Goal: Task Accomplishment & Management: Complete application form

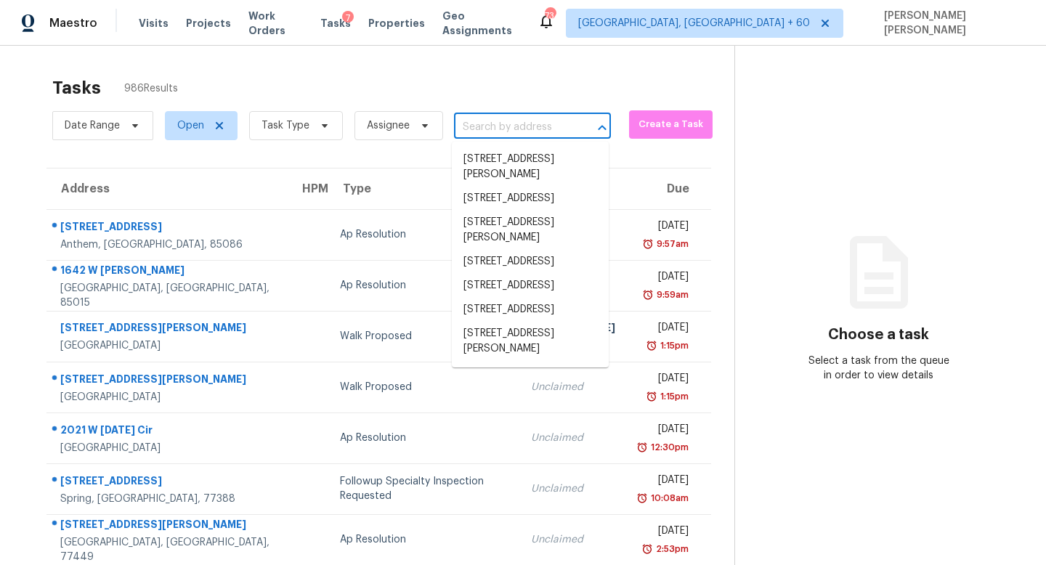
click at [529, 129] on input "text" at bounding box center [512, 127] width 116 height 23
paste input "4904 Ravelstone Ct, Raleigh, NC 27610"
type input "4904 Ravelstone Ct, Raleigh, NC 27610"
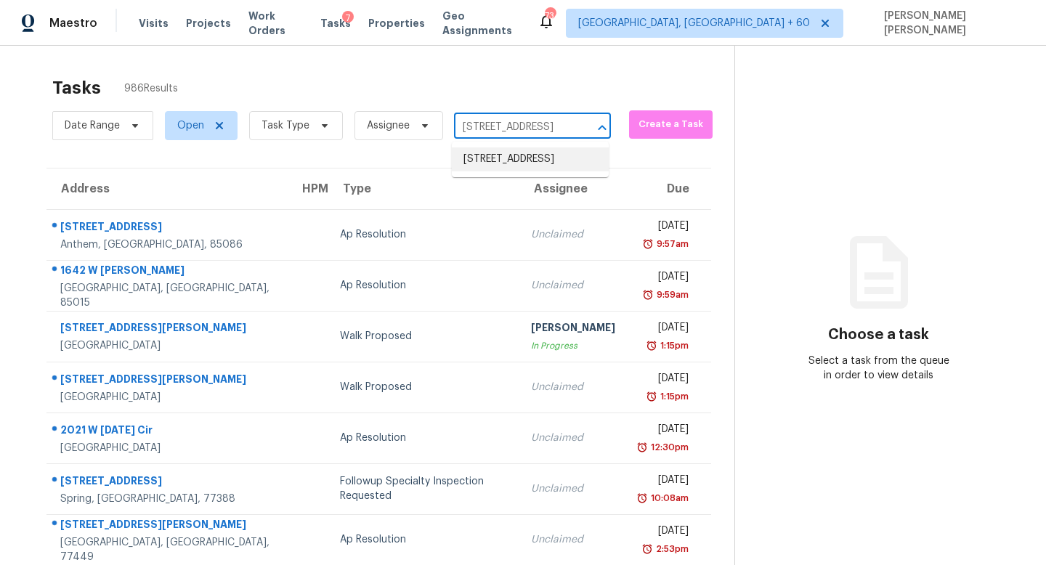
click at [530, 161] on li "4904 Ravelstone Ct, Raleigh, NC 27610" at bounding box center [530, 160] width 157 height 24
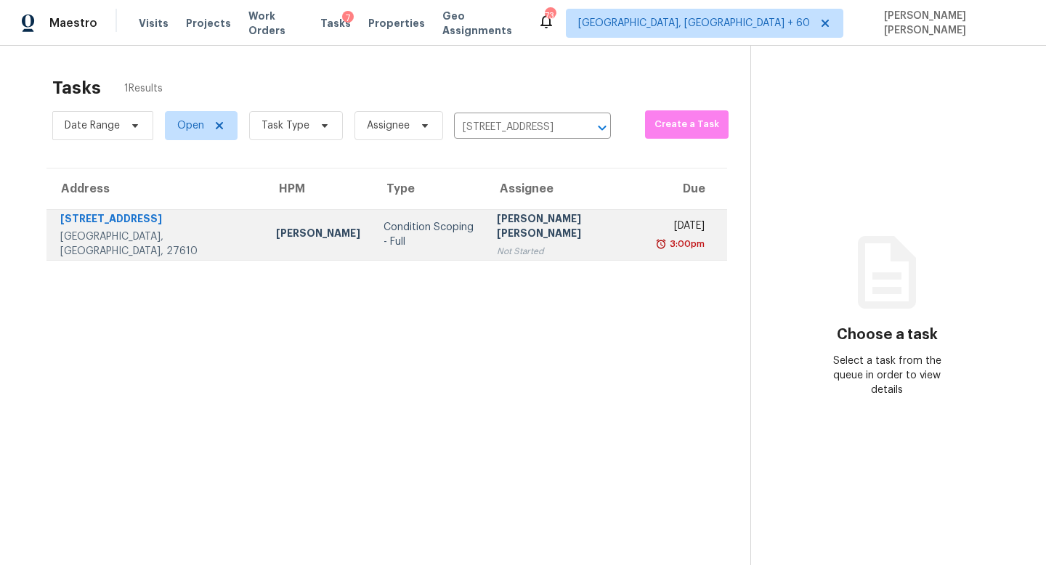
click at [509, 248] on div "Not Started" at bounding box center [567, 251] width 140 height 15
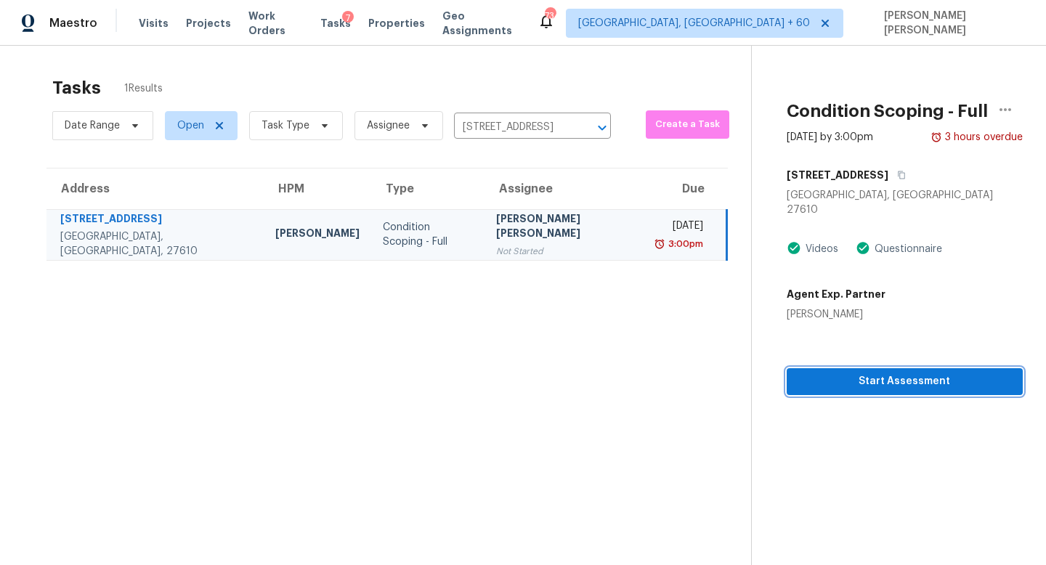
click at [930, 376] on button "Start Assessment" at bounding box center [905, 381] width 236 height 27
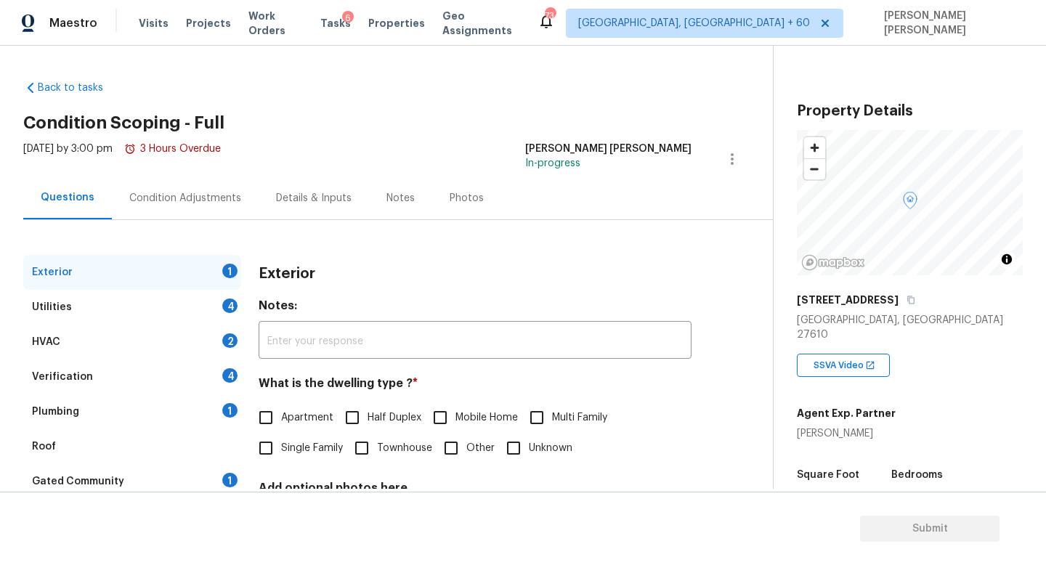
scroll to position [134, 0]
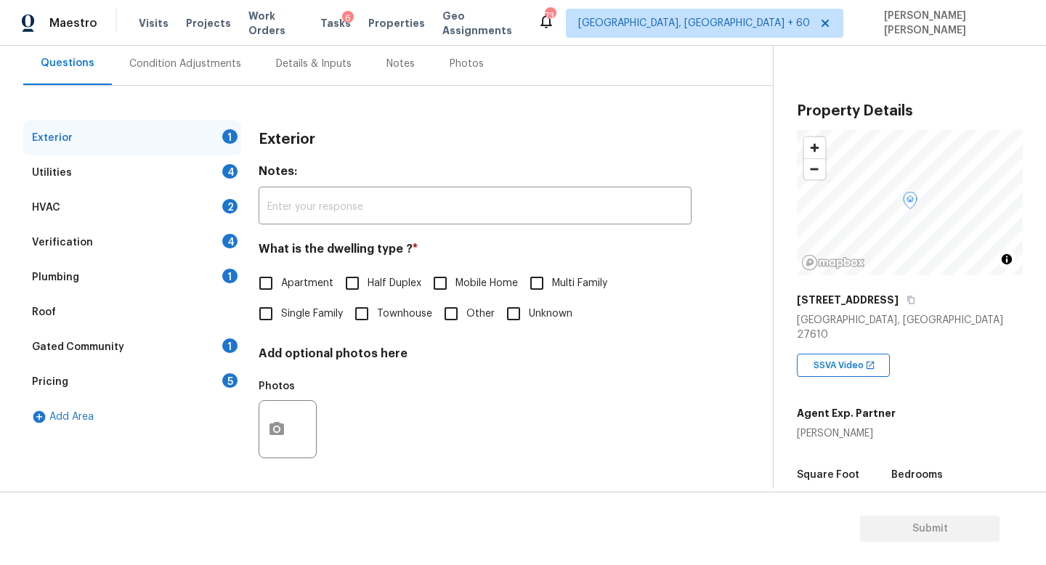
click at [377, 318] on input "Townhouse" at bounding box center [362, 314] width 31 height 31
checkbox input "true"
click at [145, 159] on div "Utilities 4" at bounding box center [132, 172] width 218 height 35
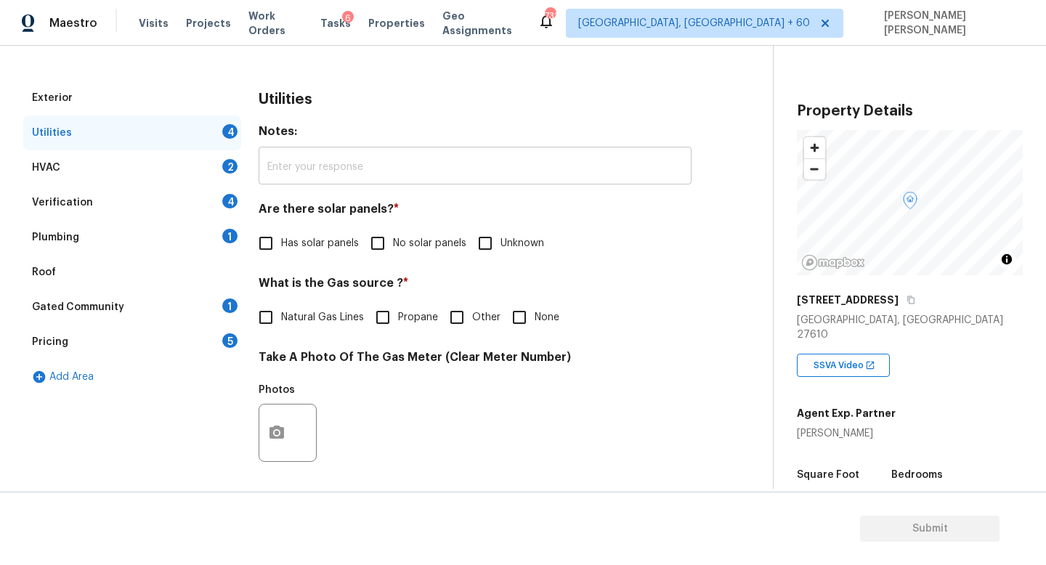
scroll to position [182, 0]
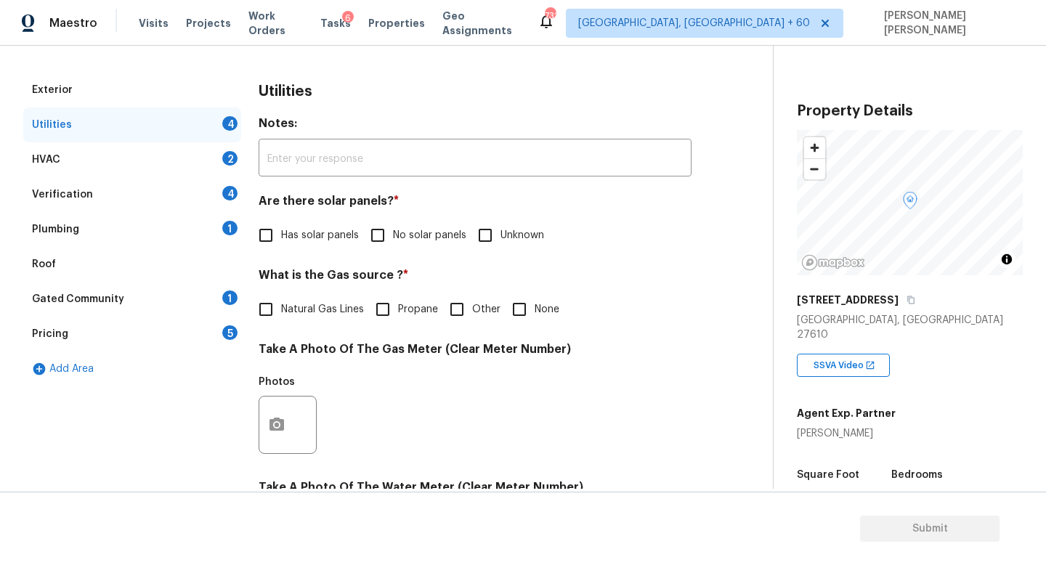
click at [393, 244] on label "No solar panels" at bounding box center [415, 235] width 104 height 31
click at [393, 244] on input "No solar panels" at bounding box center [378, 235] width 31 height 31
checkbox input "true"
click at [528, 304] on input "None" at bounding box center [519, 309] width 31 height 31
checkbox input "true"
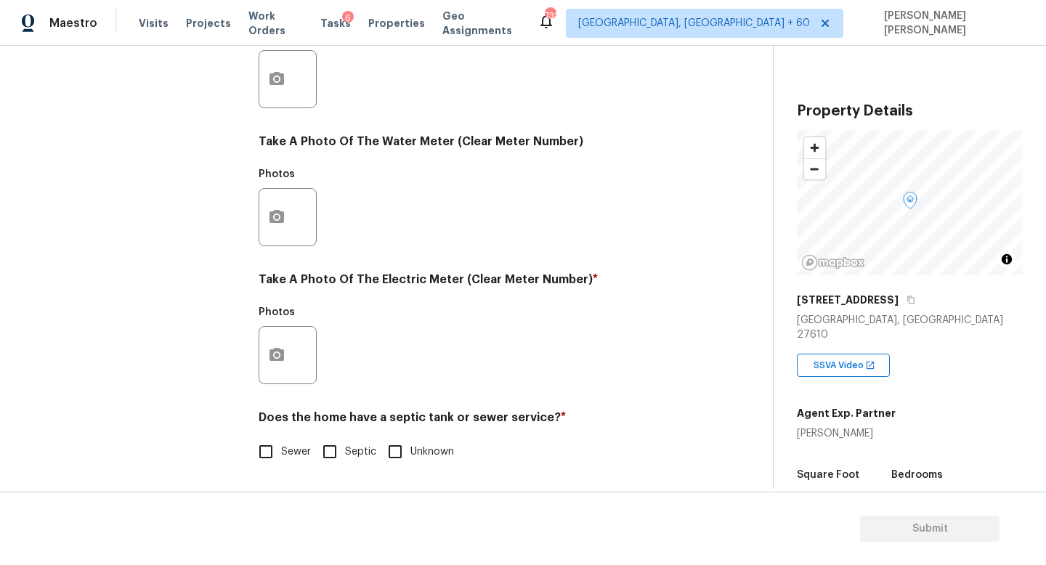
scroll to position [528, 0]
click at [273, 360] on icon "button" at bounding box center [277, 354] width 15 height 13
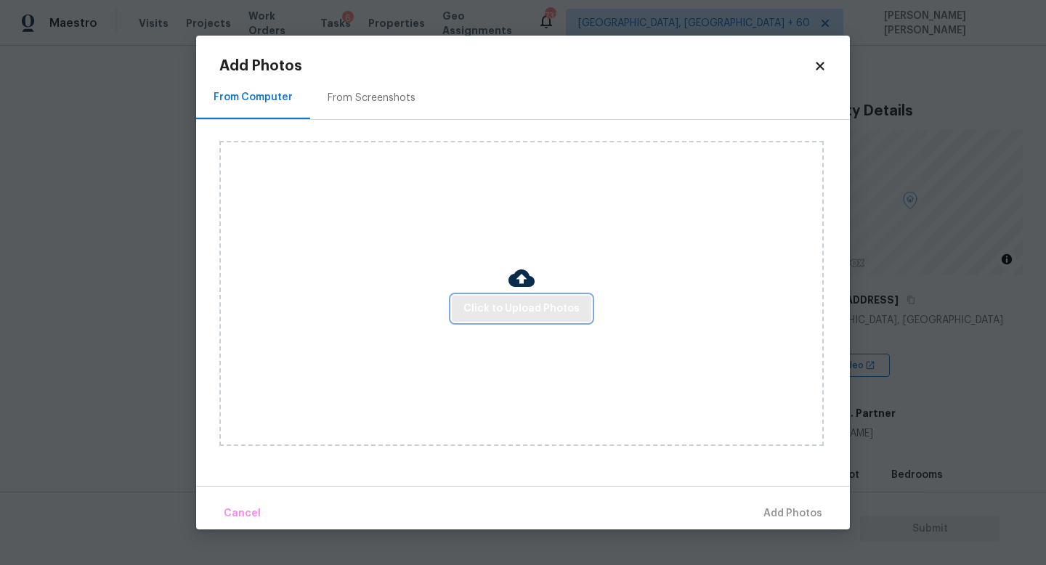
click at [482, 310] on span "Click to Upload Photos" at bounding box center [522, 309] width 116 height 18
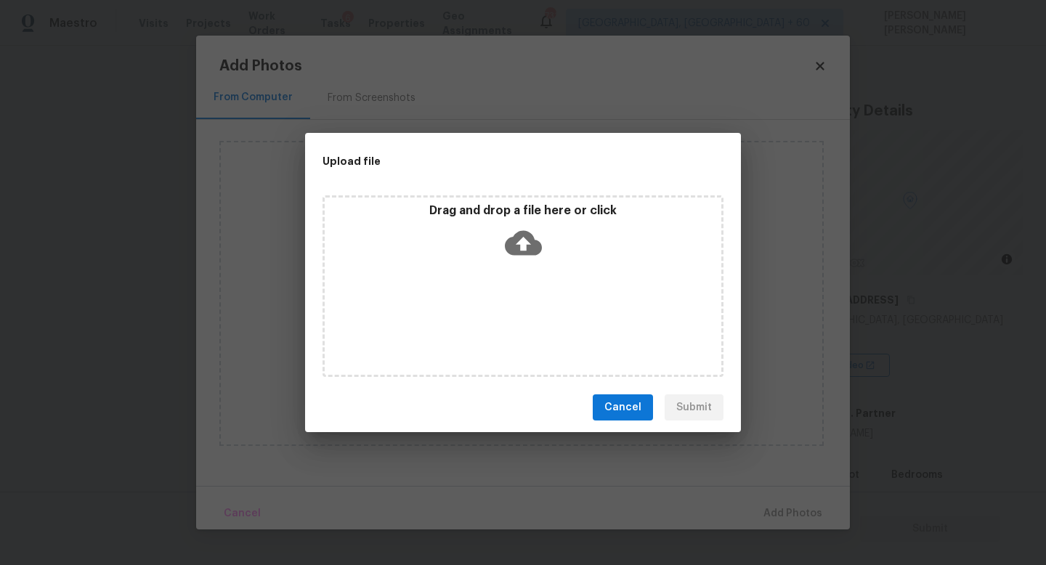
click at [522, 249] on icon at bounding box center [523, 243] width 37 height 37
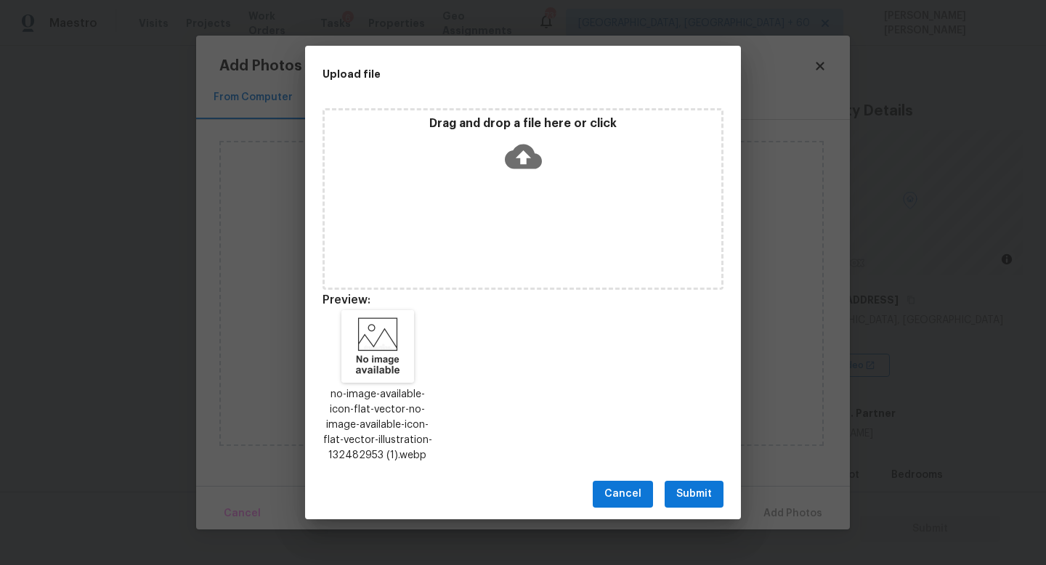
click at [704, 504] on button "Submit" at bounding box center [694, 494] width 59 height 27
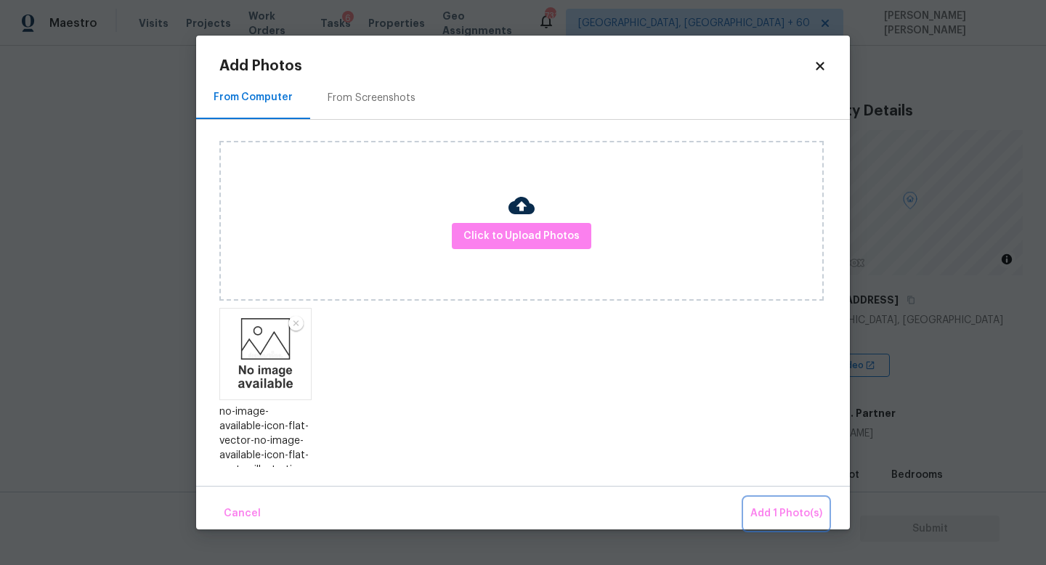
click at [780, 511] on span "Add 1 Photo(s)" at bounding box center [787, 514] width 72 height 18
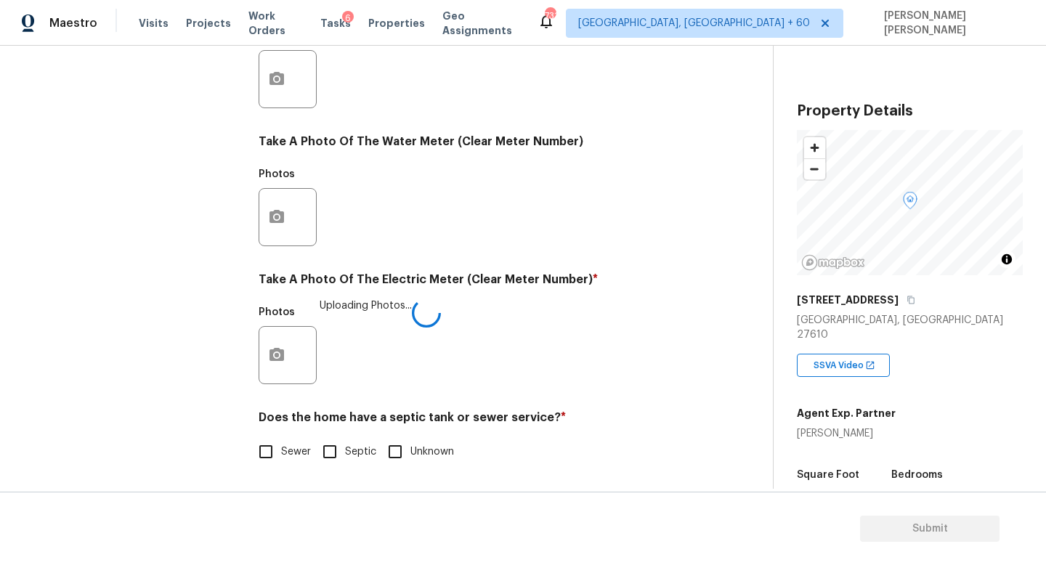
click at [264, 451] on input "Sewer" at bounding box center [266, 452] width 31 height 31
checkbox input "true"
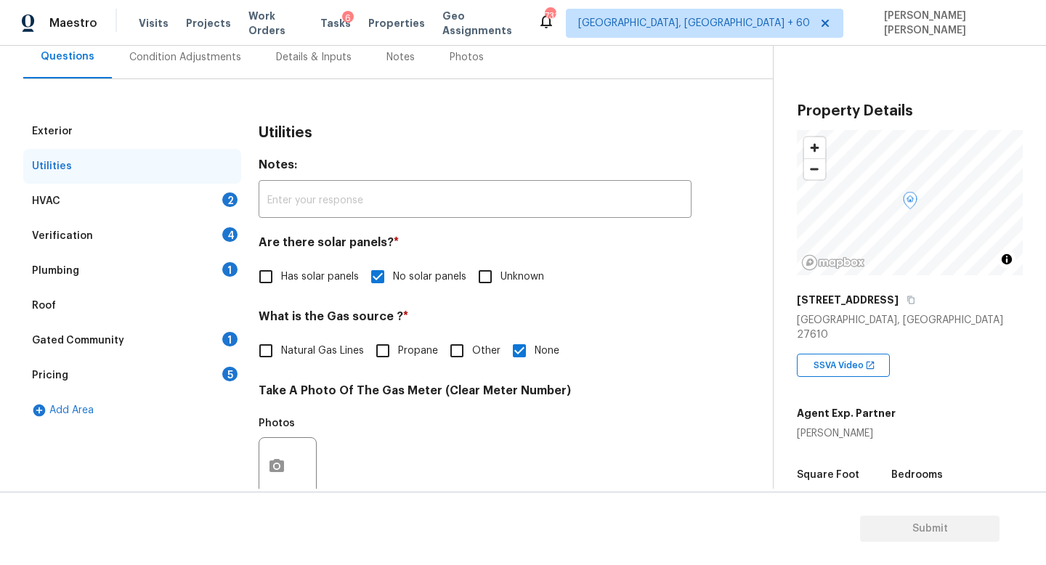
scroll to position [153, 0]
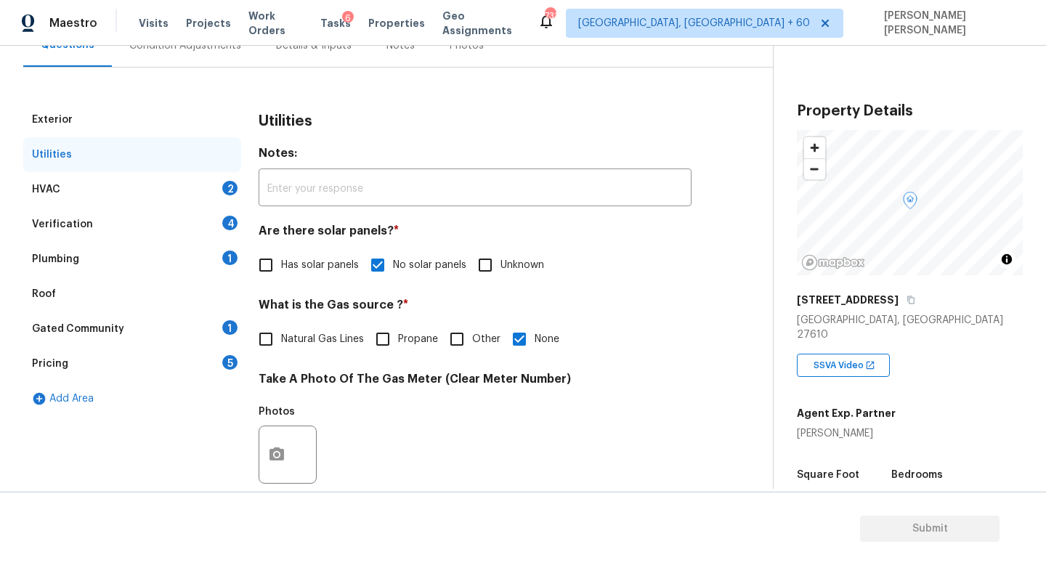
click at [141, 190] on div "HVAC 2" at bounding box center [132, 189] width 218 height 35
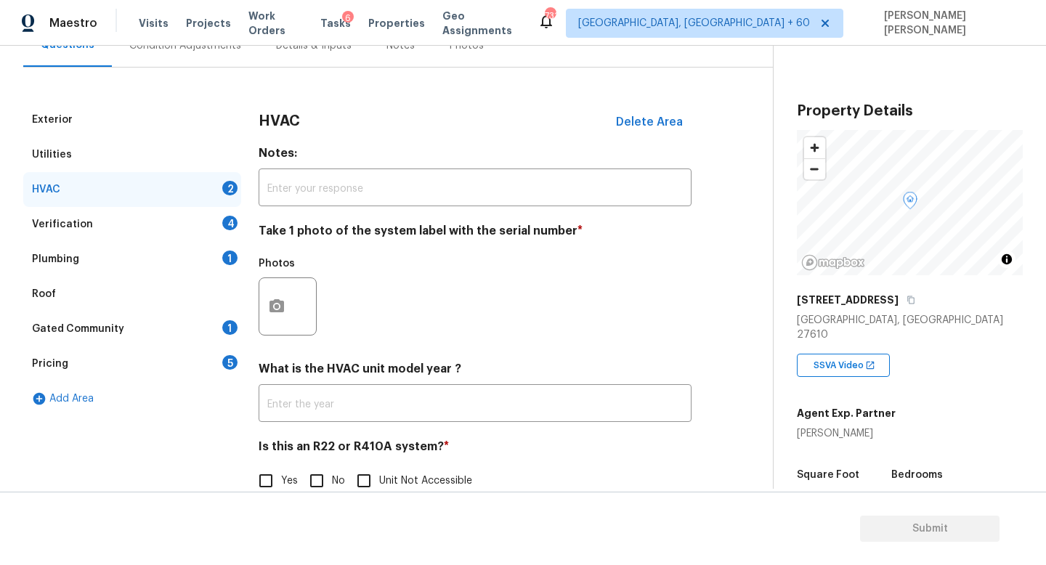
scroll to position [182, 0]
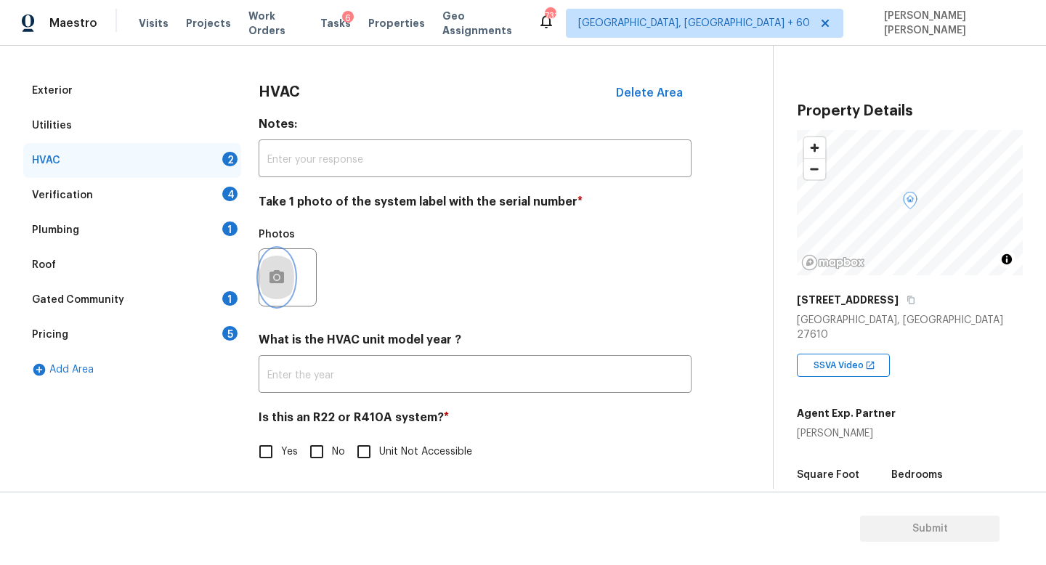
click at [291, 265] on button "button" at bounding box center [276, 277] width 35 height 57
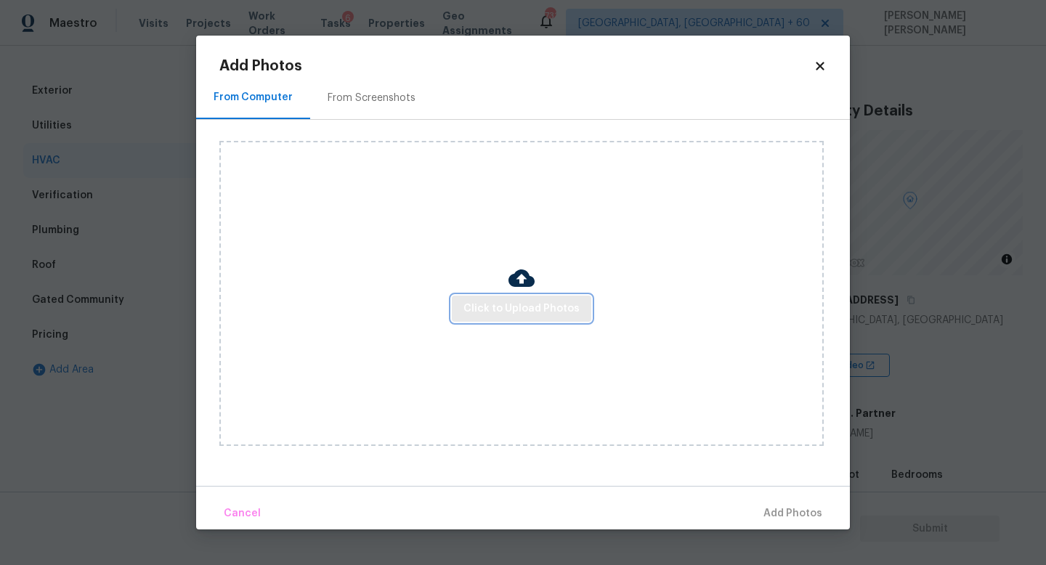
click at [548, 309] on span "Click to Upload Photos" at bounding box center [522, 309] width 116 height 18
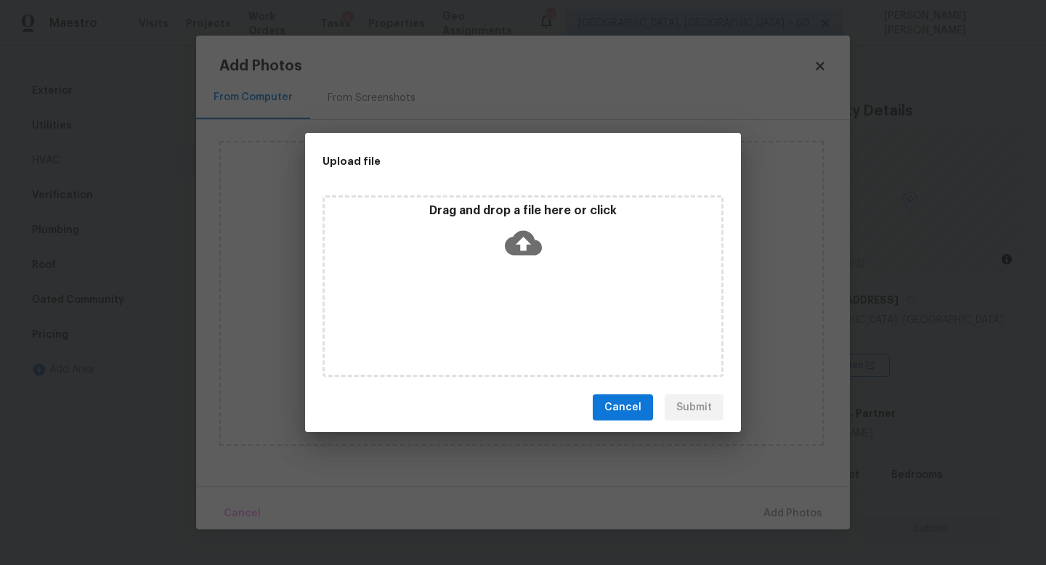
click at [532, 243] on icon at bounding box center [523, 243] width 37 height 25
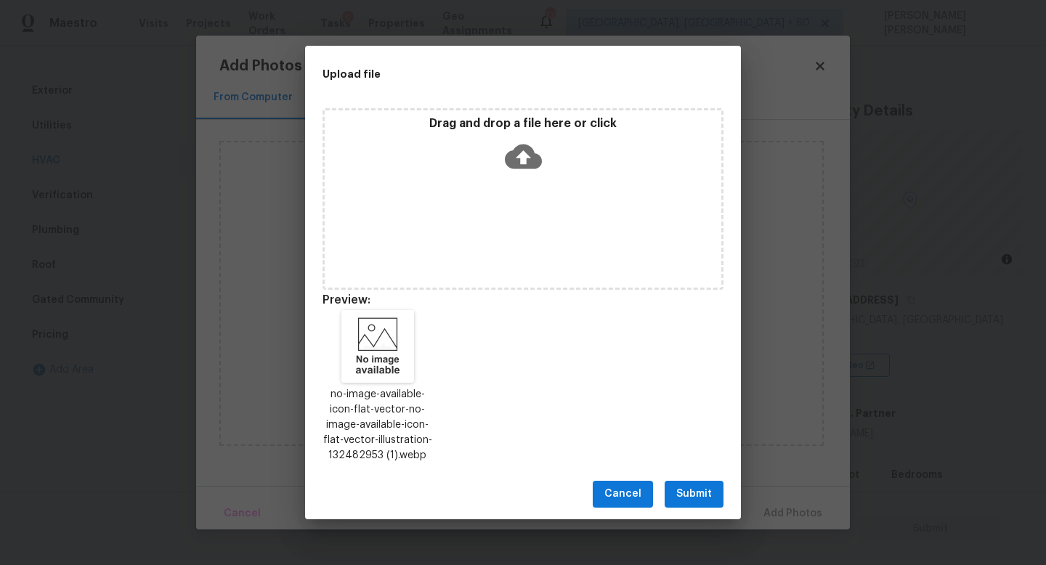
click at [717, 497] on button "Submit" at bounding box center [694, 494] width 59 height 27
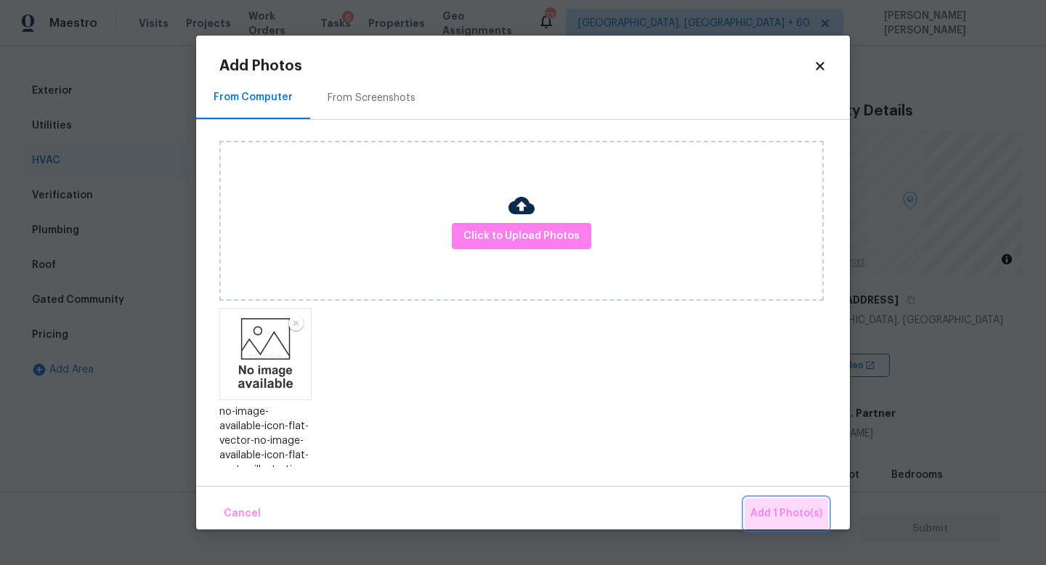
click at [805, 501] on button "Add 1 Photo(s)" at bounding box center [787, 513] width 84 height 31
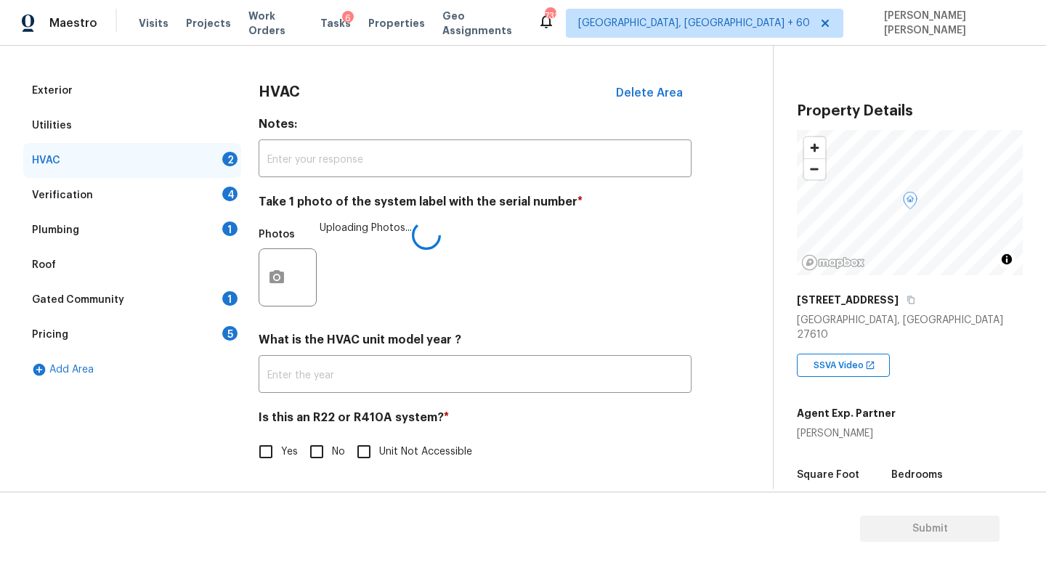
click at [306, 440] on input "No" at bounding box center [317, 452] width 31 height 31
checkbox input "true"
click at [174, 193] on div "Verification 4" at bounding box center [132, 195] width 218 height 35
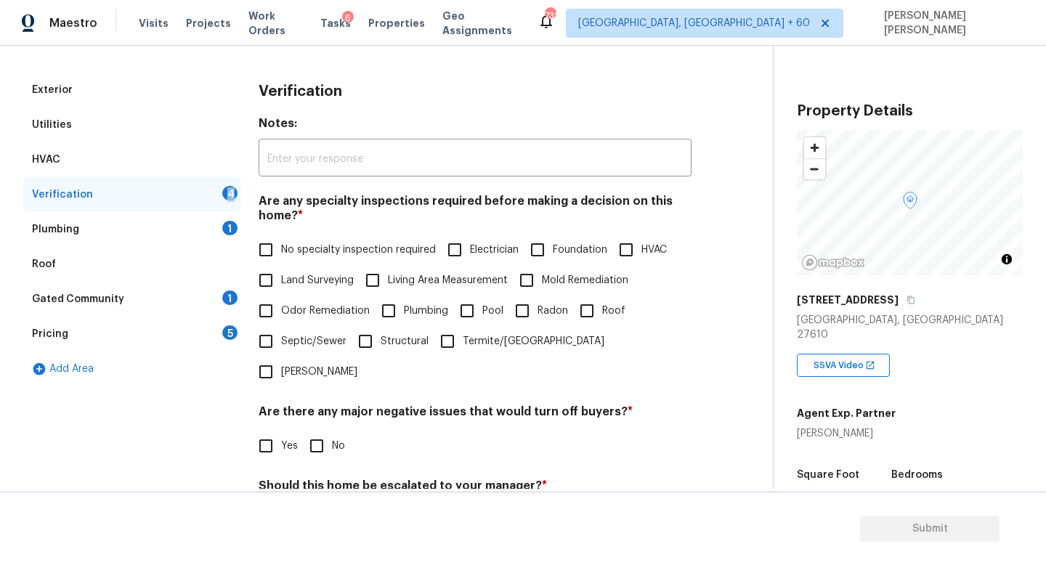
drag, startPoint x: 174, startPoint y: 193, endPoint x: 347, endPoint y: 193, distance: 173.7
click at [222, 193] on div "Verification 4" at bounding box center [132, 194] width 218 height 35
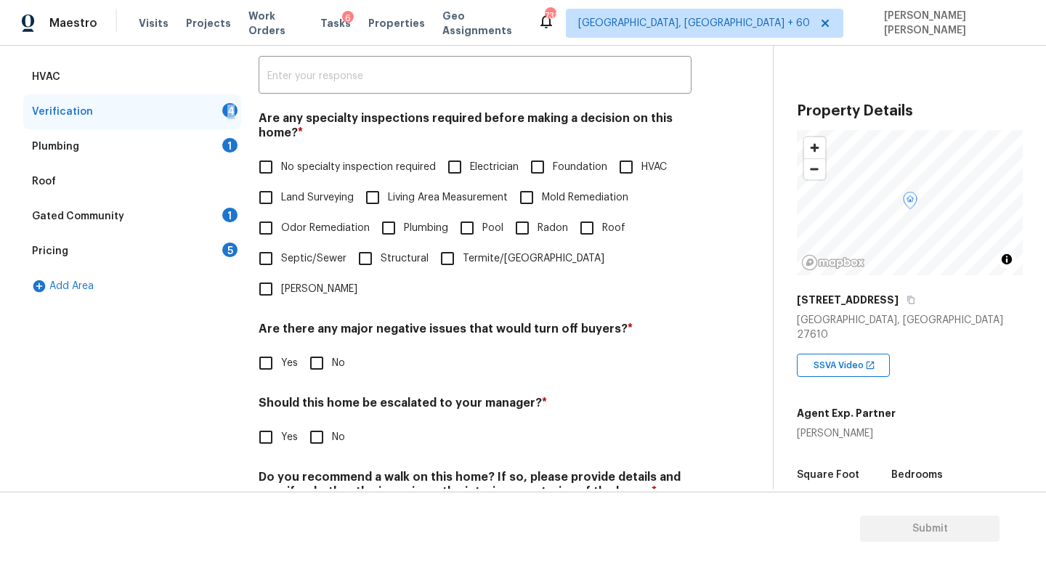
scroll to position [309, 0]
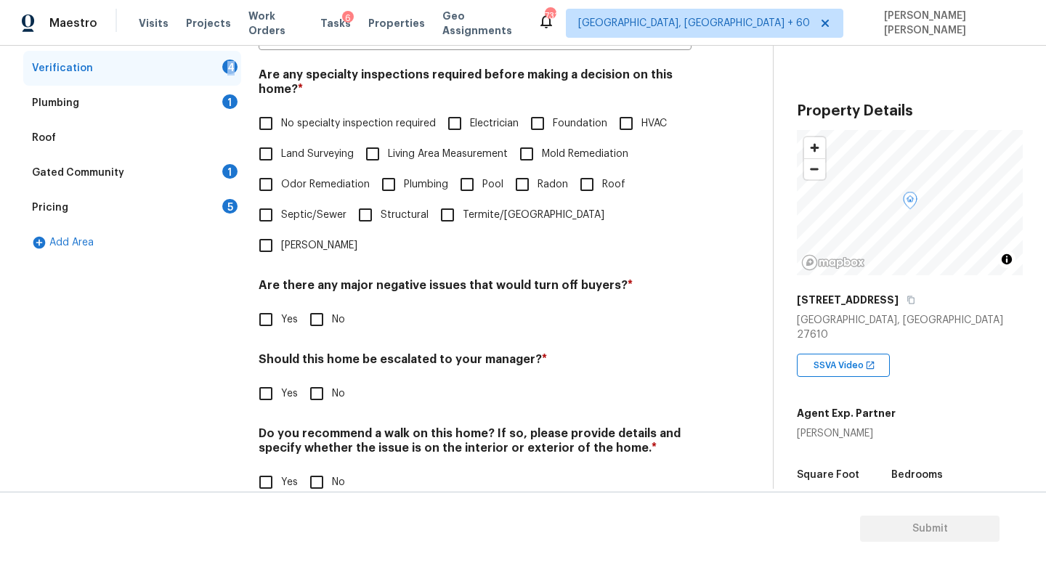
click at [268, 123] on input "No specialty inspection required" at bounding box center [266, 123] width 31 height 31
checkbox input "true"
click at [312, 306] on input "No" at bounding box center [317, 321] width 31 height 31
checkbox input "true"
click at [313, 387] on div "Verification Notes: ​ Are any specialty inspections required before making a de…" at bounding box center [475, 231] width 433 height 570
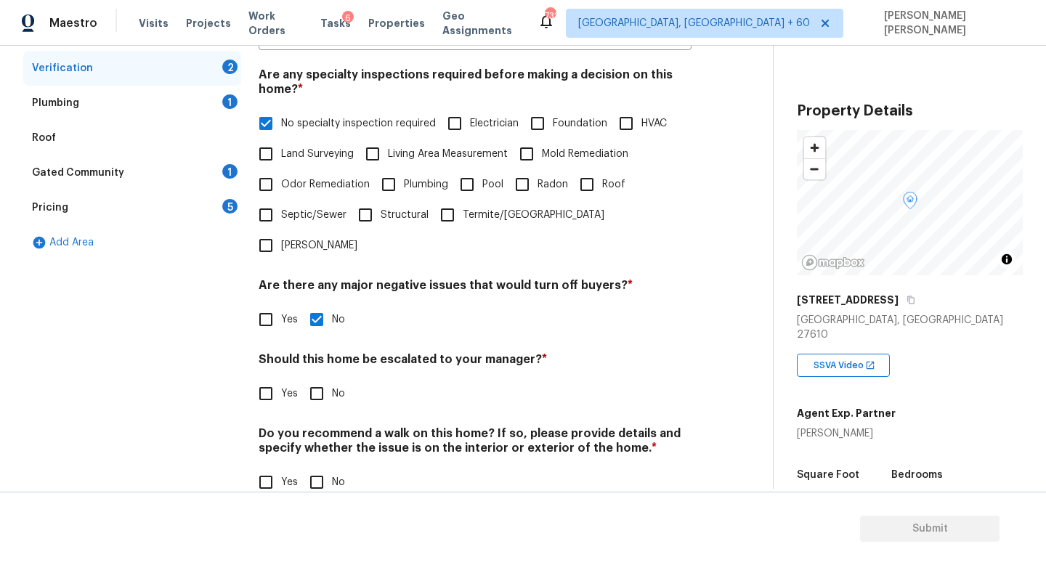
click at [314, 379] on input "No" at bounding box center [317, 394] width 31 height 31
checkbox input "true"
click at [314, 471] on div "Verification Notes: ​ Are any specialty inspections required before making a de…" at bounding box center [475, 231] width 433 height 570
click at [314, 467] on input "No" at bounding box center [317, 482] width 31 height 31
checkbox input "true"
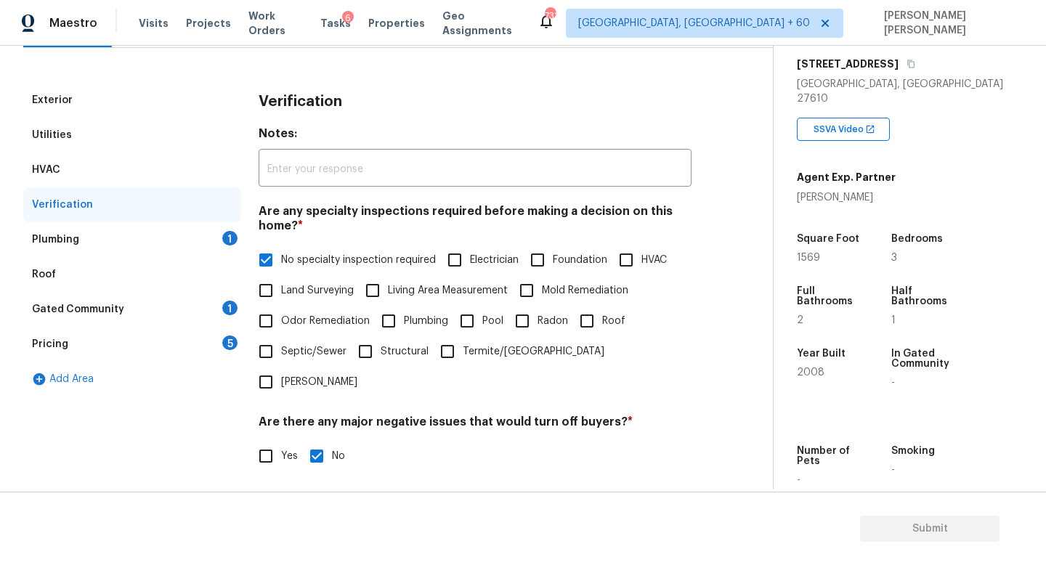
scroll to position [0, 0]
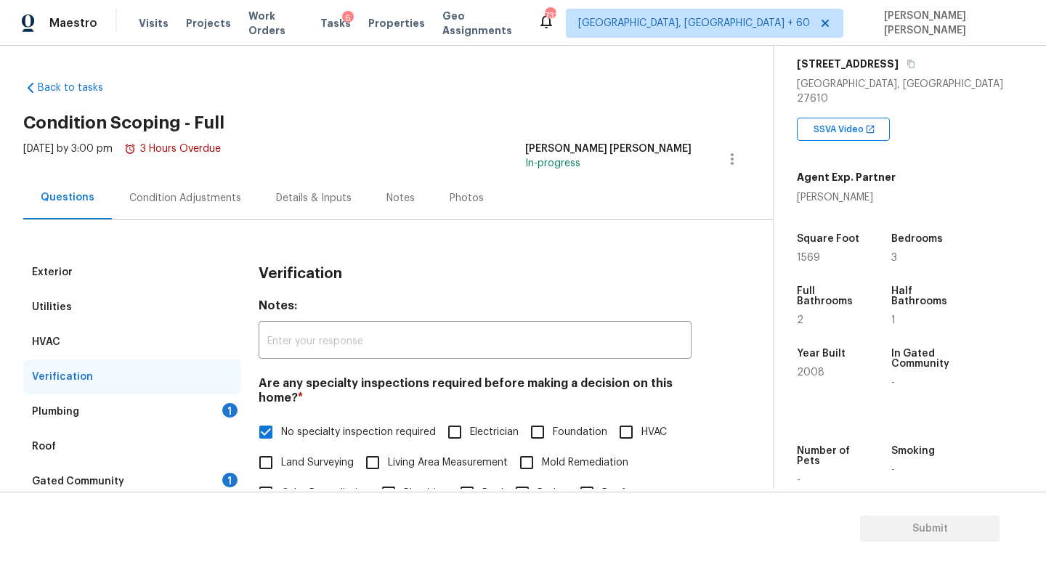
click at [217, 411] on div "Plumbing 1" at bounding box center [132, 412] width 218 height 35
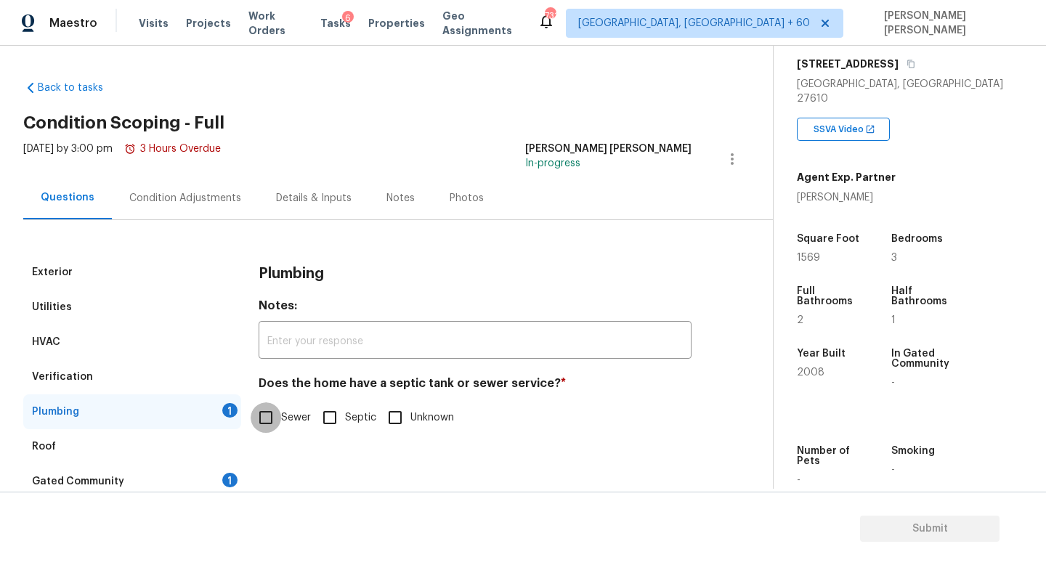
click at [259, 420] on input "Sewer" at bounding box center [266, 418] width 31 height 31
checkbox input "true"
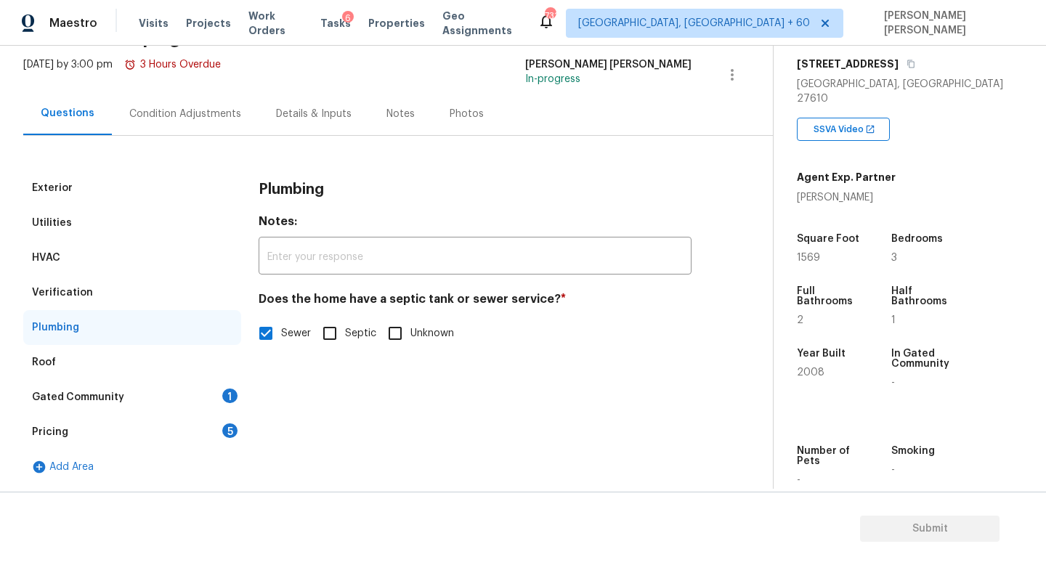
click at [161, 392] on div "Gated Community 1" at bounding box center [132, 397] width 218 height 35
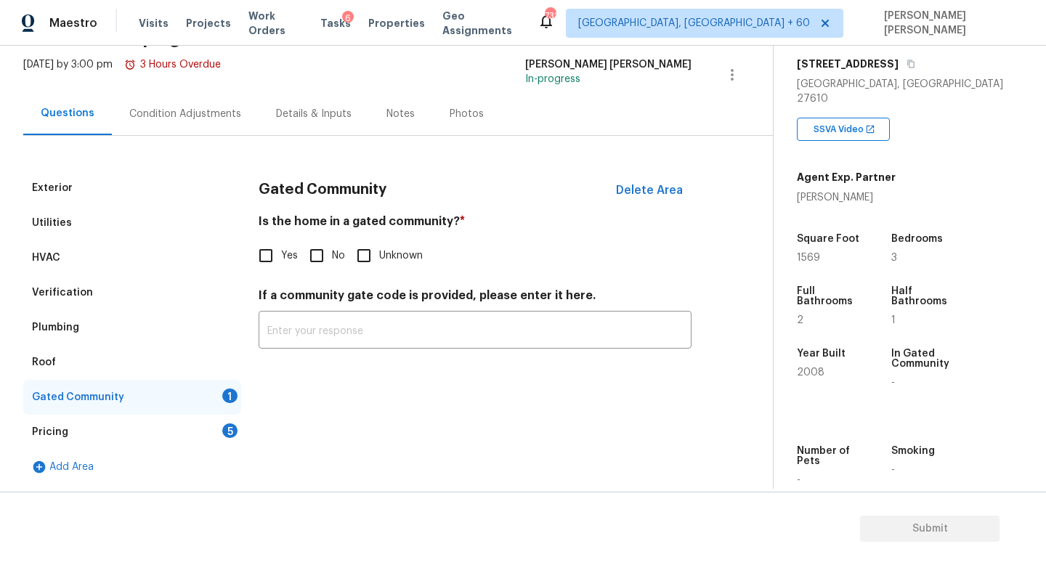
click at [325, 254] on input "No" at bounding box center [317, 256] width 31 height 31
checkbox input "true"
click at [146, 425] on div "Pricing 5" at bounding box center [132, 432] width 218 height 35
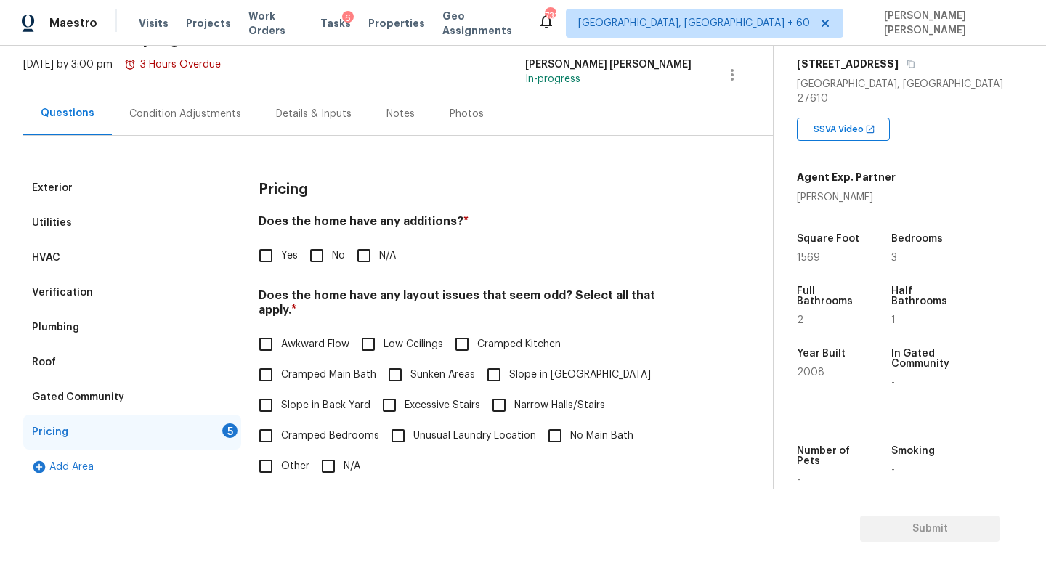
click at [296, 254] on span "Yes" at bounding box center [289, 256] width 17 height 15
click at [281, 254] on input "Yes" at bounding box center [266, 256] width 31 height 31
checkbox input "true"
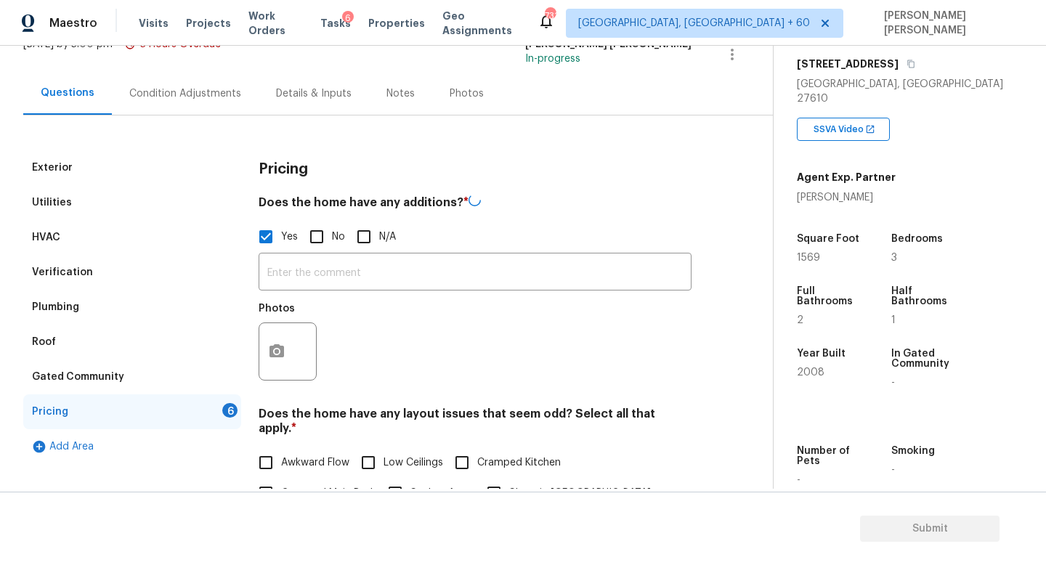
click at [305, 229] on input "No" at bounding box center [317, 237] width 31 height 31
checkbox input "true"
checkbox input "false"
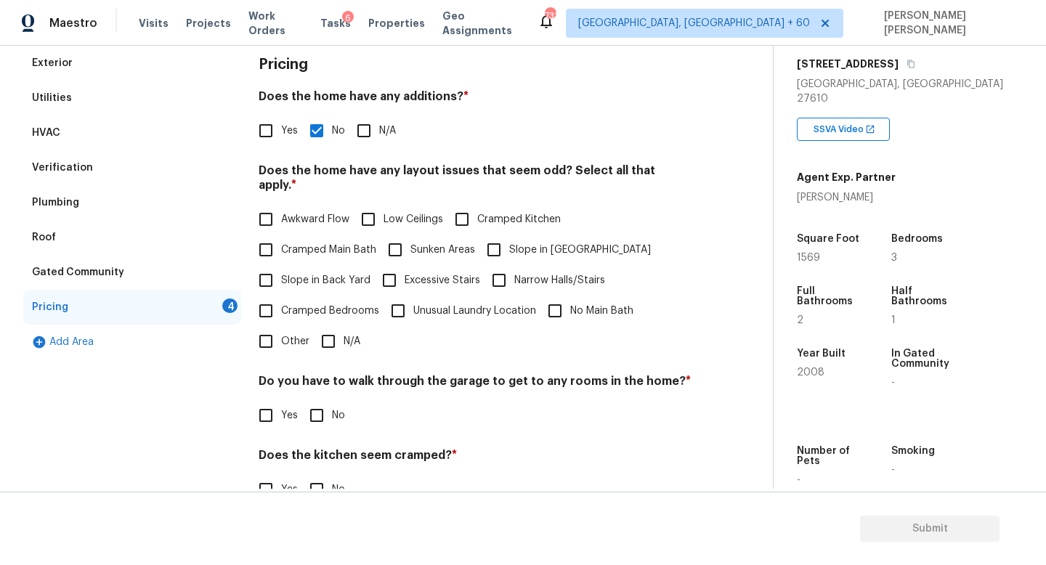
scroll to position [247, 0]
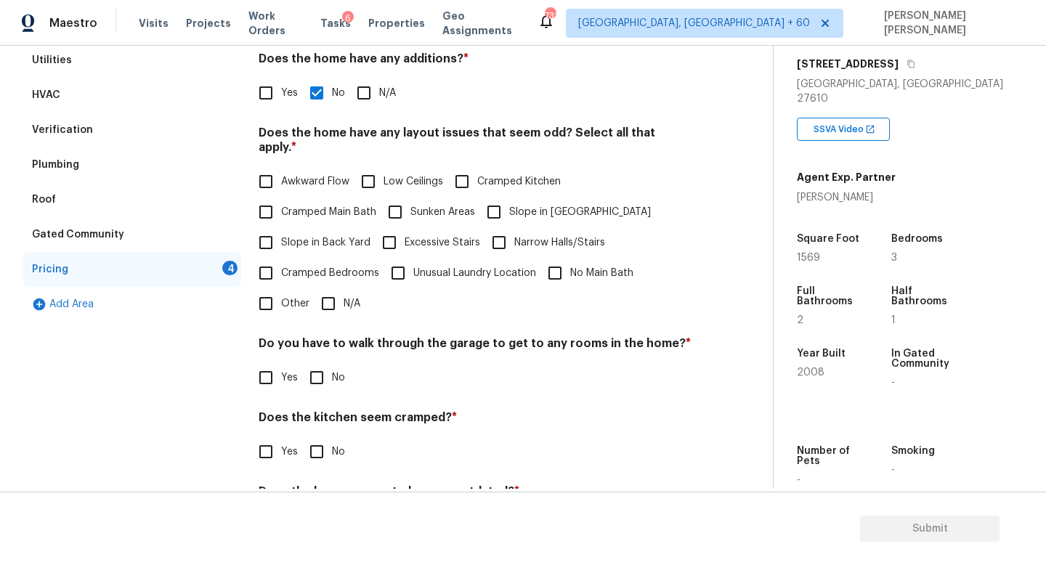
click at [335, 270] on label "Cramped Bedrooms" at bounding box center [315, 273] width 129 height 31
click at [281, 270] on input "Cramped Bedrooms" at bounding box center [266, 273] width 31 height 31
checkbox input "true"
click at [332, 307] on div "Pricing Does the home have any additions? * Yes No N/A Does the home have any l…" at bounding box center [475, 283] width 433 height 551
click at [331, 293] on input "N/A" at bounding box center [328, 303] width 31 height 31
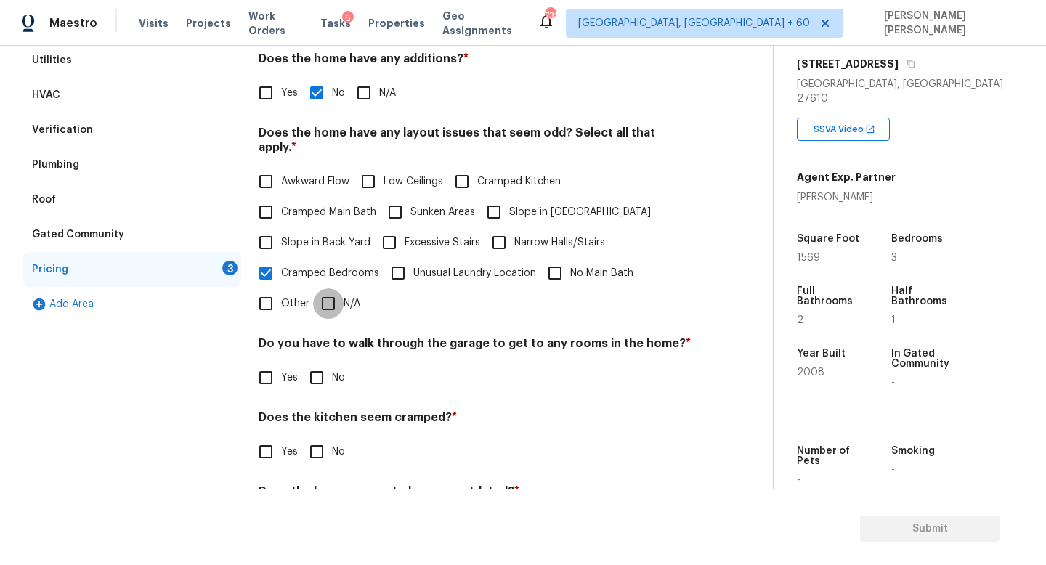
checkbox input "true"
click at [272, 288] on input "Other" at bounding box center [266, 303] width 31 height 31
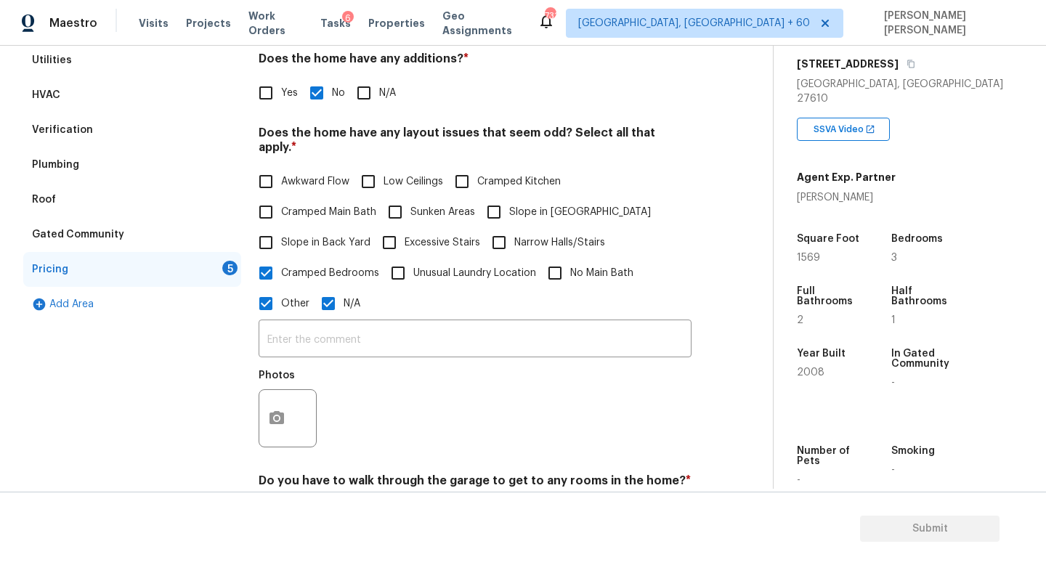
click at [270, 288] on input "Other" at bounding box center [266, 303] width 31 height 31
checkbox input "false"
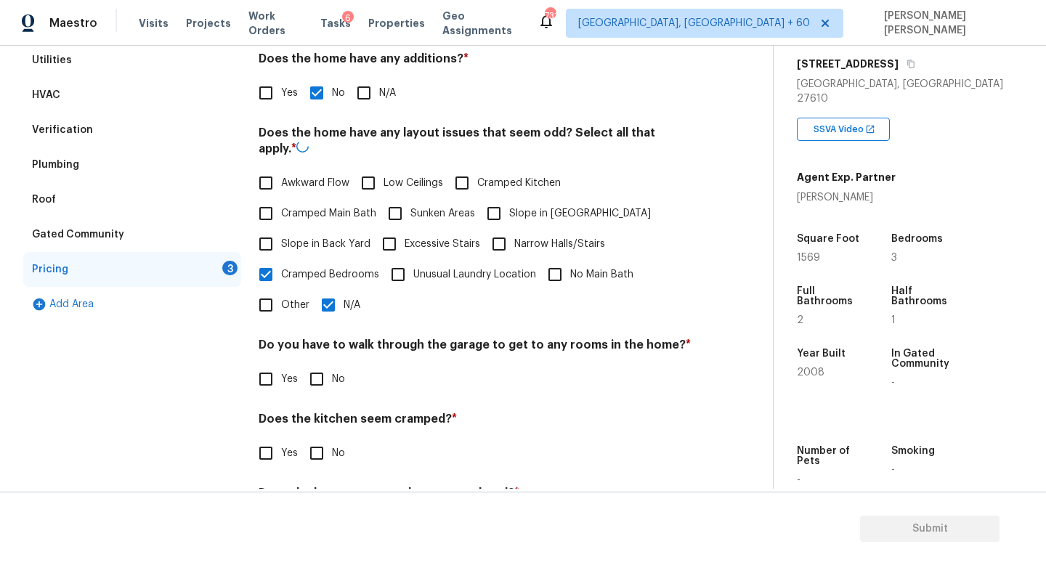
click at [270, 272] on input "Cramped Bedrooms" at bounding box center [266, 274] width 31 height 31
checkbox input "false"
click at [331, 368] on input "No" at bounding box center [317, 378] width 31 height 31
checkbox input "true"
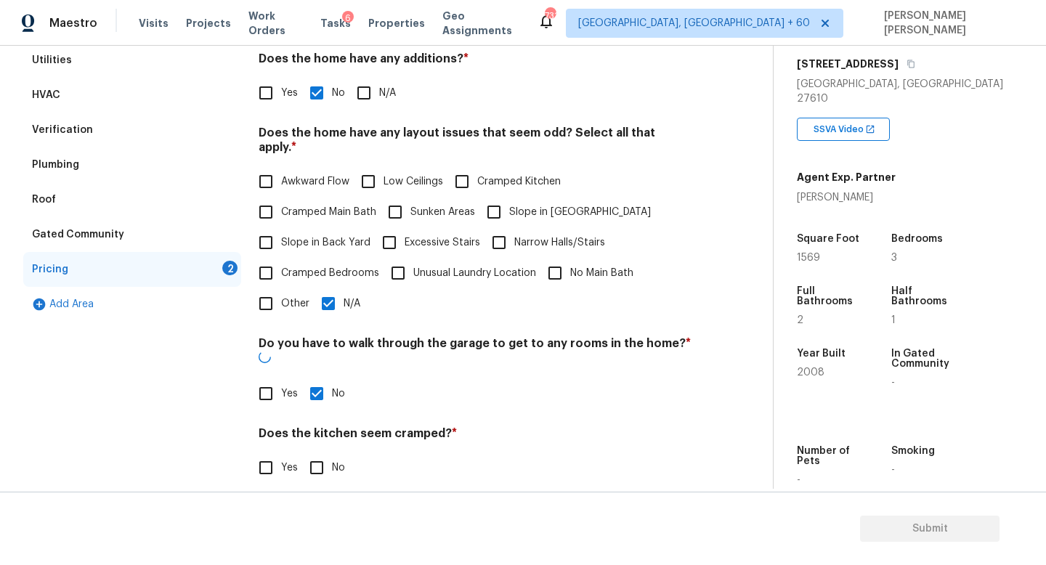
scroll to position [308, 0]
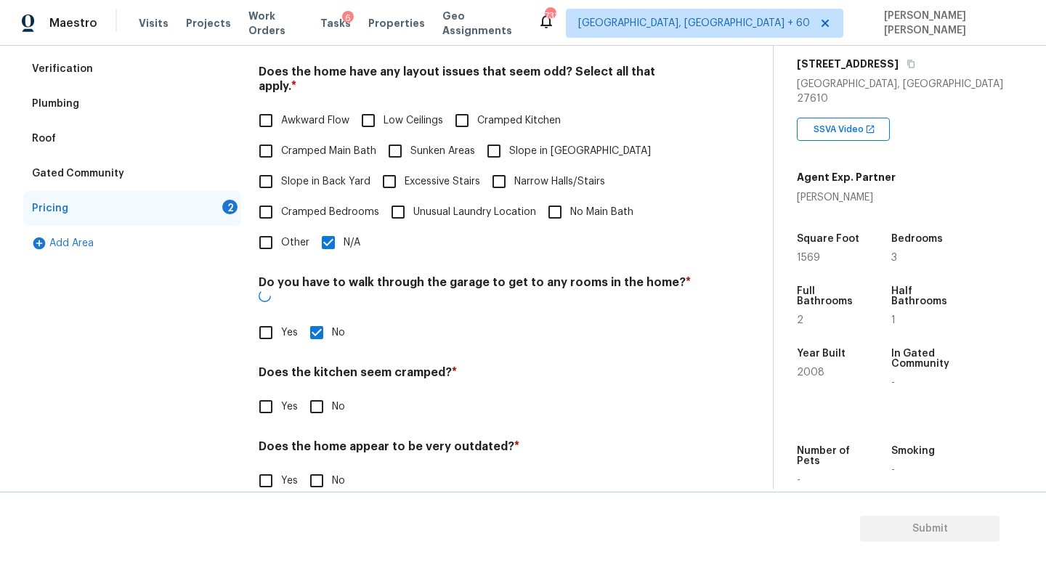
click at [323, 392] on input "No" at bounding box center [317, 407] width 31 height 31
checkbox input "true"
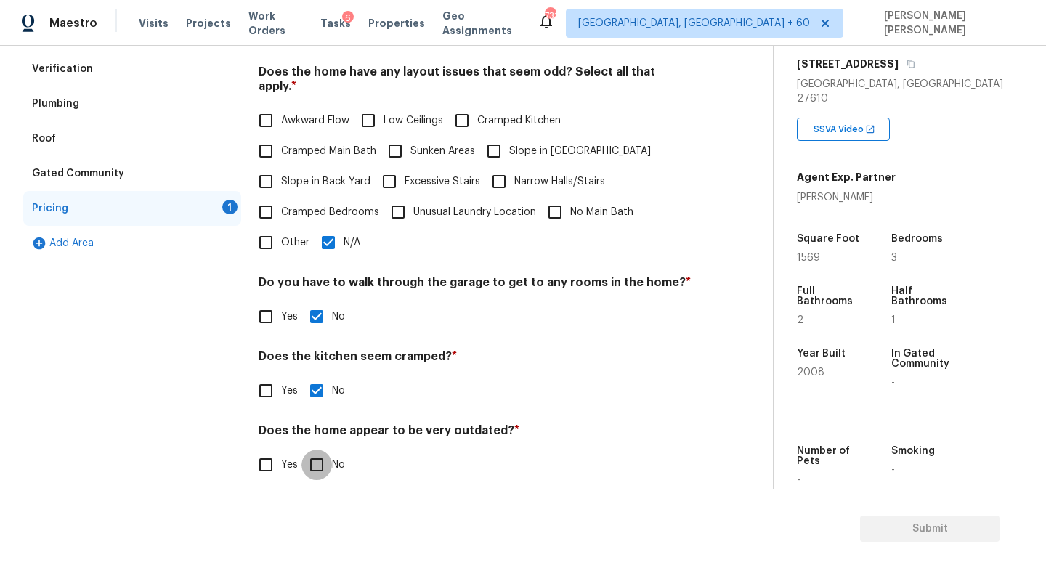
scroll to position [307, 0]
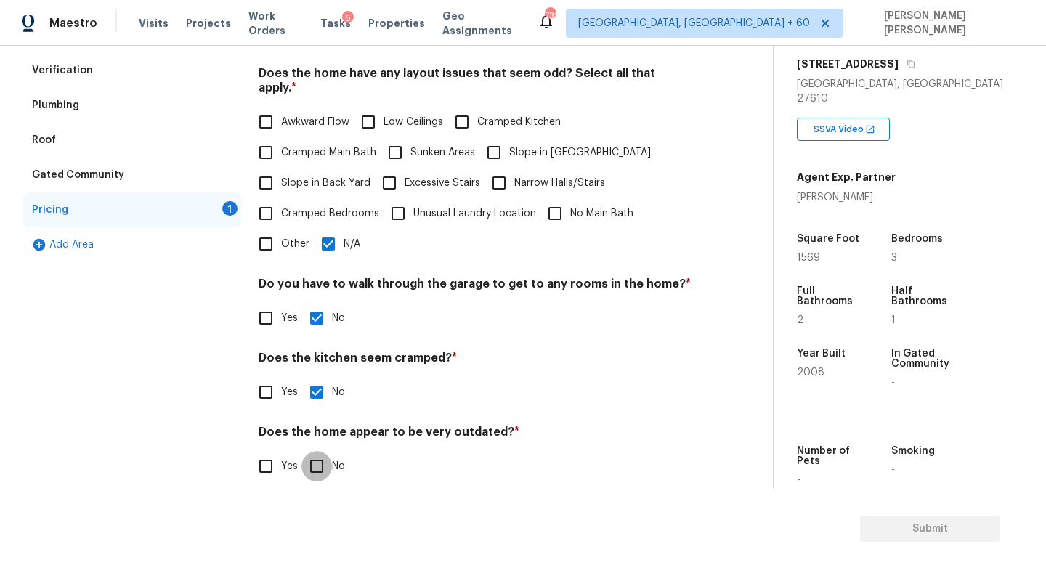
click at [323, 451] on input "No" at bounding box center [317, 466] width 31 height 31
checkbox input "true"
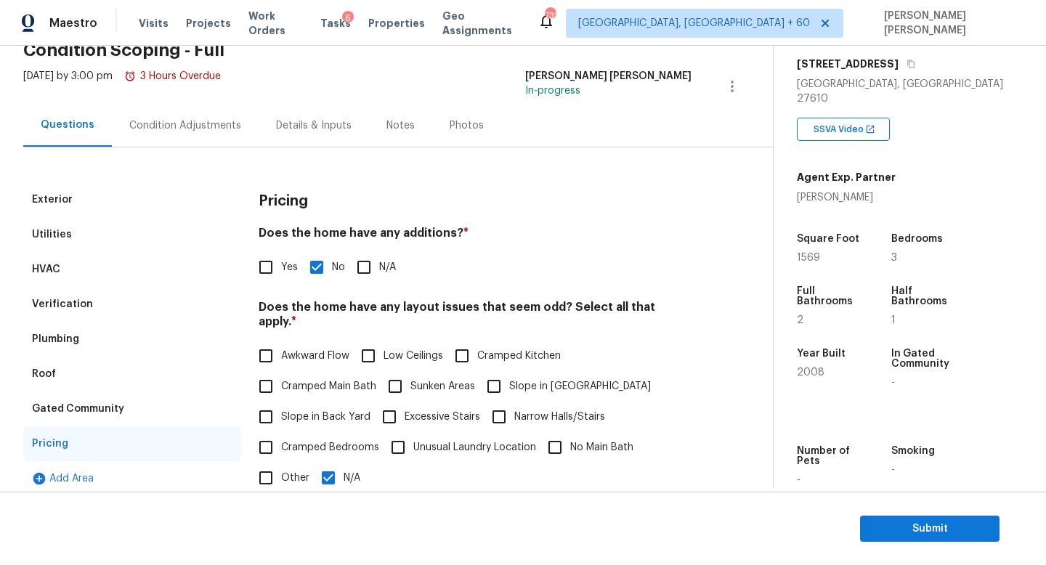
scroll to position [0, 0]
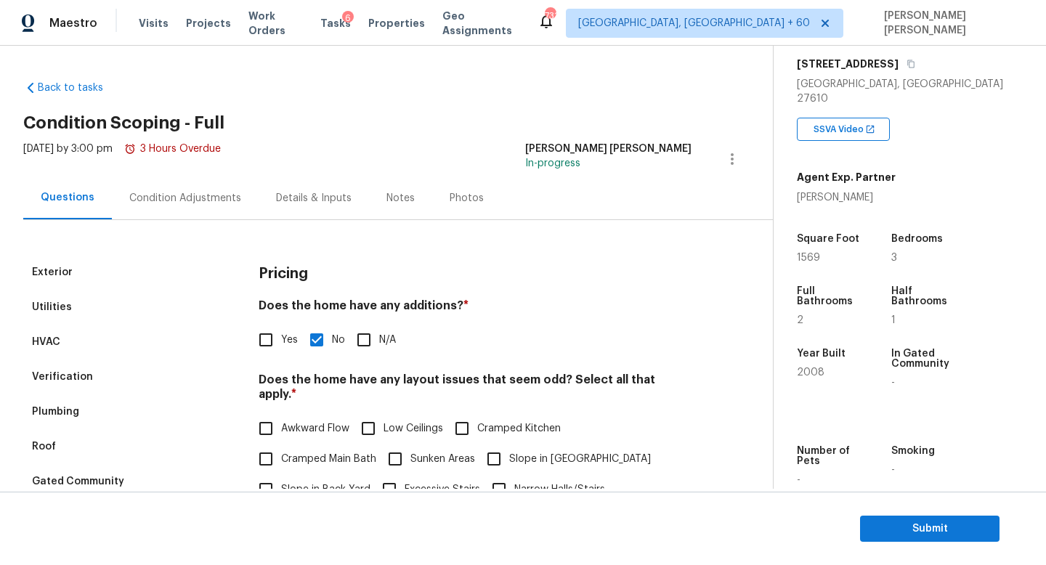
click at [179, 187] on div "Condition Adjustments" at bounding box center [185, 198] width 147 height 43
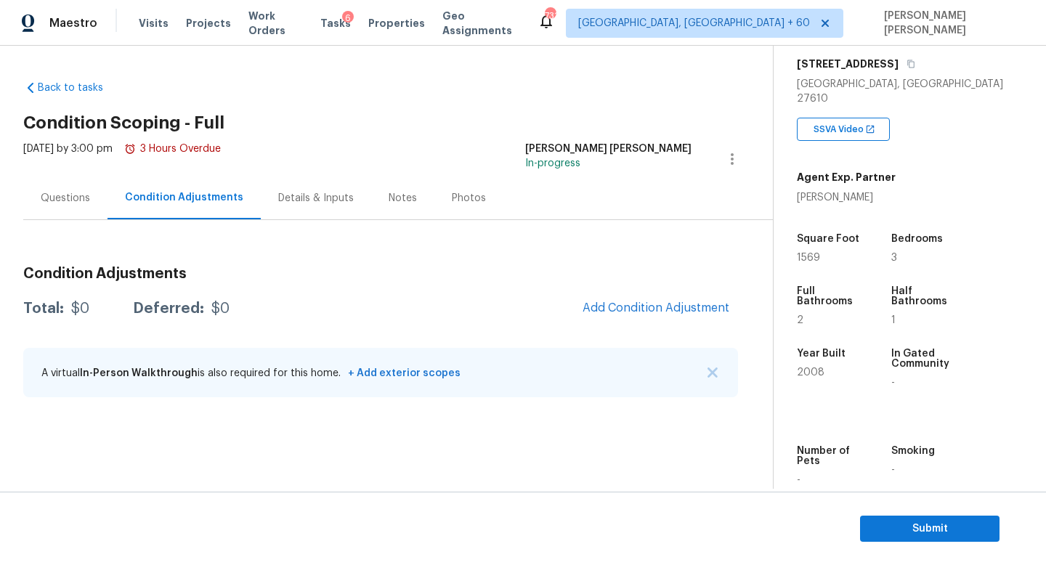
click at [641, 290] on div "Condition Adjustments Total: $0 Deferred: $0 Add Condition Adjustment A virtual…" at bounding box center [380, 332] width 715 height 155
click at [641, 312] on span "Add Condition Adjustment" at bounding box center [656, 308] width 147 height 13
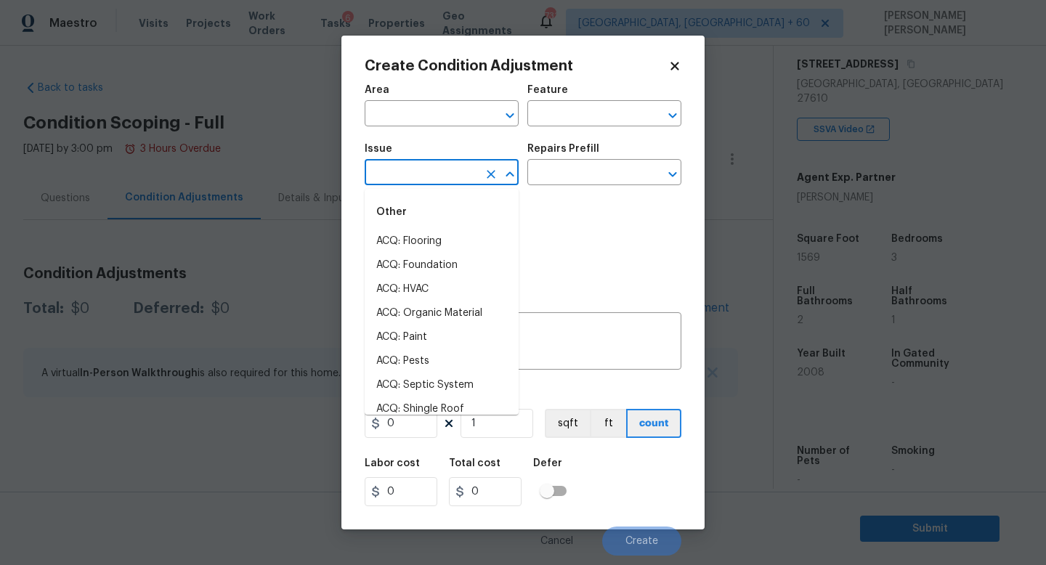
click at [410, 169] on input "text" at bounding box center [421, 174] width 113 height 23
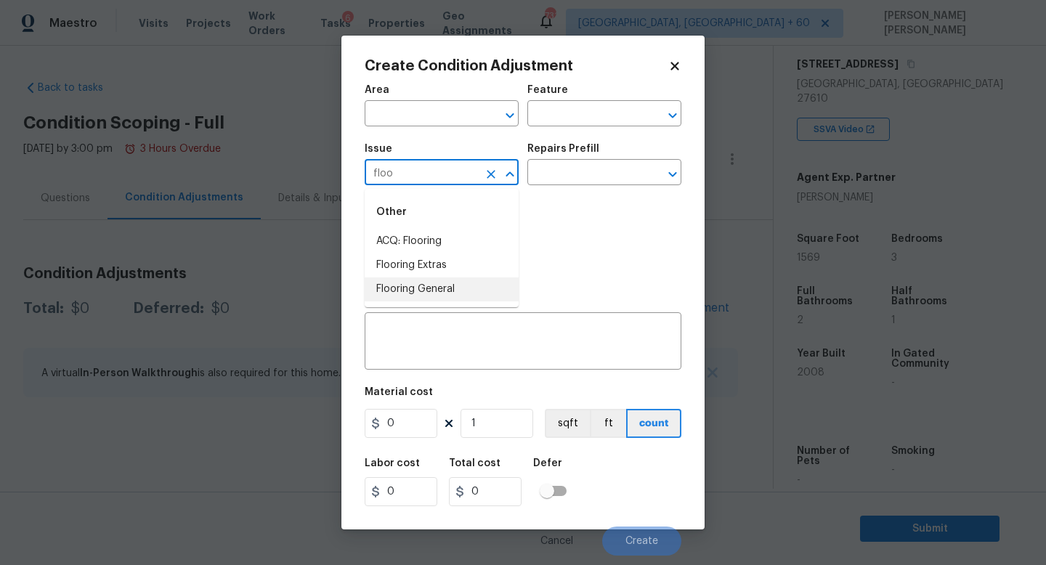
click at [459, 289] on li "Flooring General" at bounding box center [442, 290] width 154 height 24
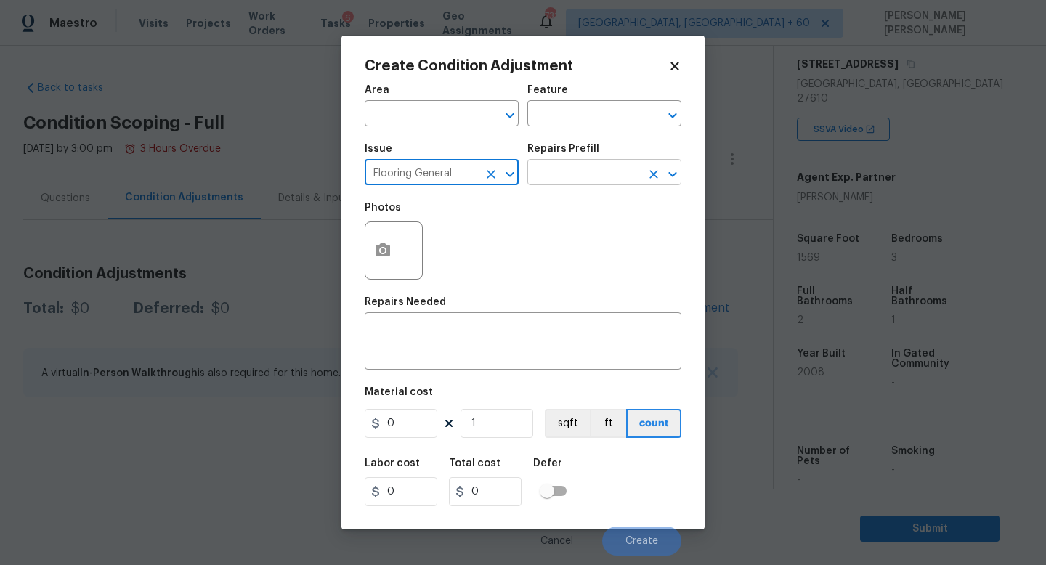
type input "Flooring General"
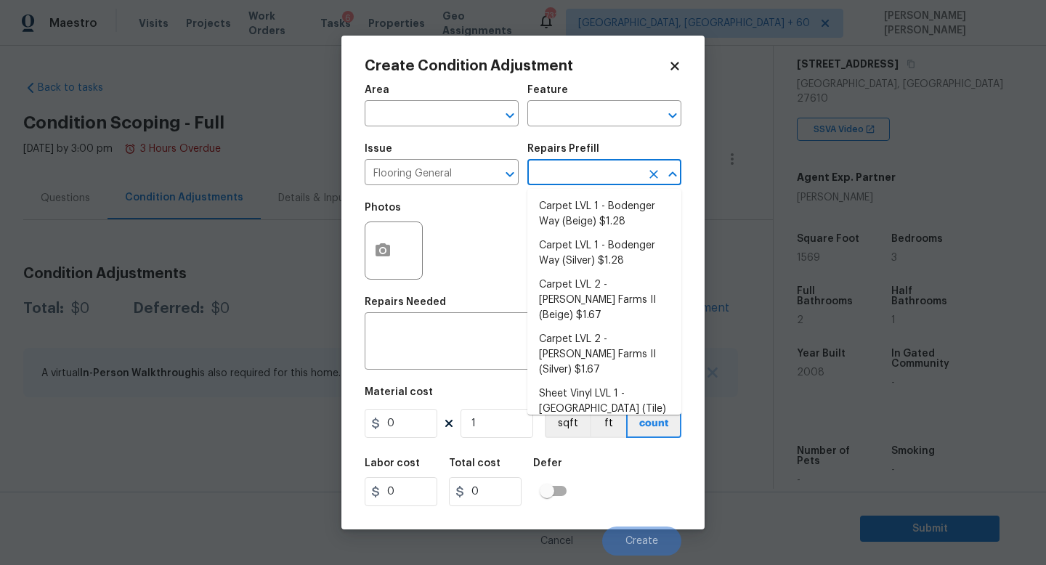
click at [557, 176] on input "text" at bounding box center [584, 174] width 113 height 23
click at [591, 215] on li "Carpet LVL 1 - Bodenger Way (Beige) $1.28" at bounding box center [605, 214] width 154 height 39
type input "Overall Flooring"
type textarea "Install new carpet. (Bodenger Way 749 Bird Bath, Beige) at all previously carpe…"
type input "1.28"
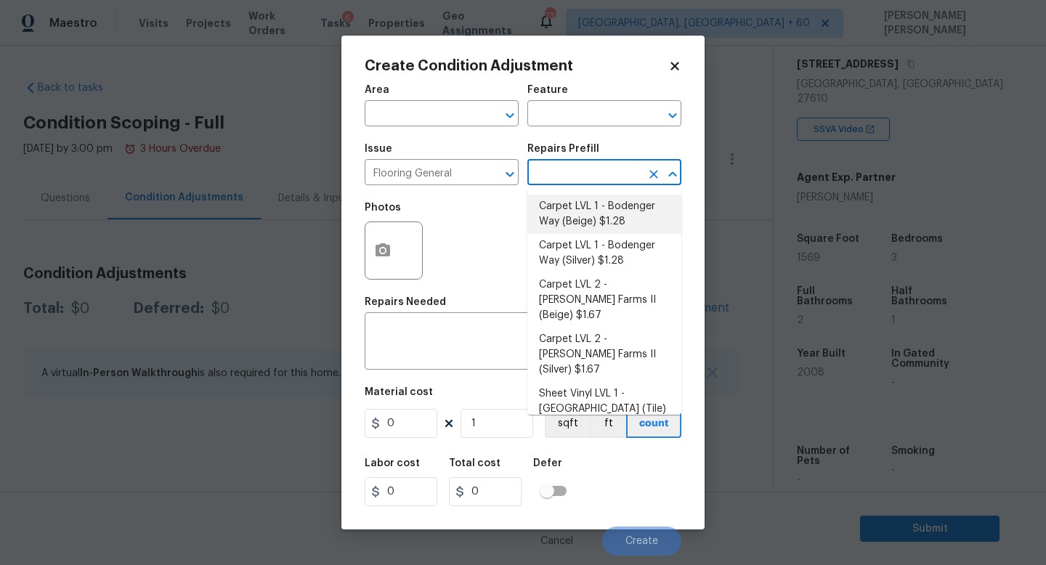
type input "1.28"
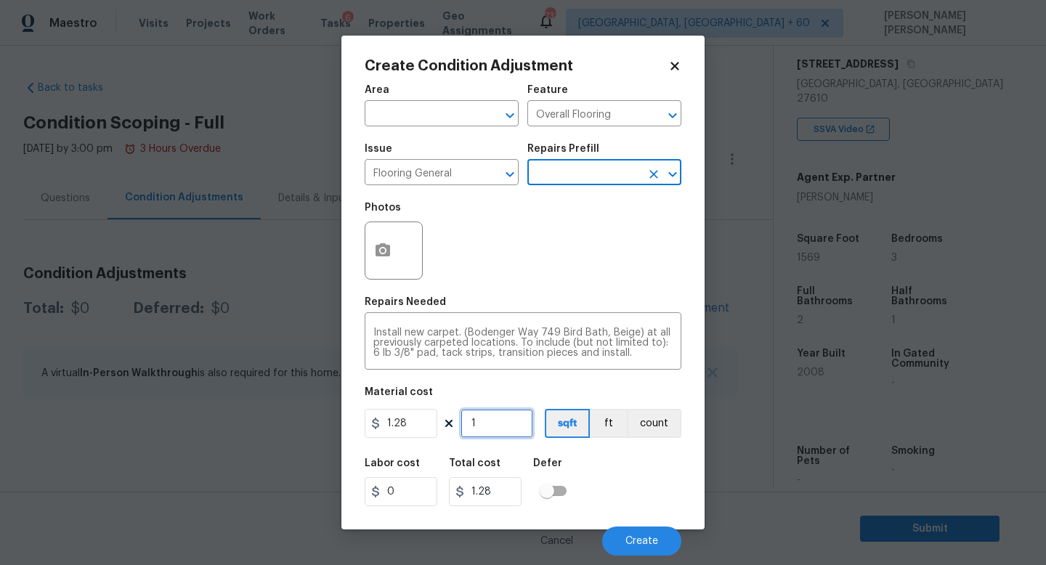
click at [503, 429] on input "1" at bounding box center [497, 423] width 73 height 29
type input "10"
type input "12.8"
type input "100"
type input "128"
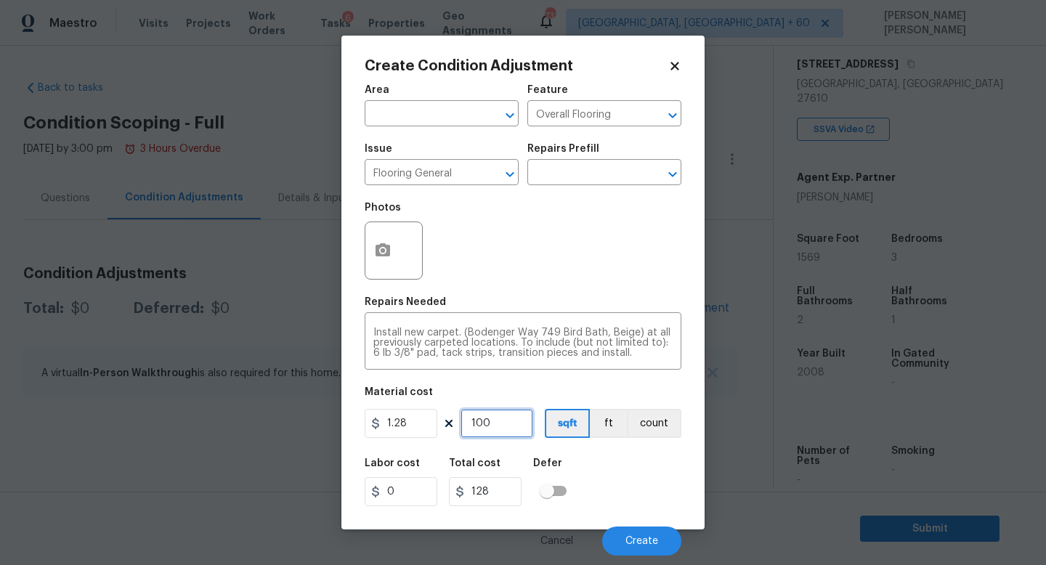
type input "1000"
type input "1280"
click at [389, 254] on icon "button" at bounding box center [383, 249] width 15 height 13
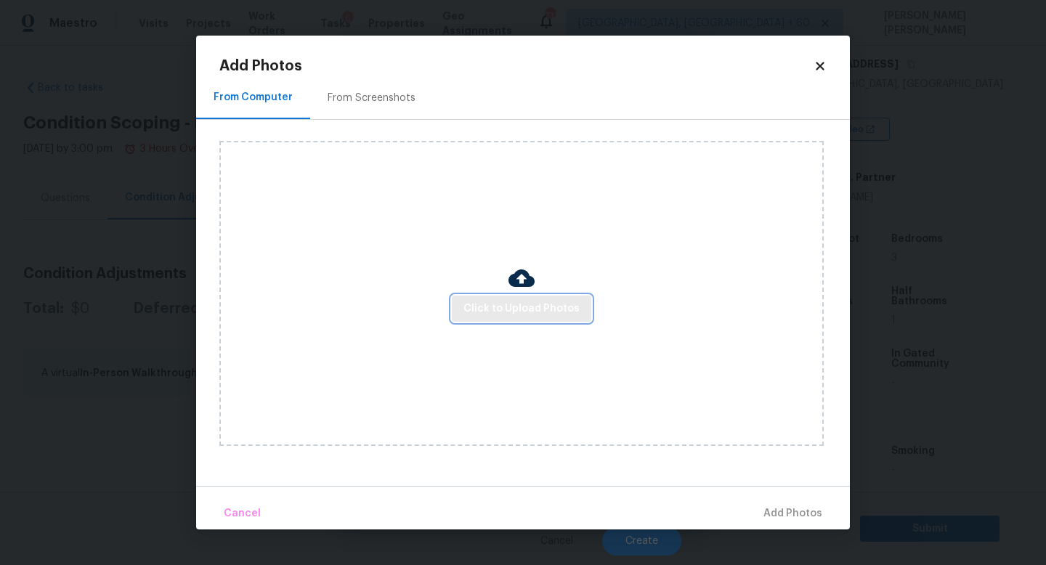
click at [508, 296] on button "Click to Upload Photos" at bounding box center [522, 309] width 140 height 27
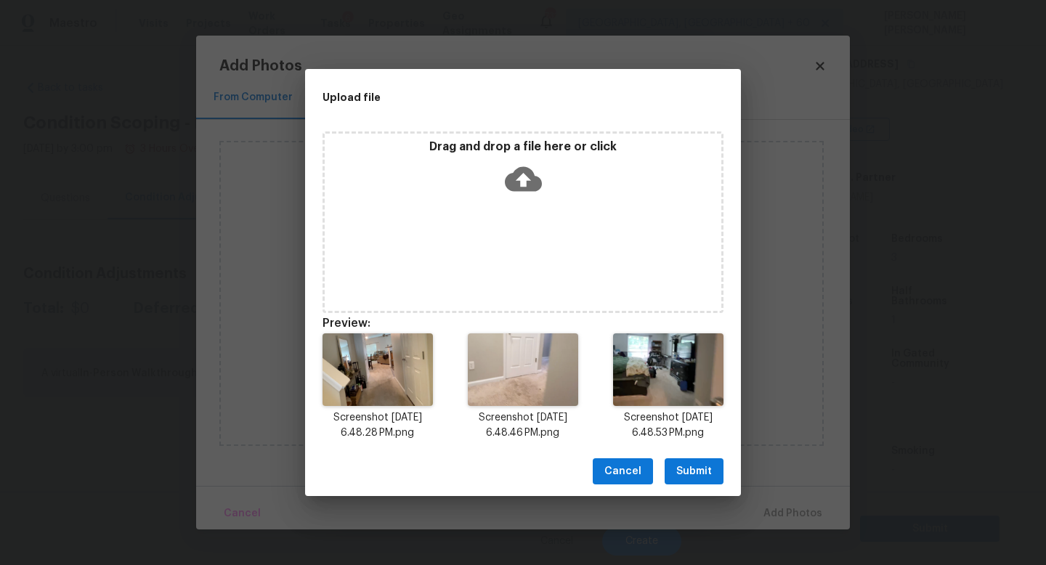
click at [700, 481] on button "Submit" at bounding box center [694, 472] width 59 height 27
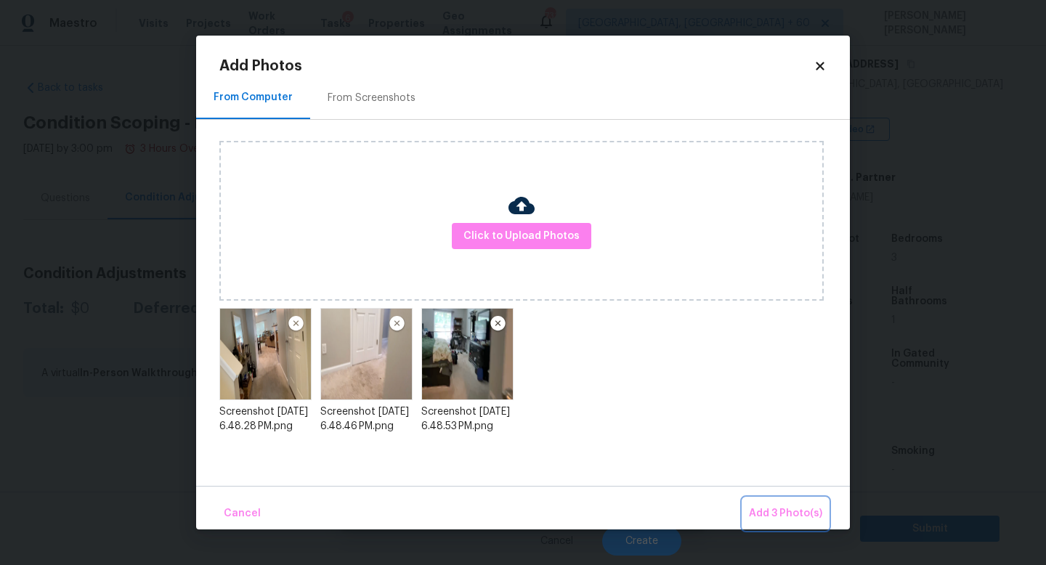
click at [783, 514] on span "Add 3 Photo(s)" at bounding box center [785, 514] width 73 height 18
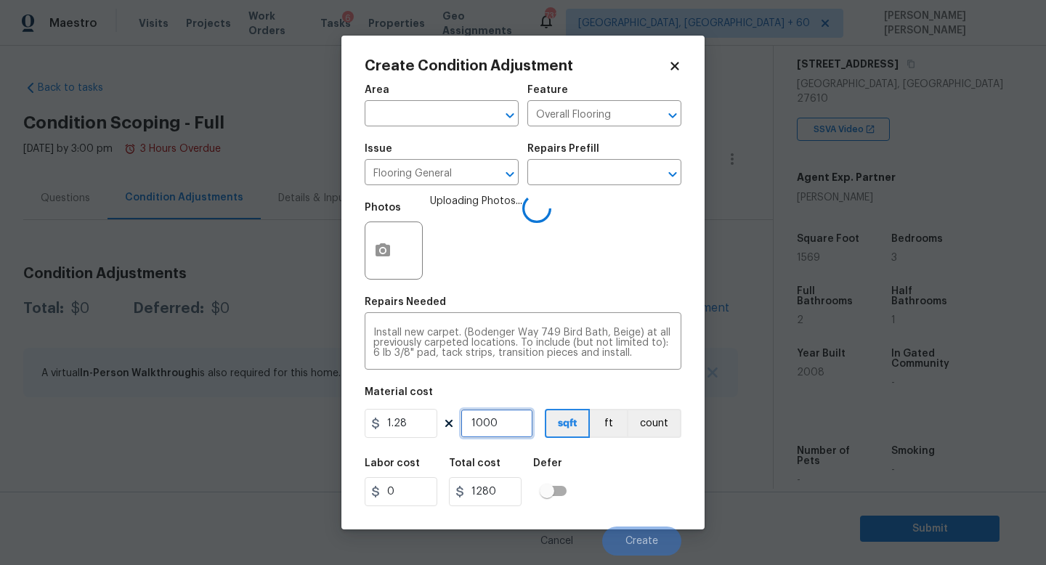
click at [518, 423] on input "1000" at bounding box center [497, 423] width 73 height 29
type input "100"
type input "128"
type input "10"
type input "12.8"
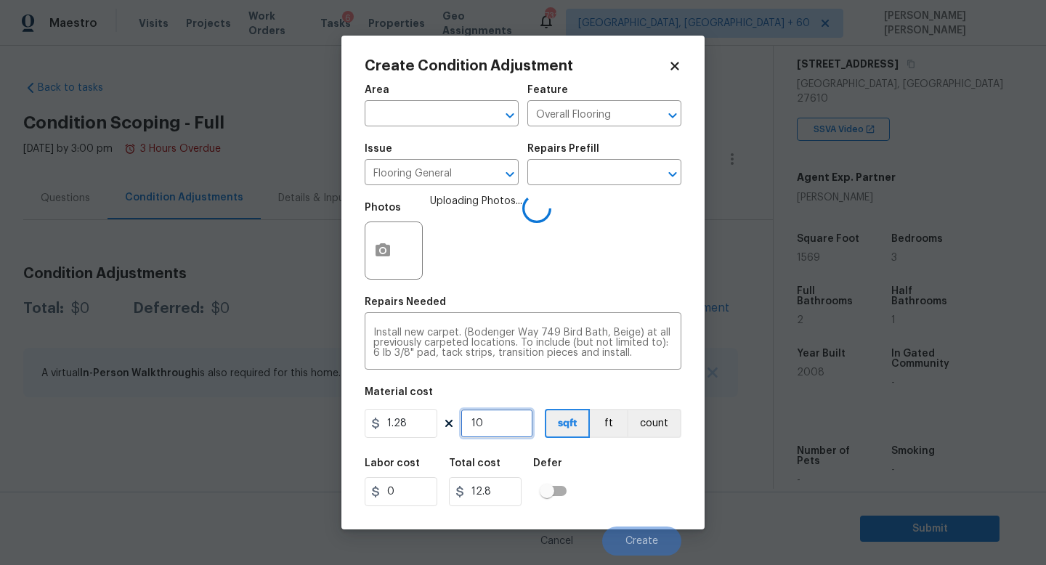
type input "1"
type input "1.28"
type input "12"
type input "15.36"
type input "120"
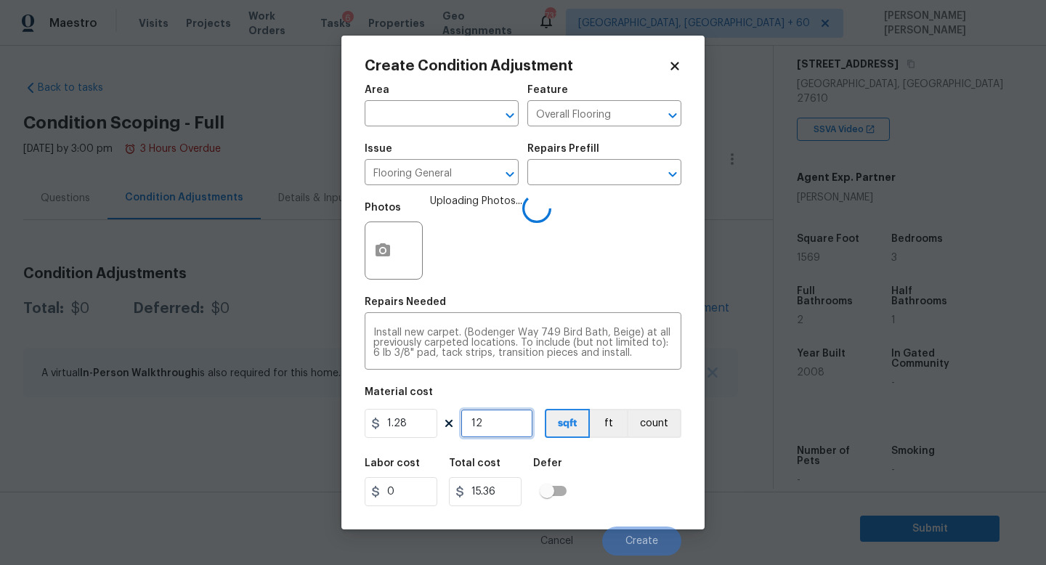
type input "153.6"
type input "1200"
type input "1536"
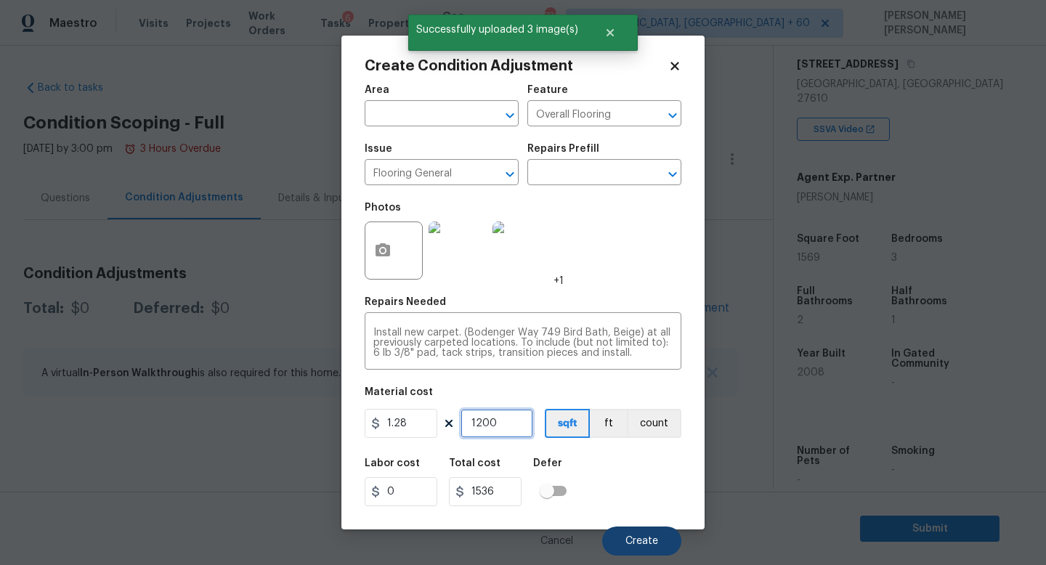
type input "1200"
click at [630, 531] on button "Create" at bounding box center [641, 541] width 79 height 29
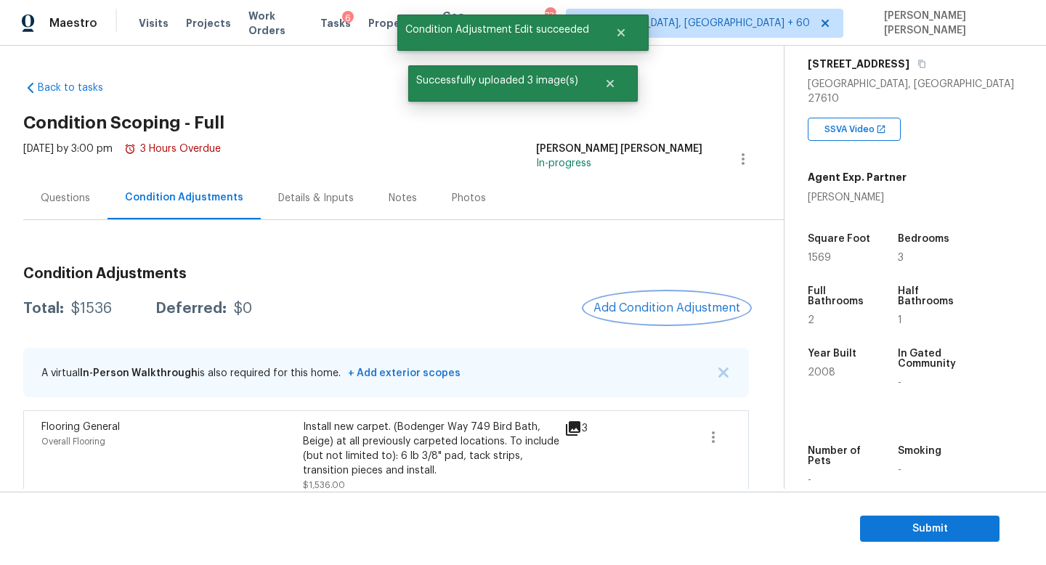
click at [693, 307] on span "Add Condition Adjustment" at bounding box center [667, 308] width 147 height 13
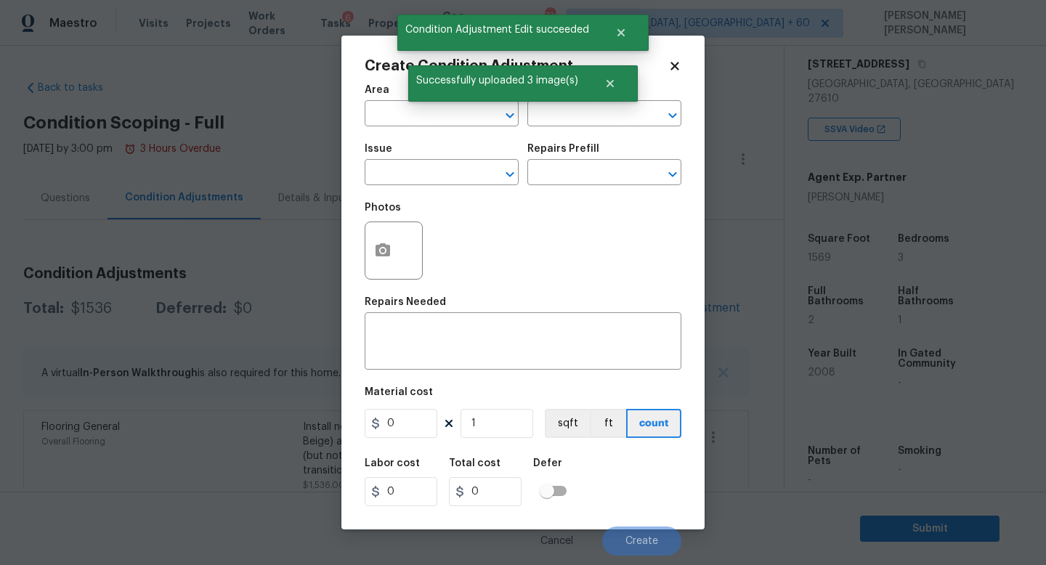
click at [453, 189] on span "Issue ​" at bounding box center [442, 164] width 154 height 59
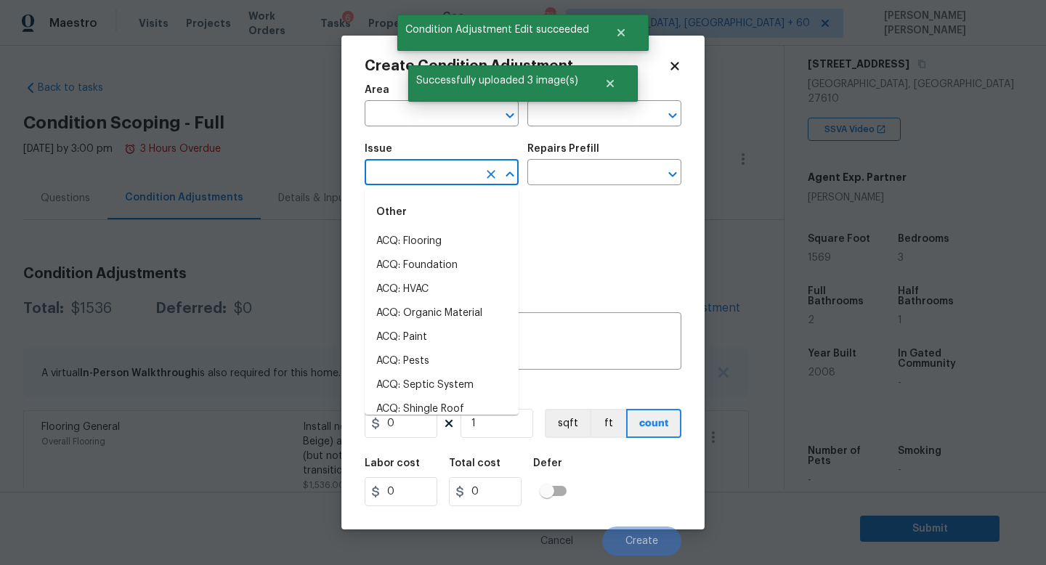
click at [416, 177] on input "text" at bounding box center [421, 174] width 113 height 23
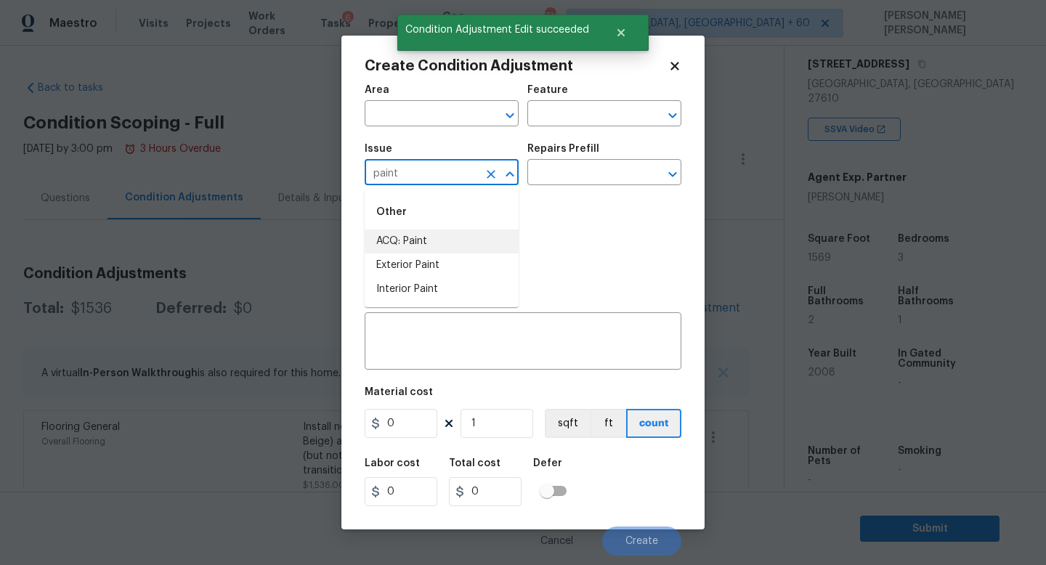
click at [424, 235] on li "ACQ: Paint" at bounding box center [442, 242] width 154 height 24
type input "ACQ: Paint"
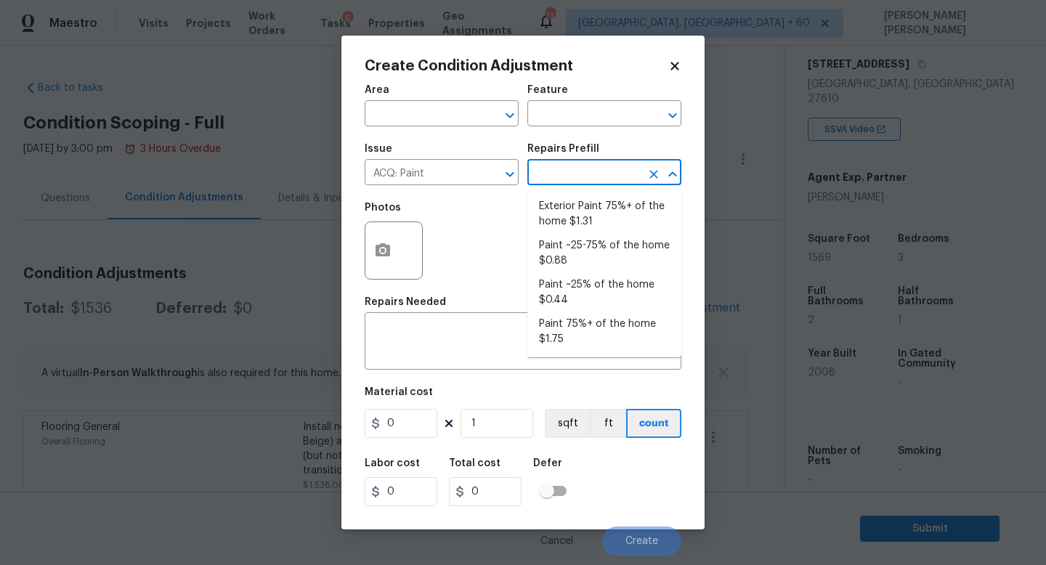
click at [584, 168] on input "text" at bounding box center [584, 174] width 113 height 23
click at [594, 253] on li "Paint ~25-75% of the home $0.88" at bounding box center [605, 253] width 154 height 39
type input "Acquisition"
type textarea "Acquisition Scope: ~25 - 75% of the home needs interior paint"
type input "0.88"
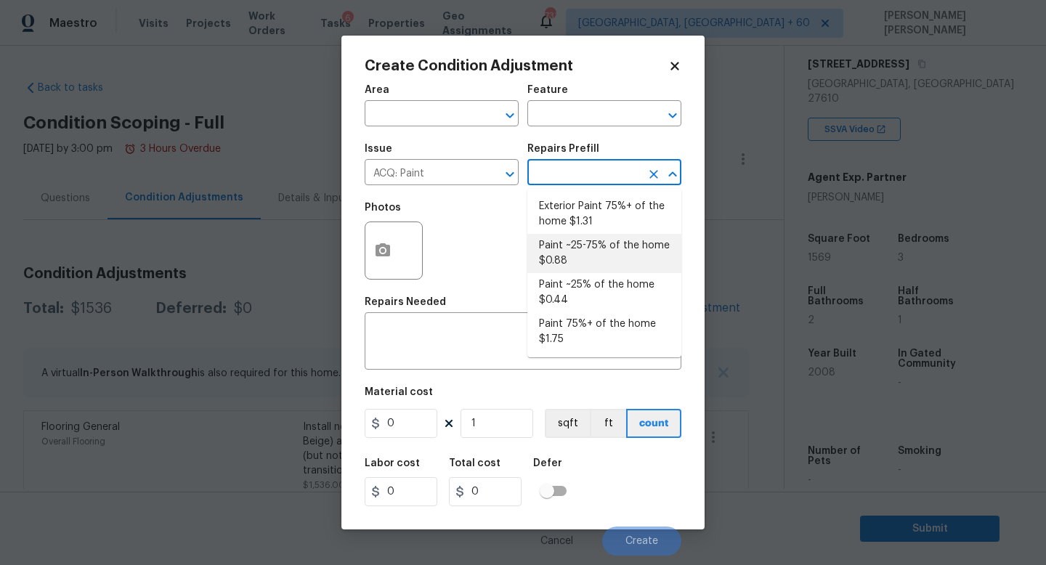
type input "0.88"
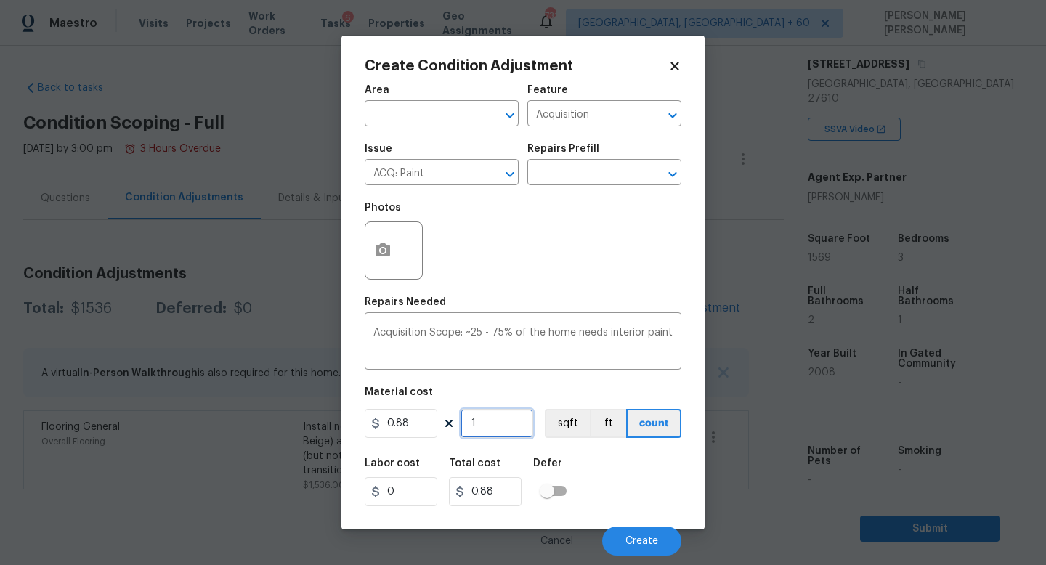
click at [511, 419] on input "1" at bounding box center [497, 423] width 73 height 29
type input "0"
type input "1"
type input "0.88"
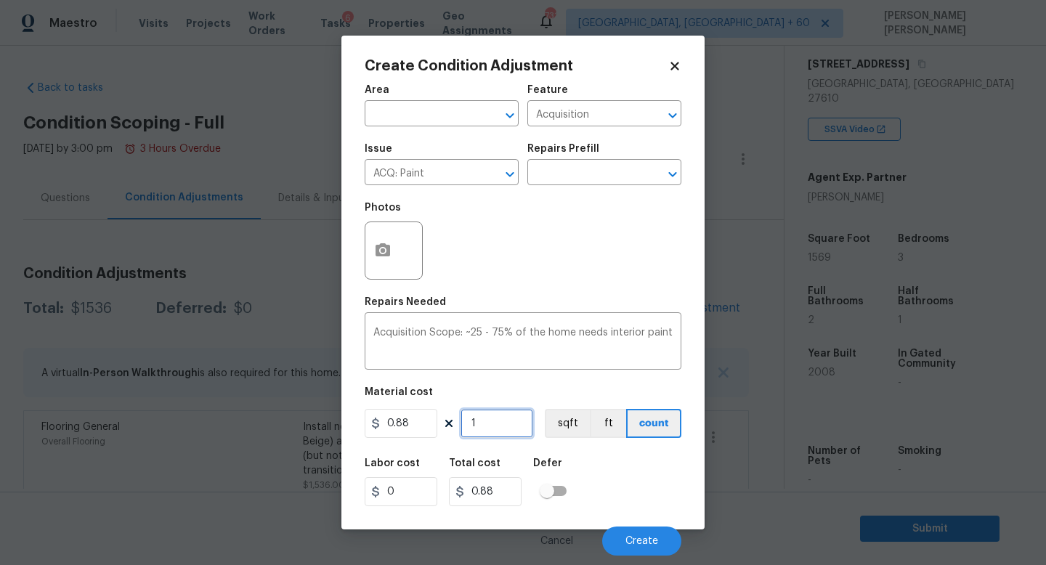
type input "15"
type input "13.2"
type input "156"
type input "137.28"
type input "1569"
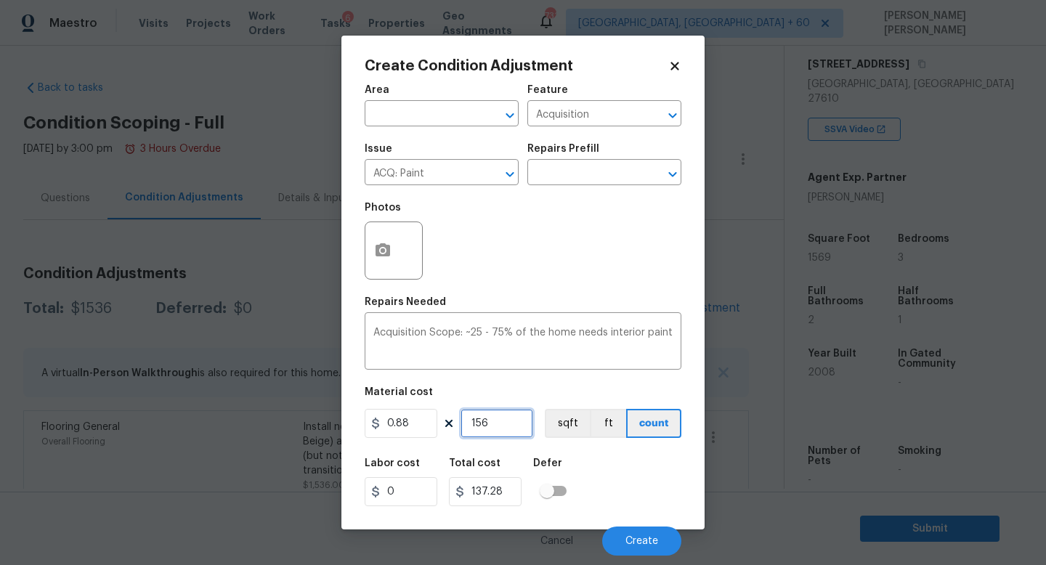
type input "1380.72"
drag, startPoint x: 511, startPoint y: 419, endPoint x: 420, endPoint y: 233, distance: 207.0
click at [511, 419] on input "1569" at bounding box center [497, 423] width 73 height 29
type input "1569"
click at [380, 253] on icon "button" at bounding box center [382, 250] width 17 height 17
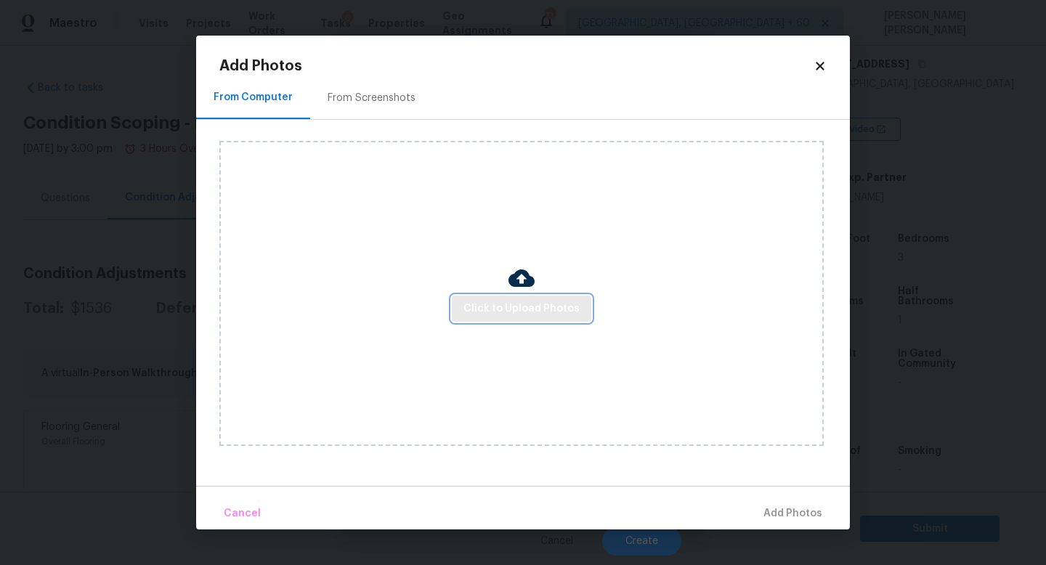
click at [531, 304] on span "Click to Upload Photos" at bounding box center [522, 309] width 116 height 18
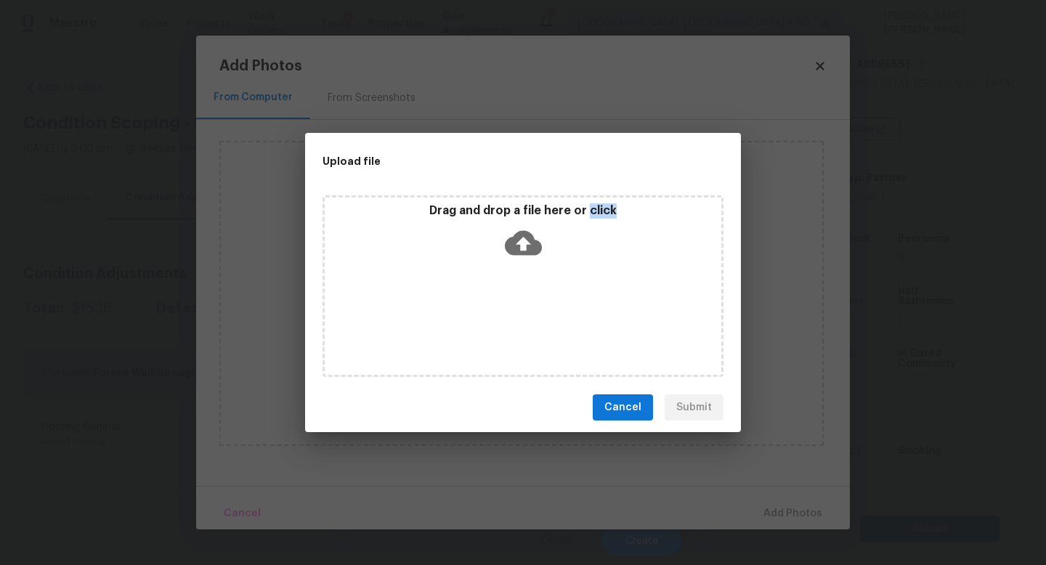
click at [531, 304] on div "Drag and drop a file here or click" at bounding box center [523, 286] width 401 height 182
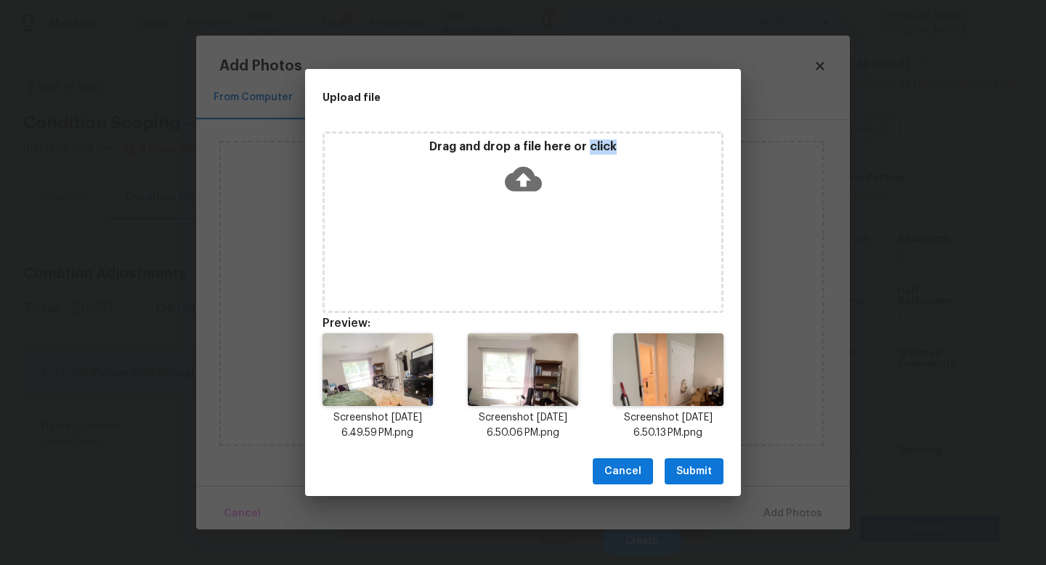
click at [693, 474] on span "Submit" at bounding box center [694, 472] width 36 height 18
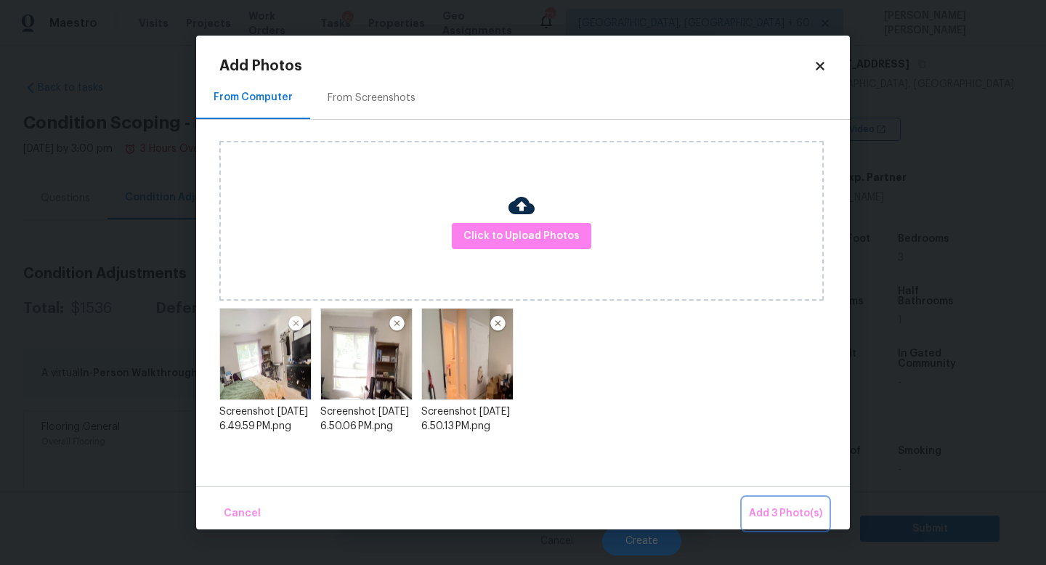
click at [785, 506] on span "Add 3 Photo(s)" at bounding box center [785, 514] width 73 height 18
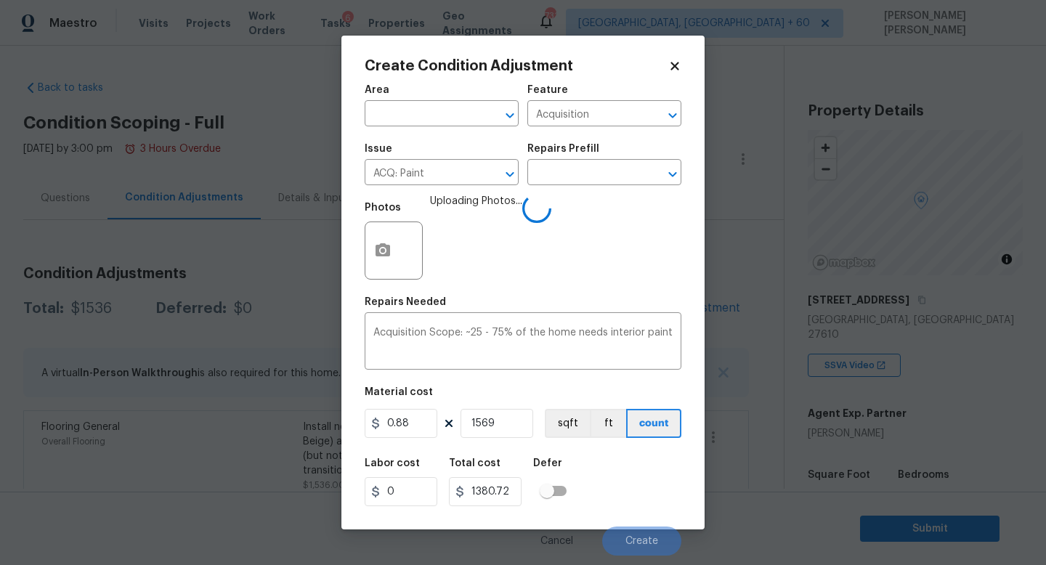
scroll to position [236, 0]
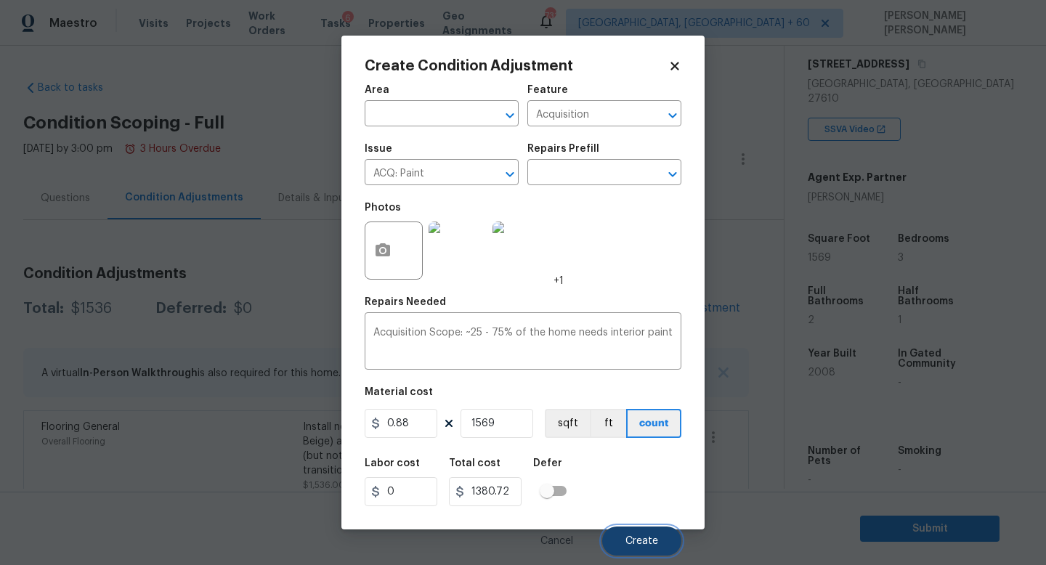
click at [650, 548] on button "Create" at bounding box center [641, 541] width 79 height 29
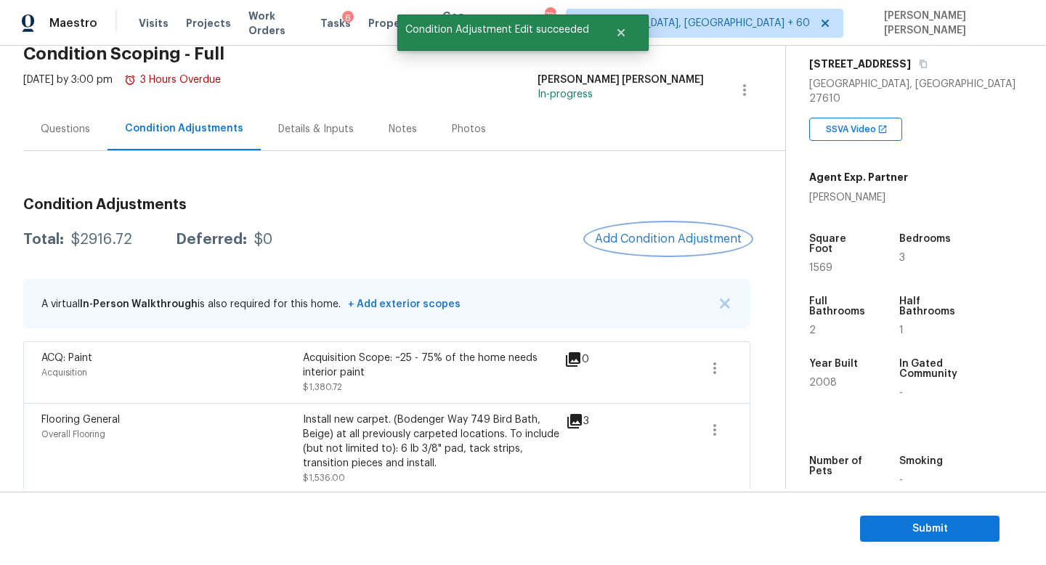
scroll to position [80, 0]
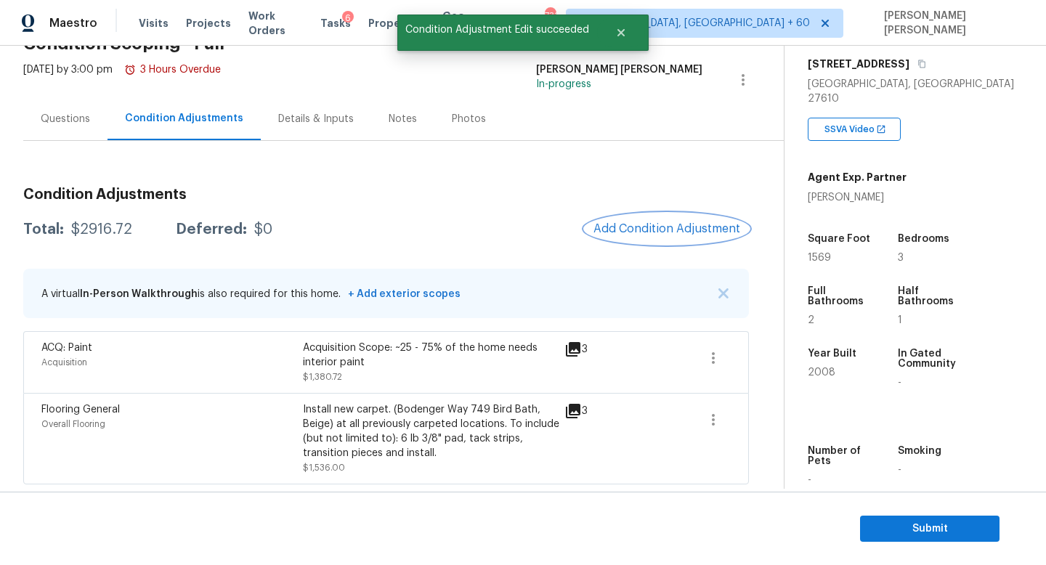
click at [642, 227] on span "Add Condition Adjustment" at bounding box center [667, 228] width 147 height 13
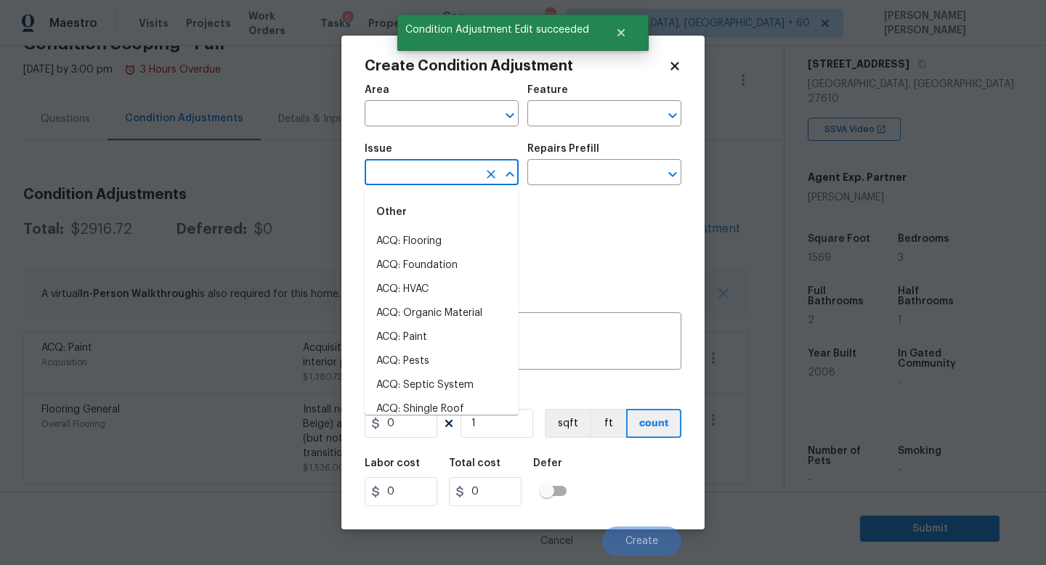
click at [411, 171] on input "text" at bounding box center [421, 174] width 113 height 23
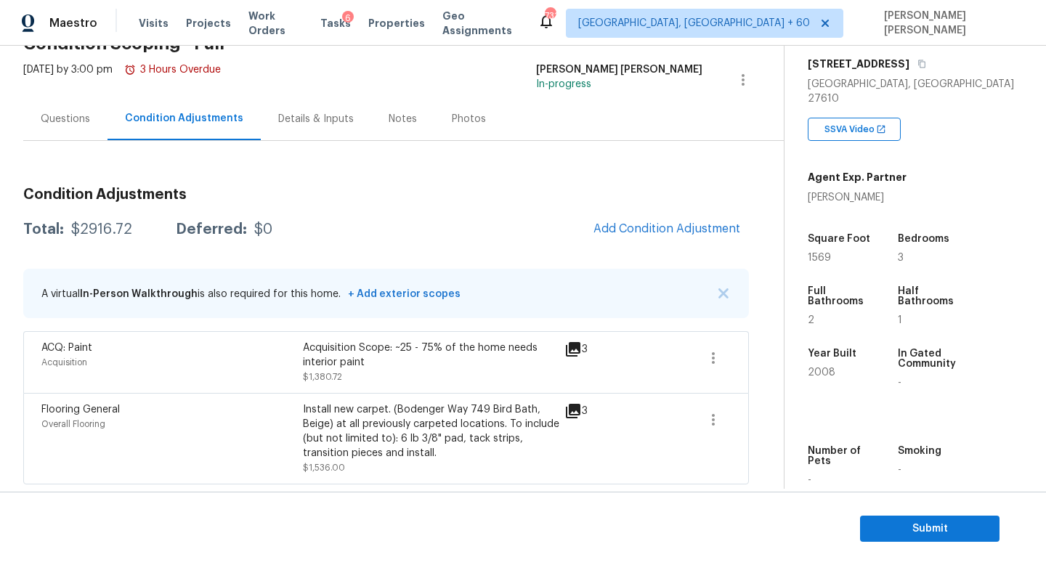
click at [281, 257] on body "Maestro Visits Projects Work Orders Tasks 6 Properties Geo Assignments 731 Knox…" at bounding box center [523, 282] width 1046 height 565
click at [55, 103] on div "Questions" at bounding box center [65, 118] width 84 height 43
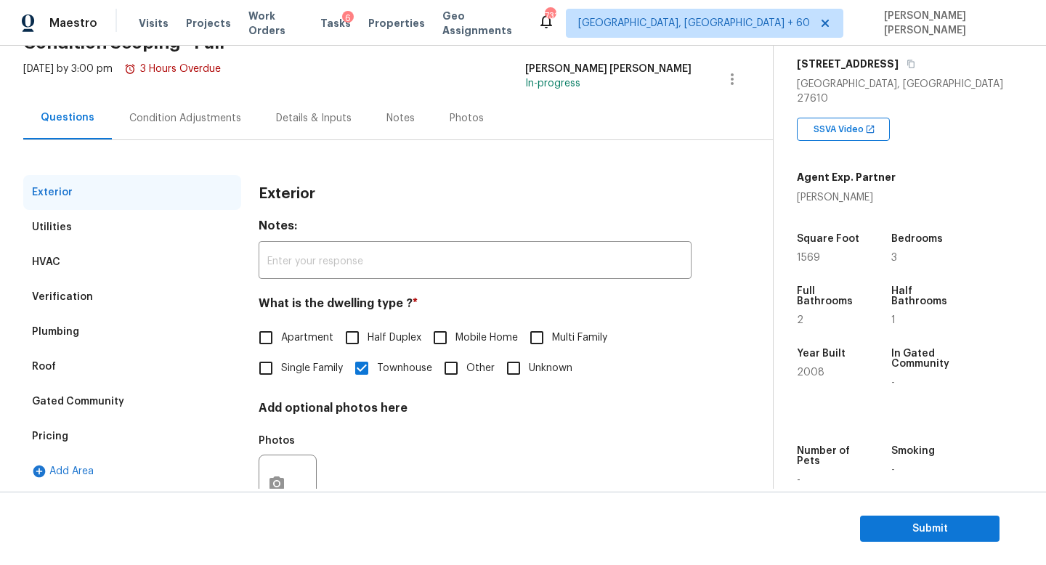
click at [86, 431] on div "Pricing" at bounding box center [132, 436] width 218 height 35
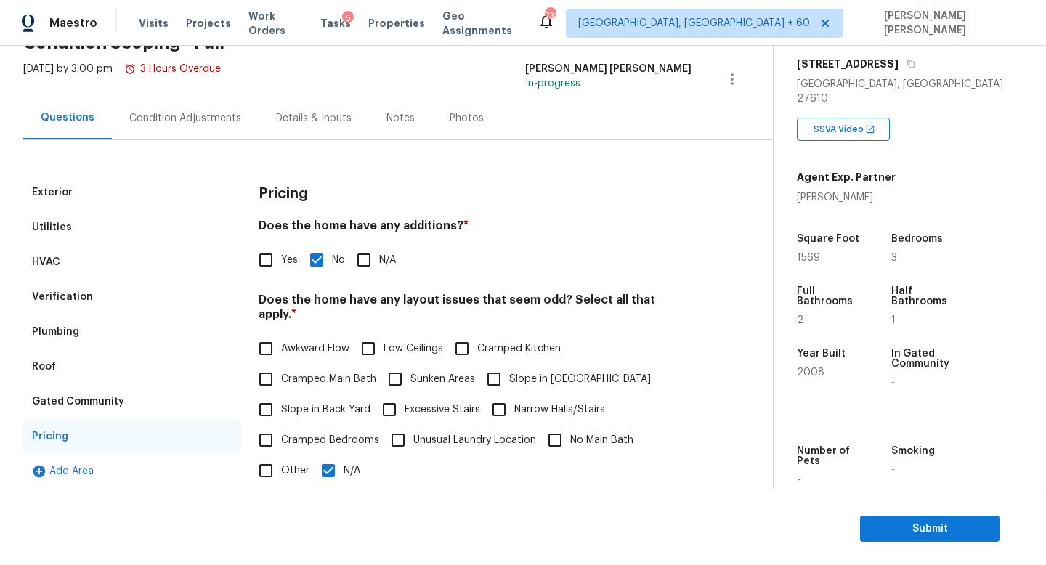
click at [318, 461] on input "N/A" at bounding box center [328, 471] width 31 height 31
checkbox input "false"
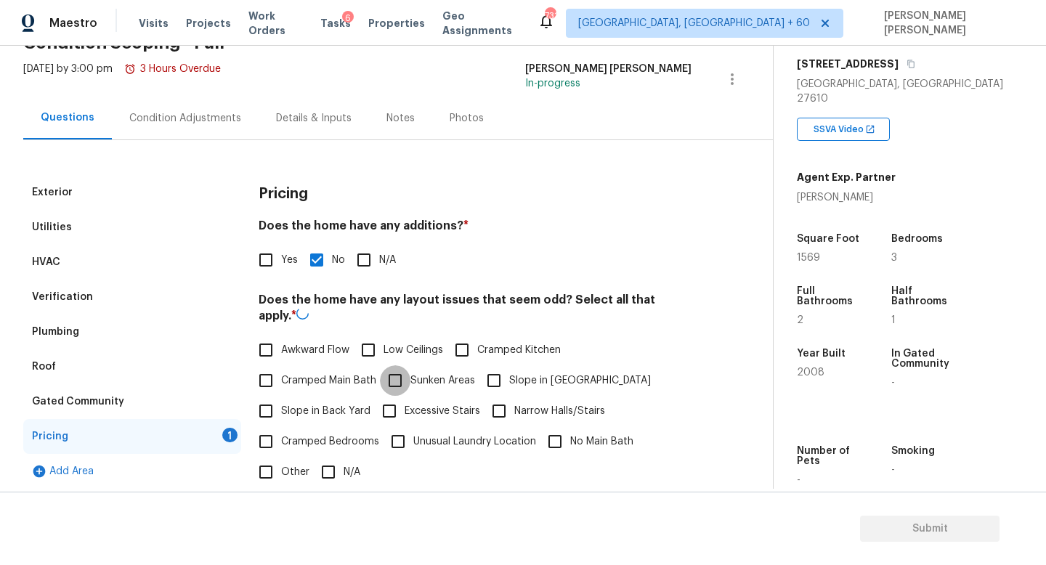
click at [409, 371] on input "Sunken Areas" at bounding box center [395, 380] width 31 height 31
checkbox input "true"
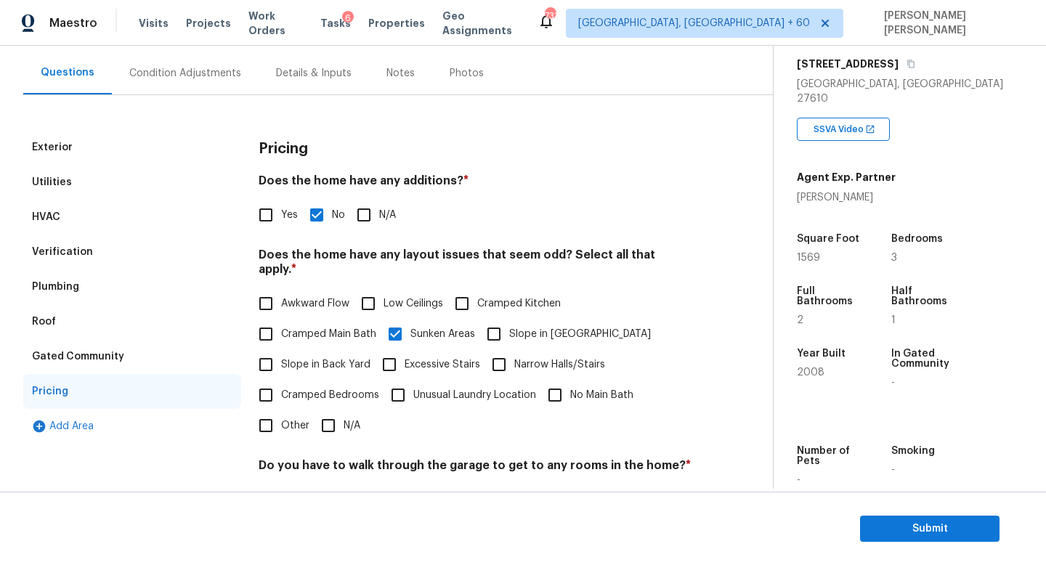
click at [163, 70] on div "Condition Adjustments" at bounding box center [185, 73] width 112 height 15
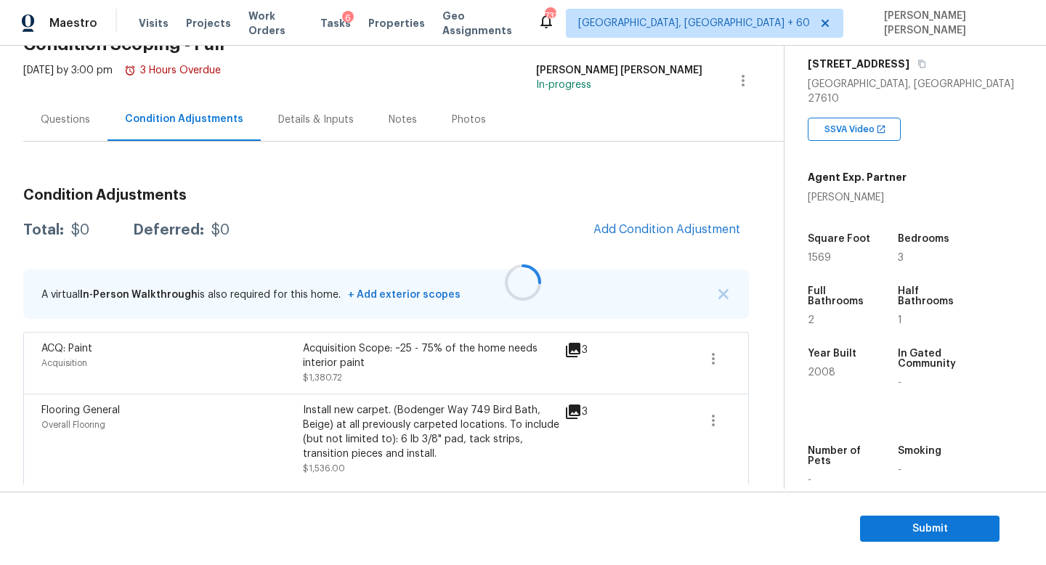
scroll to position [80, 0]
click at [100, 227] on div "$2916.72" at bounding box center [101, 229] width 61 height 15
copy div "$2916.72"
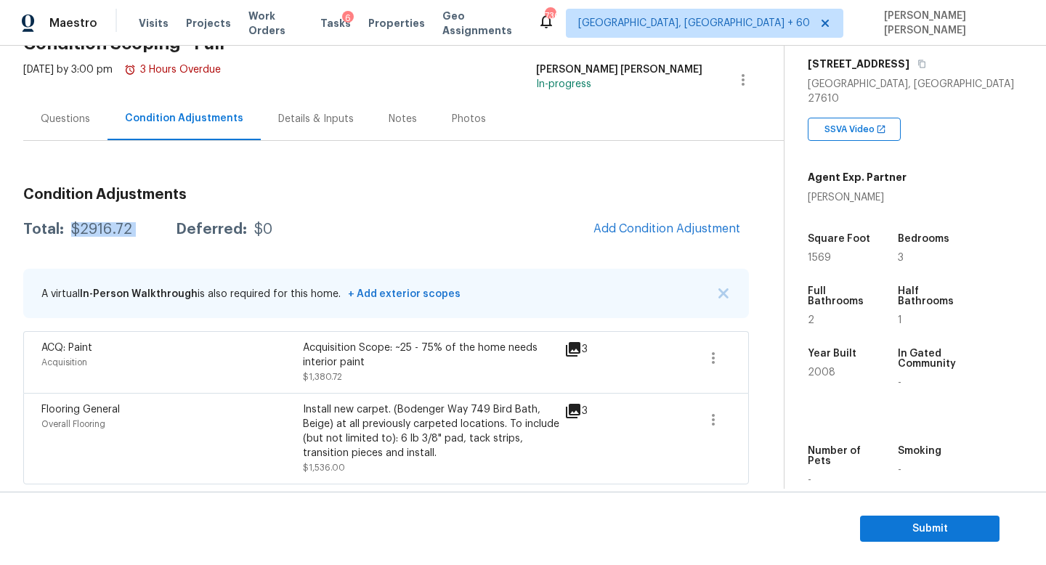
click at [101, 227] on div "$2916.72" at bounding box center [101, 229] width 61 height 15
click at [716, 420] on icon "button" at bounding box center [713, 419] width 17 height 17
click at [752, 407] on link "Edit" at bounding box center [797, 417] width 124 height 22
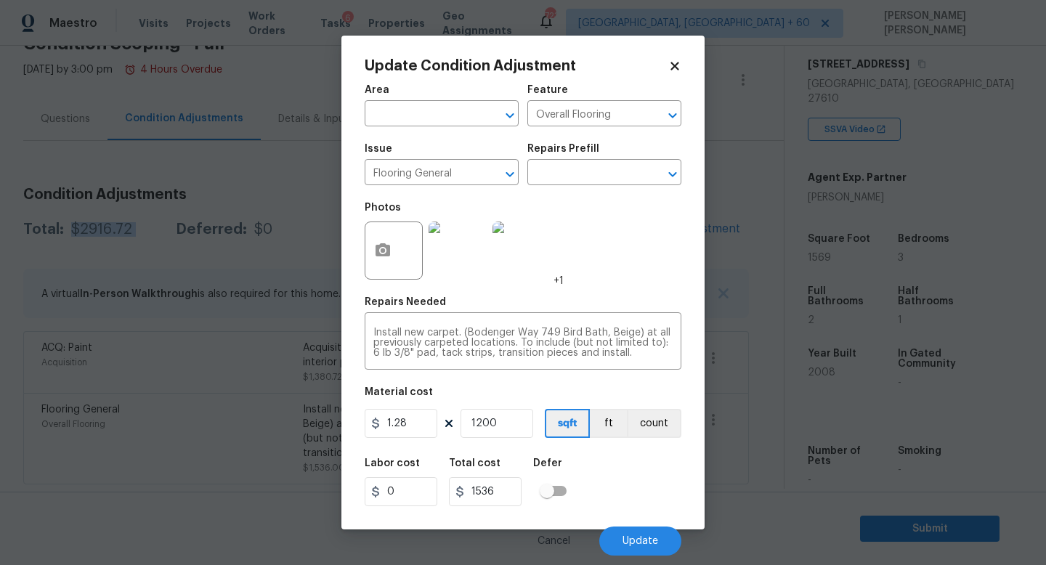
click at [758, 419] on body "Maestro Visits Projects Work Orders Tasks 6 Properties Geo Assignments 723 Knox…" at bounding box center [523, 282] width 1046 height 565
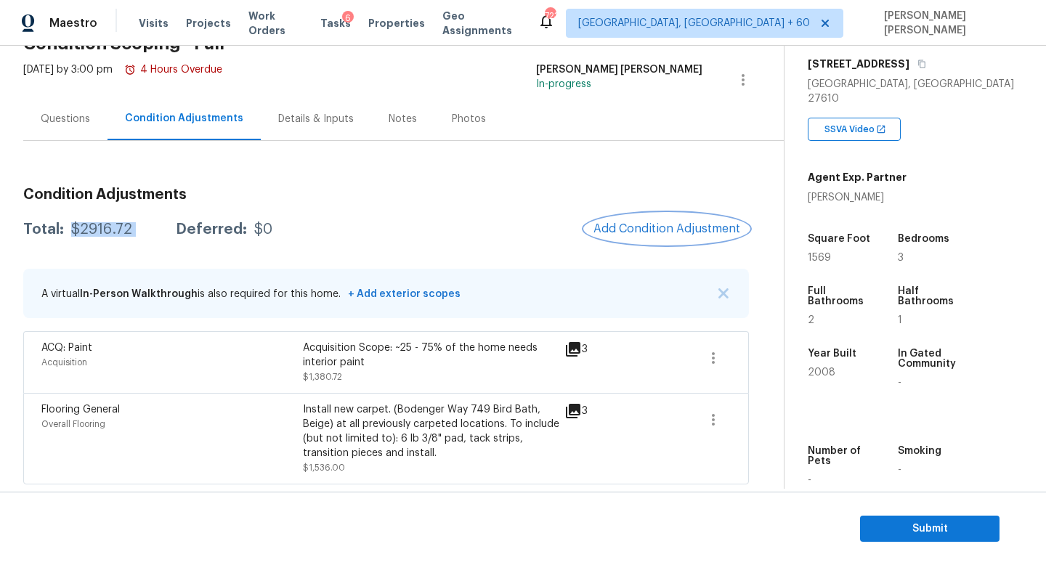
click at [669, 227] on span "Add Condition Adjustment" at bounding box center [667, 228] width 147 height 13
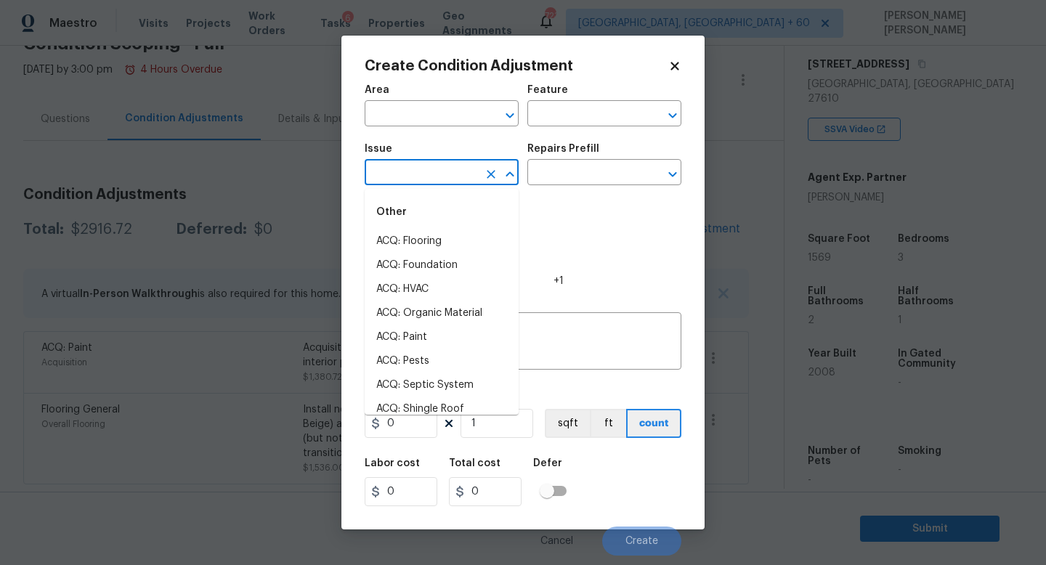
click at [403, 169] on input "text" at bounding box center [421, 174] width 113 height 23
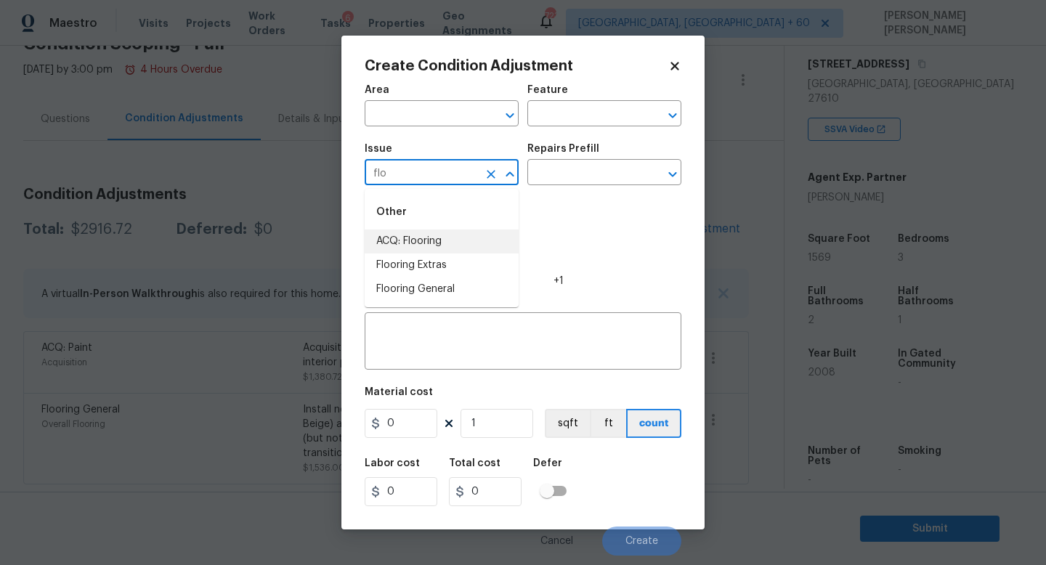
click at [405, 233] on li "ACQ: Flooring" at bounding box center [442, 242] width 154 height 24
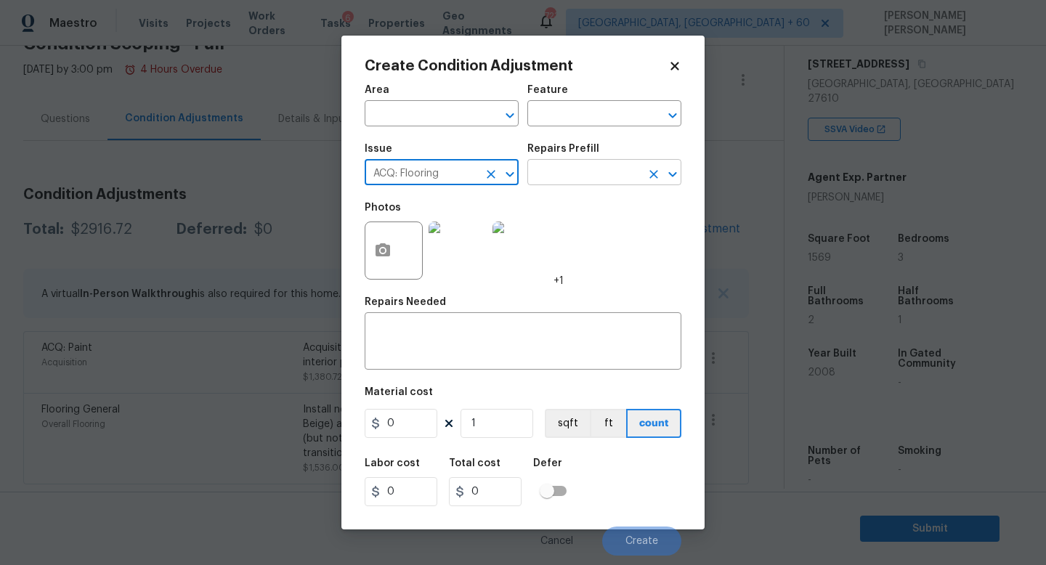
type input "ACQ: Flooring"
click at [575, 185] on input "text" at bounding box center [584, 174] width 113 height 23
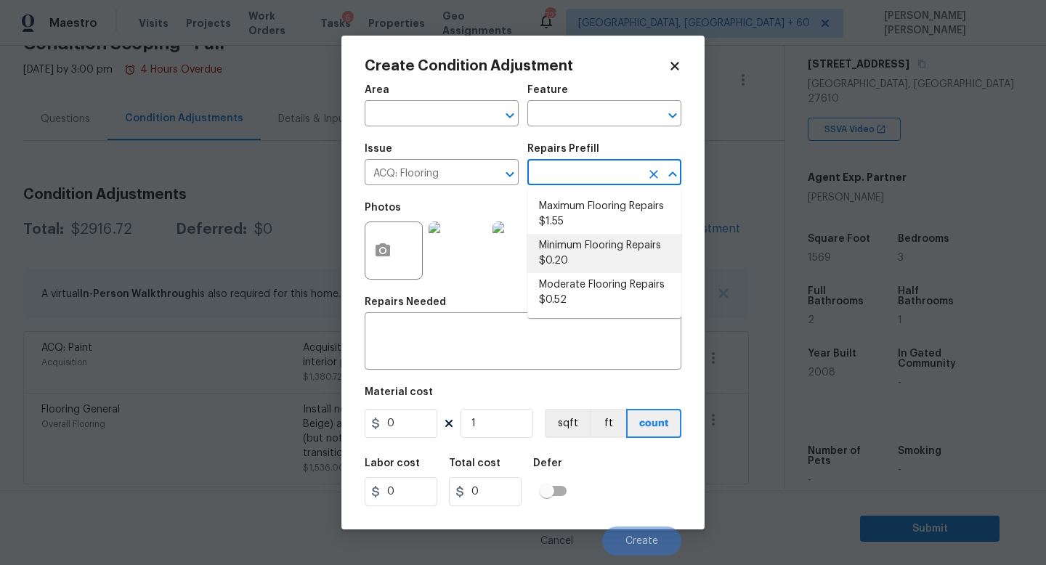
click at [582, 264] on li "Minimum Flooring Repairs $0.20" at bounding box center [605, 253] width 154 height 39
type input "Acquisition"
type textarea "Acquisition Scope: Minimum flooring repairs"
type input "0.2"
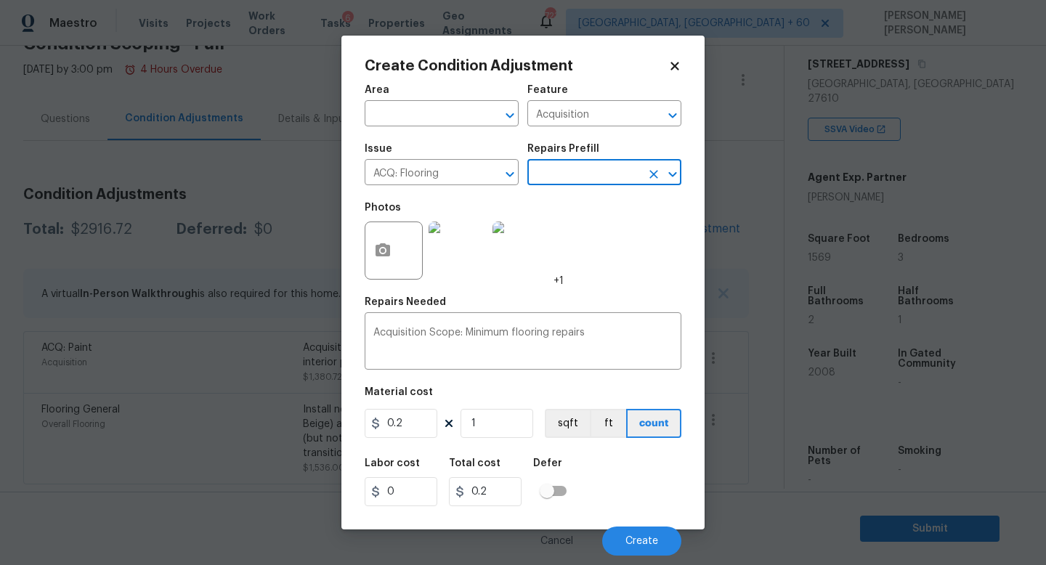
click at [503, 442] on div "Area ​ Feature Acquisition ​ Issue ACQ: Flooring ​ Repairs Prefill ​ Photos +1 …" at bounding box center [523, 316] width 317 height 480
click at [494, 432] on input "1" at bounding box center [497, 423] width 73 height 29
type input "0"
type input "3"
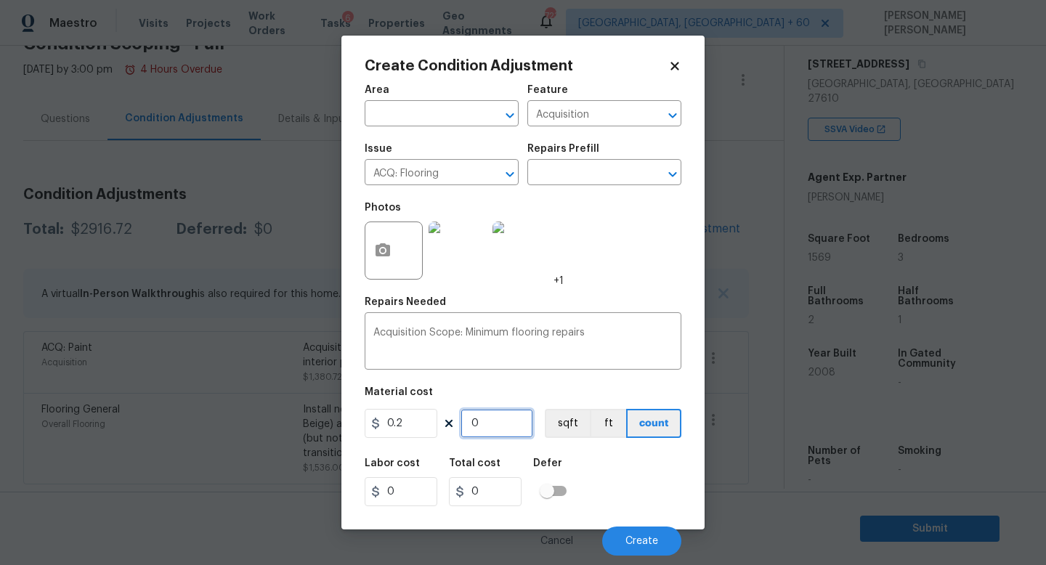
type input "0.6"
type input "36"
type input "7.2"
type input "369"
type input "73.8"
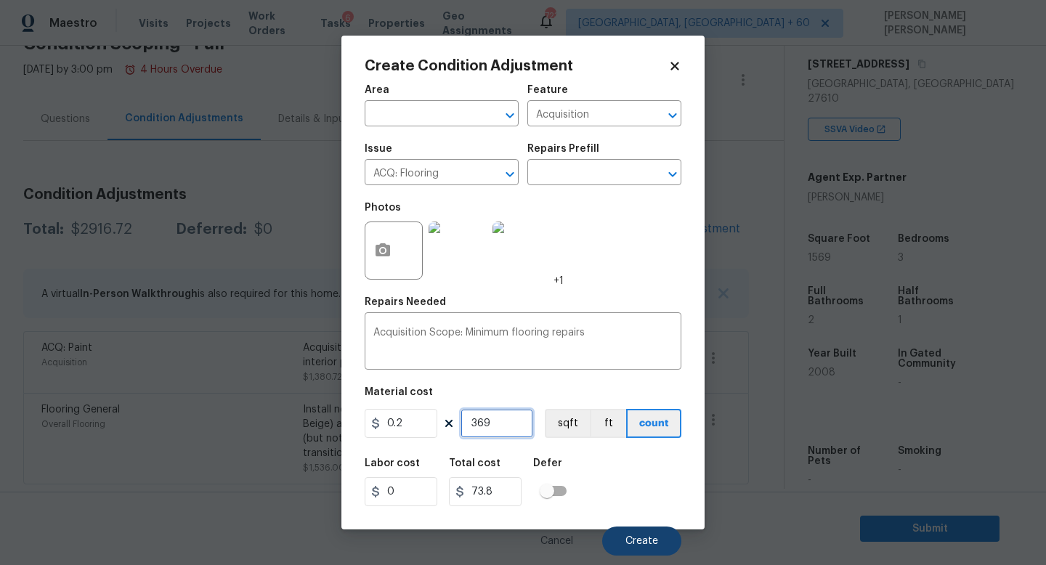
type input "369"
click at [650, 552] on button "Create" at bounding box center [641, 541] width 79 height 29
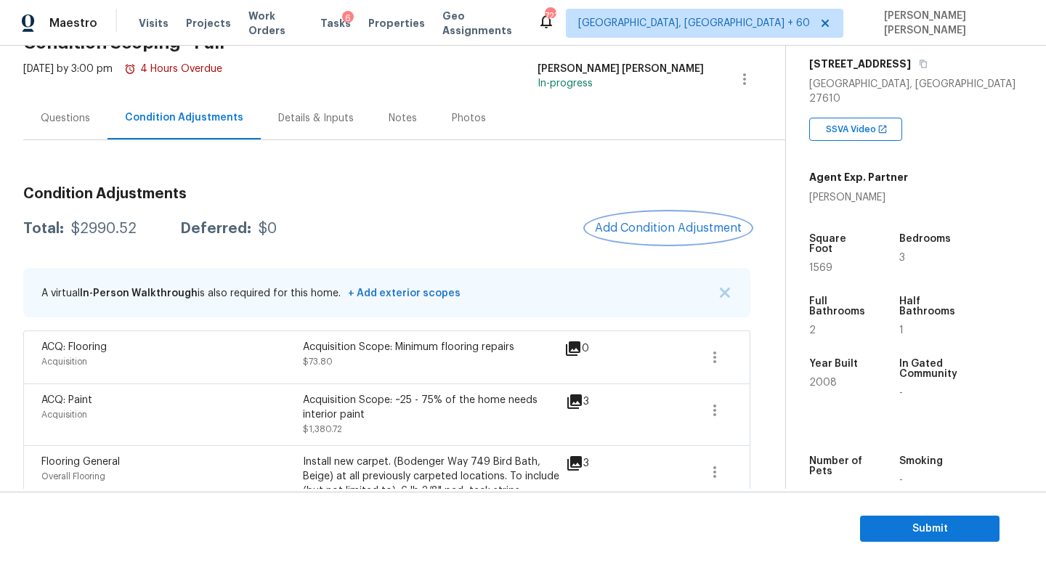
scroll to position [133, 0]
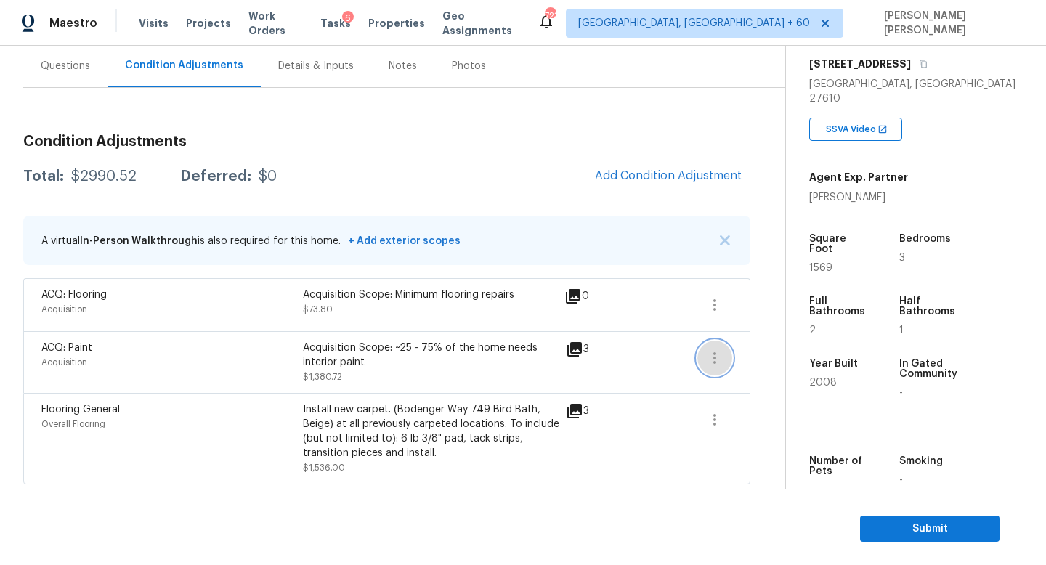
click at [709, 353] on icon "button" at bounding box center [714, 358] width 17 height 17
click at [748, 353] on div "Edit" at bounding box center [797, 354] width 113 height 15
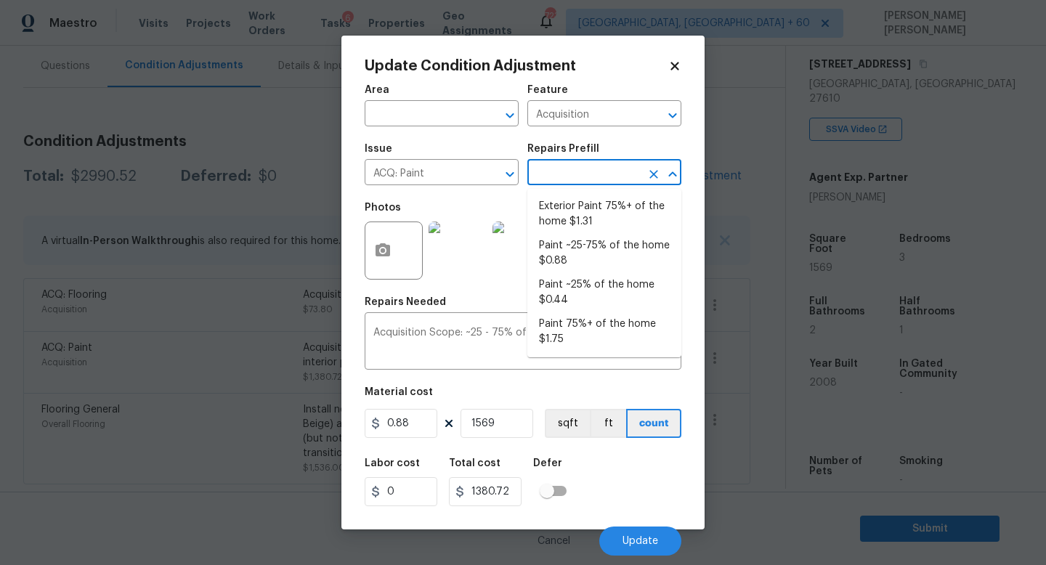
click at [565, 179] on input "text" at bounding box center [584, 174] width 113 height 23
click at [591, 336] on li "Paint 75%+ of the home $1.75" at bounding box center [605, 331] width 154 height 39
type textarea "Acquisition Scope: 75%+ of the home will likely require interior paint"
type input "1.75"
type input "2745.75"
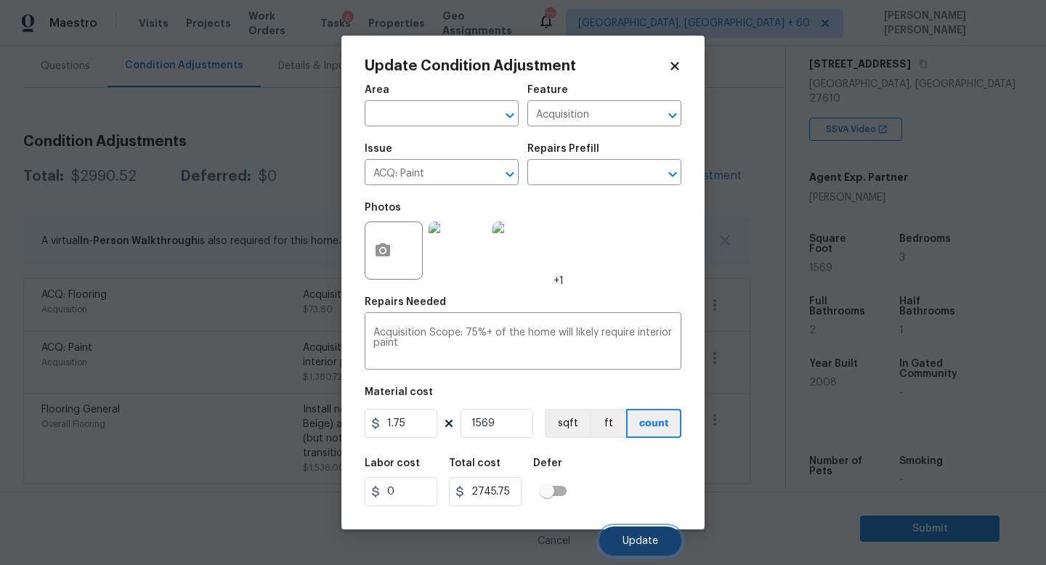
click at [645, 544] on span "Update" at bounding box center [641, 541] width 36 height 11
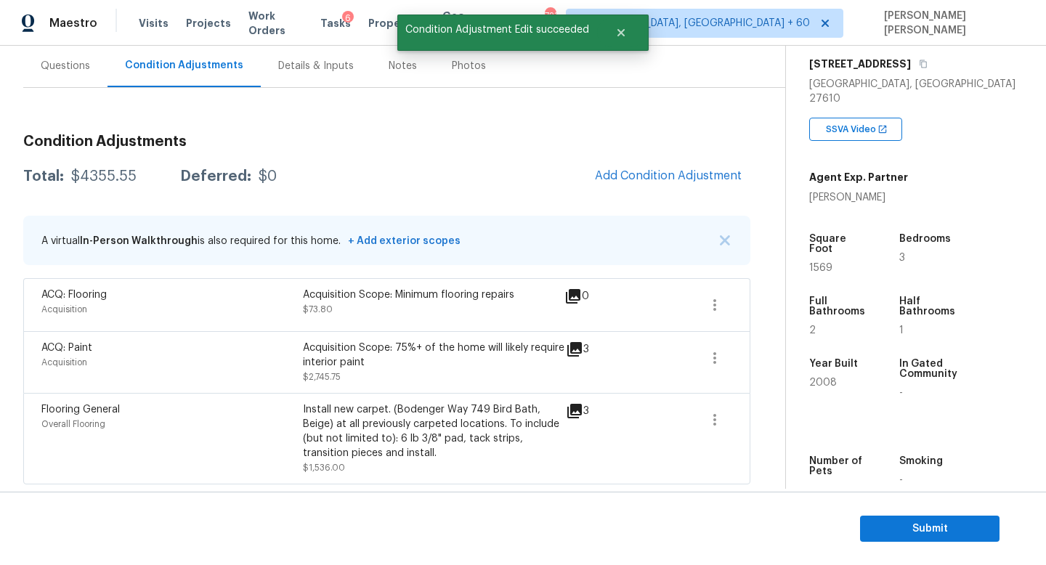
click at [95, 175] on div "$4355.55" at bounding box center [103, 176] width 65 height 15
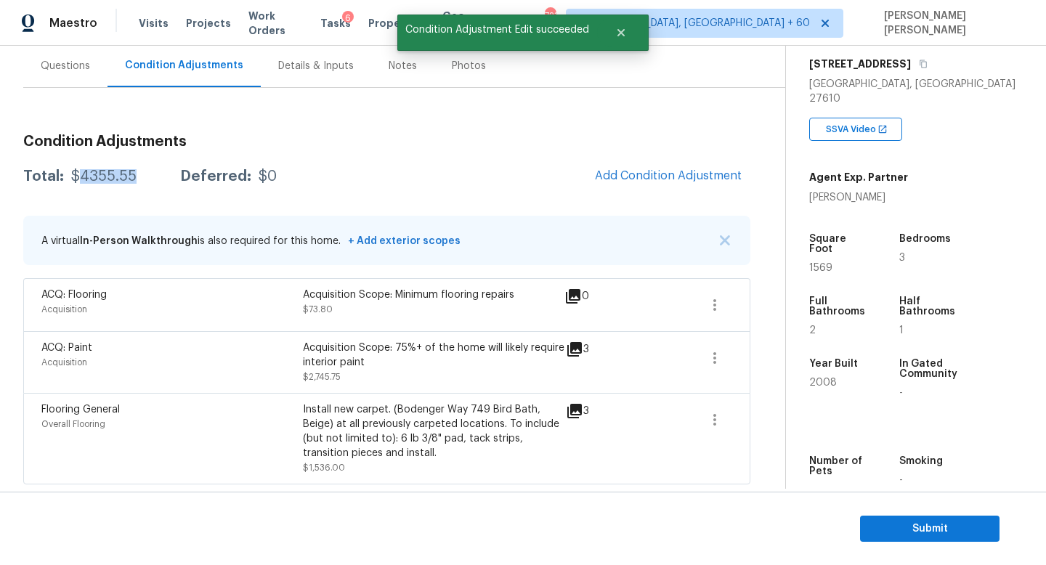
click at [95, 175] on div "$4355.55" at bounding box center [103, 176] width 65 height 15
copy div "$4355.55"
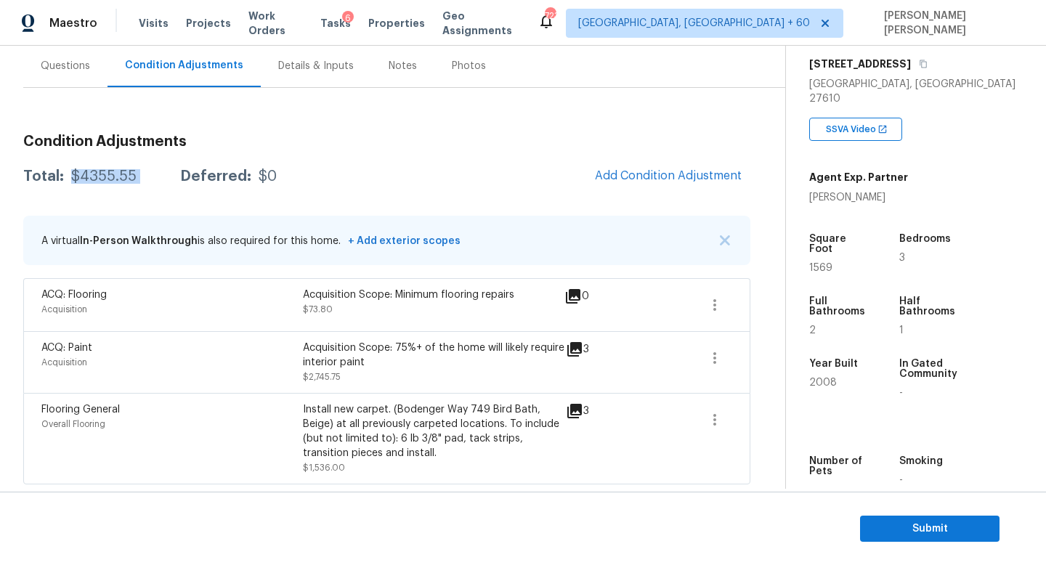
copy div "$4355.55"
click at [932, 536] on span "Submit" at bounding box center [930, 529] width 116 height 18
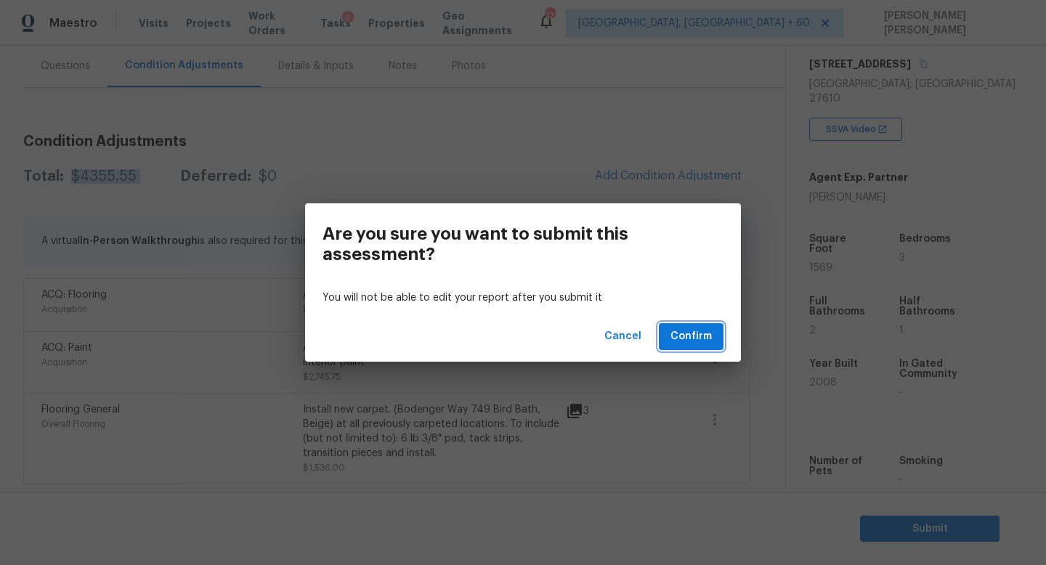
click at [685, 332] on span "Confirm" at bounding box center [691, 337] width 41 height 18
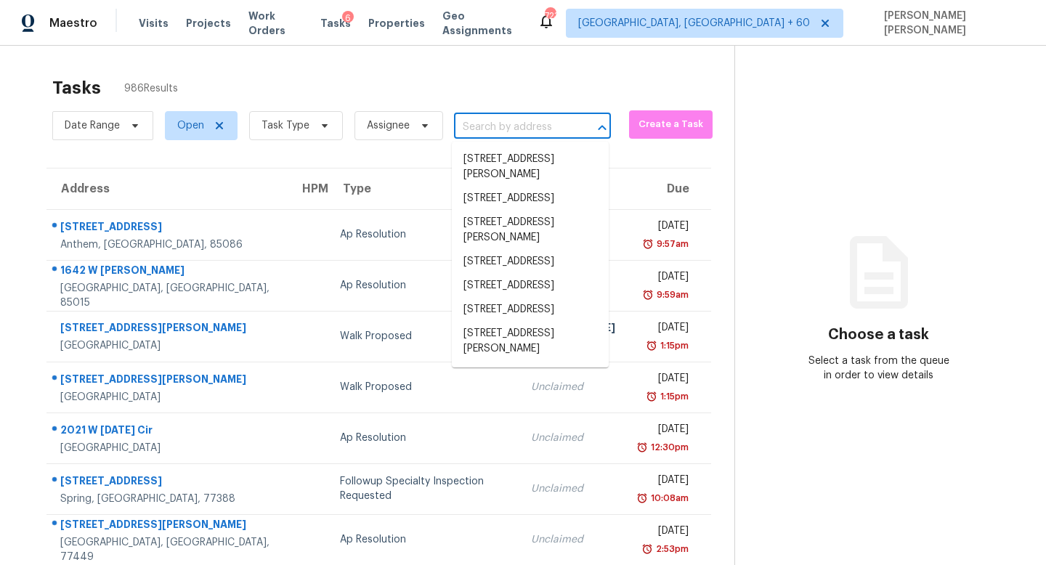
click at [512, 125] on input "text" at bounding box center [512, 127] width 116 height 23
paste input "320 Youngberry St, Fayetteville, NC 28314"
type input "320 Youngberry St, Fayetteville, NC 28314"
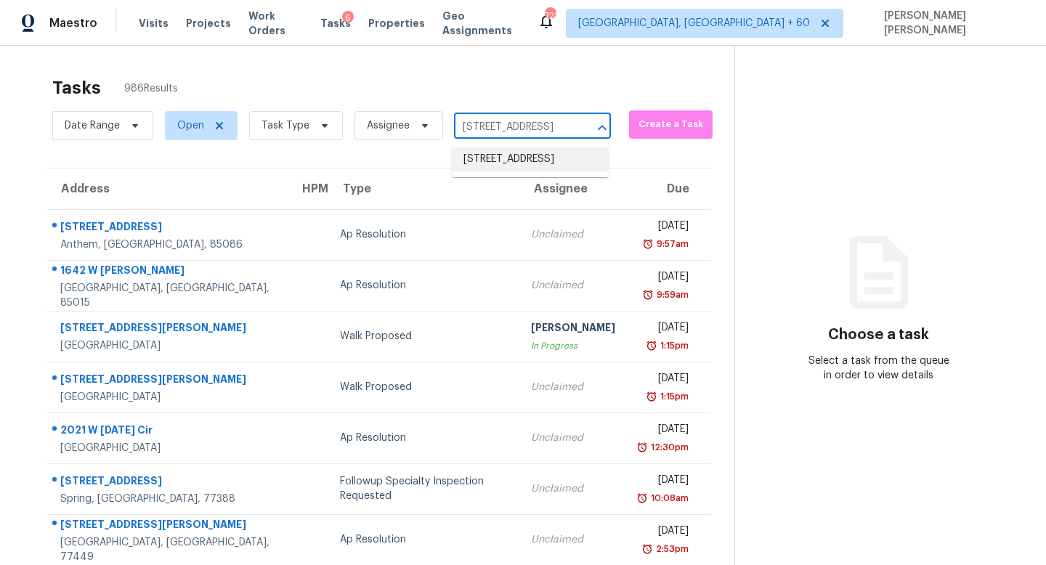
click at [533, 171] on li "320 Youngberry St, Fayetteville, NC 28314" at bounding box center [530, 160] width 157 height 24
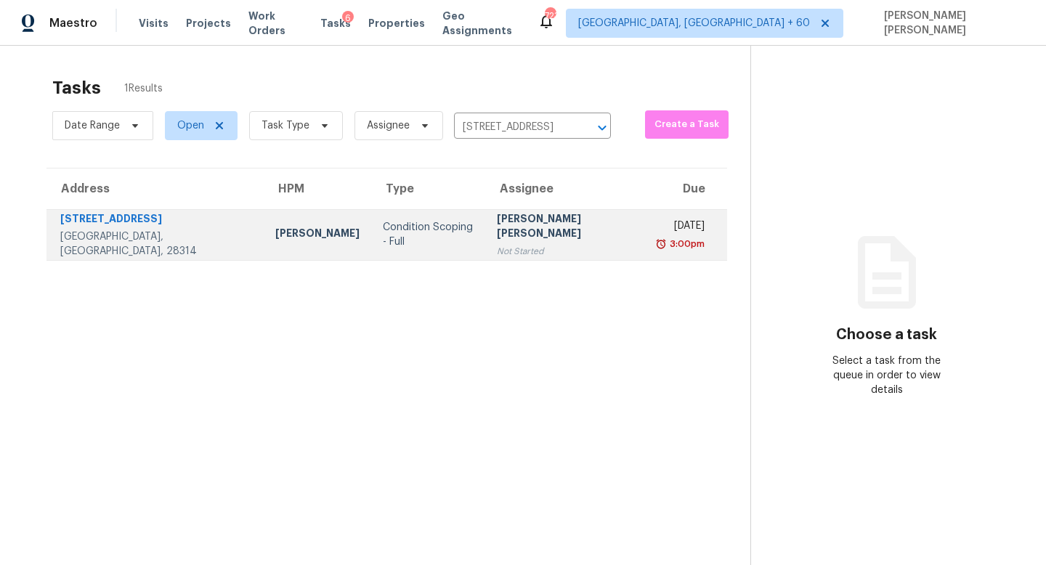
click at [514, 244] on div "Not Started" at bounding box center [567, 251] width 140 height 15
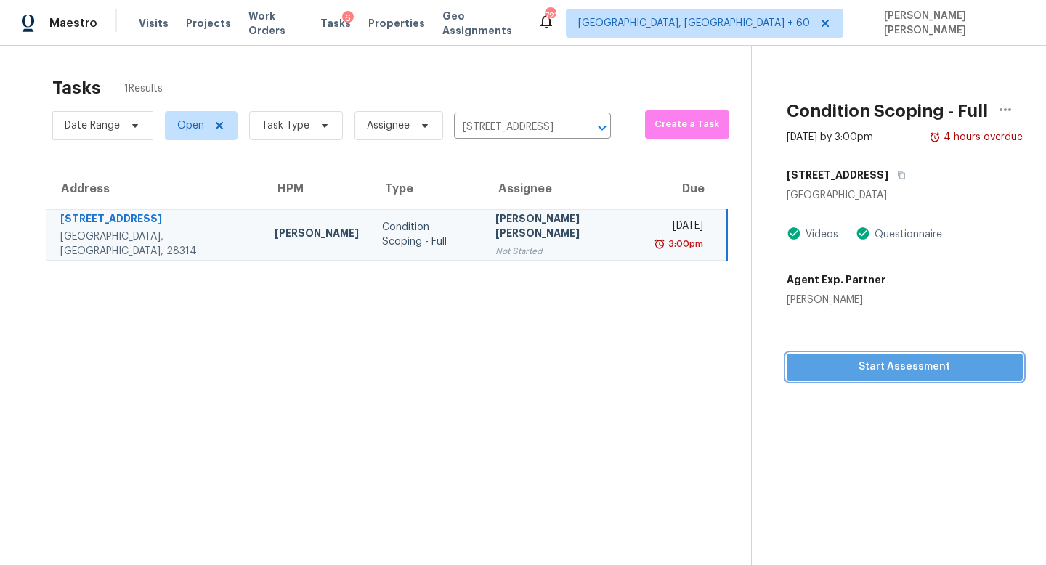
click at [900, 379] on button "Start Assessment" at bounding box center [905, 367] width 236 height 27
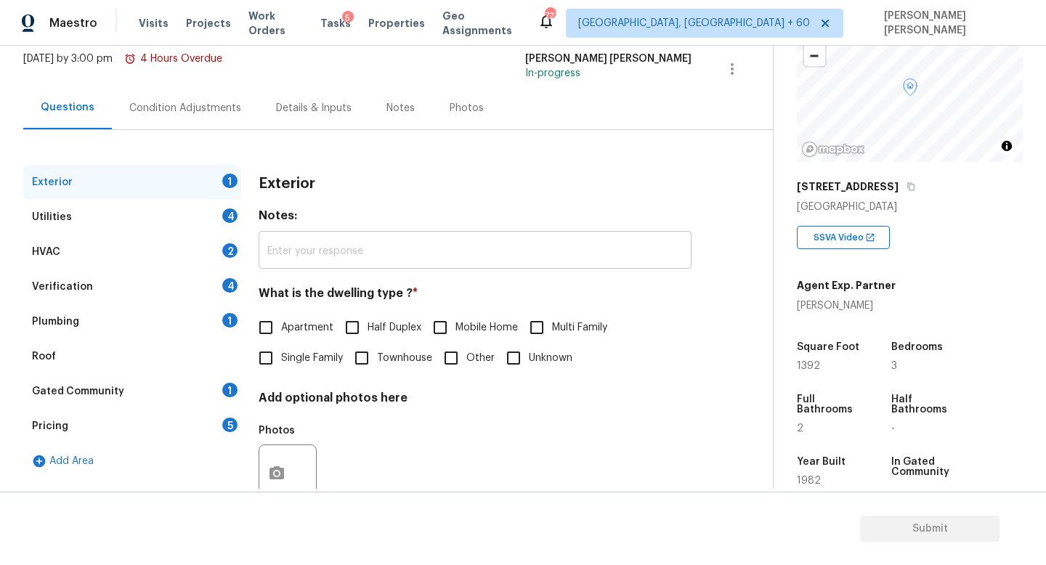
scroll to position [120, 0]
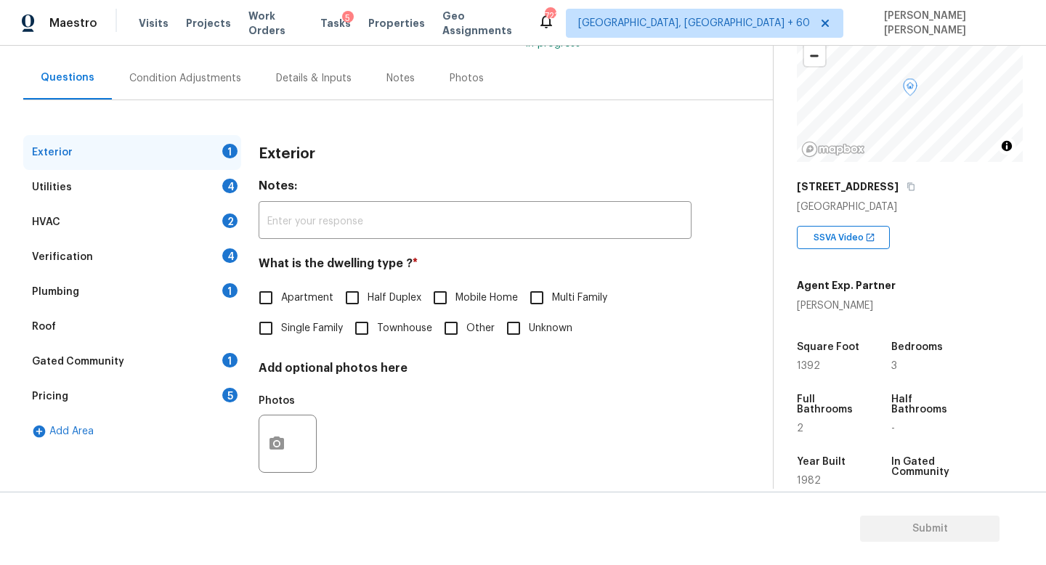
click at [275, 321] on input "Single Family" at bounding box center [266, 328] width 31 height 31
checkbox input "true"
click at [205, 187] on div "Utilities 4" at bounding box center [132, 187] width 218 height 35
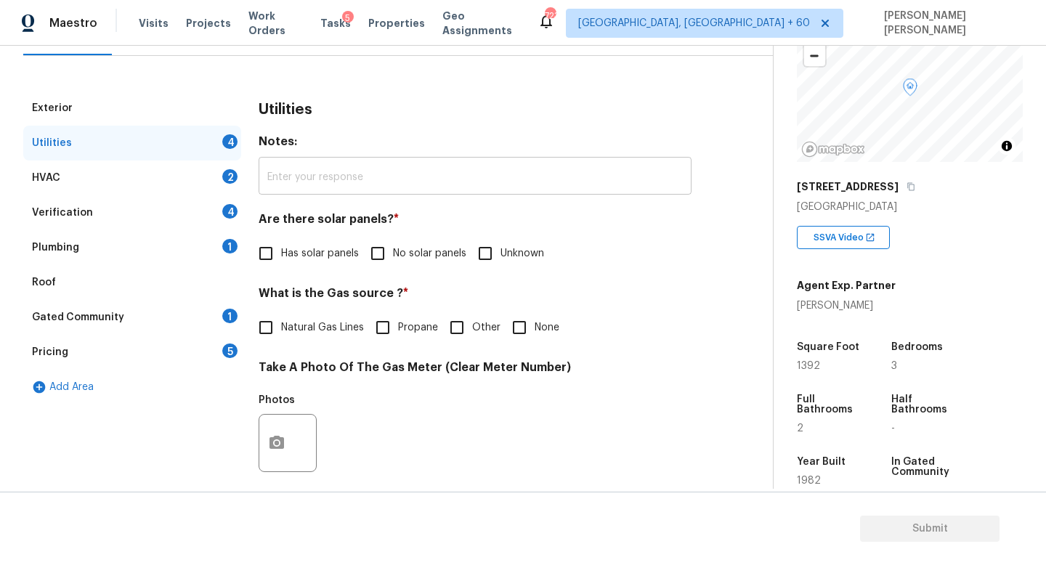
scroll to position [80, 0]
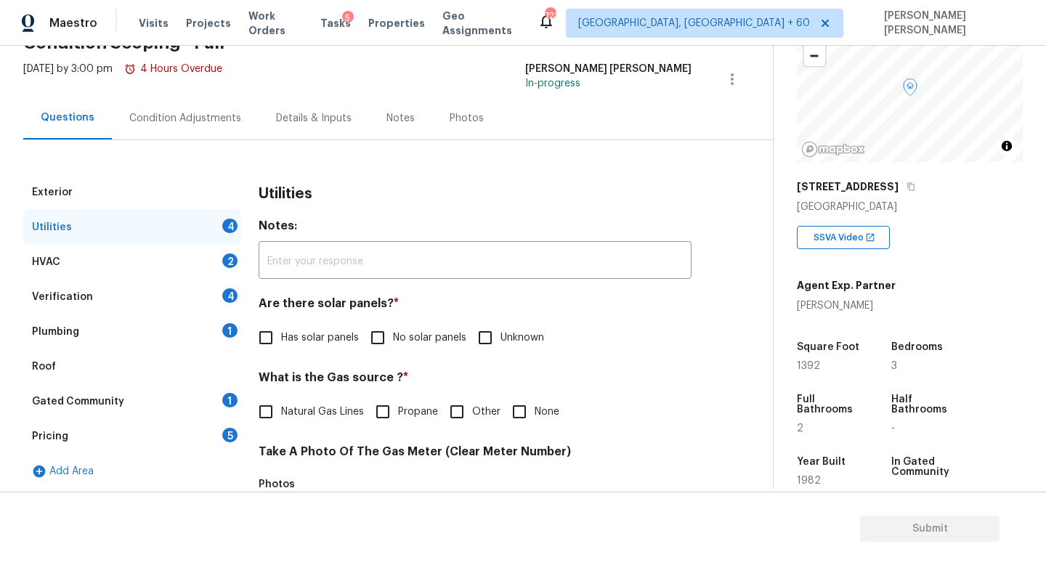
click at [189, 114] on div "Condition Adjustments" at bounding box center [185, 118] width 112 height 15
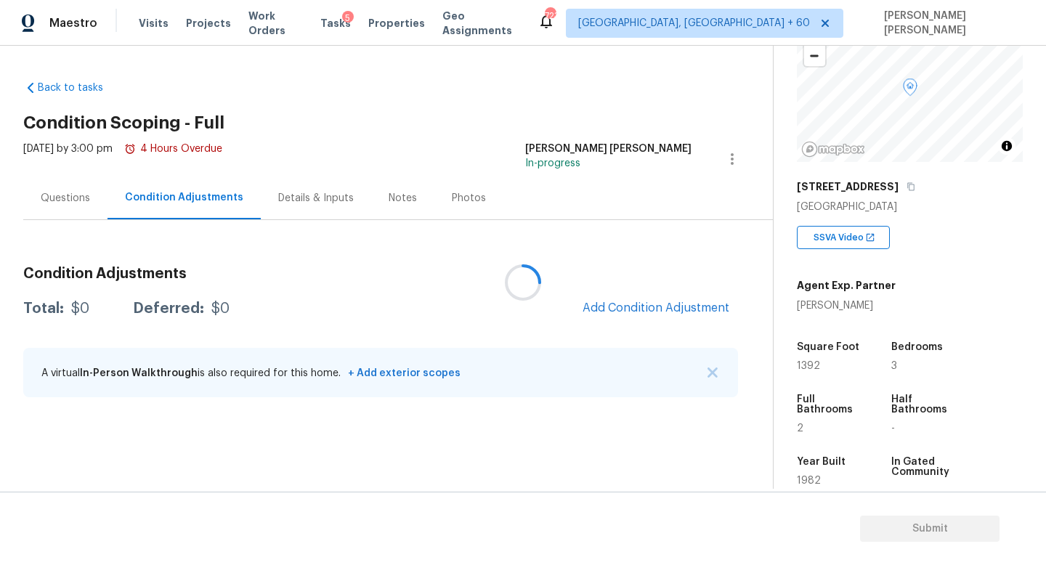
click at [697, 288] on div at bounding box center [523, 282] width 1046 height 565
click at [663, 302] on span "Add Condition Adjustment" at bounding box center [656, 308] width 147 height 13
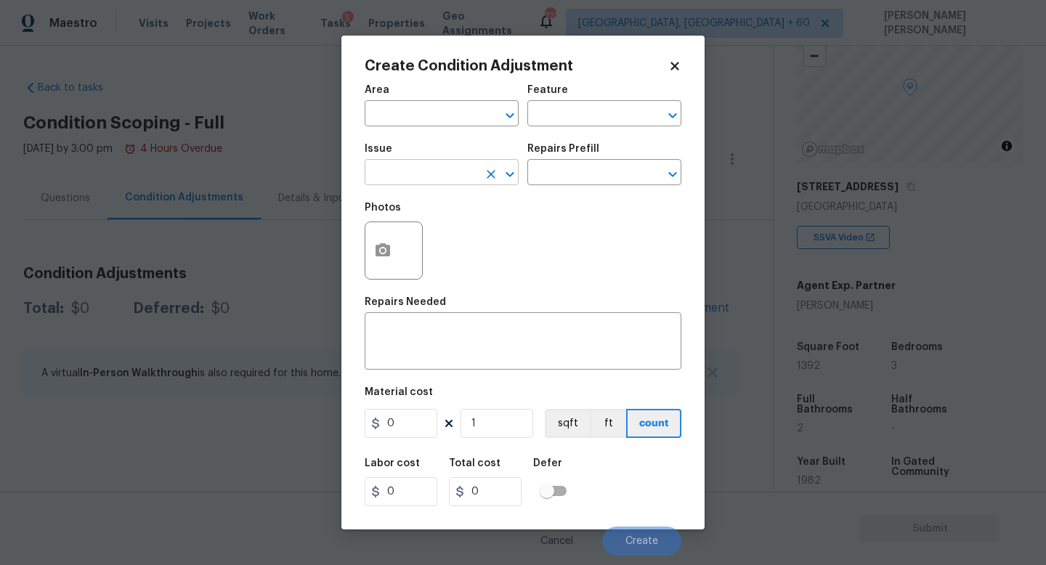
click at [416, 173] on input "text" at bounding box center [421, 174] width 113 height 23
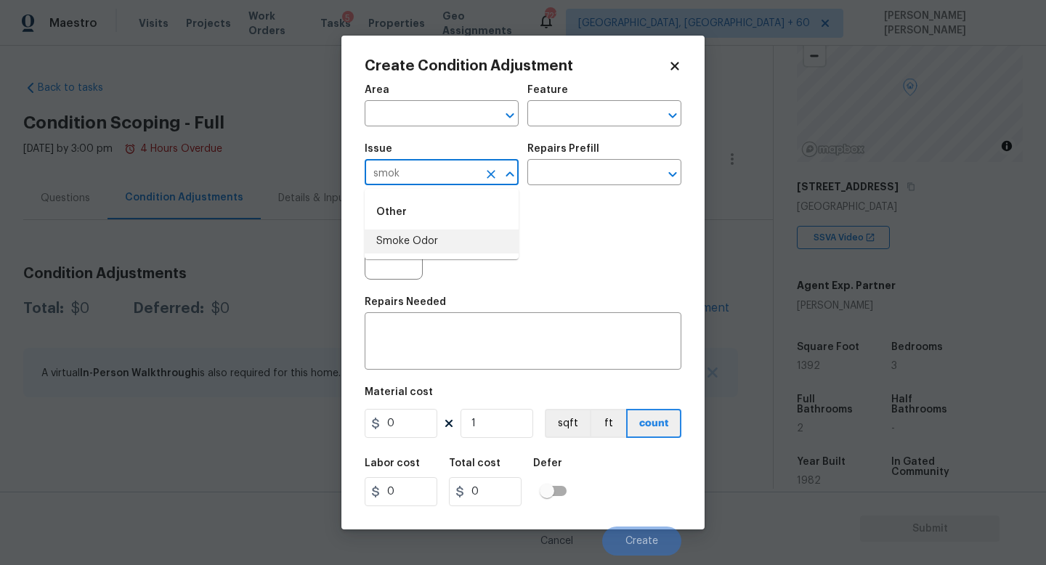
click at [409, 234] on li "Smoke Odor" at bounding box center [442, 242] width 154 height 24
type input "Smoke Odor"
click at [597, 174] on input "text" at bounding box center [584, 174] width 113 height 23
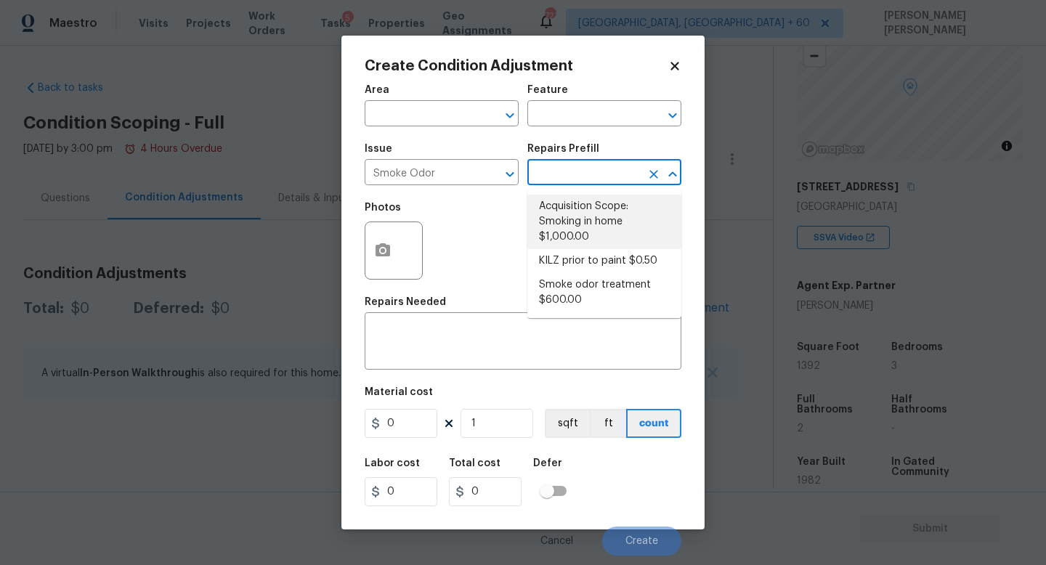
click at [607, 215] on li "Acquisition Scope: Smoking in home $1,000.00" at bounding box center [605, 222] width 154 height 54
type textarea "Acquisition Scope: Smoking in home"
type input "1000"
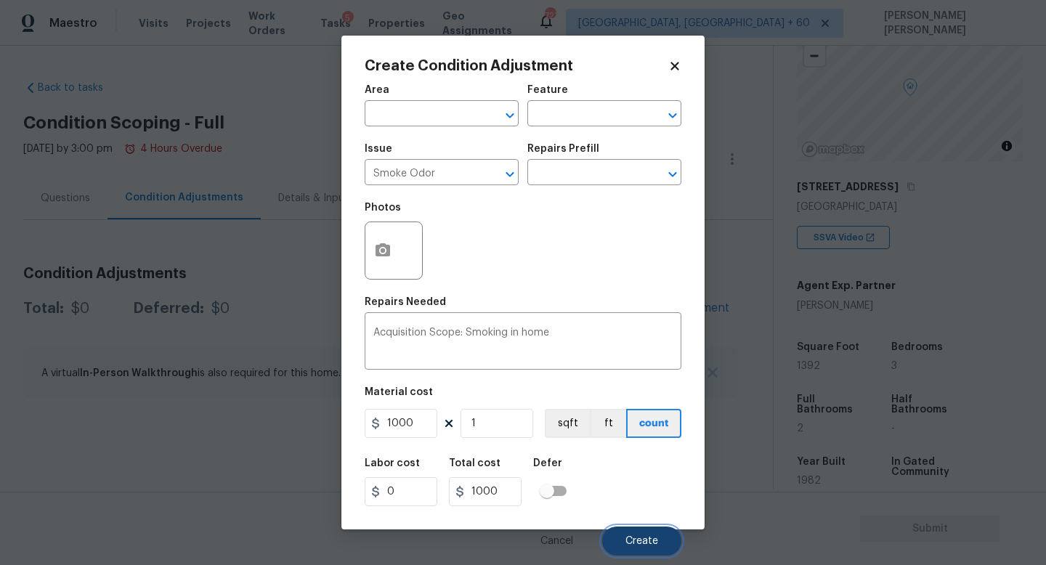
click at [650, 532] on button "Create" at bounding box center [641, 541] width 79 height 29
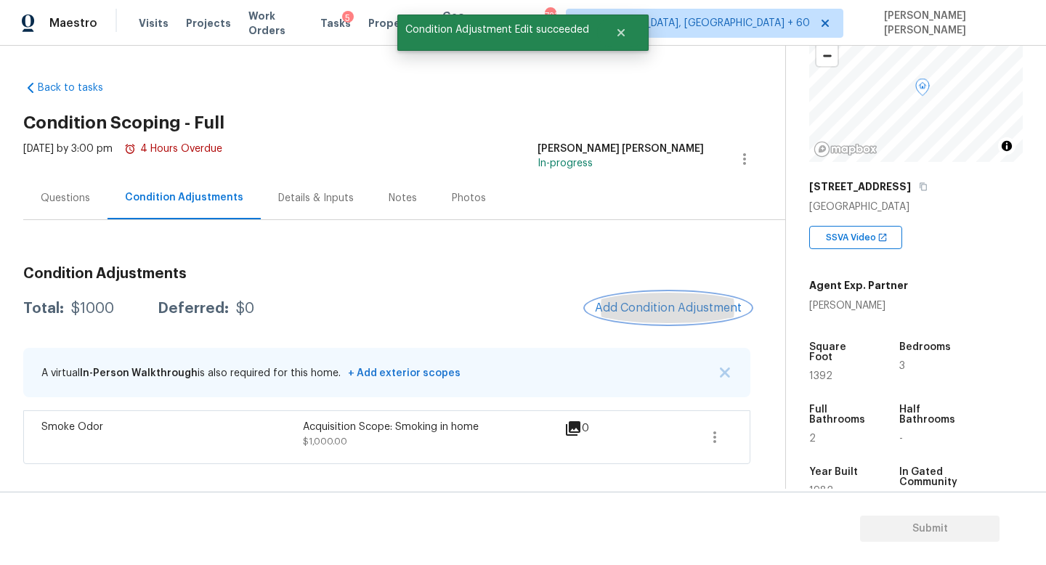
click at [678, 311] on span "Add Condition Adjustment" at bounding box center [668, 308] width 147 height 13
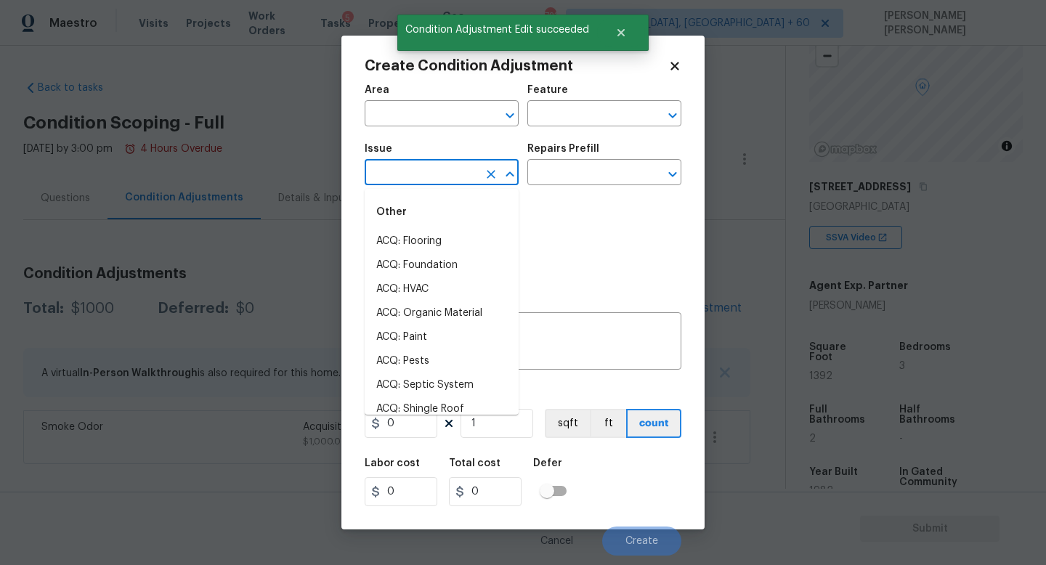
click at [409, 177] on input "text" at bounding box center [421, 174] width 113 height 23
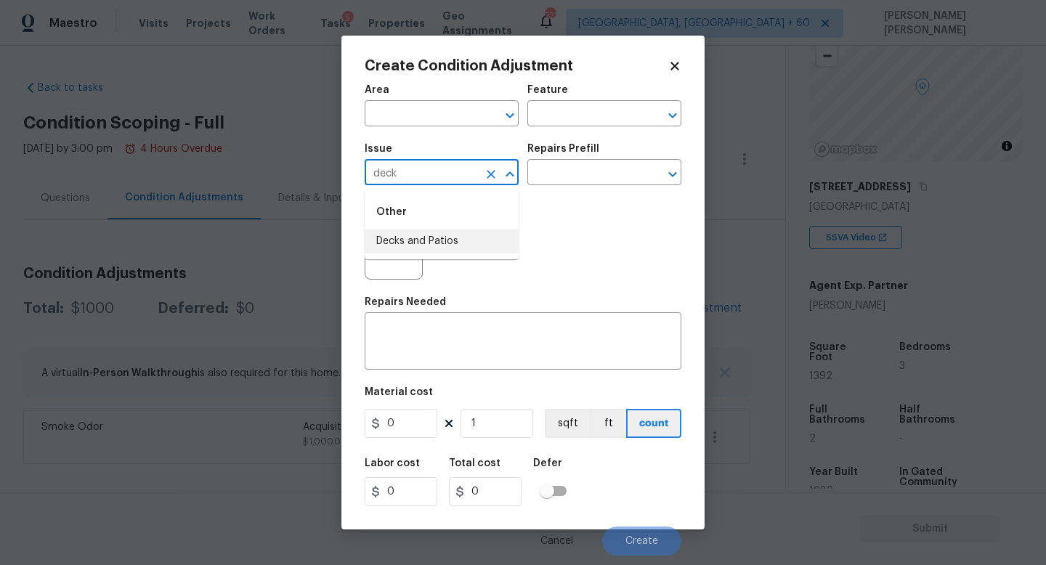
click at [465, 225] on div "Other" at bounding box center [442, 212] width 154 height 35
click at [465, 236] on li "Decks and Patios" at bounding box center [442, 242] width 154 height 24
type input "Decks and Patios"
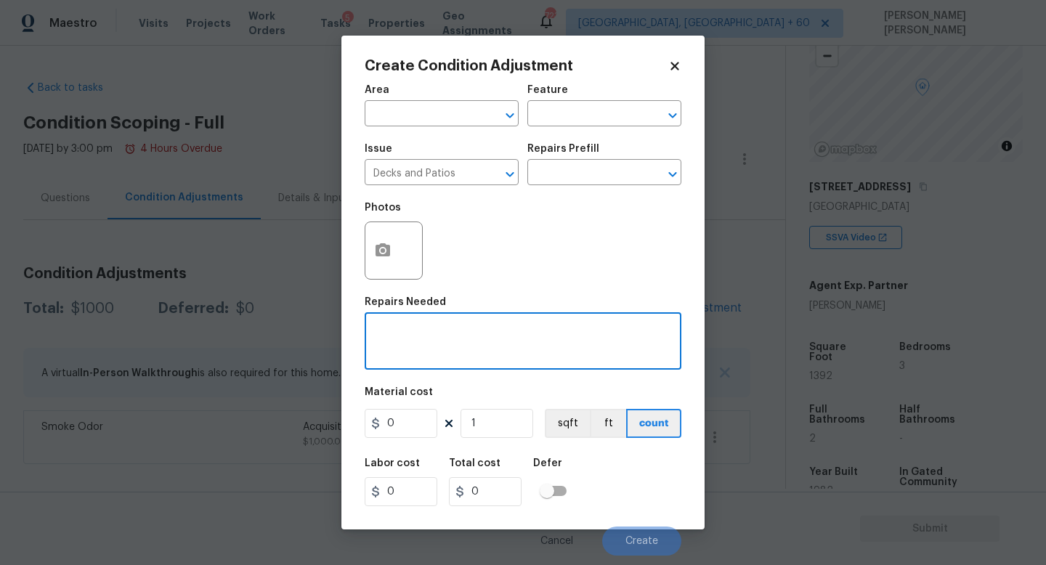
click at [462, 334] on textarea at bounding box center [522, 343] width 299 height 31
type textarea "Repaint deck"
drag, startPoint x: 414, startPoint y: 425, endPoint x: 212, endPoint y: 423, distance: 202.0
click at [212, 423] on div "Create Condition Adjustment Area ​ Feature ​ Issue Decks and Patios ​ Repairs P…" at bounding box center [523, 282] width 1046 height 565
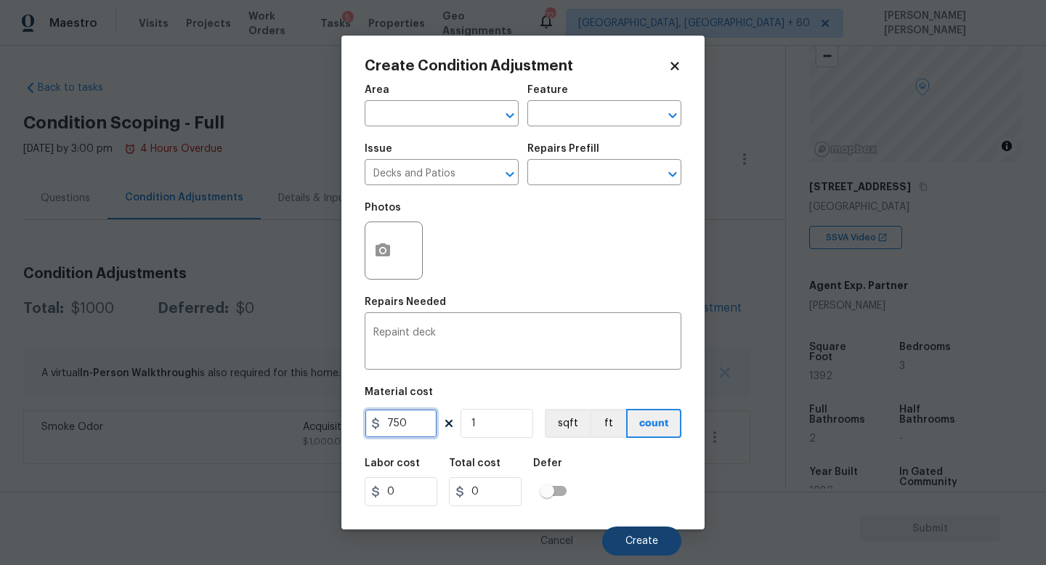
type input "750"
click at [638, 549] on button "Create" at bounding box center [641, 541] width 79 height 29
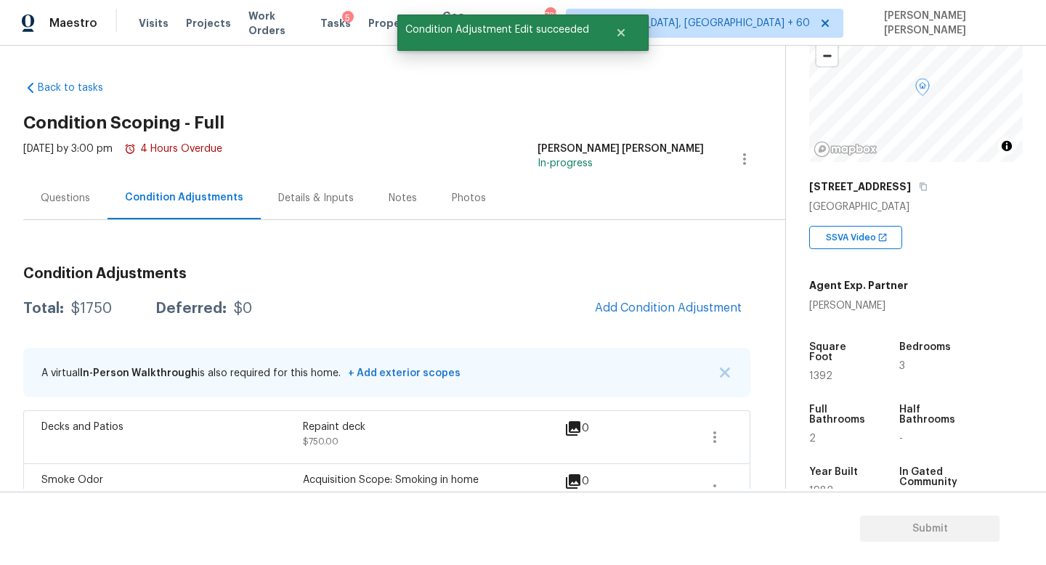
click at [650, 326] on div "Condition Adjustments Total: $1750 Deferred: $0 Add Condition Adjustment A virt…" at bounding box center [386, 386] width 727 height 262
click at [653, 311] on span "Add Condition Adjustment" at bounding box center [668, 308] width 147 height 13
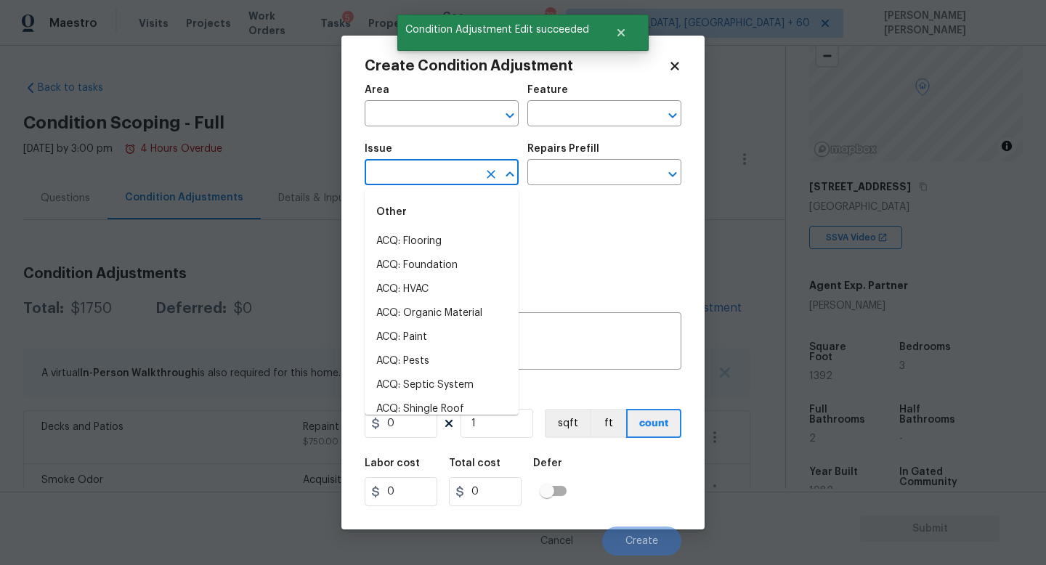
click at [402, 175] on input "text" at bounding box center [421, 174] width 113 height 23
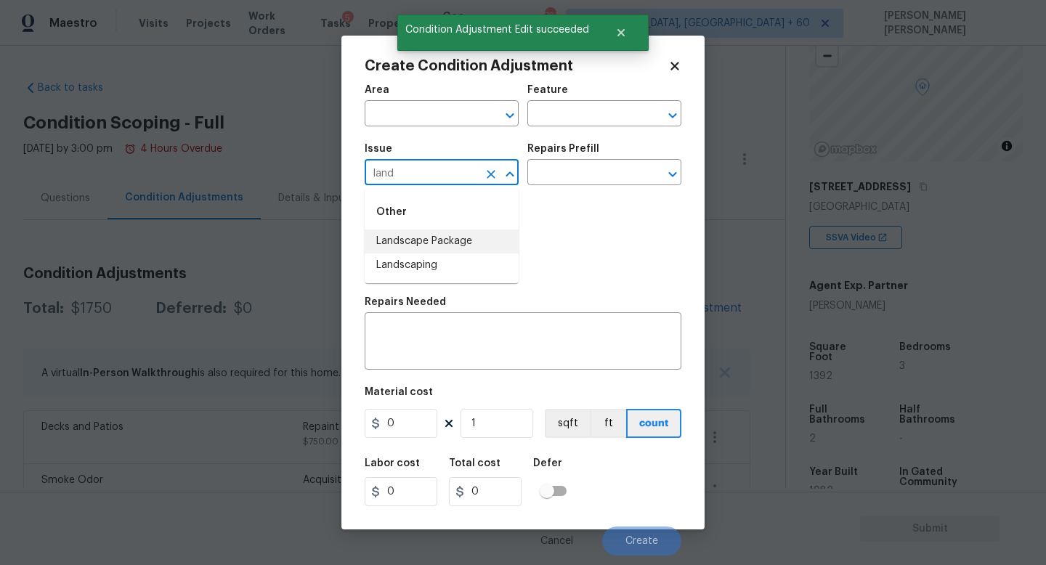
click at [412, 237] on li "Landscape Package" at bounding box center [442, 242] width 154 height 24
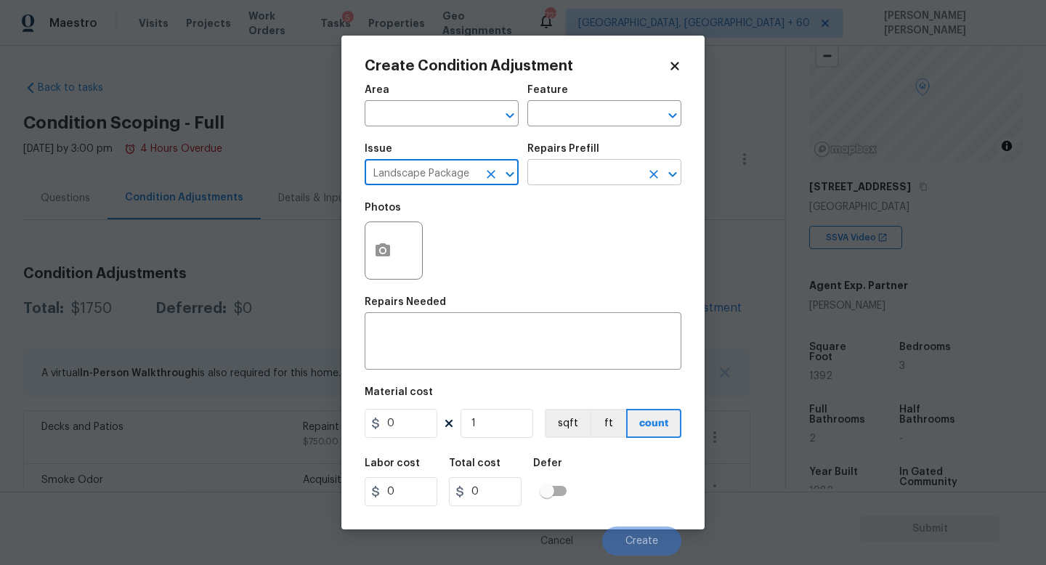
type input "Landscape Package"
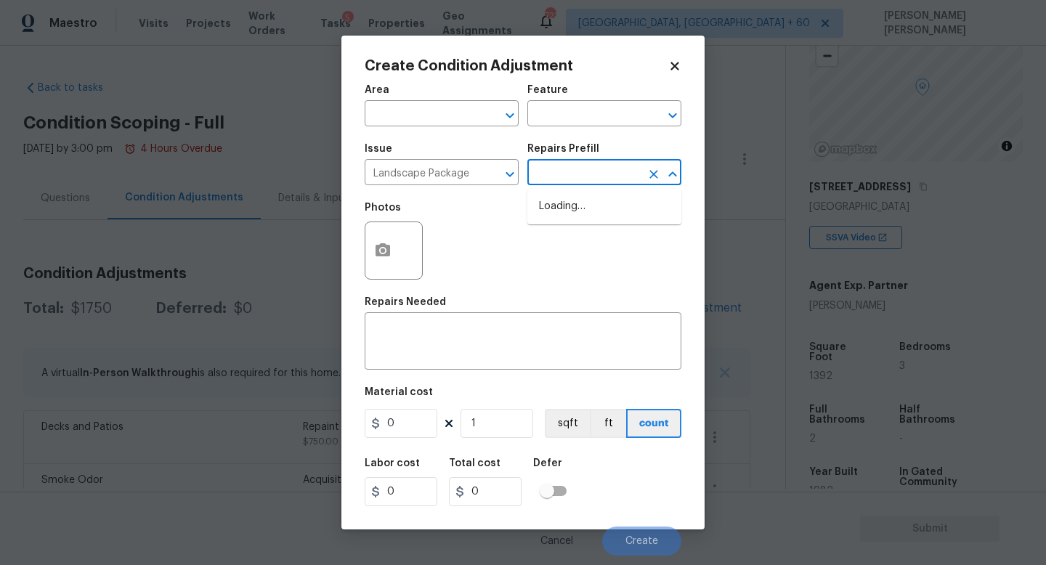
click at [589, 177] on input "text" at bounding box center [584, 174] width 113 height 23
click at [608, 212] on li "Initial landscaping package $75.00" at bounding box center [605, 214] width 154 height 39
type input "Home Readiness Packages"
type textarea "Mowing of grass up to 6" in height. Mow, edge along driveways & sidewalks, trim…"
type input "75"
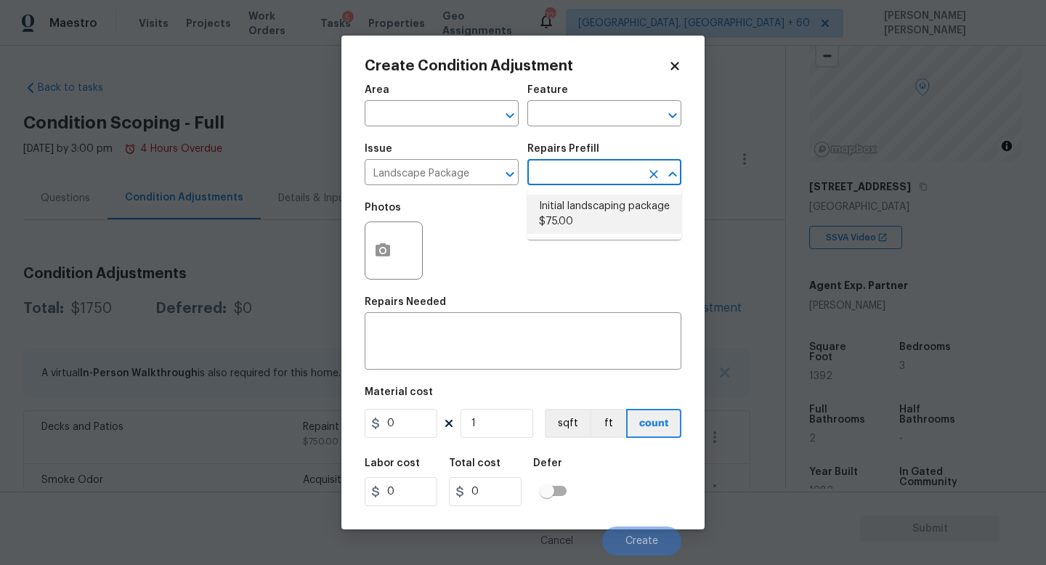
type input "75"
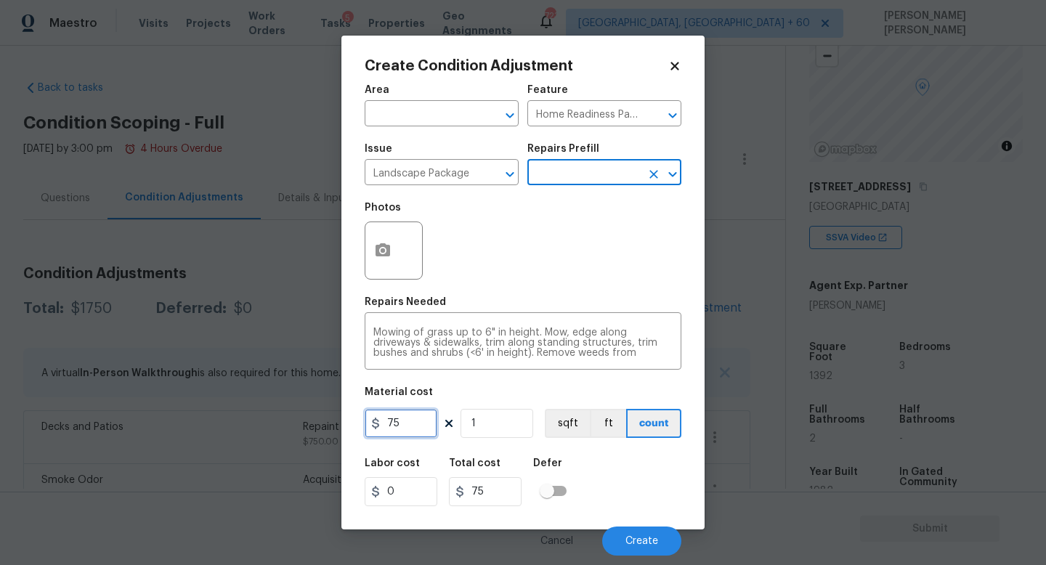
drag, startPoint x: 413, startPoint y: 424, endPoint x: 177, endPoint y: 338, distance: 251.5
click at [177, 338] on div "Create Condition Adjustment Area ​ Feature Home Readiness Packages ​ Issue Land…" at bounding box center [523, 282] width 1046 height 565
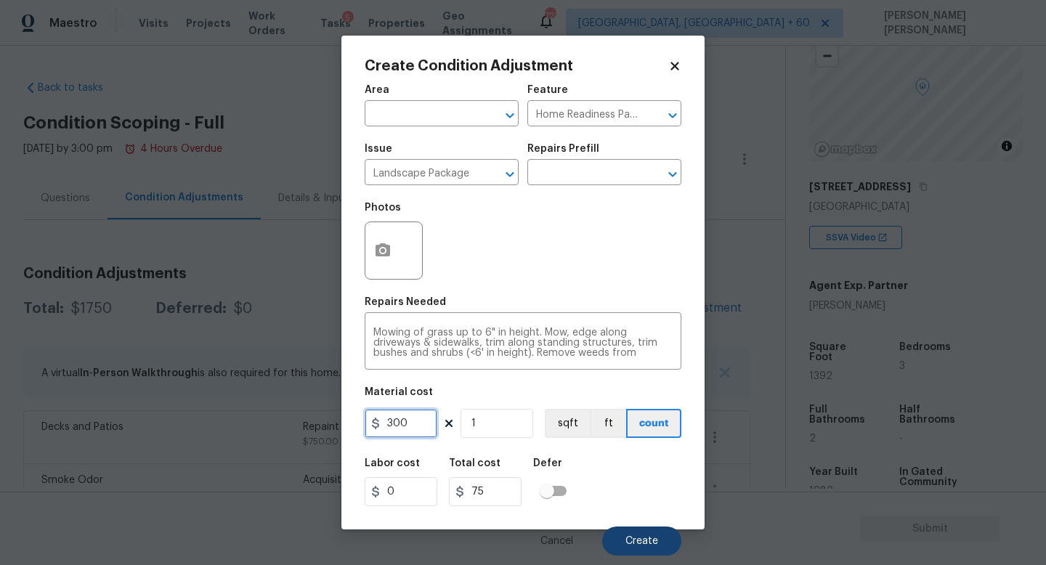
type input "300"
click at [631, 544] on span "Create" at bounding box center [642, 541] width 33 height 11
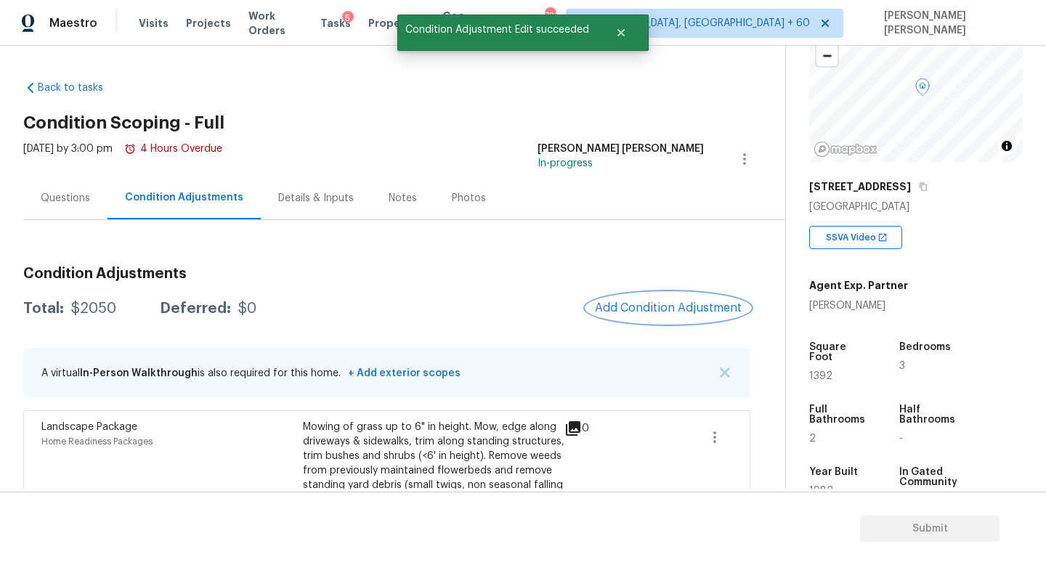
click at [688, 312] on span "Add Condition Adjustment" at bounding box center [668, 308] width 147 height 13
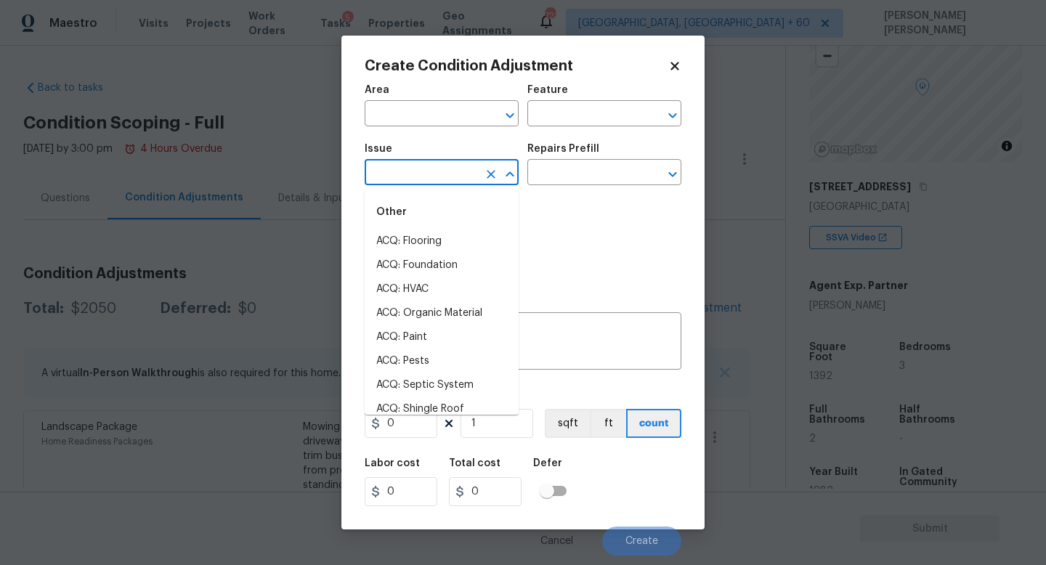
click at [418, 182] on input "text" at bounding box center [421, 174] width 113 height 23
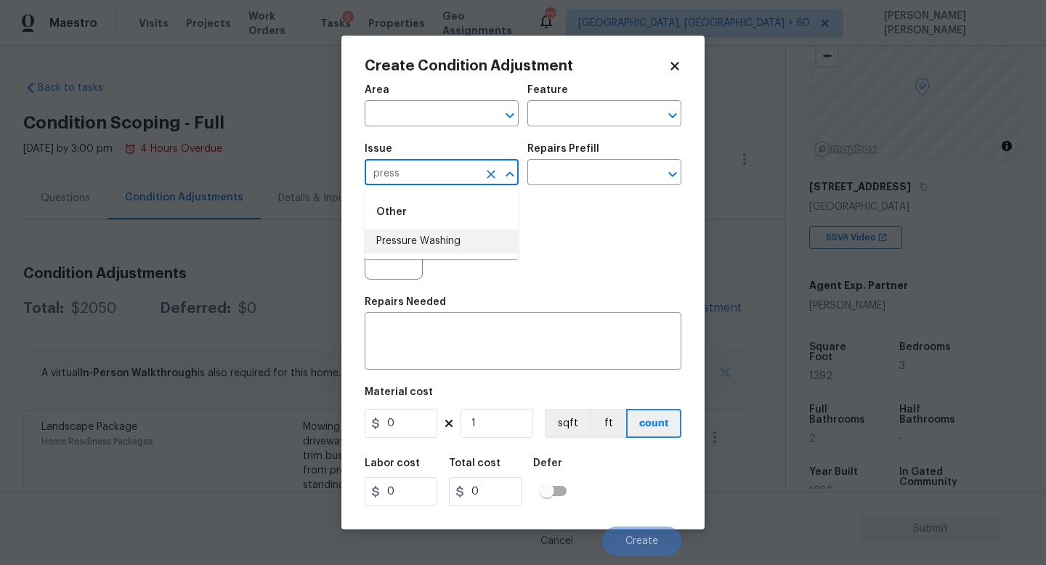
click at [415, 241] on li "Pressure Washing" at bounding box center [442, 242] width 154 height 24
type input "Pressure Washing"
click at [565, 177] on input "text" at bounding box center [584, 174] width 113 height 23
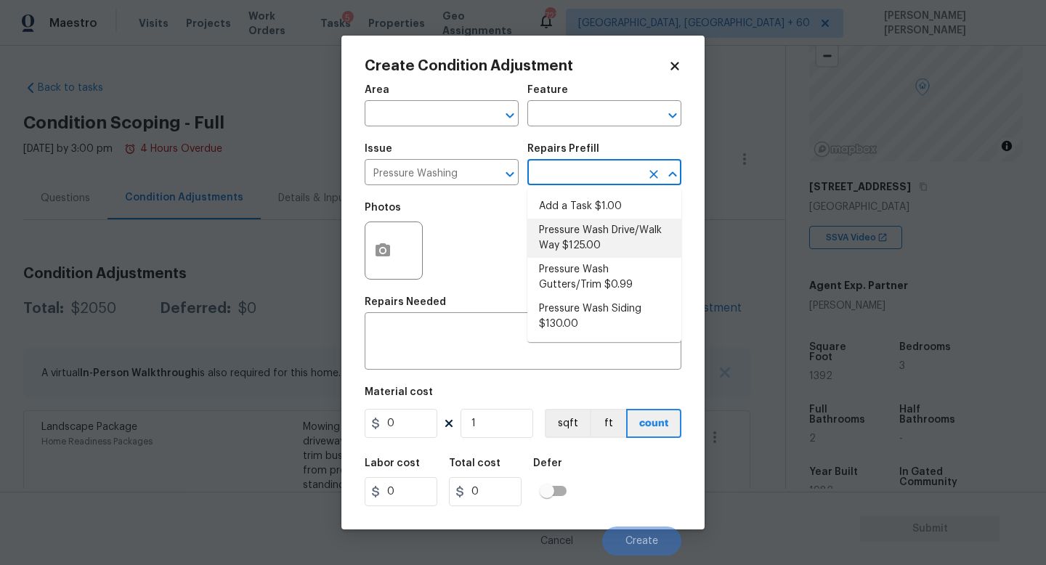
click at [599, 253] on li "Pressure Wash Drive/Walk Way $125.00" at bounding box center [605, 238] width 154 height 39
type input "Siding"
type textarea "Pressure wash the driveways/walkways as directed by the PM. Ensure that all deb…"
type input "125"
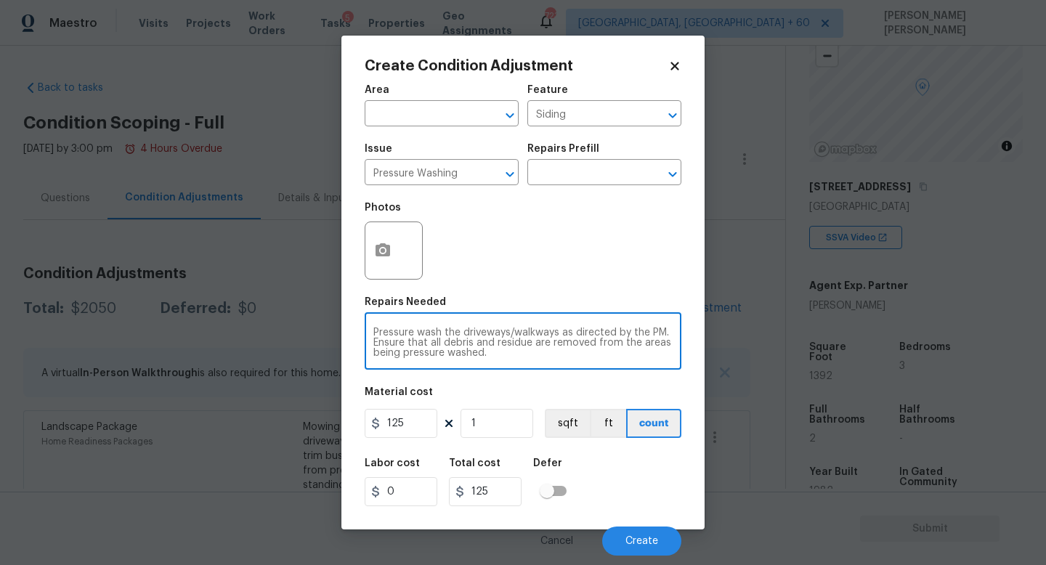
click at [507, 345] on textarea "Pressure wash the driveways/walkways as directed by the PM. Ensure that all deb…" at bounding box center [522, 343] width 299 height 31
click at [507, 354] on textarea "Pressure wash the driveways/walkways as directed by the PM. Ensure that all deb…" at bounding box center [522, 343] width 299 height 31
type textarea "Pressure wash the driveways/walkways as directed by the PM. Ensure that all deb…"
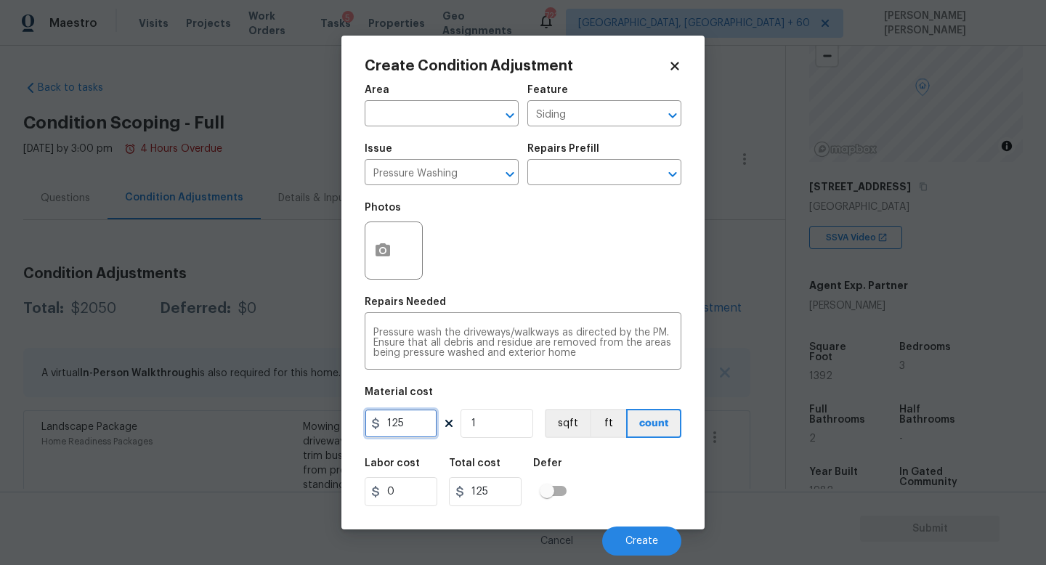
drag, startPoint x: 424, startPoint y: 424, endPoint x: 0, endPoint y: 400, distance: 424.3
click at [0, 400] on div "Create Condition Adjustment Area ​ Feature Siding ​ Issue Pressure Washing ​ Re…" at bounding box center [523, 282] width 1046 height 565
type input "300"
click at [379, 244] on icon "button" at bounding box center [382, 250] width 17 height 17
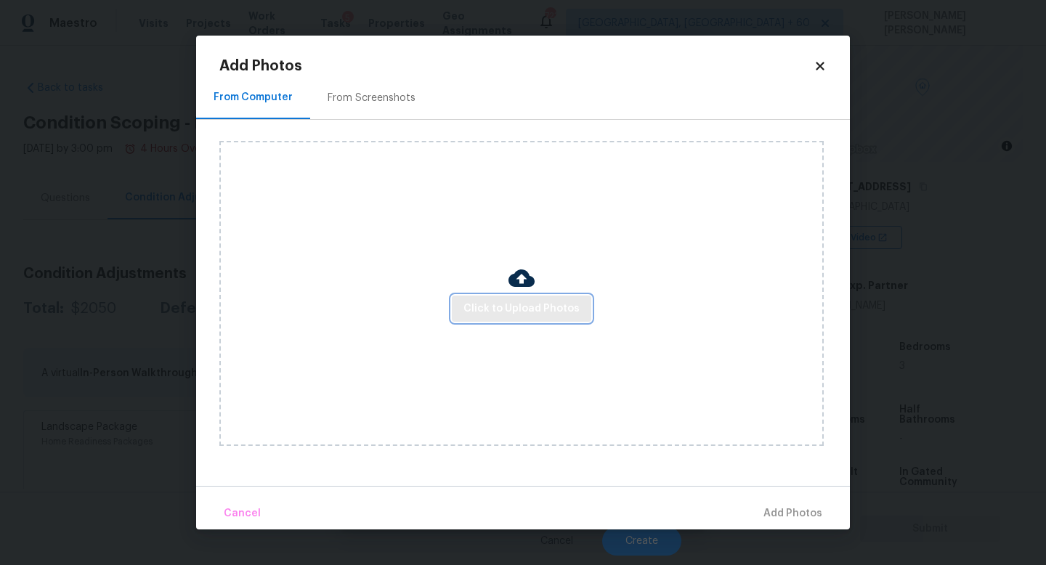
click at [514, 297] on button "Click to Upload Photos" at bounding box center [522, 309] width 140 height 27
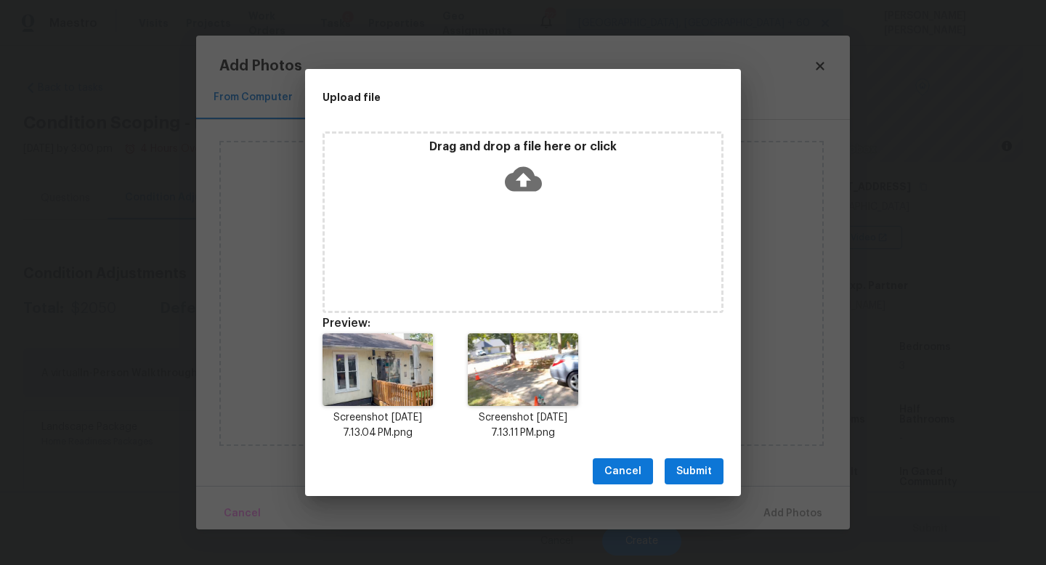
click at [695, 476] on span "Submit" at bounding box center [694, 472] width 36 height 18
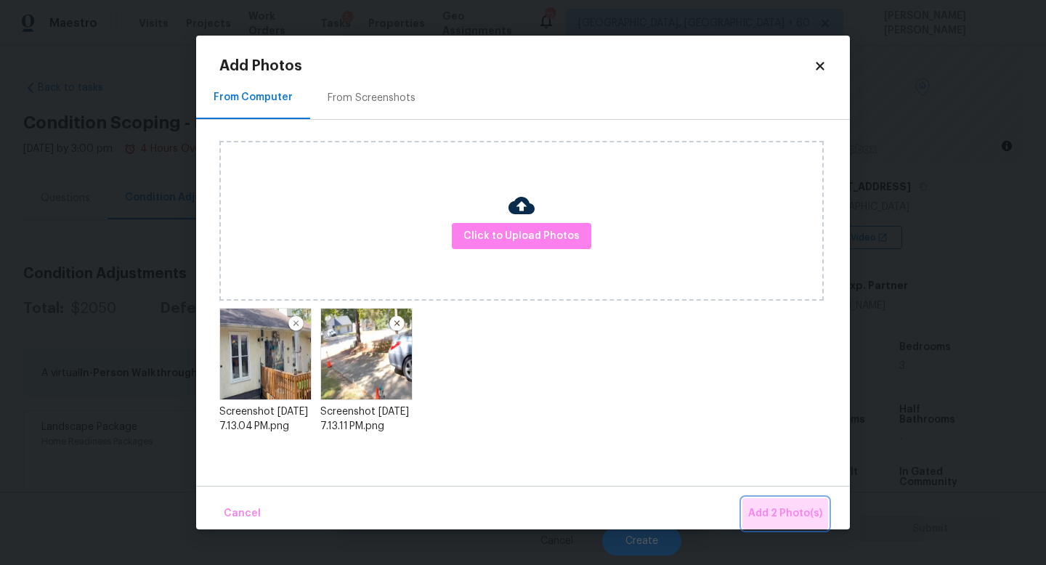
click at [796, 507] on span "Add 2 Photo(s)" at bounding box center [785, 514] width 74 height 18
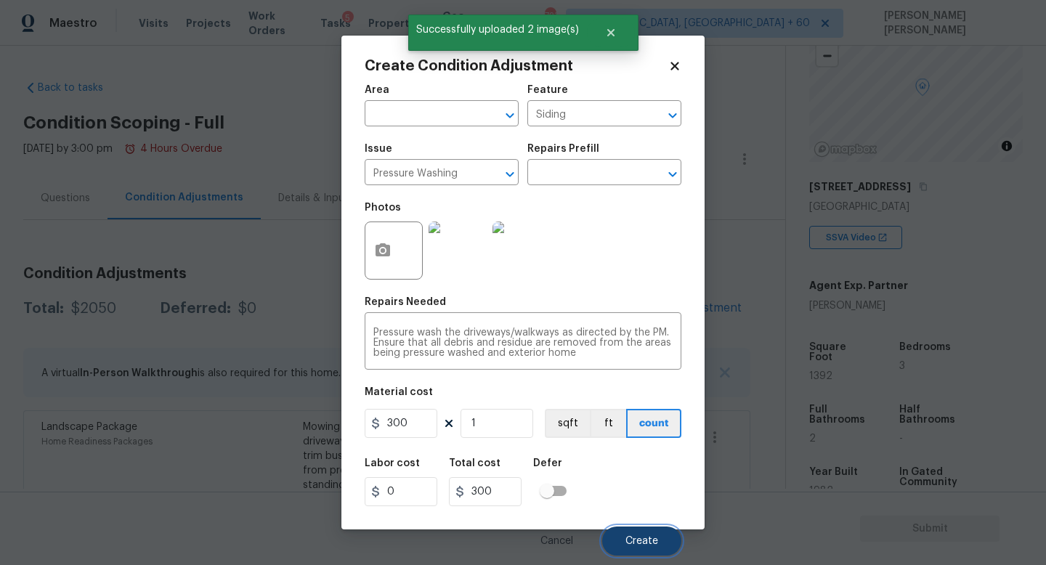
click at [651, 545] on span "Create" at bounding box center [642, 541] width 33 height 11
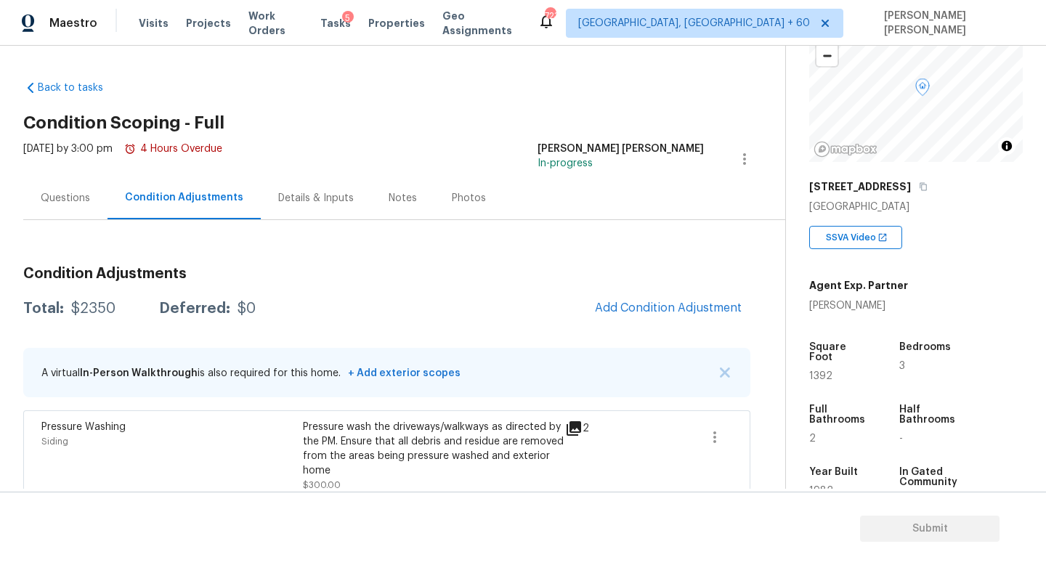
click at [59, 195] on div "Questions" at bounding box center [65, 198] width 49 height 15
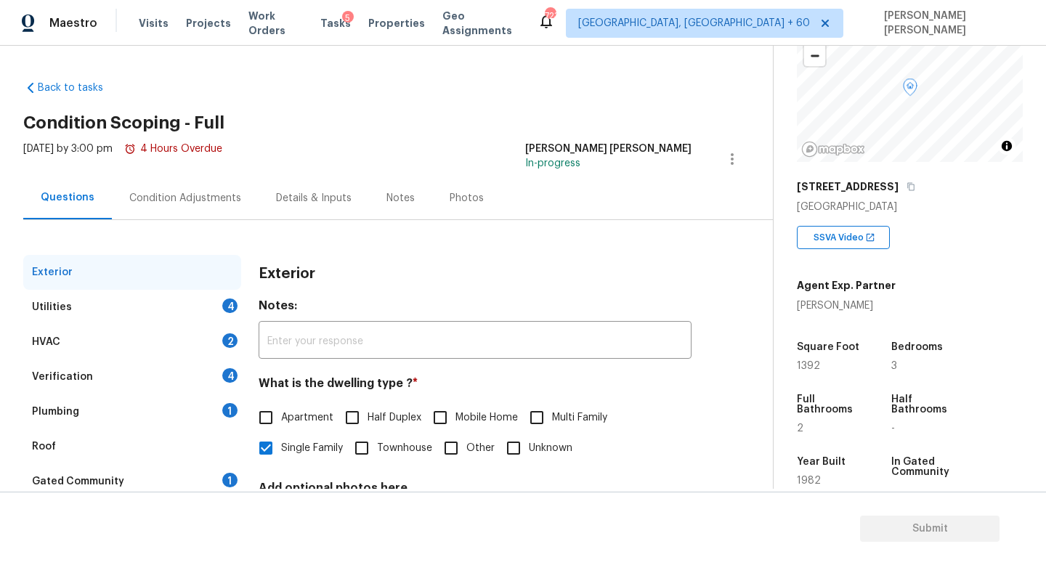
scroll to position [134, 0]
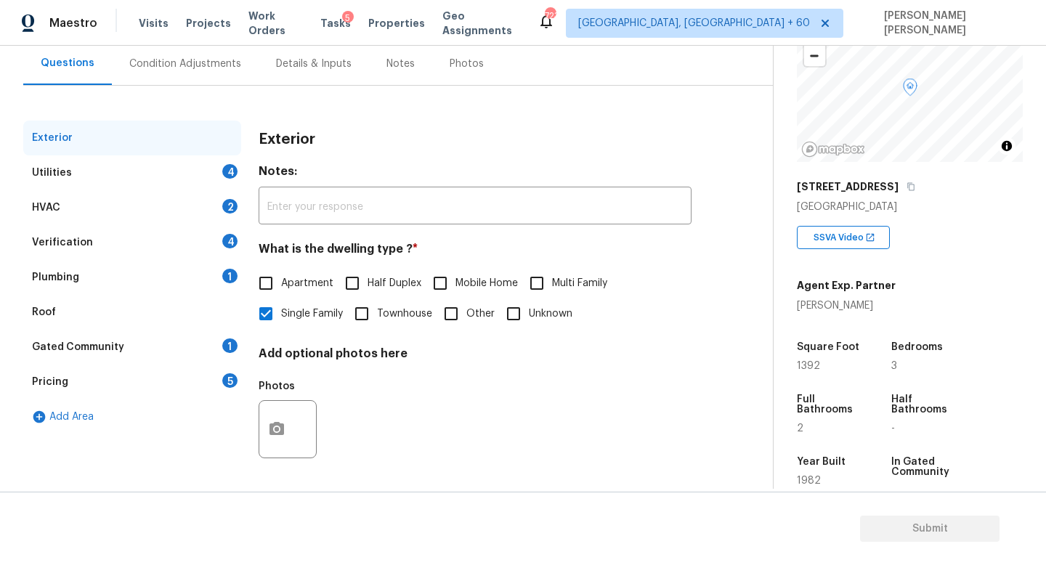
click at [126, 379] on div "Pricing 5" at bounding box center [132, 382] width 218 height 35
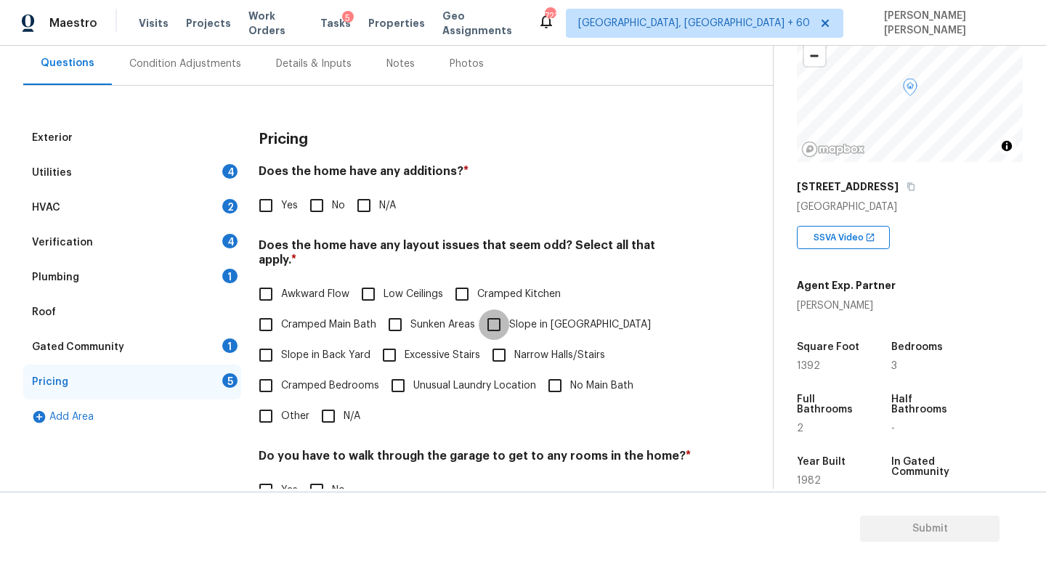
click at [498, 310] on input "Slope in [GEOGRAPHIC_DATA]" at bounding box center [494, 325] width 31 height 31
checkbox input "true"
click at [318, 206] on input "No" at bounding box center [317, 205] width 31 height 31
checkbox input "true"
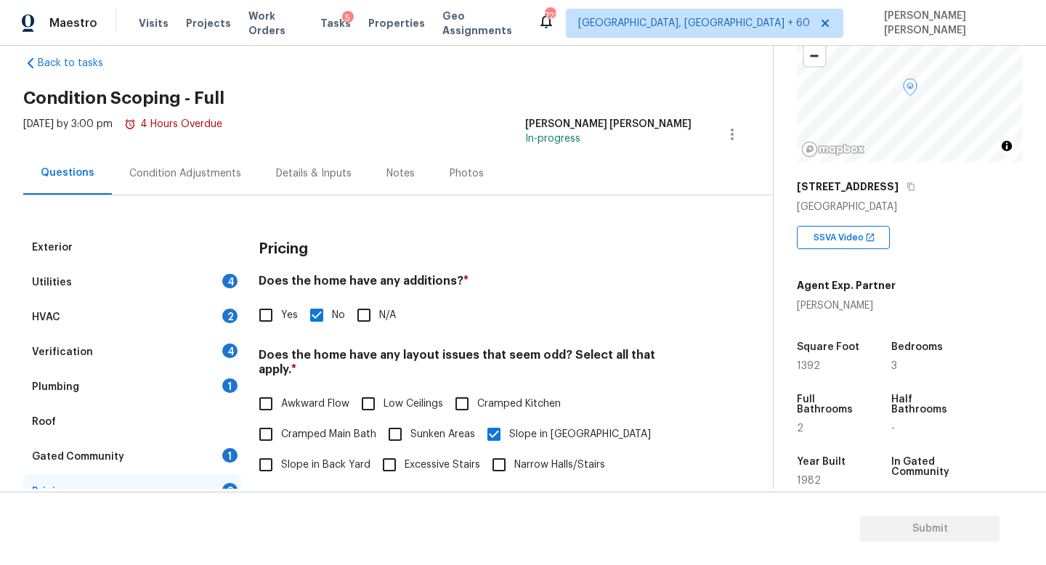
scroll to position [0, 0]
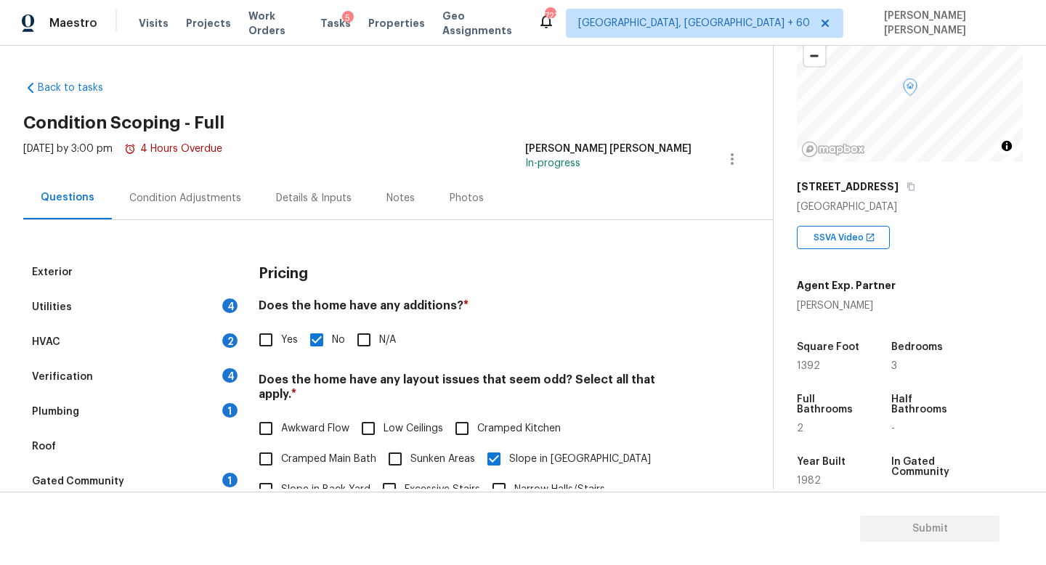
click at [195, 203] on div "Condition Adjustments" at bounding box center [185, 198] width 112 height 15
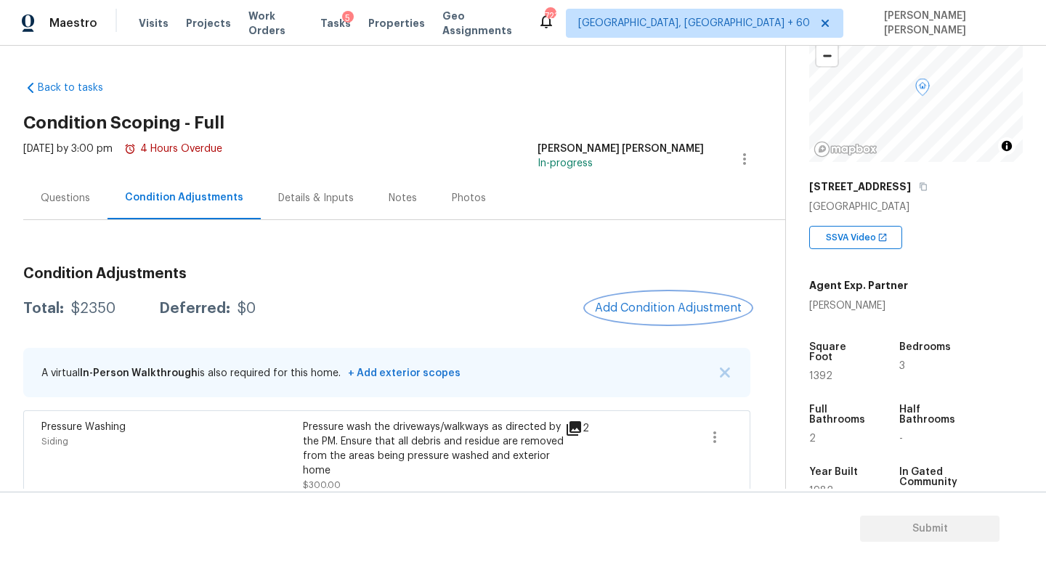
click at [683, 311] on span "Add Condition Adjustment" at bounding box center [668, 308] width 147 height 13
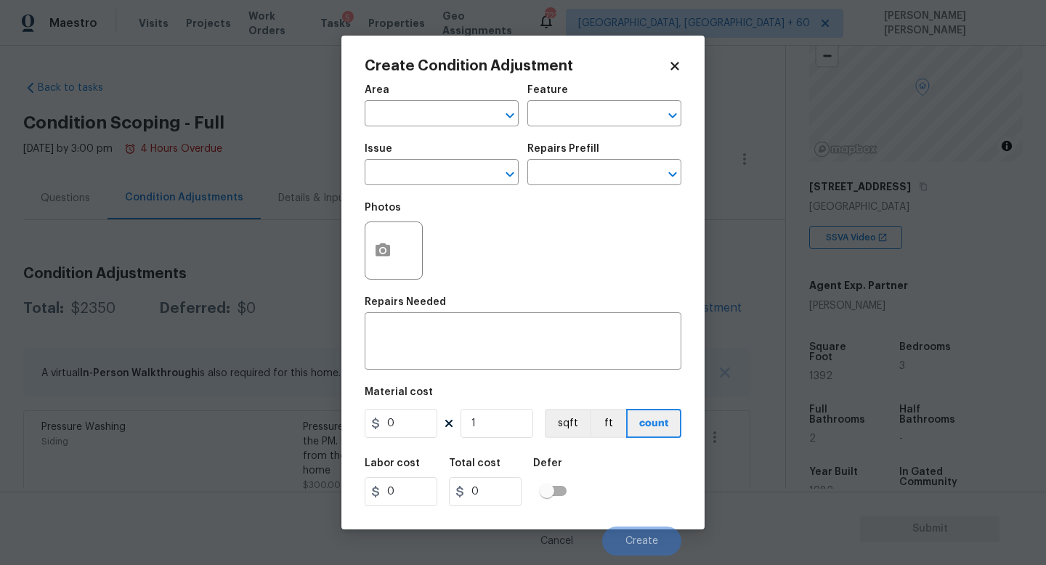
click at [379, 148] on h5 "Issue" at bounding box center [379, 149] width 28 height 10
click at [387, 168] on input "text" at bounding box center [421, 174] width 113 height 23
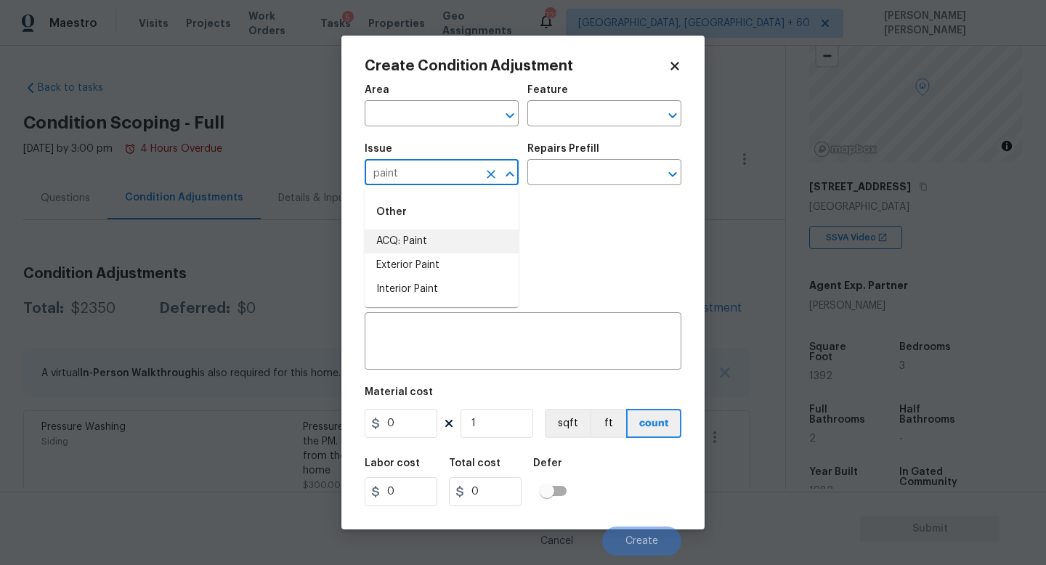
click at [425, 239] on li "ACQ: Paint" at bounding box center [442, 242] width 154 height 24
type input "ACQ: Paint"
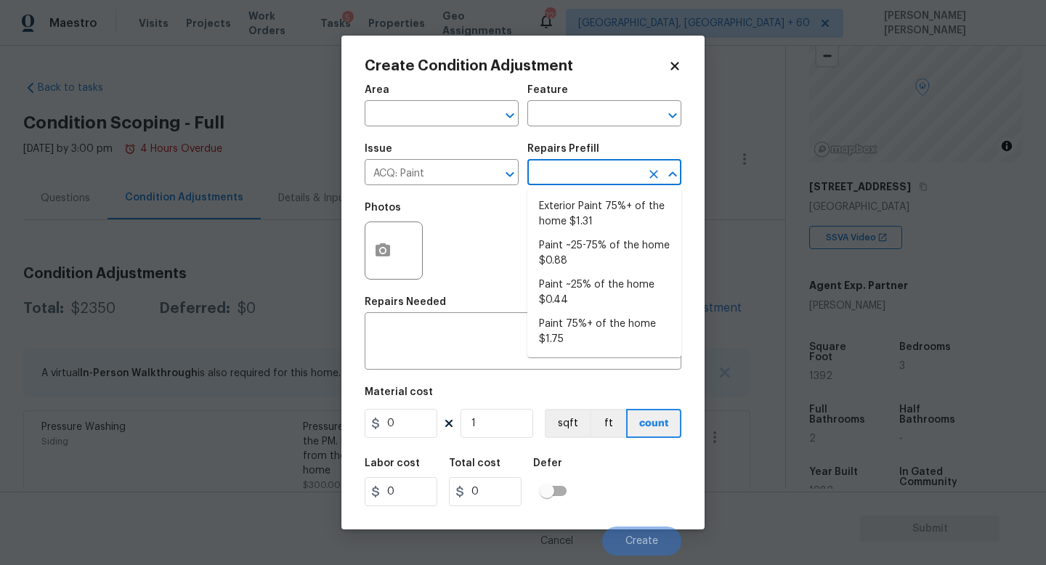
click at [610, 171] on input "text" at bounding box center [584, 174] width 113 height 23
click at [605, 320] on li "Paint 75%+ of the home $1.75" at bounding box center [605, 331] width 154 height 39
type input "Acquisition"
type textarea "Acquisition Scope: 75%+ of the home will likely require interior paint"
type input "1.75"
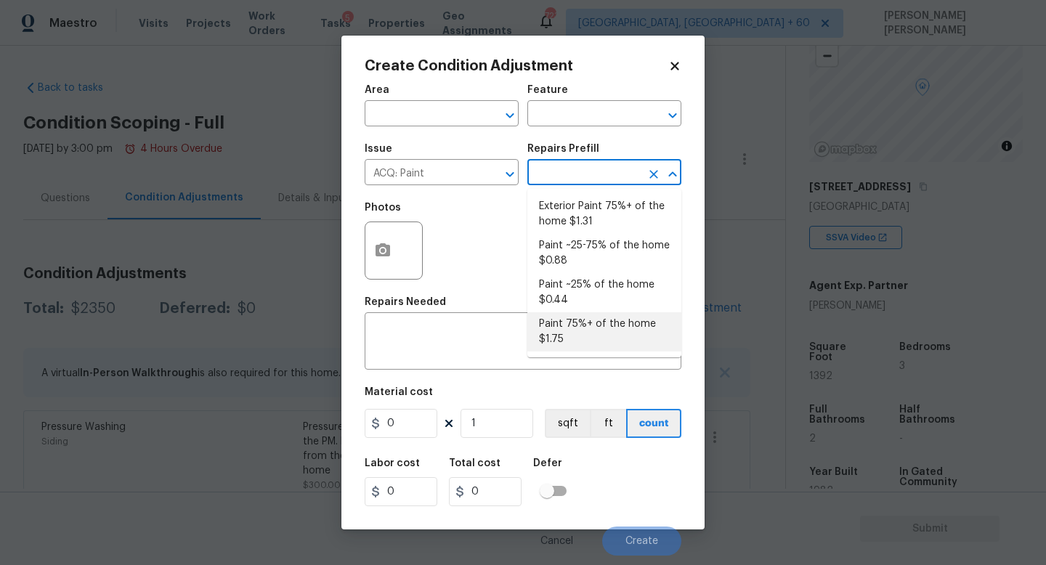
type input "1.75"
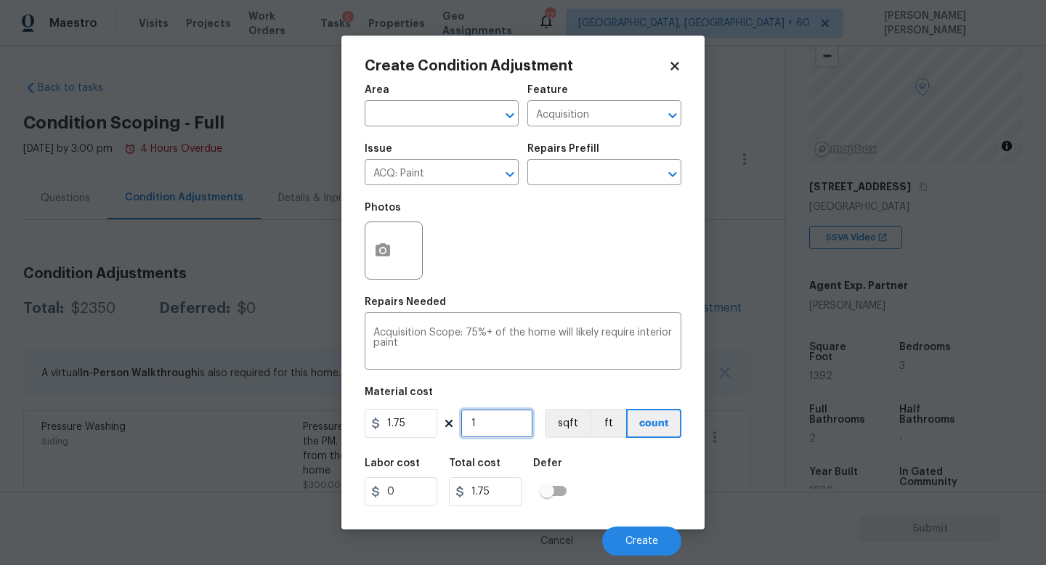
click at [509, 432] on input "1" at bounding box center [497, 423] width 73 height 29
type input "0"
type input "3"
type input "5.25"
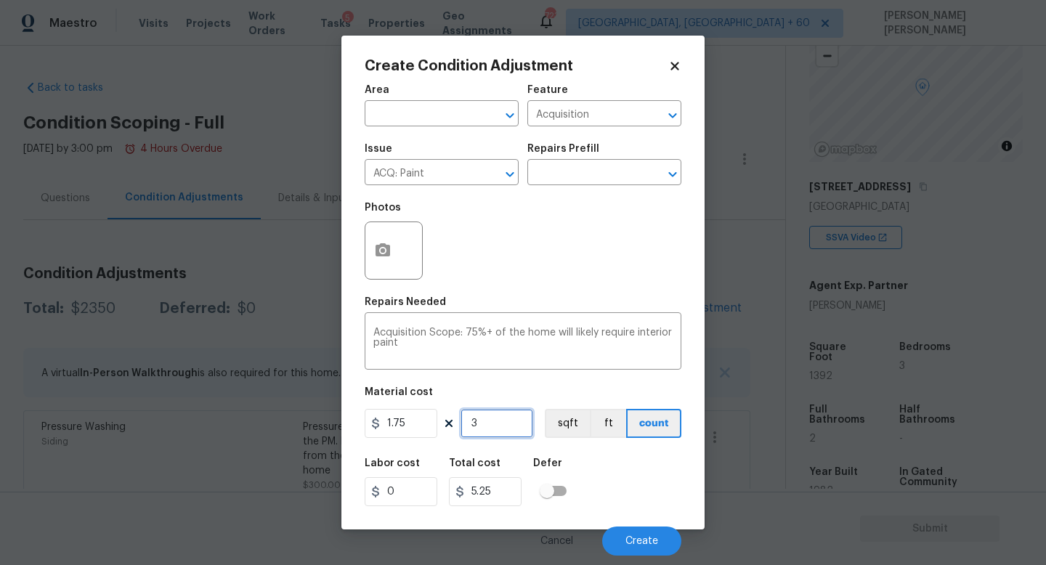
type input "39"
type input "68.25"
type input "392"
type input "686"
type input "39"
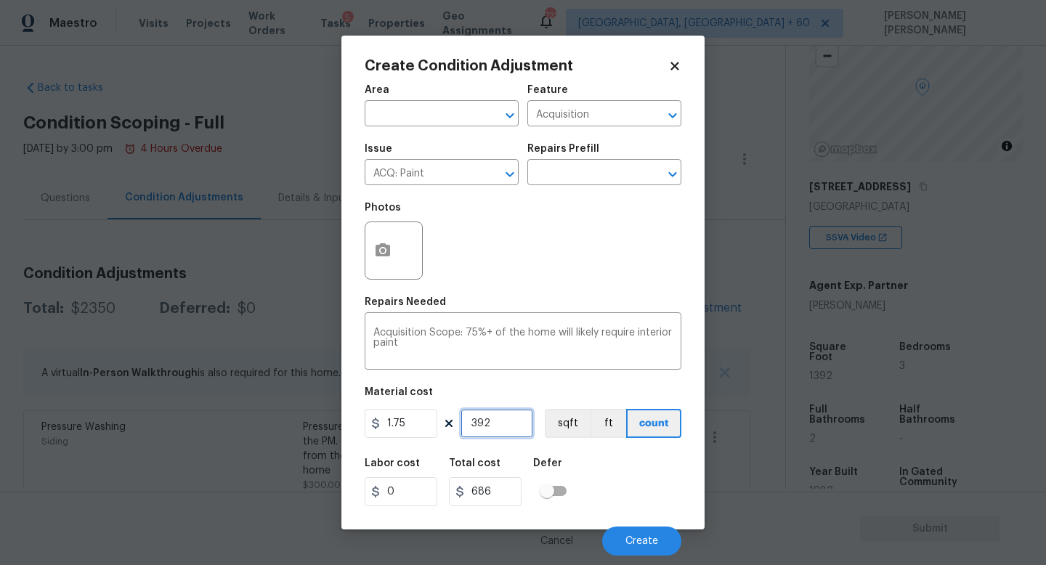
type input "68.25"
type input "3"
type input "5.25"
type input "0"
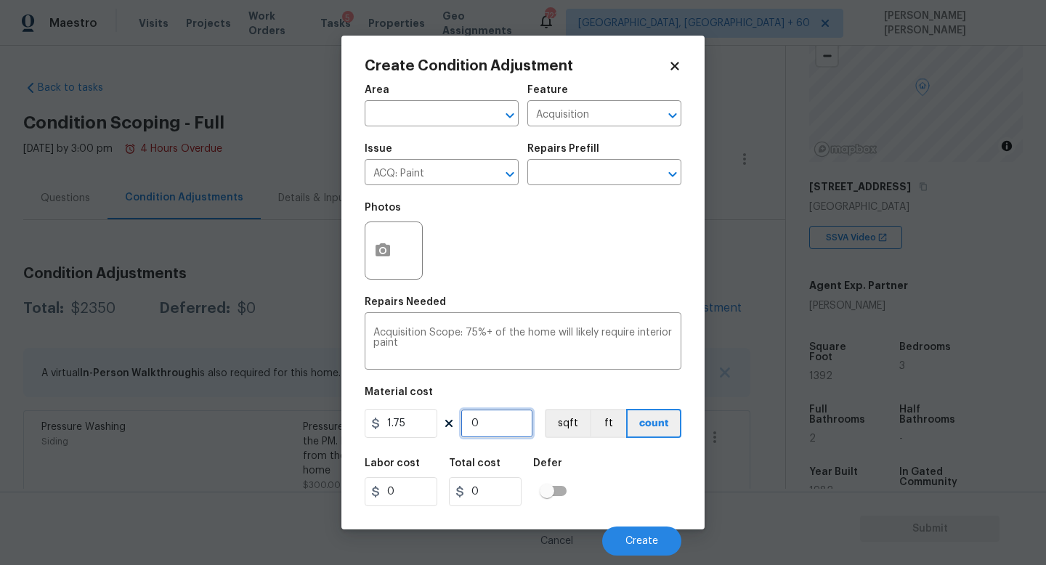
type input "1"
type input "1.75"
type input "13"
type input "22.75"
type input "139"
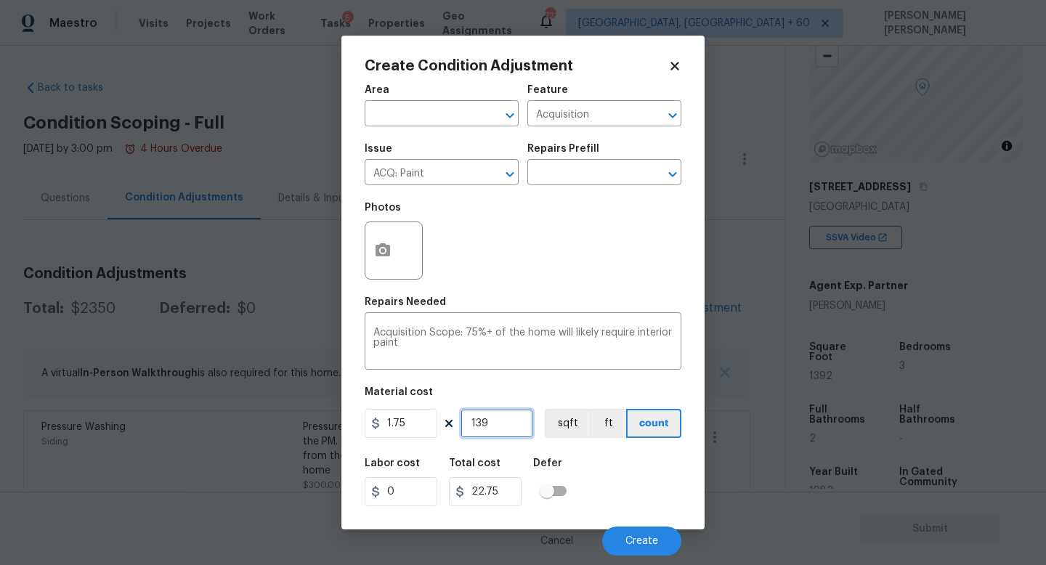
type input "243.25"
type input "1392"
type input "2436"
type input "1392"
click at [387, 251] on icon "button" at bounding box center [383, 249] width 15 height 13
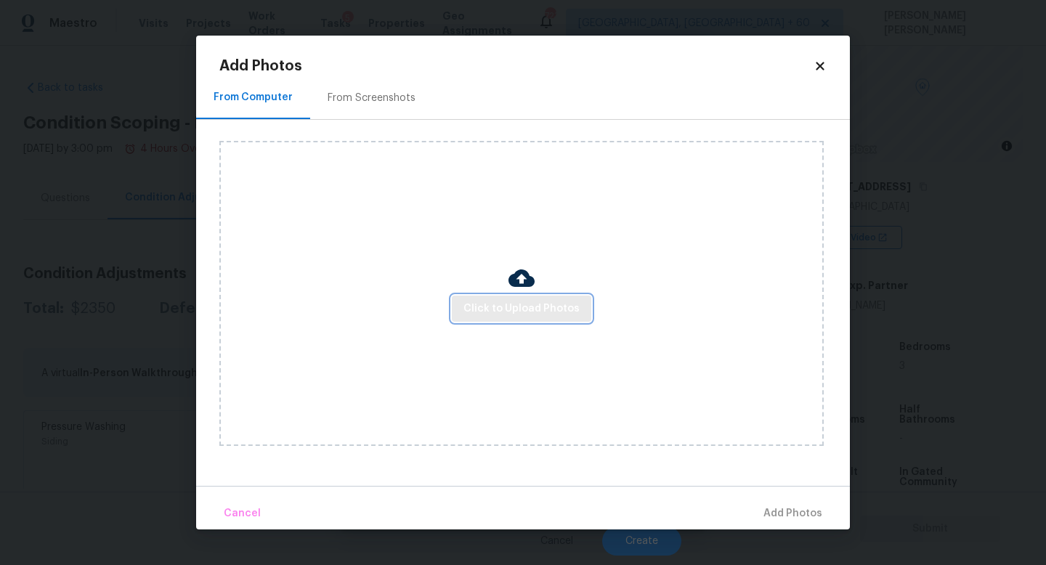
click at [549, 320] on button "Click to Upload Photos" at bounding box center [522, 309] width 140 height 27
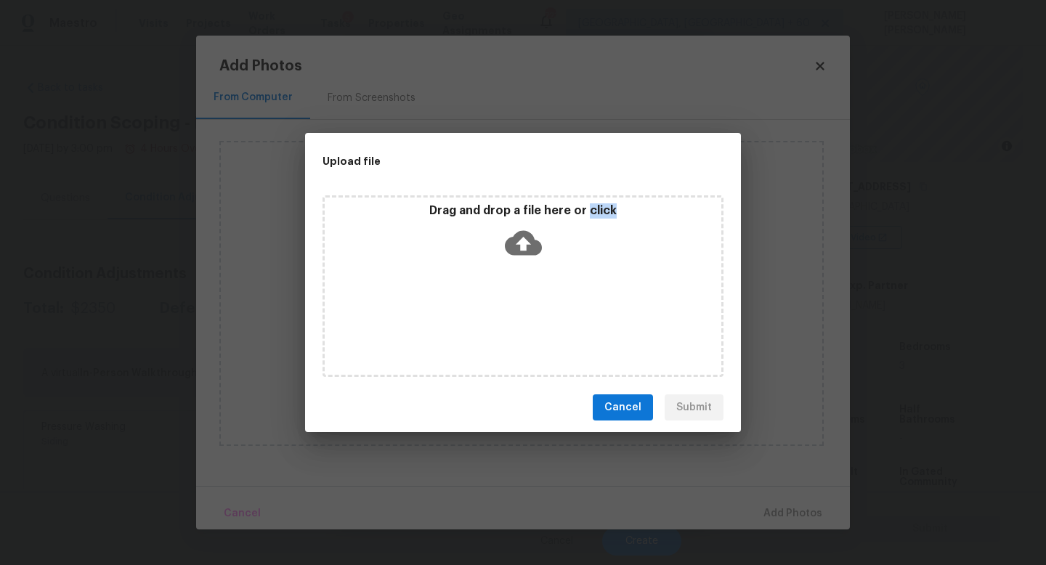
click at [549, 320] on div "Drag and drop a file here or click" at bounding box center [523, 286] width 401 height 182
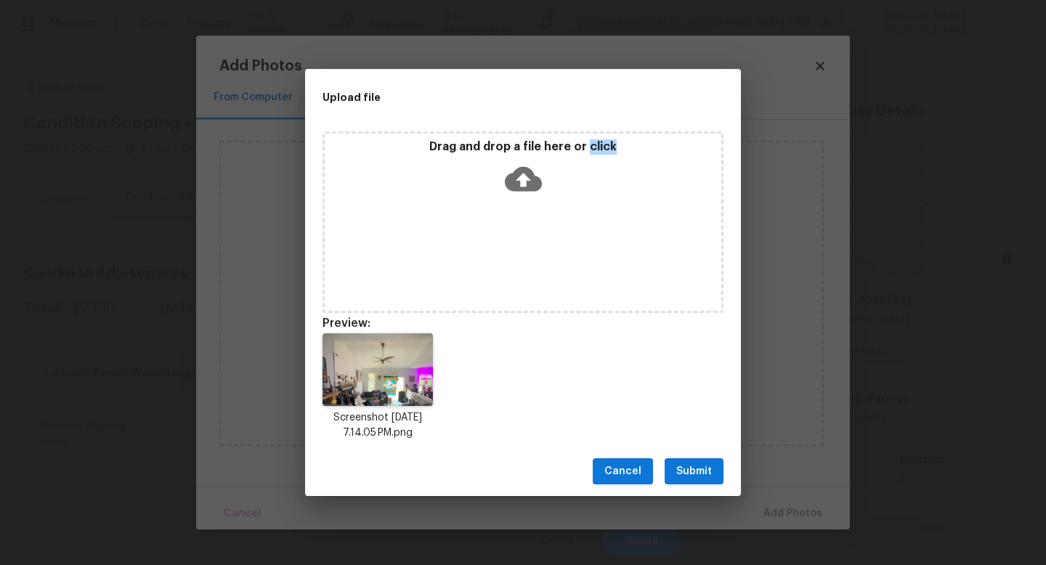
scroll to position [113, 0]
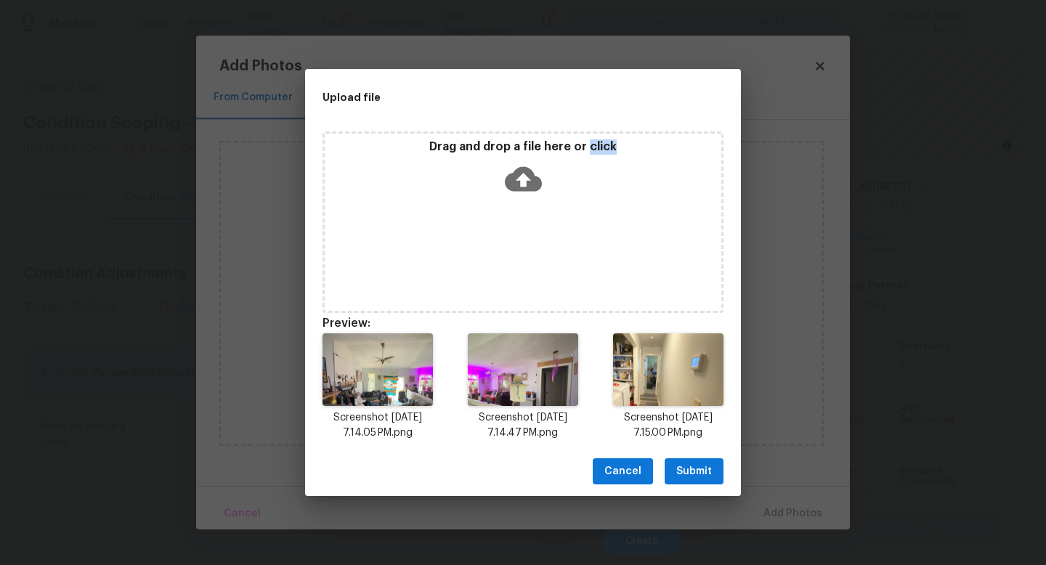
click at [697, 472] on span "Submit" at bounding box center [694, 472] width 36 height 18
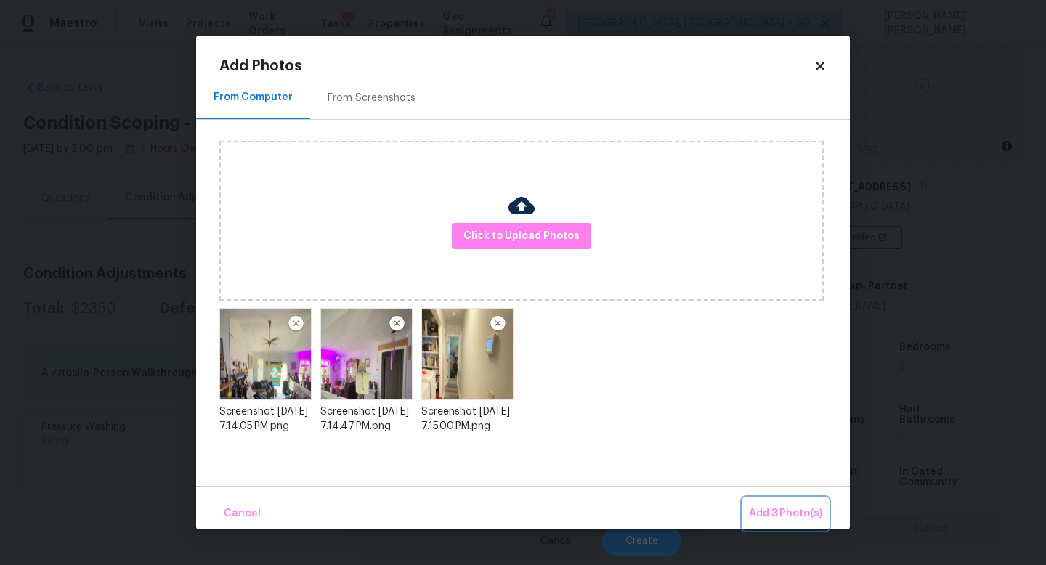
click at [778, 513] on span "Add 3 Photo(s)" at bounding box center [785, 514] width 73 height 18
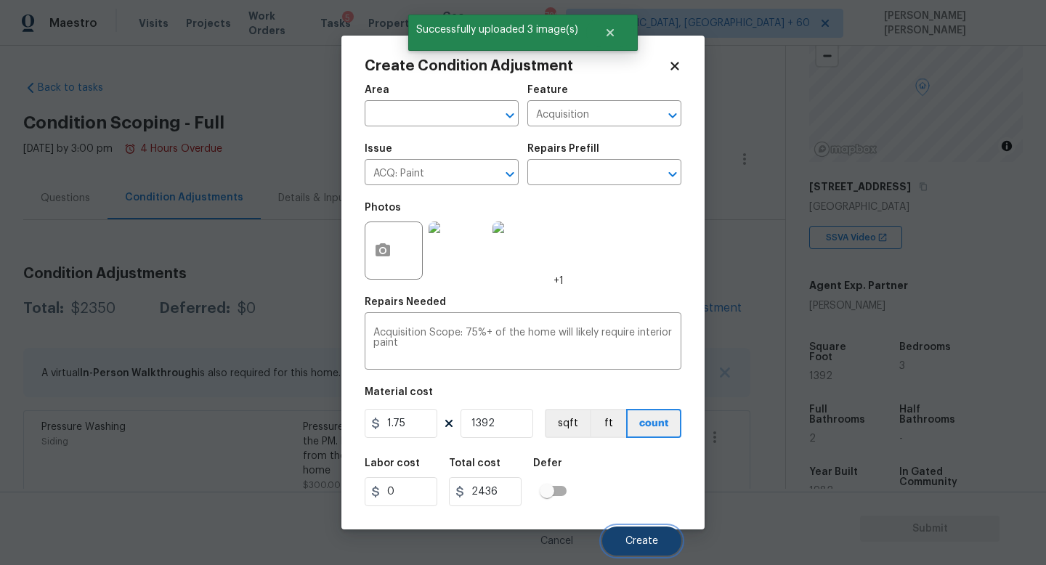
click at [645, 536] on button "Create" at bounding box center [641, 541] width 79 height 29
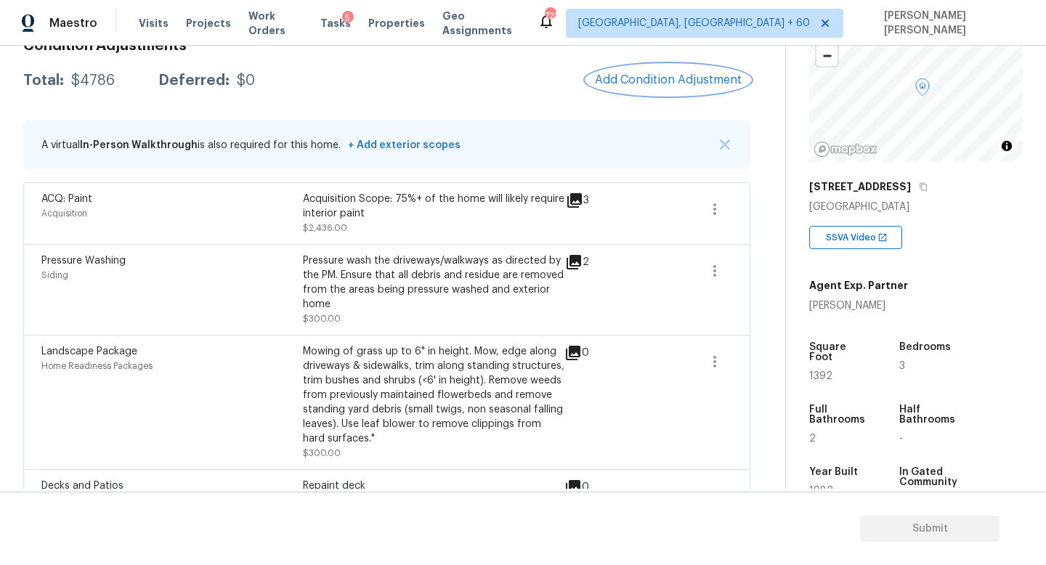
scroll to position [222, 0]
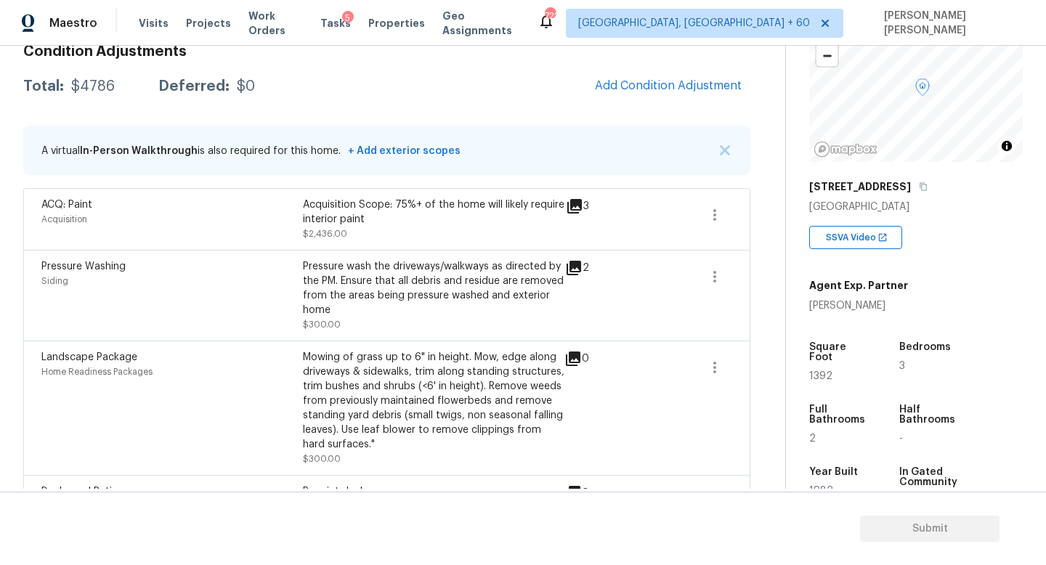
click at [682, 60] on div "Condition Adjustments Total: $4786 Deferred: $0 Add Condition Adjustment A virt…" at bounding box center [386, 307] width 727 height 549
click at [663, 88] on span "Add Condition Adjustment" at bounding box center [668, 85] width 147 height 13
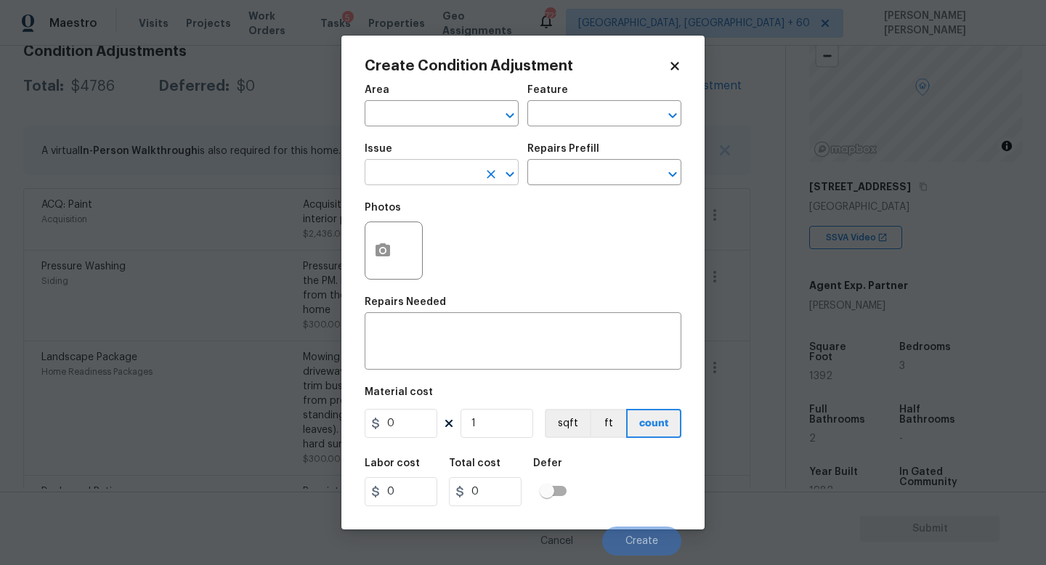
click at [421, 177] on input "text" at bounding box center [421, 174] width 113 height 23
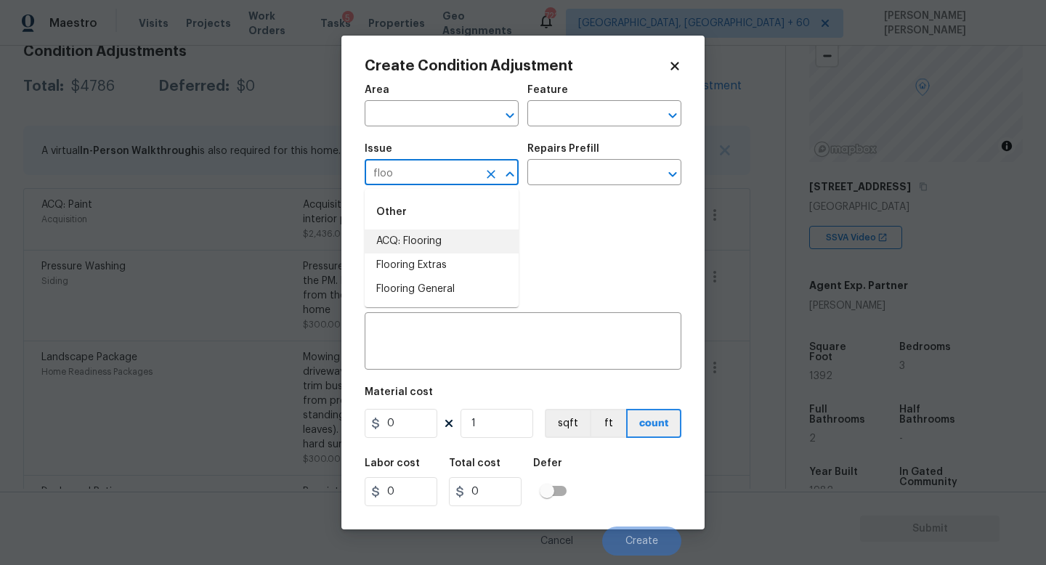
drag, startPoint x: 420, startPoint y: 254, endPoint x: 434, endPoint y: 246, distance: 16.0
click at [434, 246] on ul "ACQ: Flooring Flooring Extras Flooring General" at bounding box center [442, 266] width 154 height 72
click at [434, 246] on li "ACQ: Flooring" at bounding box center [442, 242] width 154 height 24
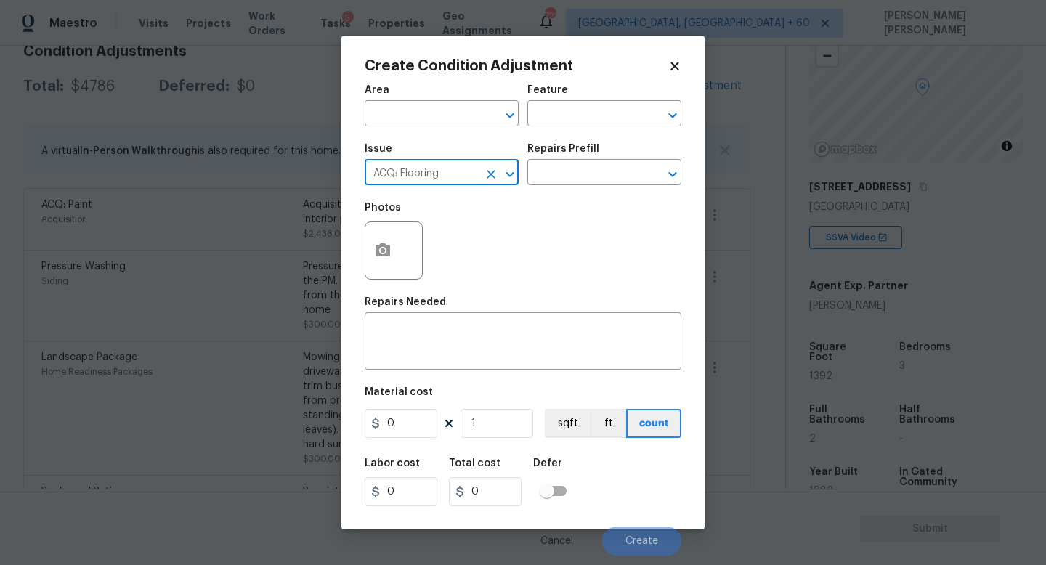
type input "ACQ: Flooring"
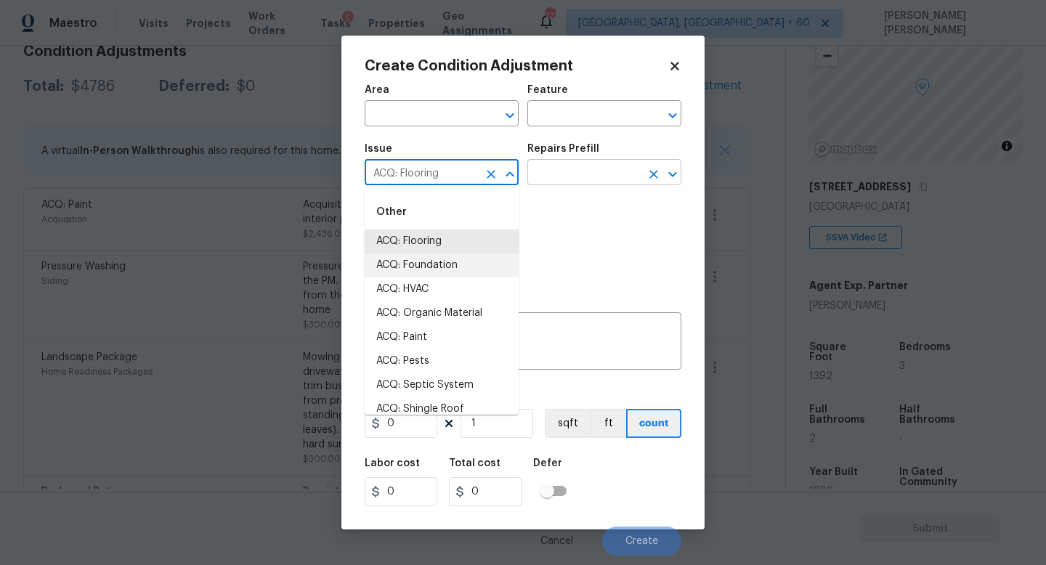
click at [588, 169] on input "text" at bounding box center [584, 174] width 113 height 23
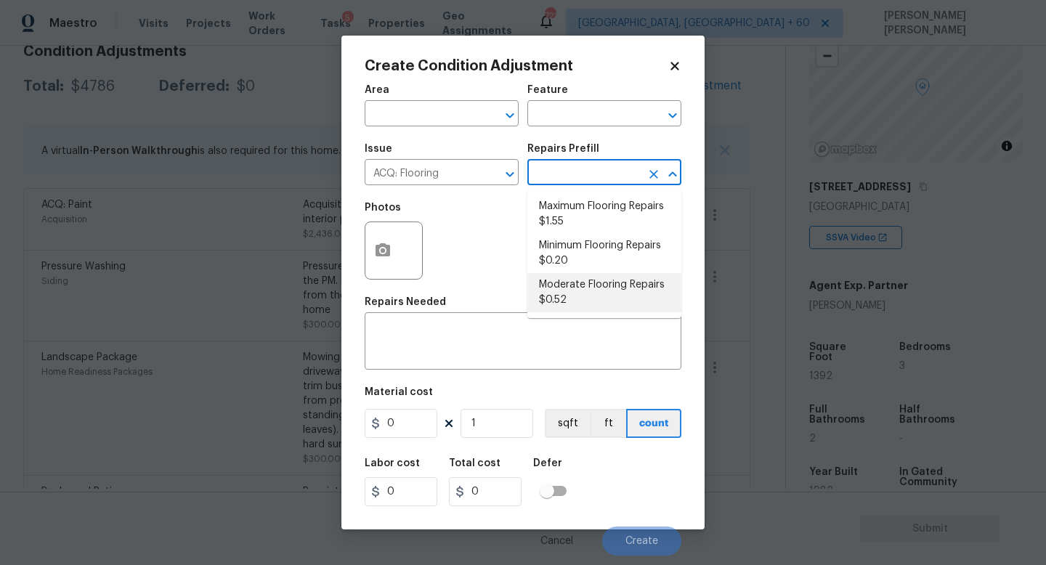
click at [597, 288] on li "Moderate Flooring Repairs $0.52" at bounding box center [605, 292] width 154 height 39
type input "Acquisition"
type textarea "Acquisition Scope: Moderate flooring repairs"
type input "0.52"
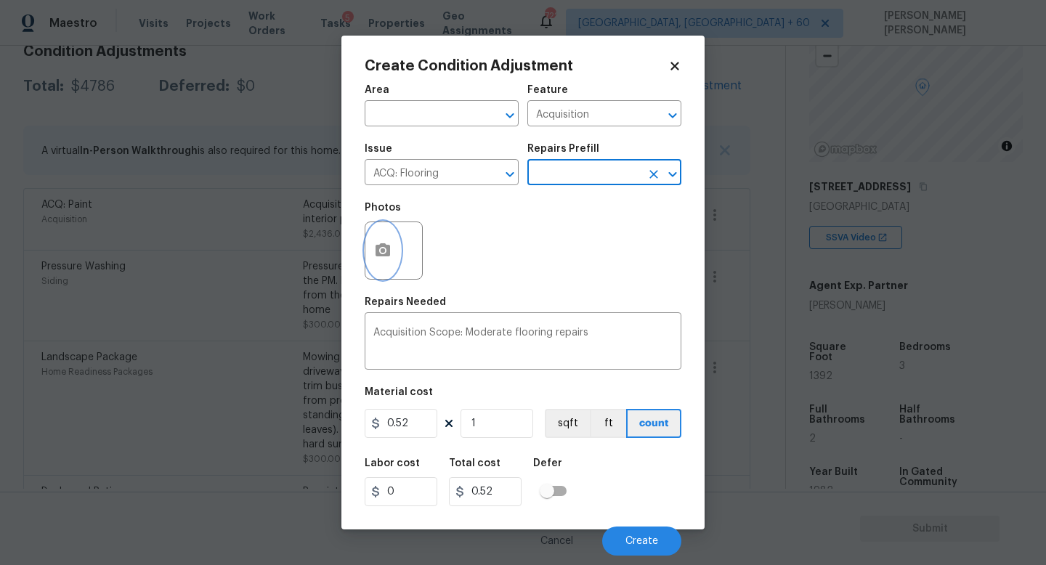
click at [385, 255] on icon "button" at bounding box center [383, 249] width 15 height 13
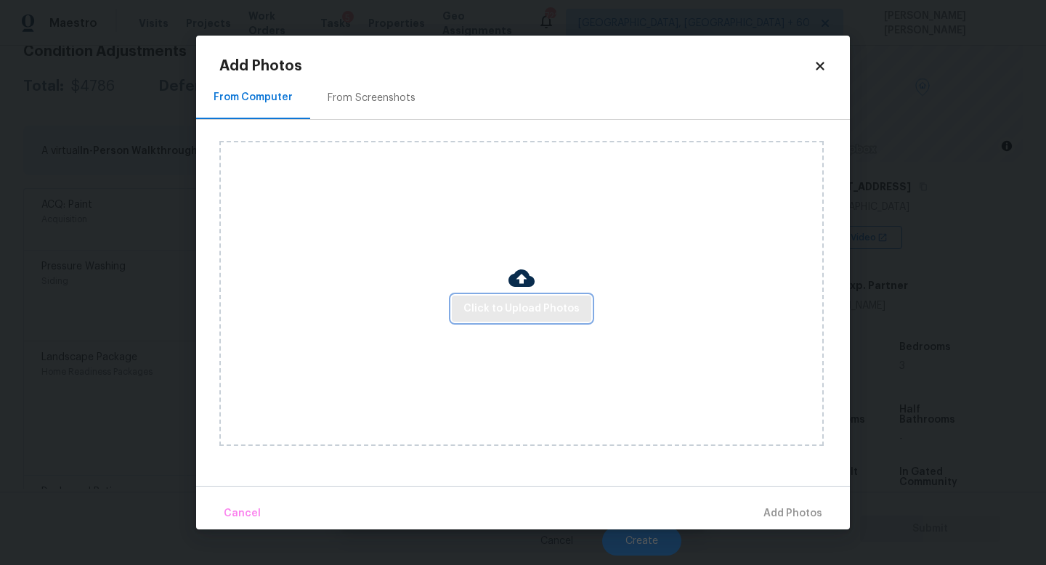
click at [509, 300] on span "Click to Upload Photos" at bounding box center [522, 309] width 116 height 18
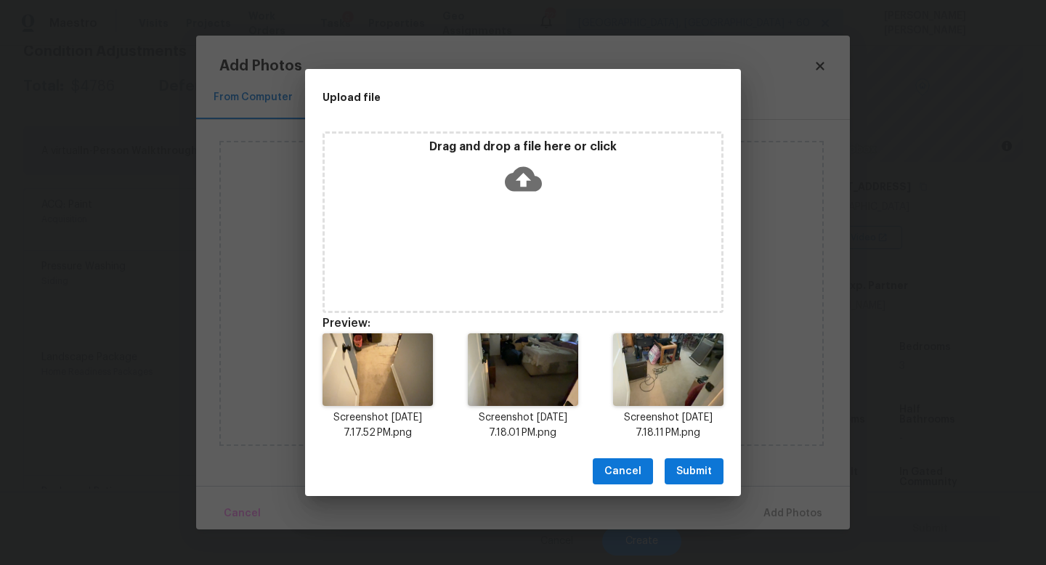
click at [682, 464] on span "Submit" at bounding box center [694, 472] width 36 height 18
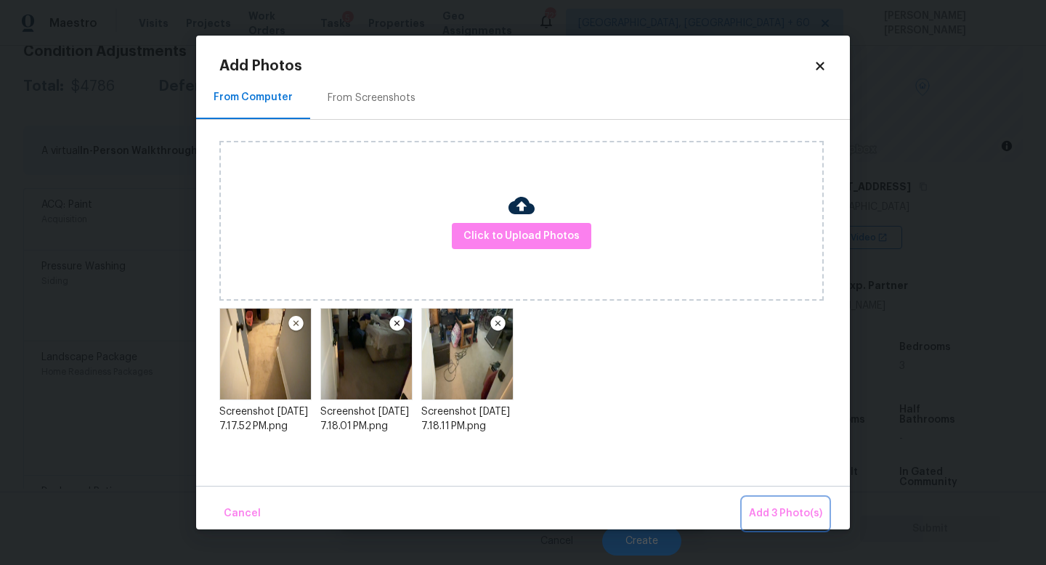
click at [763, 509] on span "Add 3 Photo(s)" at bounding box center [785, 514] width 73 height 18
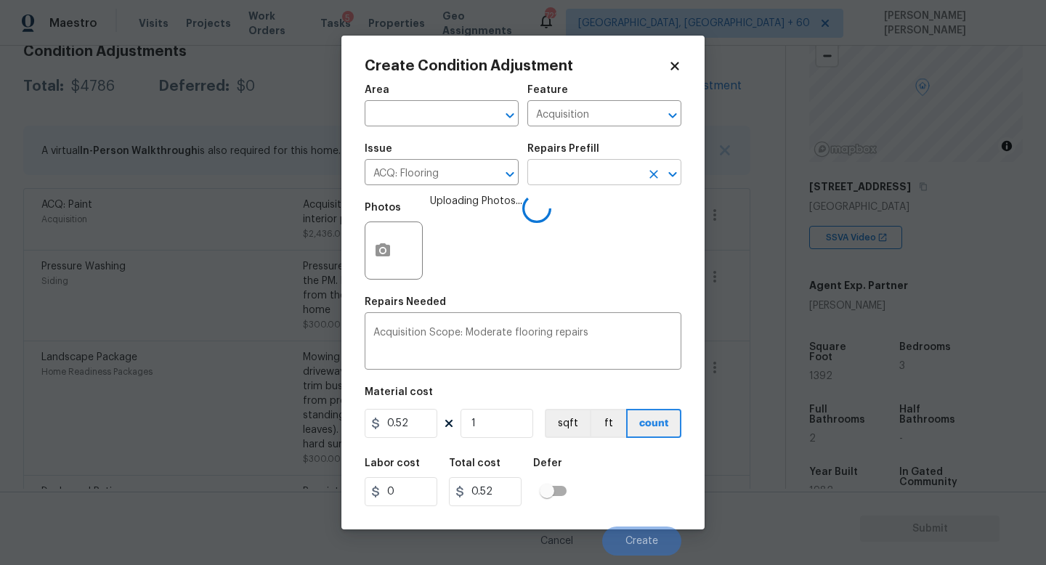
click at [550, 174] on input "text" at bounding box center [584, 174] width 113 height 23
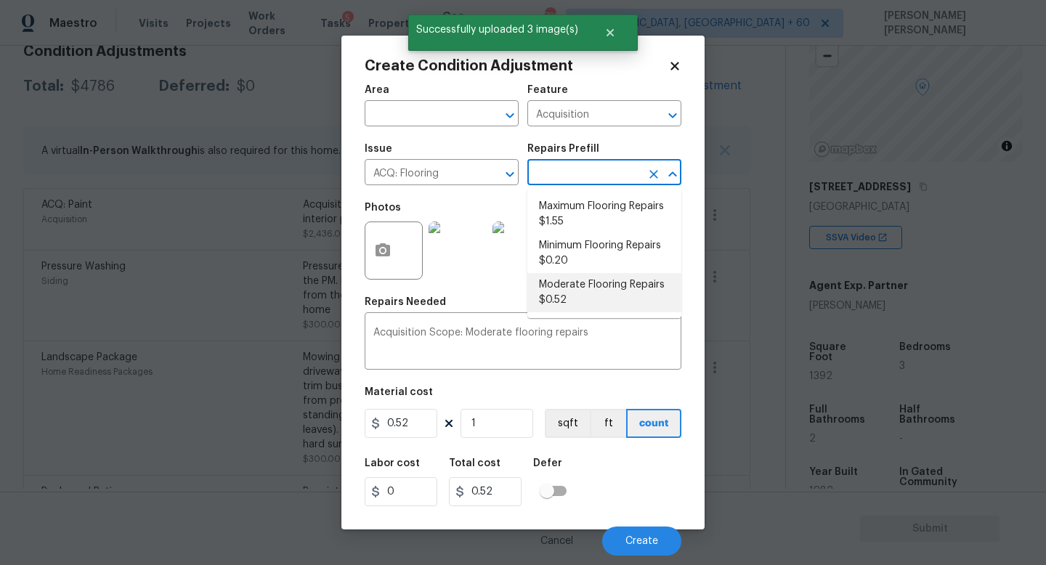
click at [589, 291] on li "Moderate Flooring Repairs $0.52" at bounding box center [605, 292] width 154 height 39
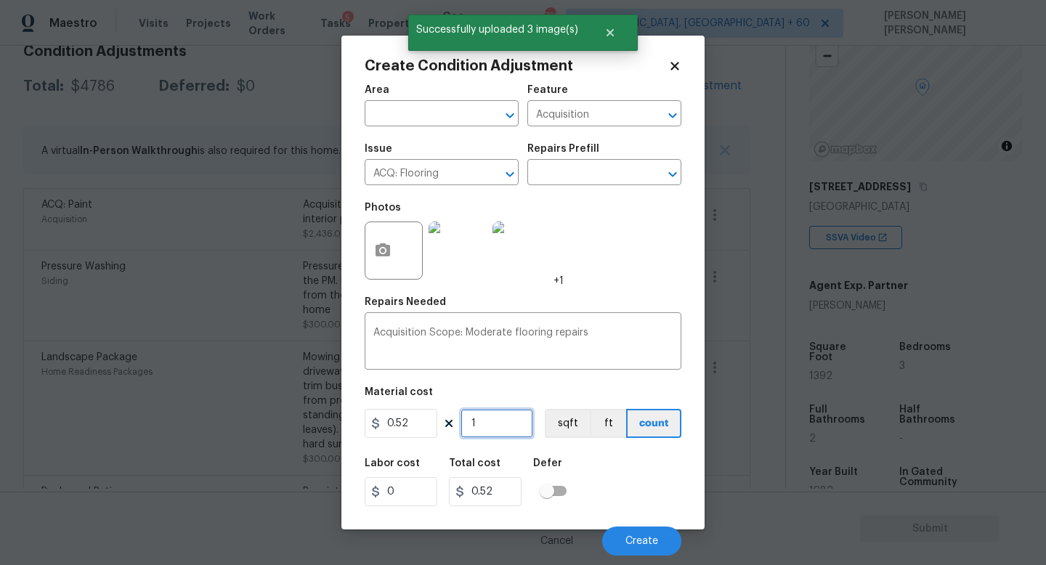
click at [501, 432] on input "1" at bounding box center [497, 423] width 73 height 29
type input "11"
type input "5.72"
type input "113"
type input "58.76"
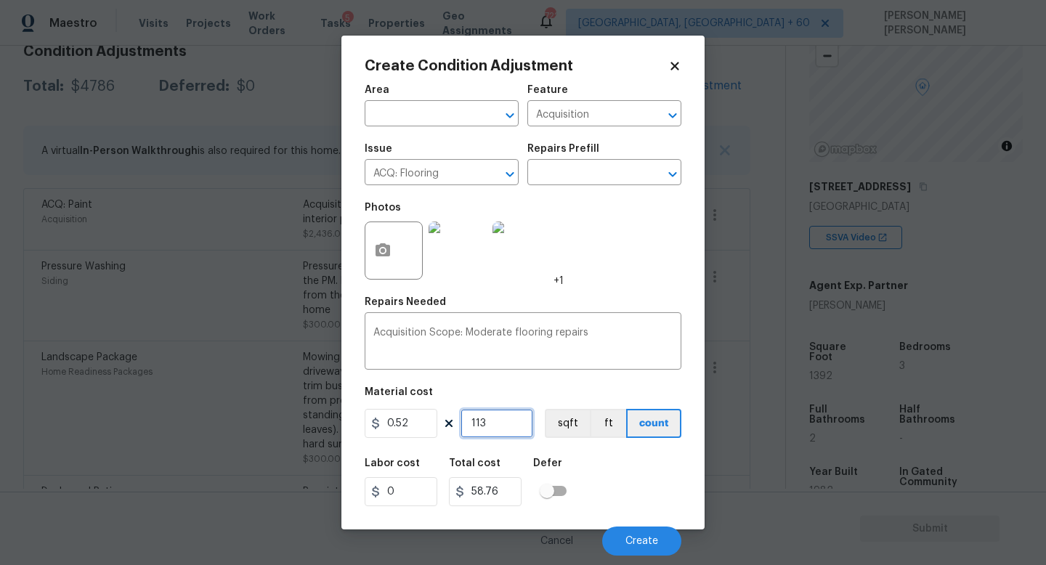
type input "1139"
type input "592.28"
type input "11392"
type input "5923.84"
drag, startPoint x: 501, startPoint y: 427, endPoint x: 395, endPoint y: 419, distance: 106.4
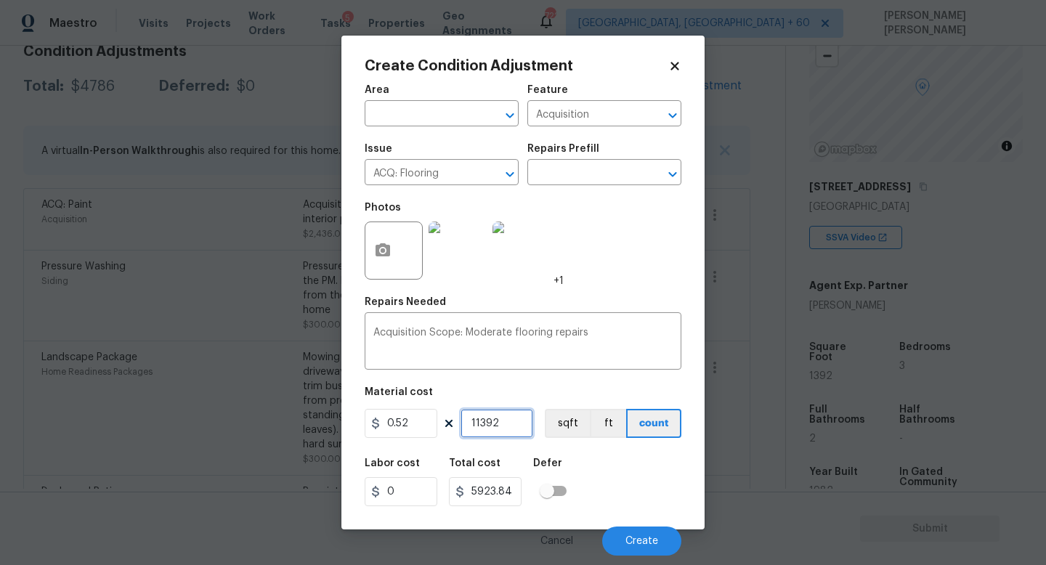
click at [395, 419] on div "0.52 11392 sqft ft count" at bounding box center [523, 423] width 317 height 29
type input "1"
type input "0.52"
type input "13"
type input "6.76"
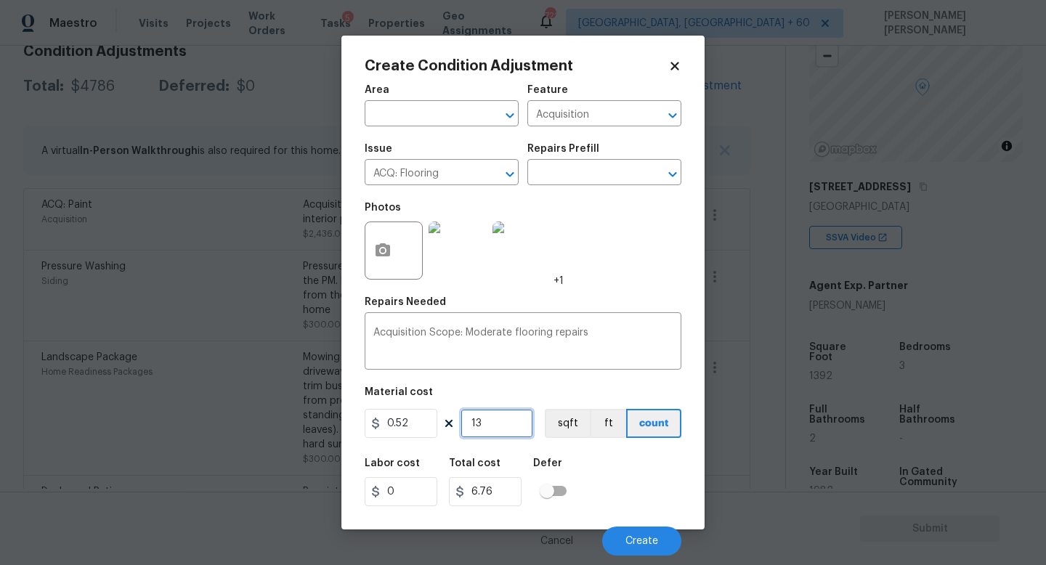
type input "139"
type input "72.28"
type input "1392"
type input "723.84"
click at [492, 171] on icon "Clear" at bounding box center [491, 174] width 15 height 15
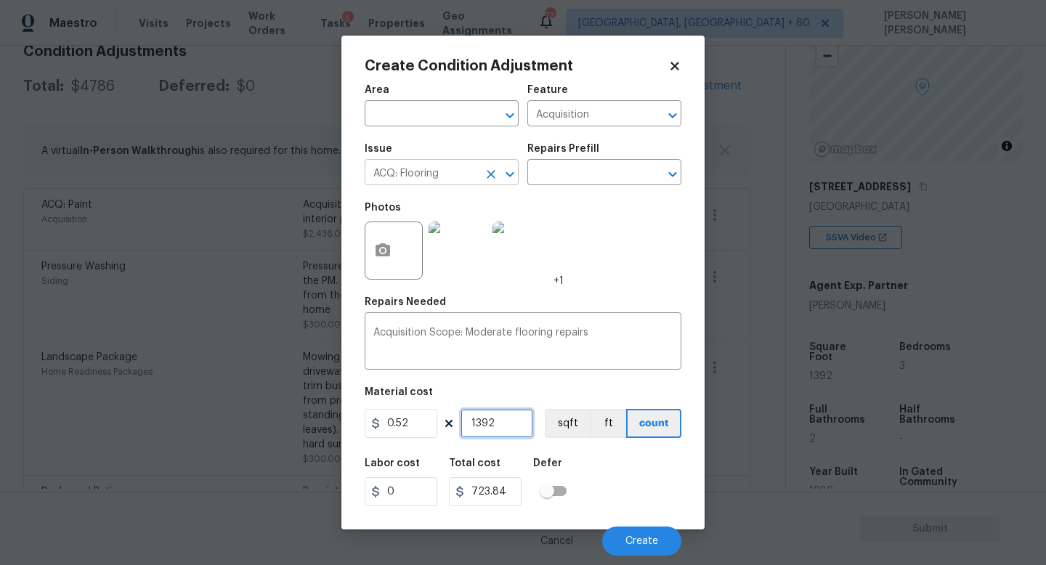
type input "1392"
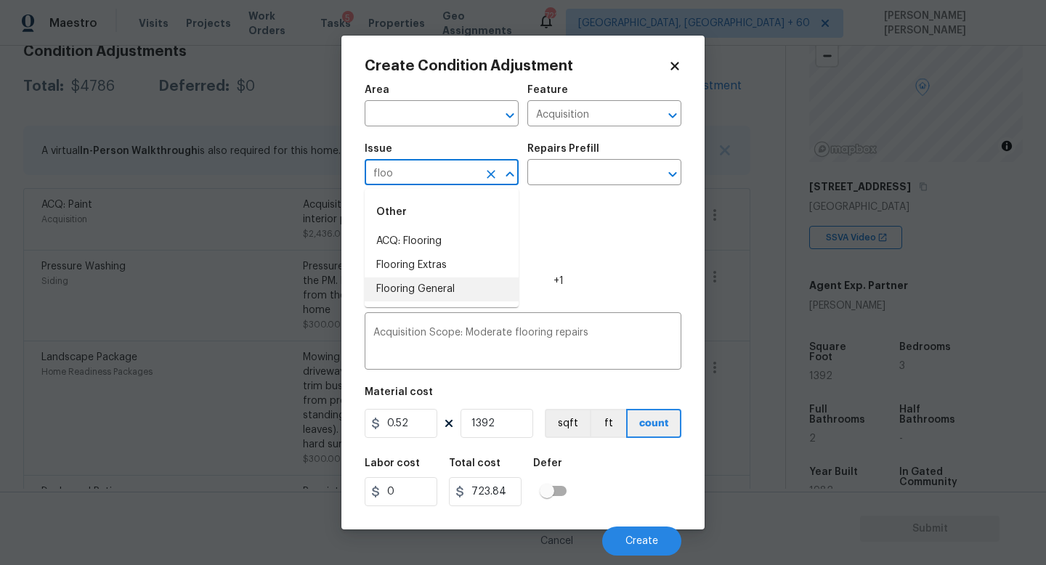
click at [446, 282] on li "Flooring General" at bounding box center [442, 290] width 154 height 24
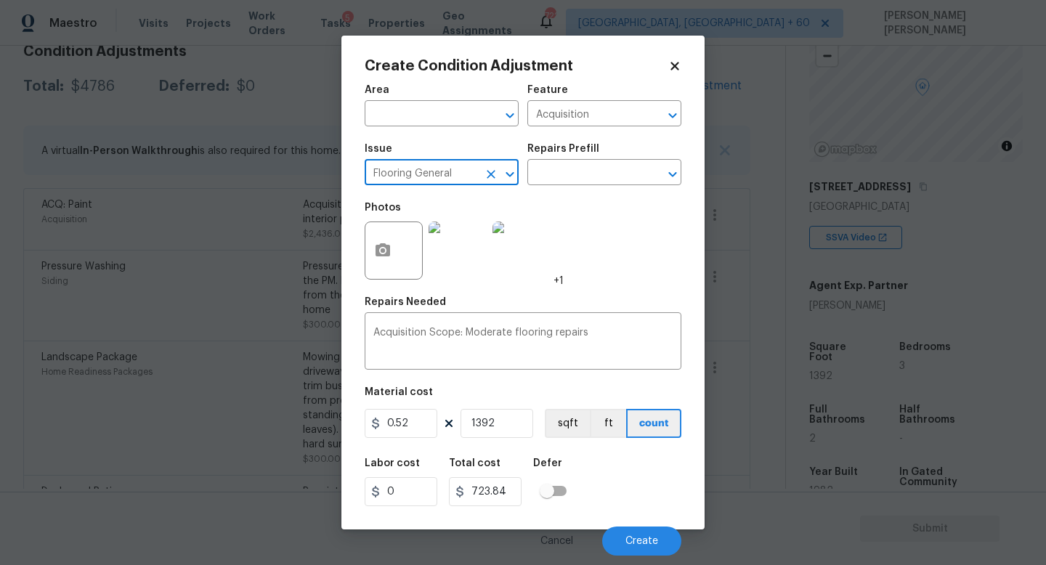
type input "Flooring General"
click at [582, 189] on div "Issue Flooring General ​ Repairs Prefill ​" at bounding box center [523, 164] width 317 height 59
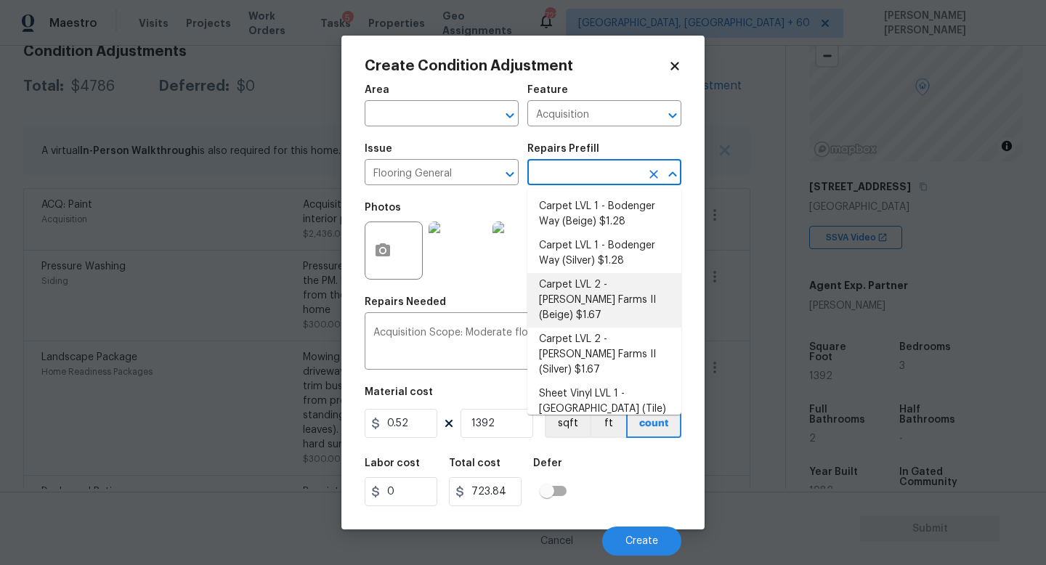
click at [586, 166] on input "text" at bounding box center [584, 174] width 113 height 23
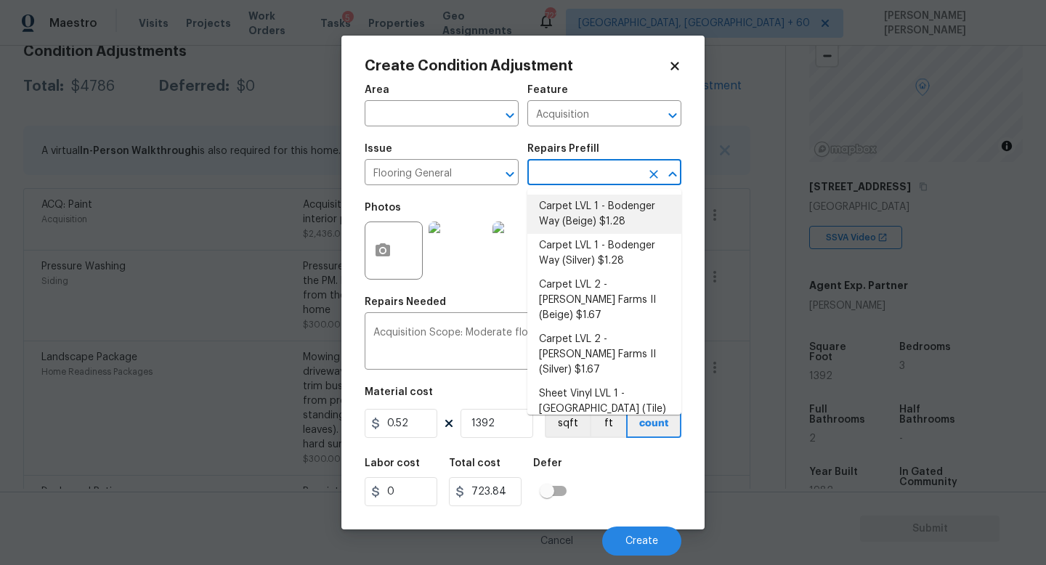
click at [597, 223] on li "Carpet LVL 1 - Bodenger Way (Beige) $1.28" at bounding box center [605, 214] width 154 height 39
type input "Overall Flooring"
type textarea "Install new carpet. (Bodenger Way 749 Bird Bath, Beige) at all previously carpe…"
type input "1.28"
type input "1781.76"
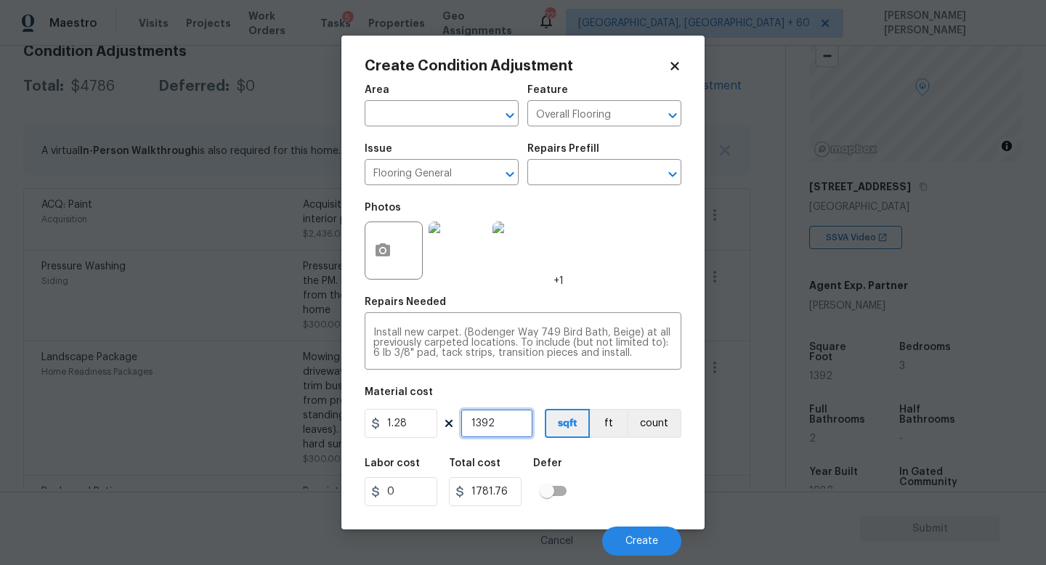
click at [506, 427] on input "1392" at bounding box center [497, 423] width 73 height 29
drag, startPoint x: 500, startPoint y: 429, endPoint x: 403, endPoint y: 424, distance: 97.5
click at [403, 424] on div "1.28 1392 sqft ft count" at bounding box center [523, 423] width 317 height 29
type input "1"
type input "1.28"
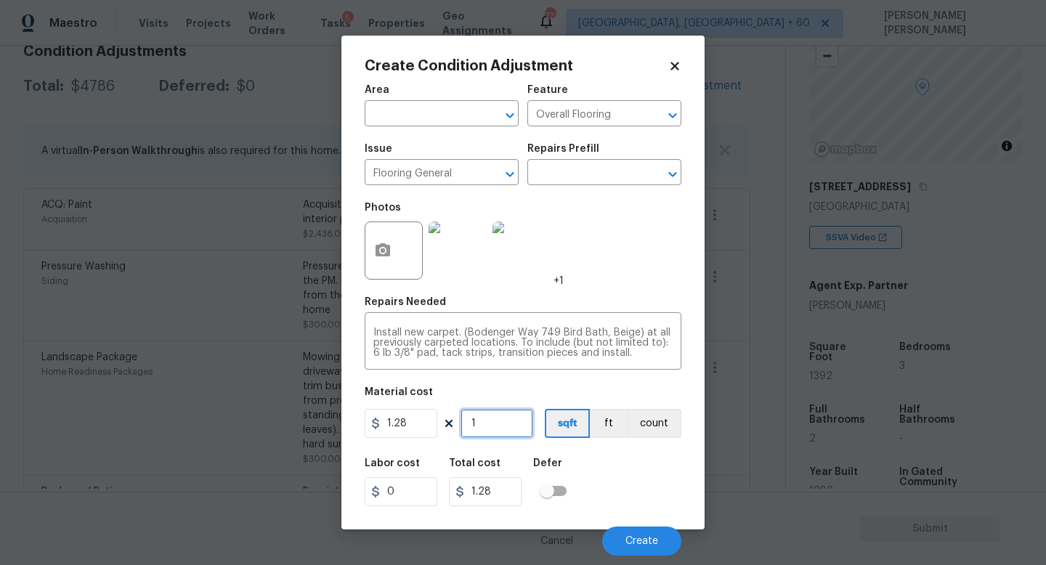
type input "10"
type input "12.8"
type input "100"
type input "128"
type input "1000"
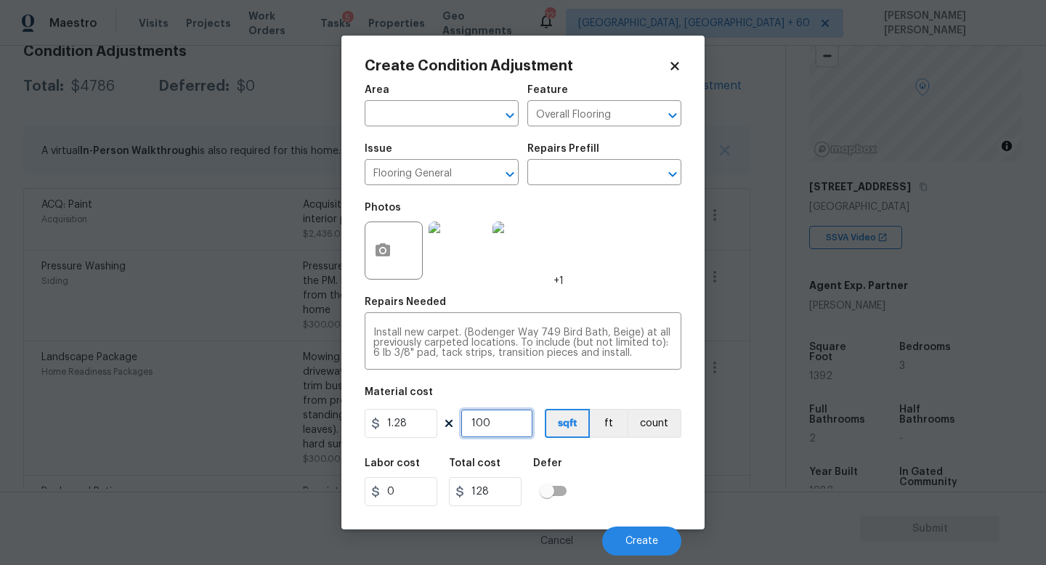
type input "1280"
type input "1000"
click at [639, 541] on span "Create" at bounding box center [642, 541] width 33 height 11
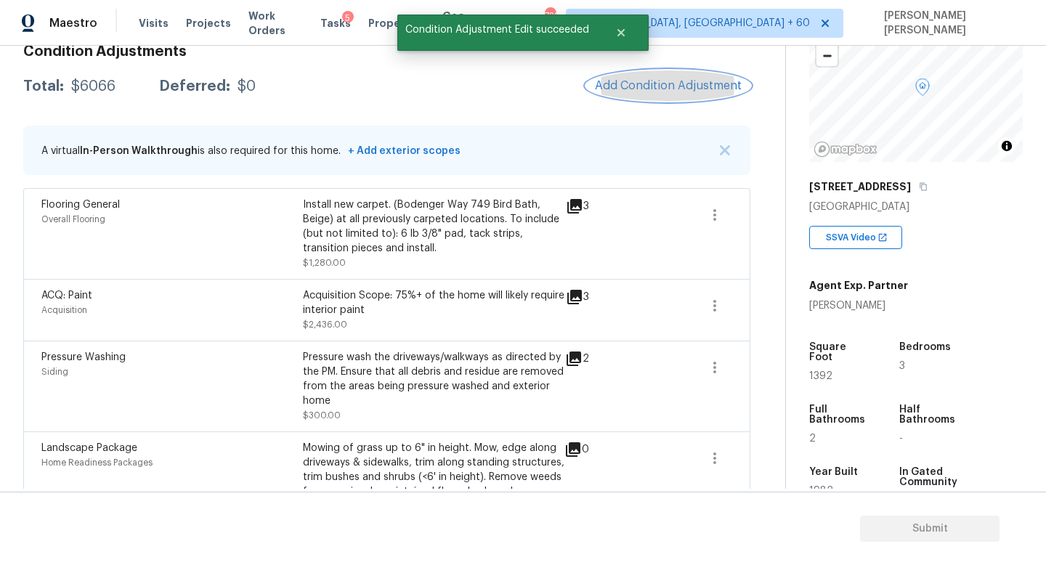
click at [655, 80] on span "Add Condition Adjustment" at bounding box center [668, 85] width 147 height 13
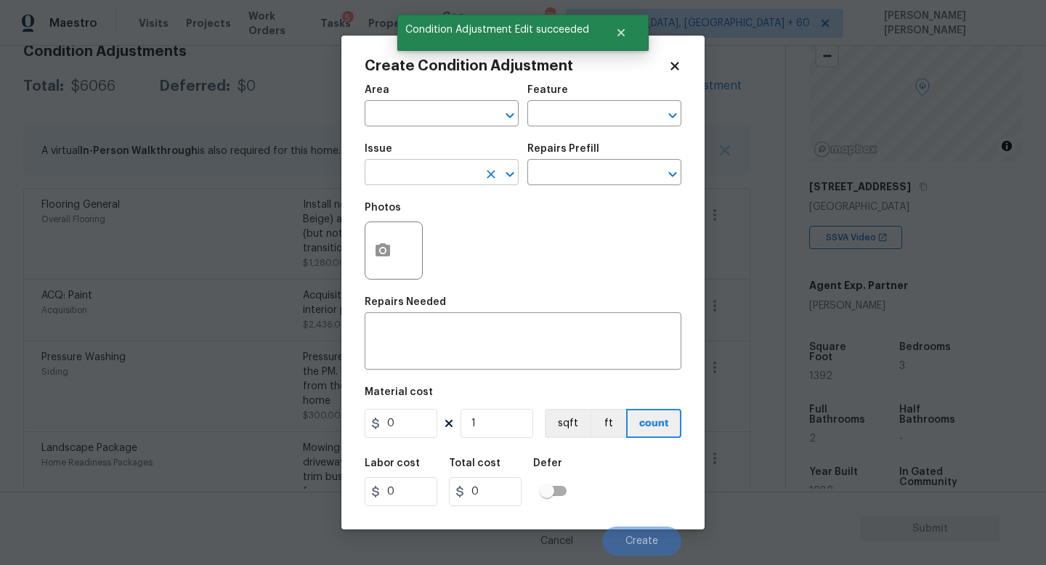
click at [417, 168] on input "text" at bounding box center [421, 174] width 113 height 23
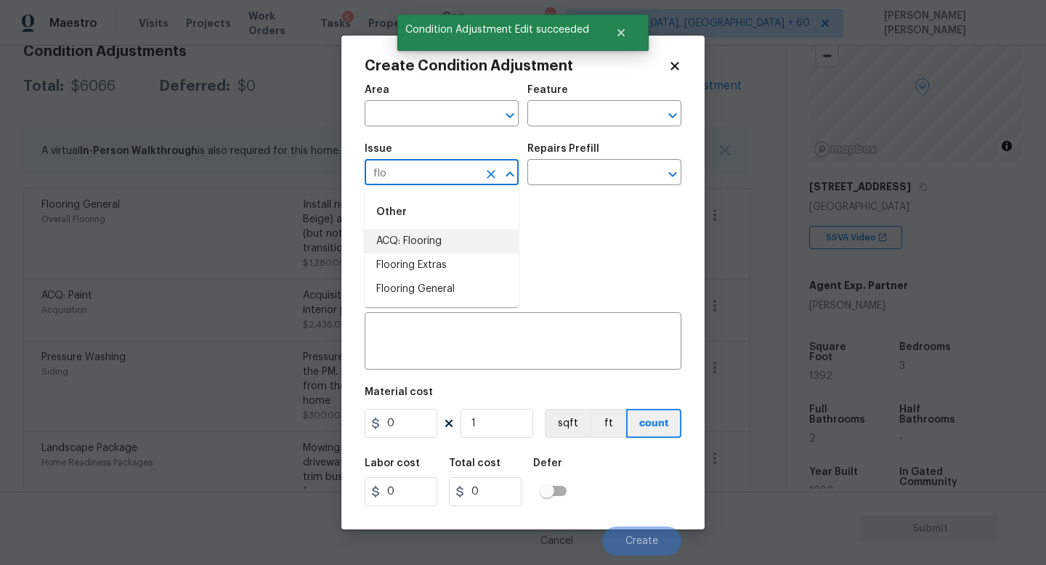
click at [432, 235] on li "ACQ: Flooring" at bounding box center [442, 242] width 154 height 24
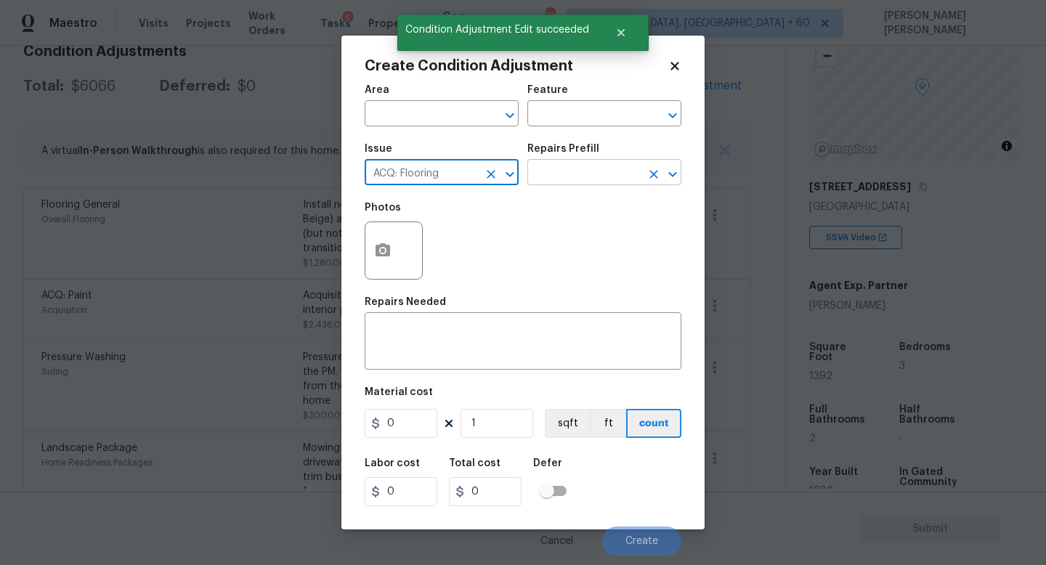
type input "ACQ: Flooring"
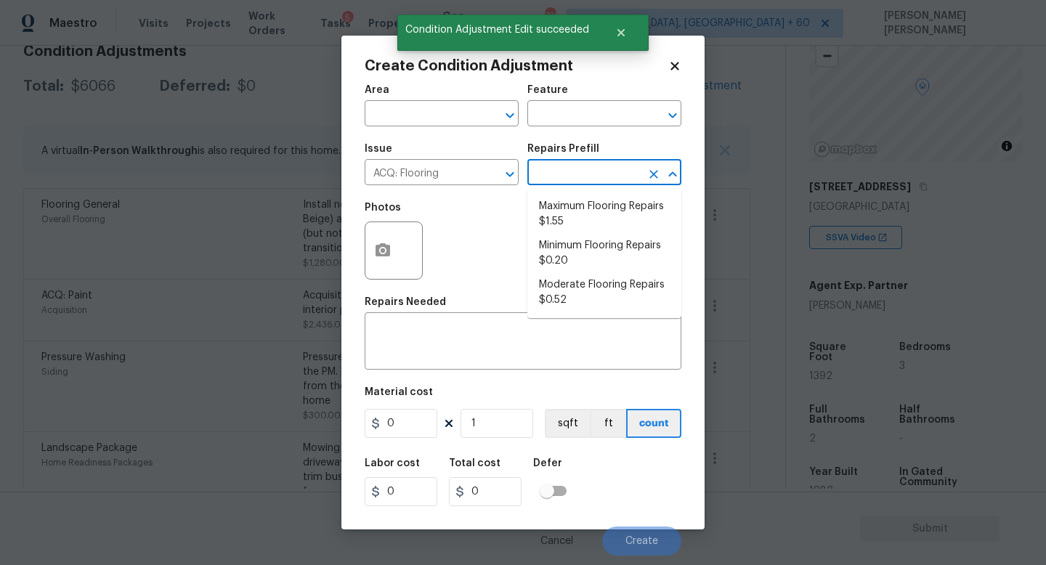
click at [597, 173] on input "text" at bounding box center [584, 174] width 113 height 23
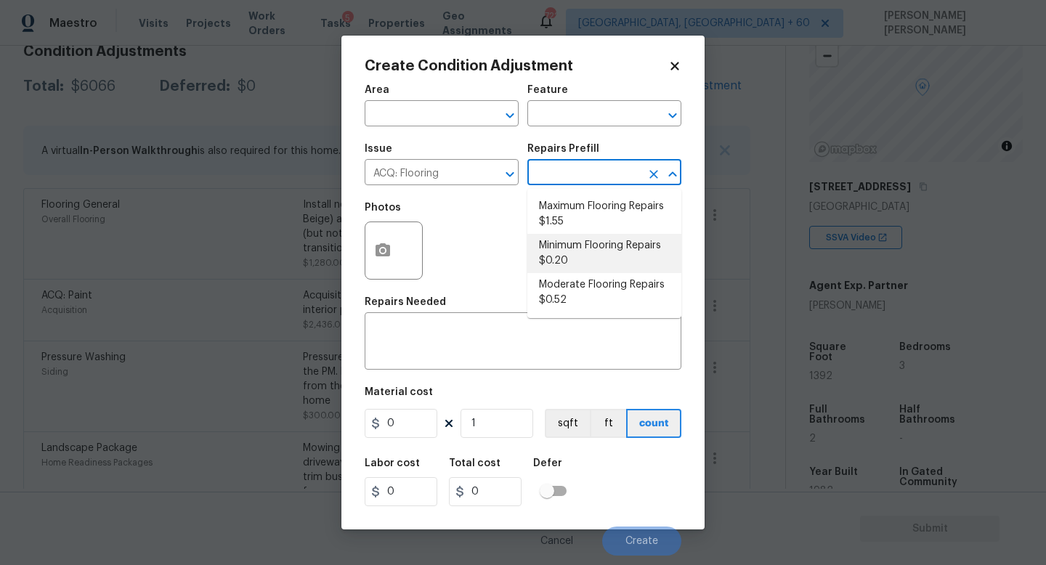
click at [607, 243] on li "Minimum Flooring Repairs $0.20" at bounding box center [605, 253] width 154 height 39
type input "Acquisition"
type textarea "Acquisition Scope: Minimum flooring repairs"
type input "0.2"
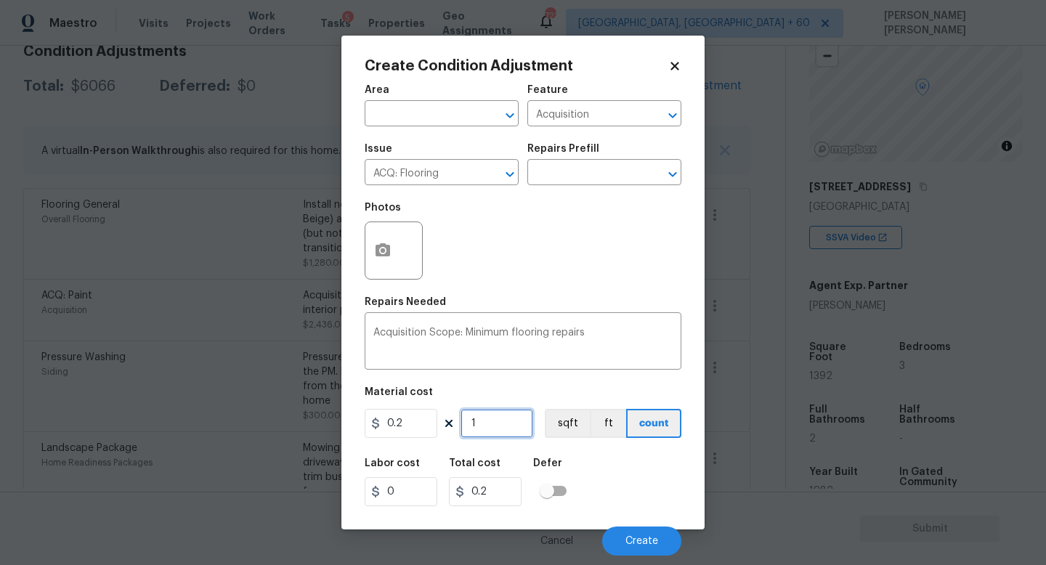
click at [506, 421] on input "1" at bounding box center [497, 423] width 73 height 29
type input "0"
type input "3"
type input "0.6"
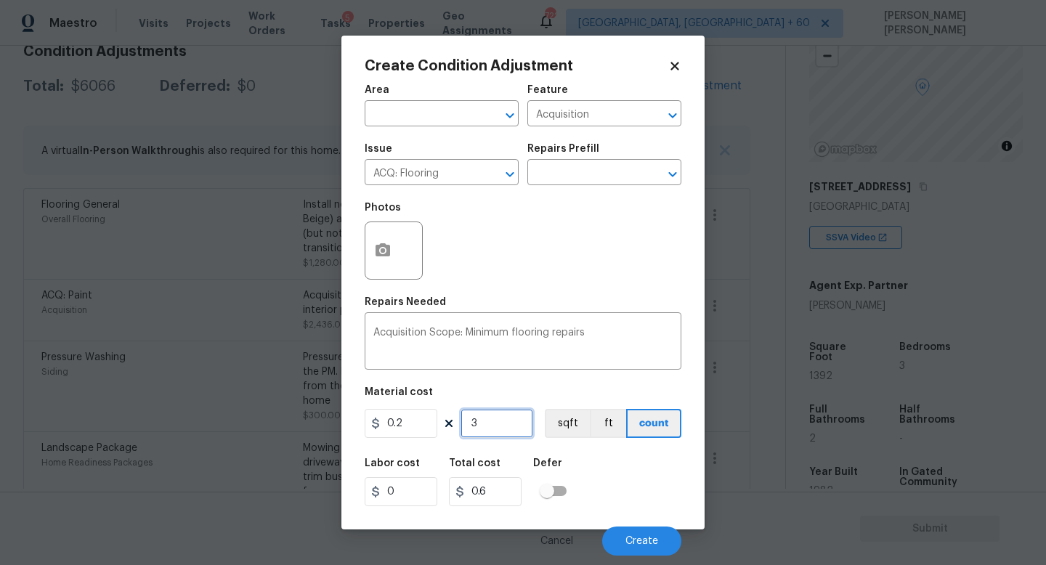
type input "39"
type input "7.8"
type input "392"
type input "78.4"
type input "392"
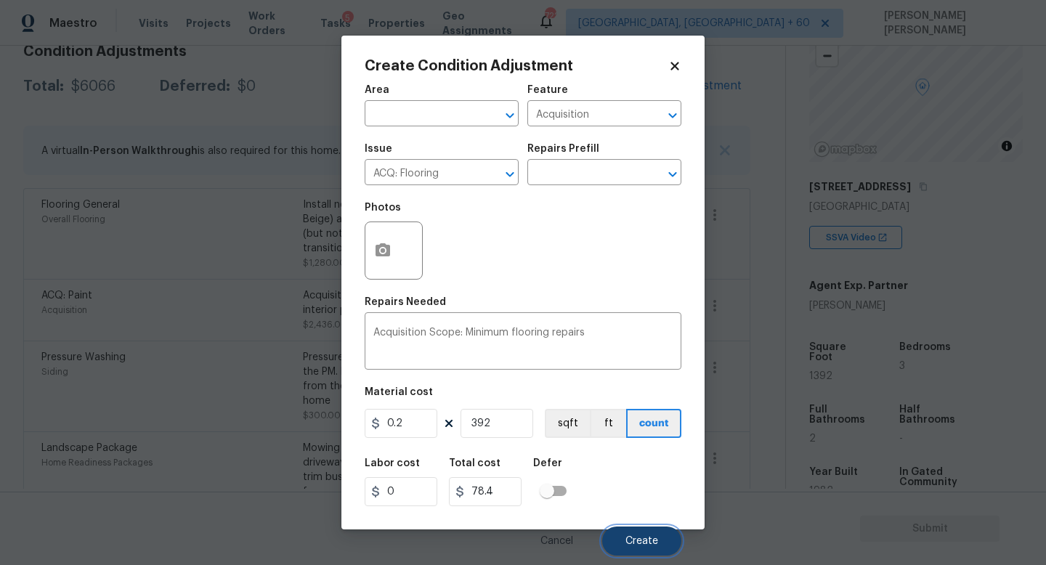
click at [634, 536] on span "Create" at bounding box center [642, 541] width 33 height 11
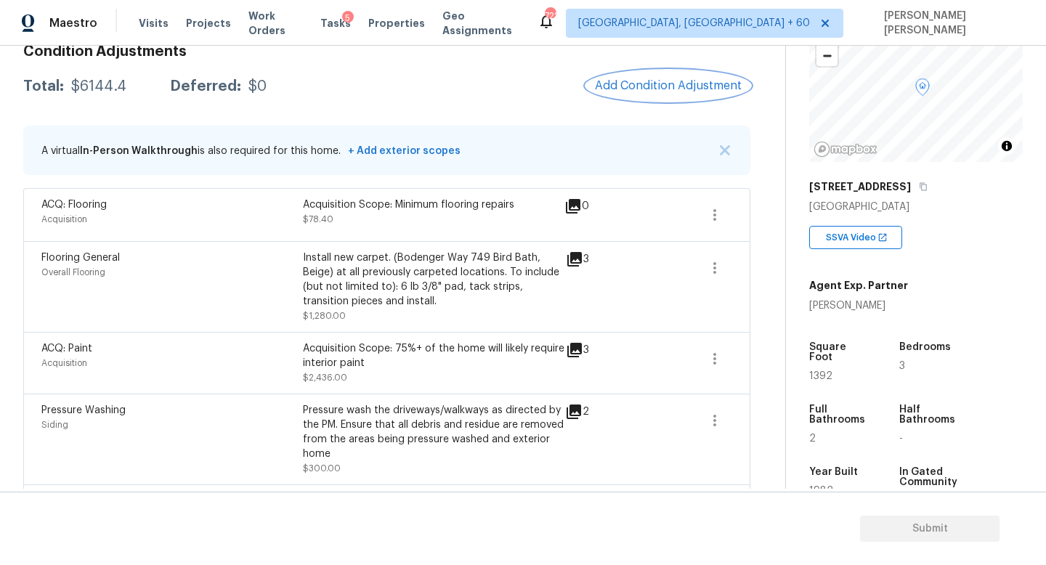
click at [671, 79] on span "Add Condition Adjustment" at bounding box center [668, 85] width 147 height 13
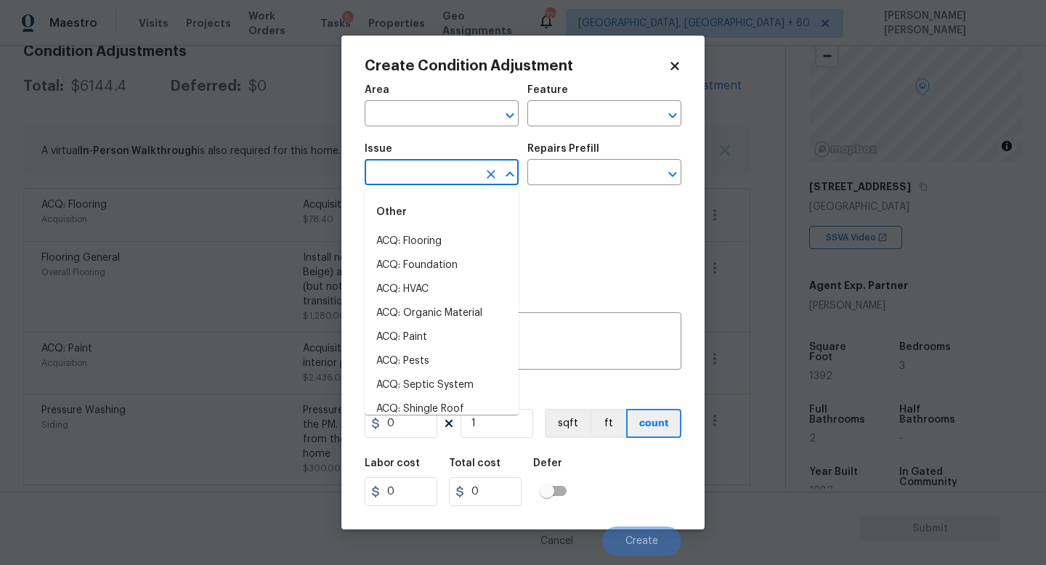
click at [436, 166] on input "text" at bounding box center [421, 174] width 113 height 23
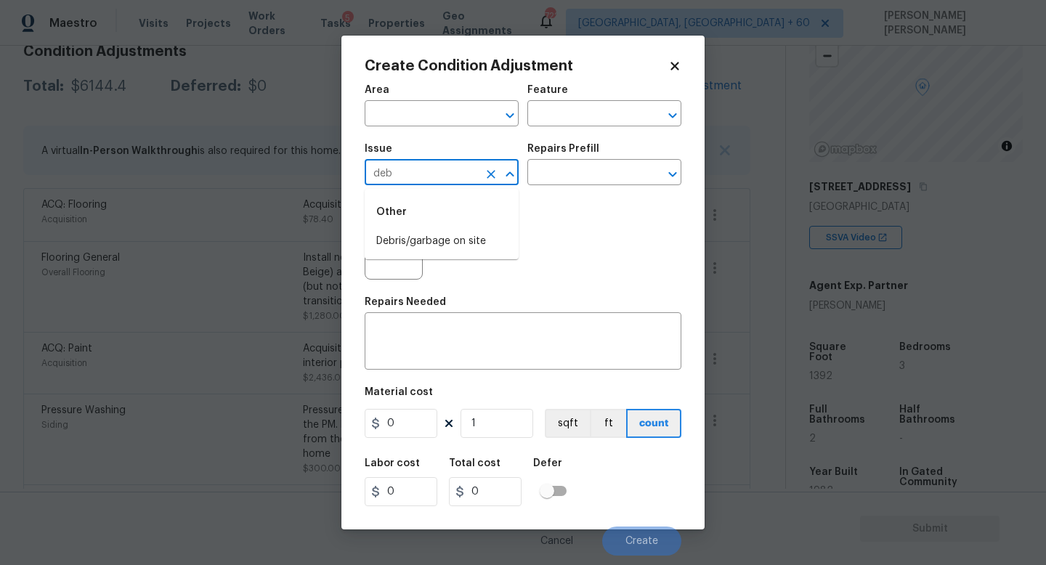
click at [440, 235] on li "Debris/garbage on site" at bounding box center [442, 242] width 154 height 24
type input "Debris/garbage on site"
click at [603, 148] on div "Repairs Prefill" at bounding box center [605, 153] width 154 height 19
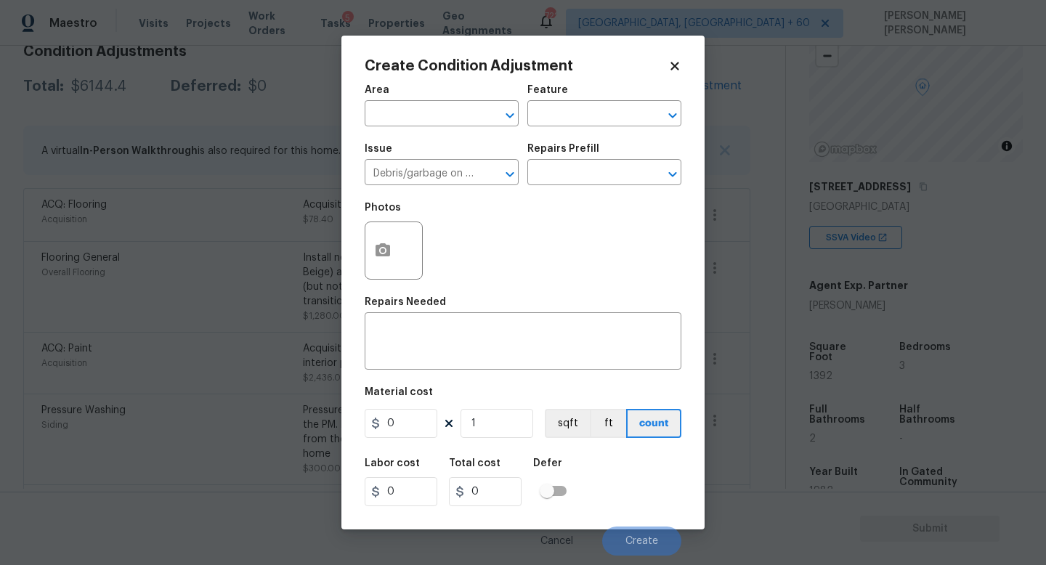
click at [589, 159] on div "Repairs Prefill" at bounding box center [605, 153] width 154 height 19
click at [575, 193] on div "Issue Debris/garbage on site ​ Repairs Prefill ​" at bounding box center [523, 164] width 317 height 59
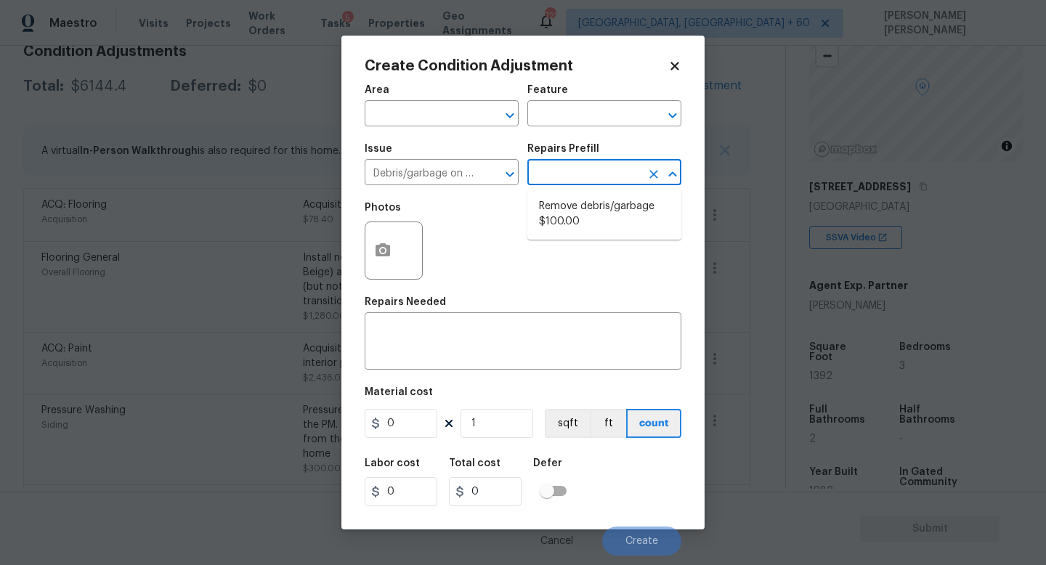
click at [583, 180] on input "text" at bounding box center [584, 174] width 113 height 23
click at [576, 220] on li "Remove debris/garbage $100.00" at bounding box center [605, 214] width 154 height 39
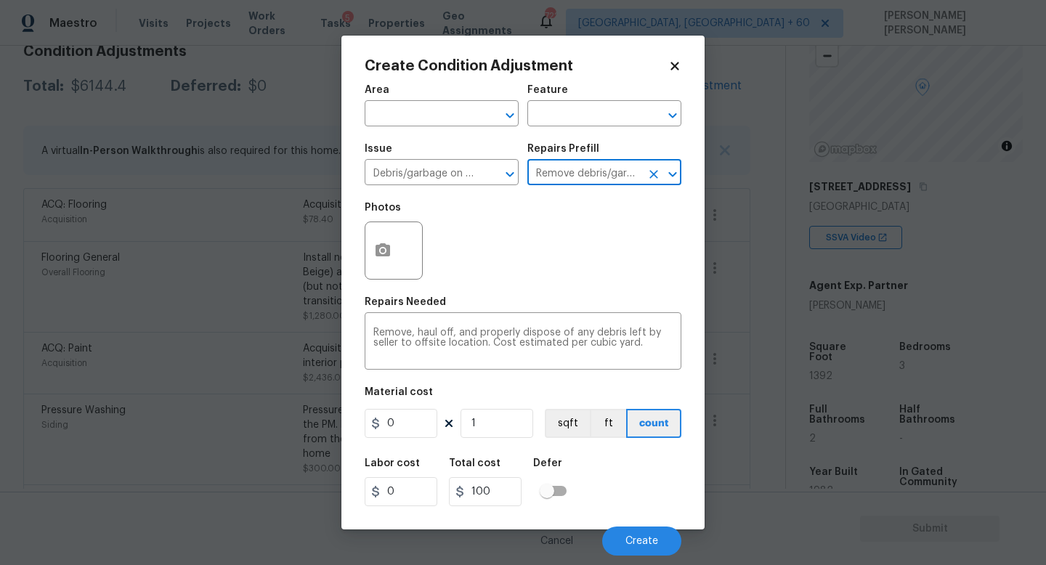
type textarea "Remove, haul off, and properly dispose of any debris left by seller to offsite …"
type input "100"
click at [378, 246] on icon "button" at bounding box center [383, 249] width 15 height 13
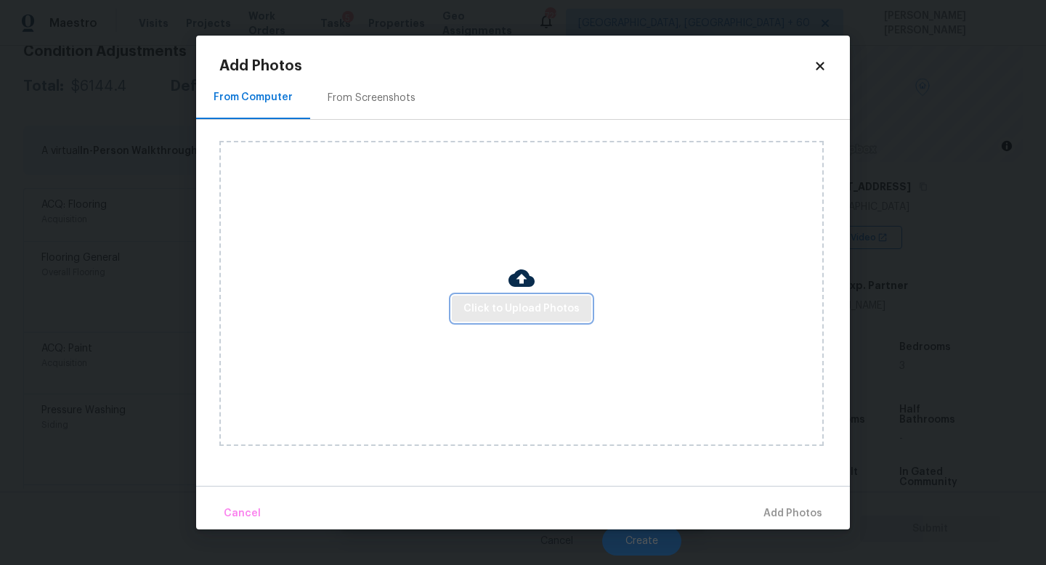
click at [482, 298] on button "Click to Upload Photos" at bounding box center [522, 309] width 140 height 27
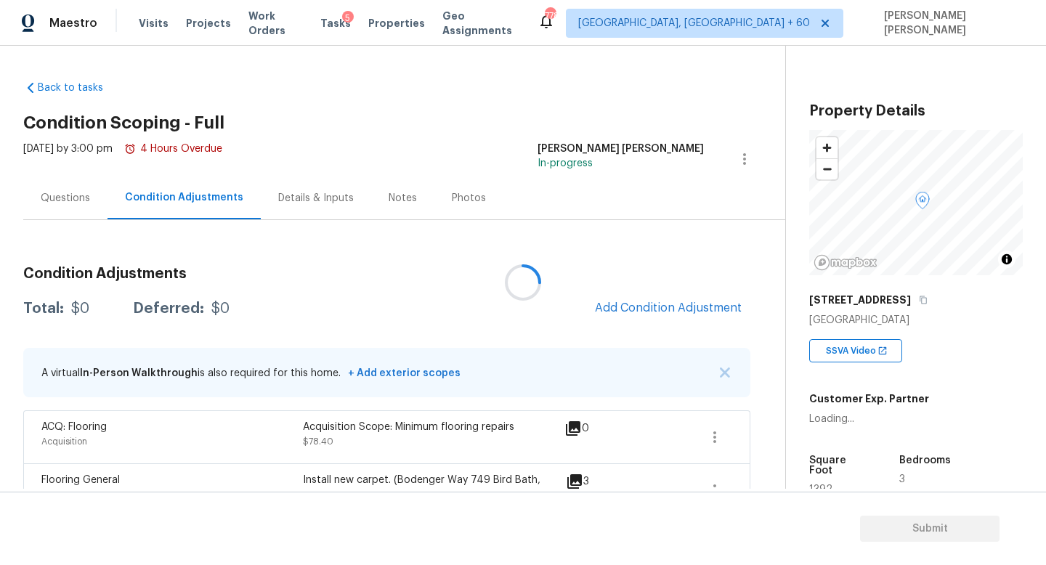
click at [690, 312] on div at bounding box center [523, 282] width 1046 height 565
click at [657, 304] on div at bounding box center [523, 282] width 1046 height 565
click at [650, 296] on button "Add Condition Adjustment" at bounding box center [668, 308] width 164 height 31
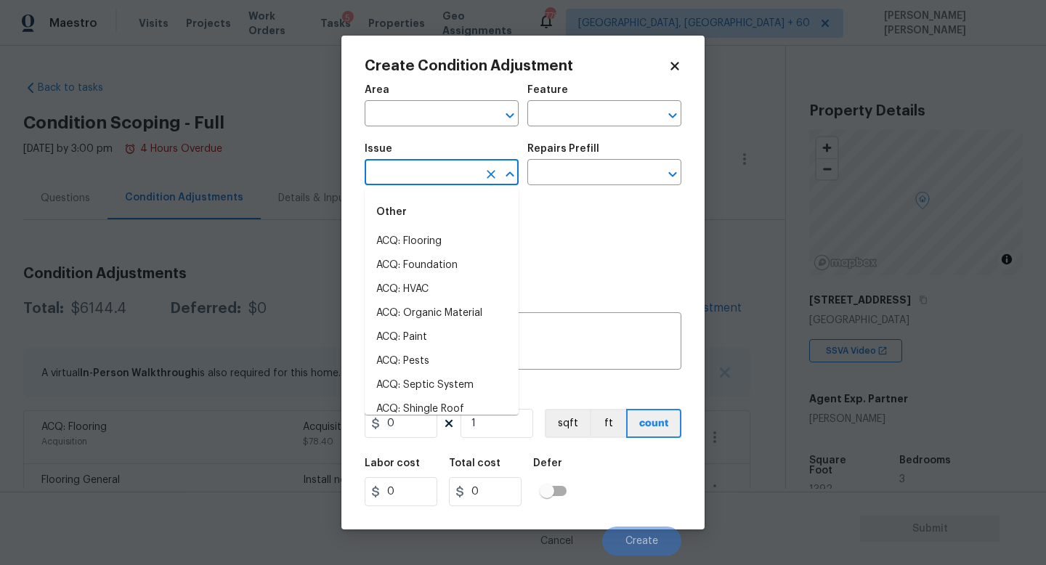
click at [423, 179] on input "text" at bounding box center [421, 174] width 113 height 23
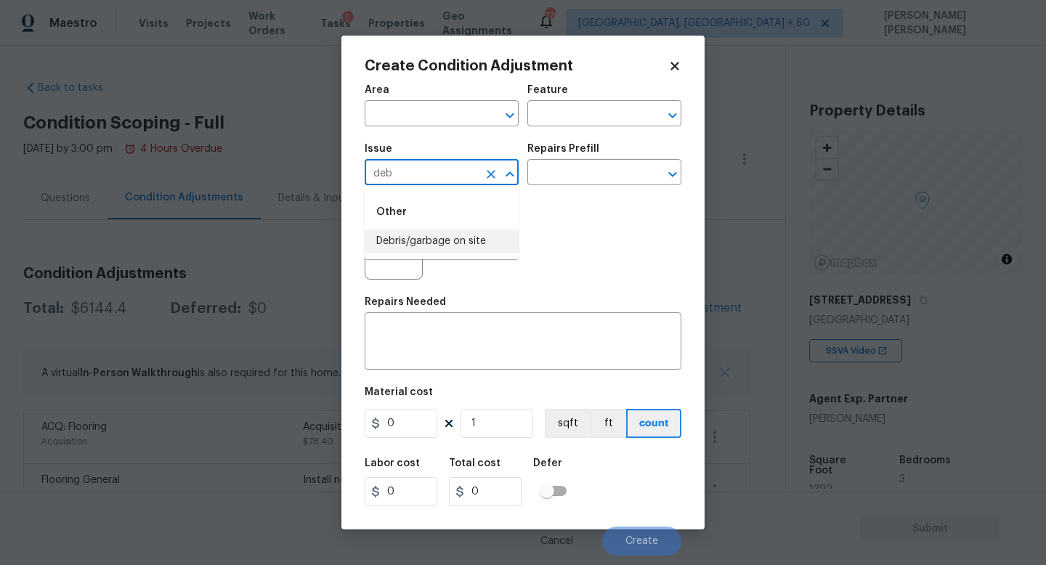
click at [474, 238] on li "Debris/garbage on site" at bounding box center [442, 242] width 154 height 24
type input "Debris/garbage on site"
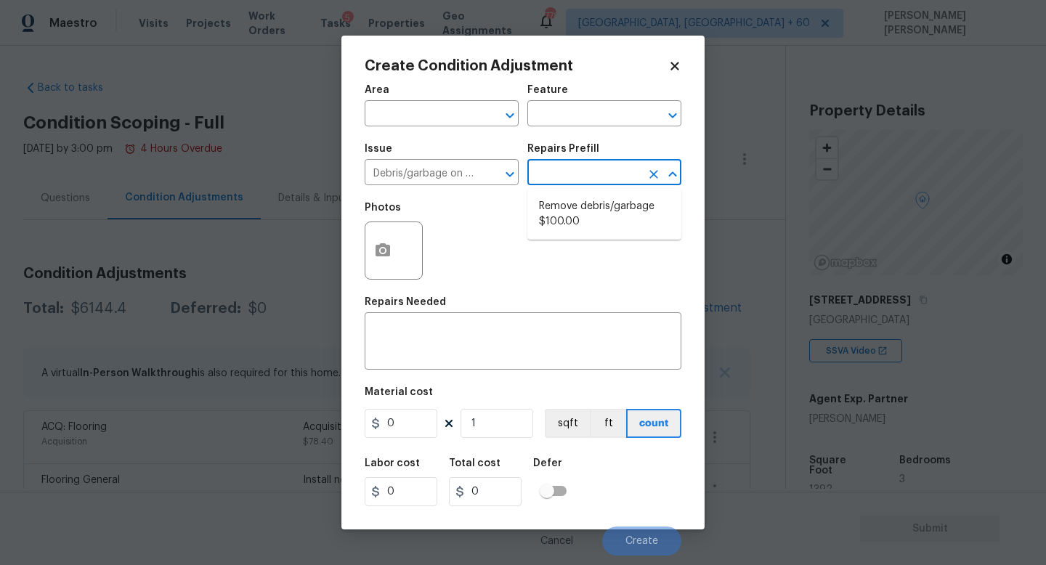
click at [570, 177] on input "text" at bounding box center [584, 174] width 113 height 23
click at [587, 214] on li "Remove debris/garbage $100.00" at bounding box center [605, 214] width 154 height 39
type textarea "Remove, haul off, and properly dispose of any debris left by seller to offsite …"
type input "100"
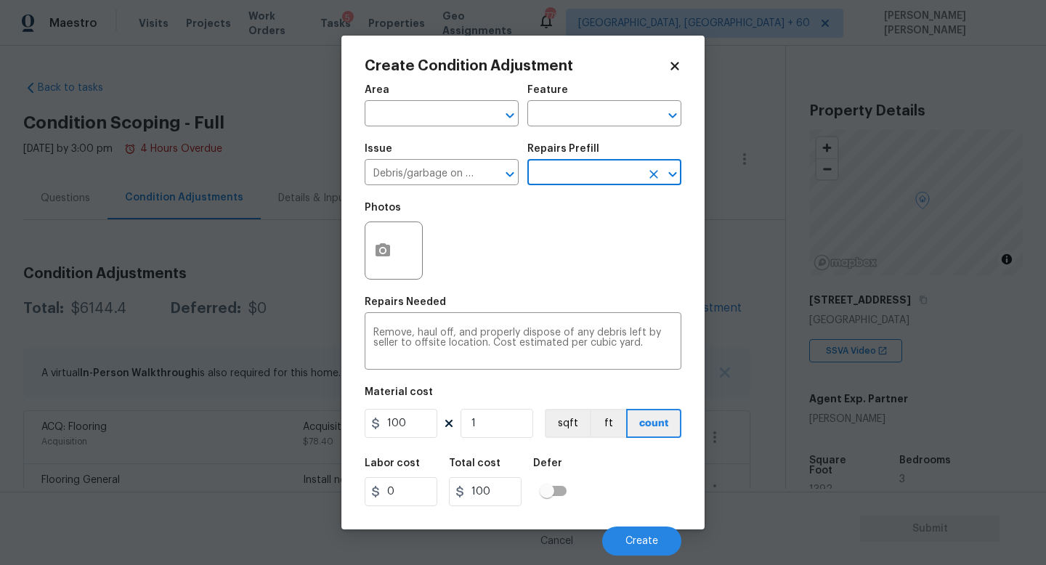
click at [358, 241] on div "Create Condition Adjustment Area ​ Feature ​ Issue Debris/garbage on site ​ Rep…" at bounding box center [523, 283] width 363 height 494
click at [379, 243] on icon "button" at bounding box center [382, 250] width 17 height 17
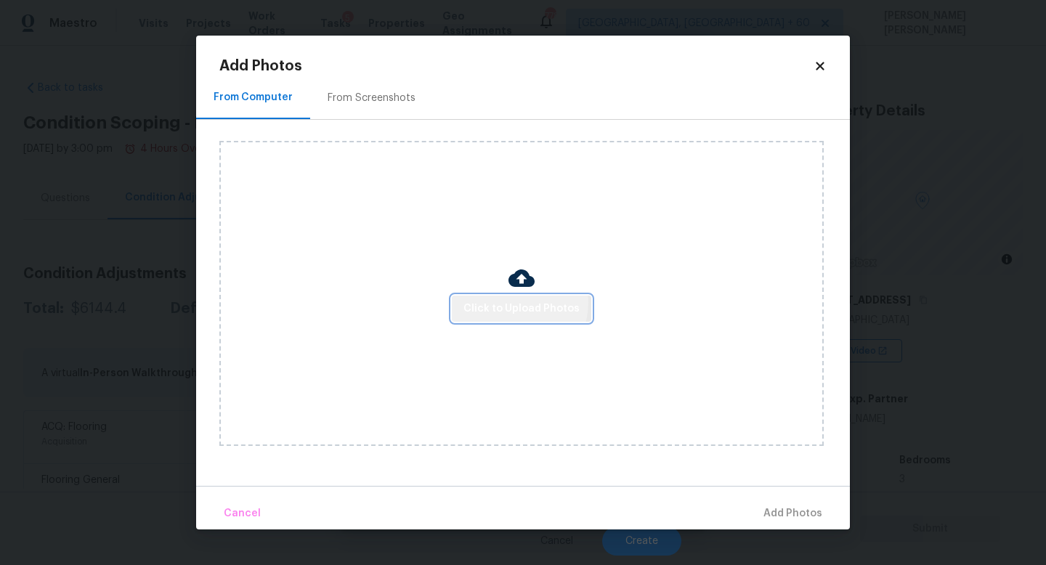
click at [520, 302] on span "Click to Upload Photos" at bounding box center [522, 309] width 116 height 18
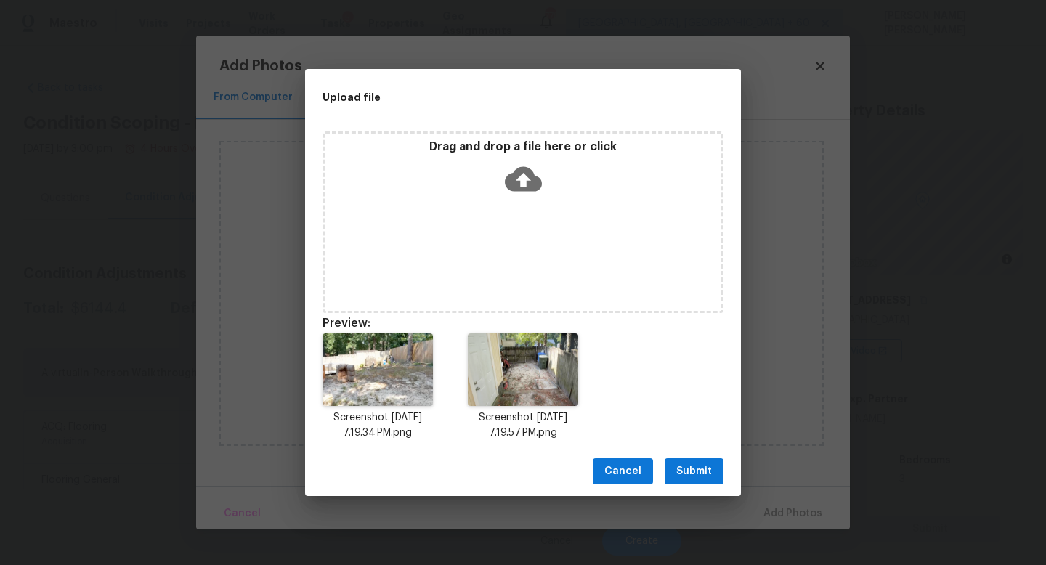
click at [690, 465] on span "Submit" at bounding box center [694, 472] width 36 height 18
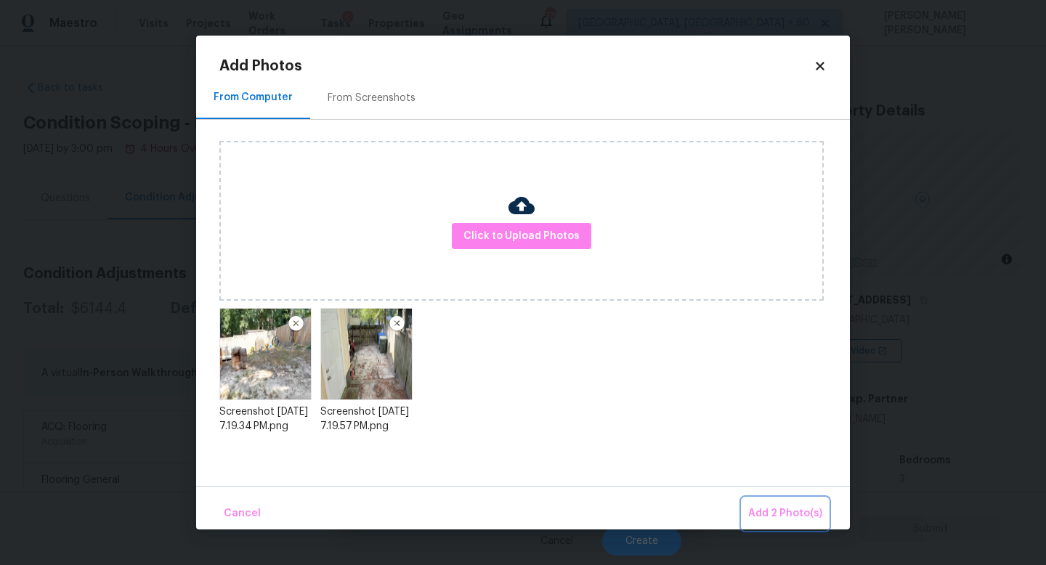
click at [765, 509] on span "Add 2 Photo(s)" at bounding box center [785, 514] width 74 height 18
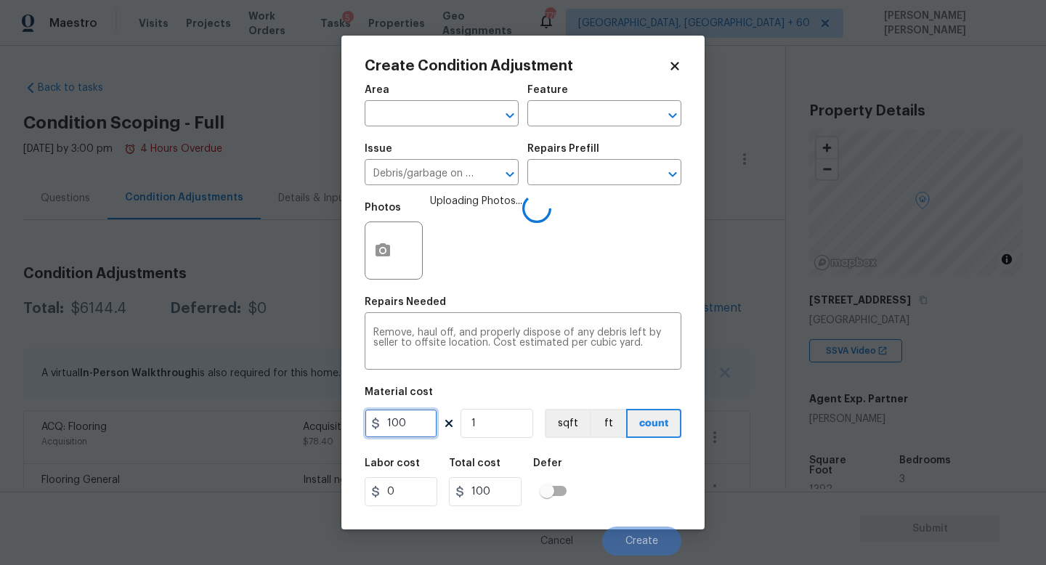
drag, startPoint x: 387, startPoint y: 424, endPoint x: 68, endPoint y: 376, distance: 322.6
click at [68, 376] on div "Create Condition Adjustment Area ​ Feature ​ Issue Debris/garbage on site ​ Rep…" at bounding box center [523, 282] width 1046 height 565
type input "300"
click at [605, 474] on div "Labor cost 0 Total cost 300 Defer" at bounding box center [523, 482] width 317 height 65
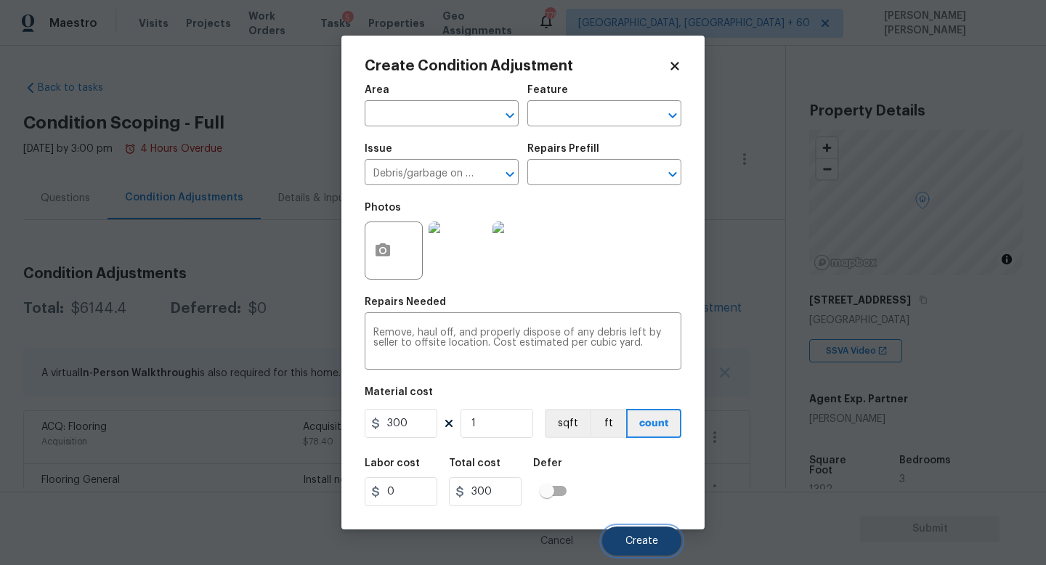
click at [631, 536] on span "Create" at bounding box center [642, 541] width 33 height 11
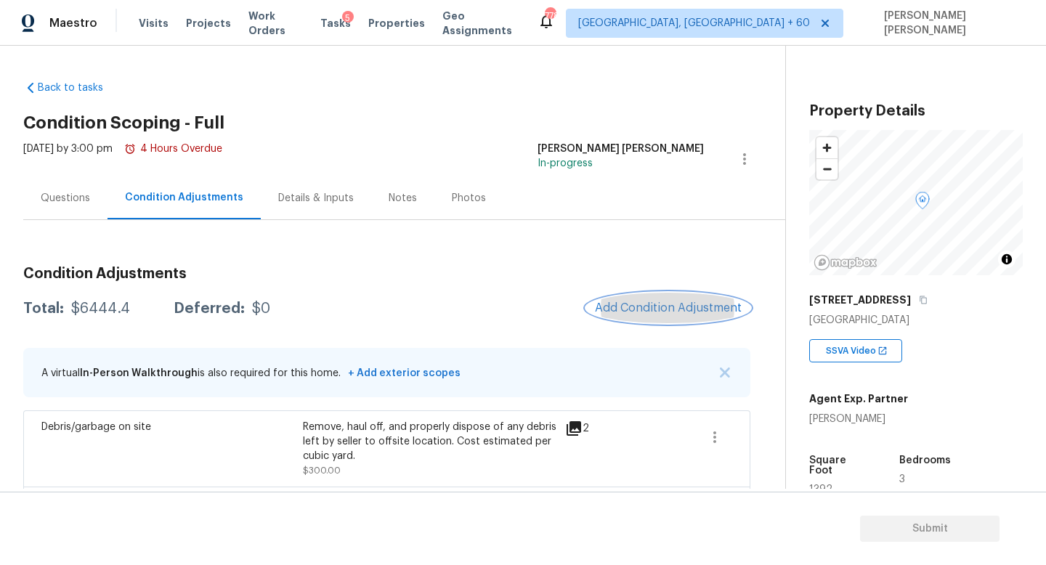
click at [670, 314] on span "Add Condition Adjustment" at bounding box center [668, 308] width 147 height 13
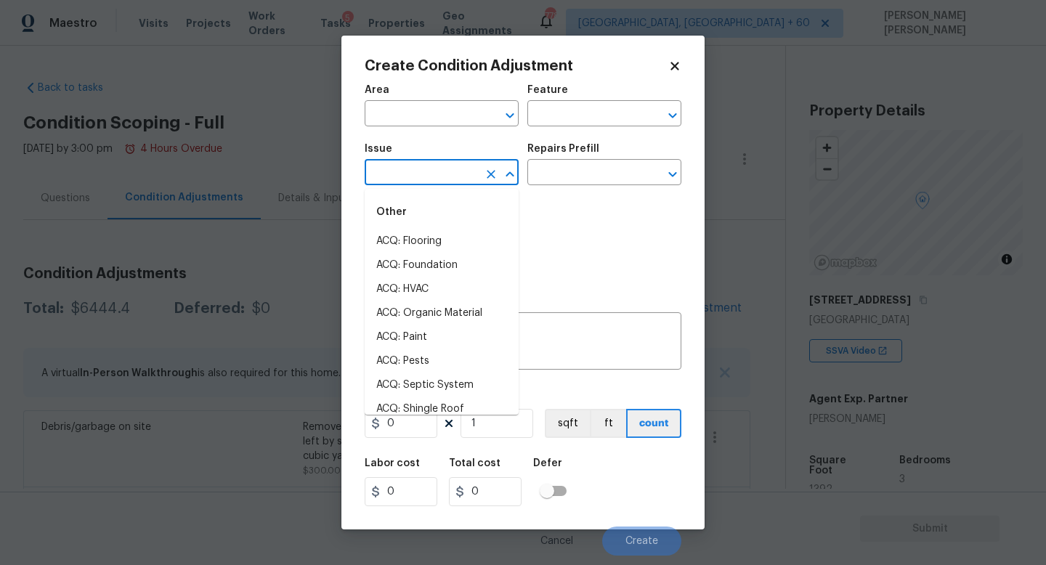
click at [428, 174] on input "text" at bounding box center [421, 174] width 113 height 23
type input "d"
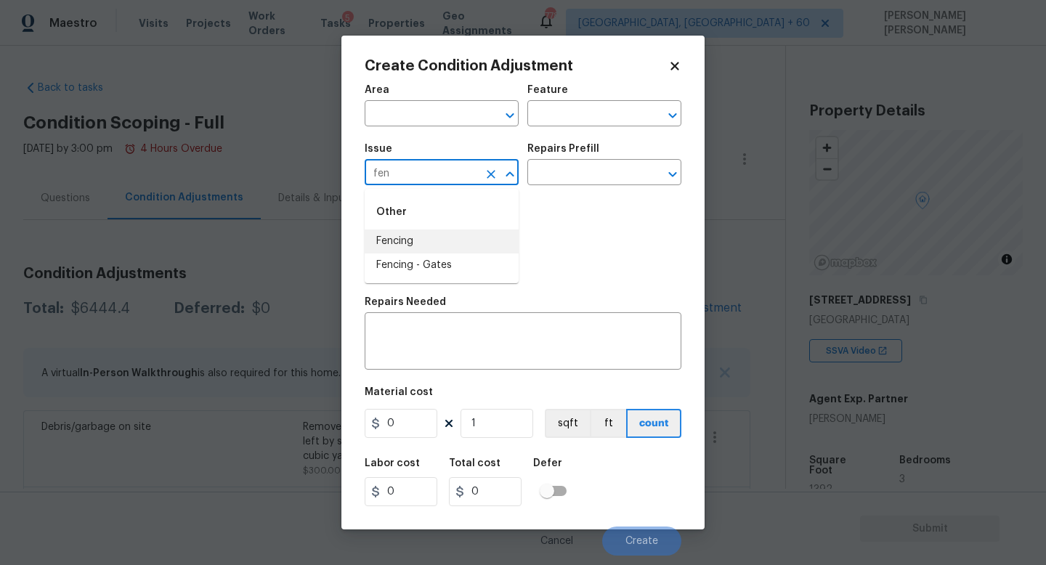
click at [443, 242] on li "Fencing" at bounding box center [442, 242] width 154 height 24
type input "Fencing"
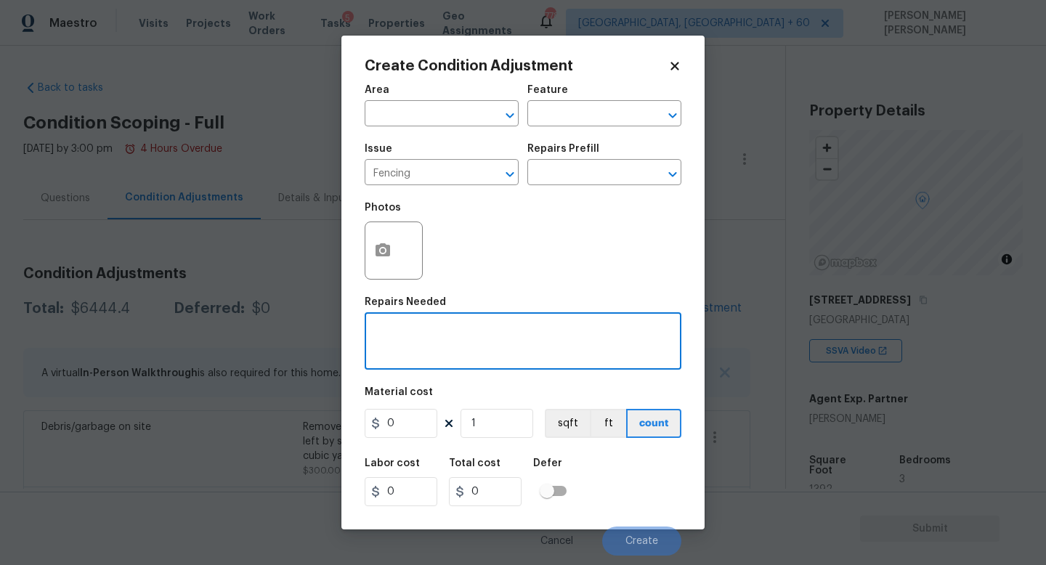
click at [516, 340] on textarea at bounding box center [522, 343] width 299 height 31
type textarea "Repair and repaint fence"
click at [387, 250] on icon "button" at bounding box center [383, 249] width 15 height 13
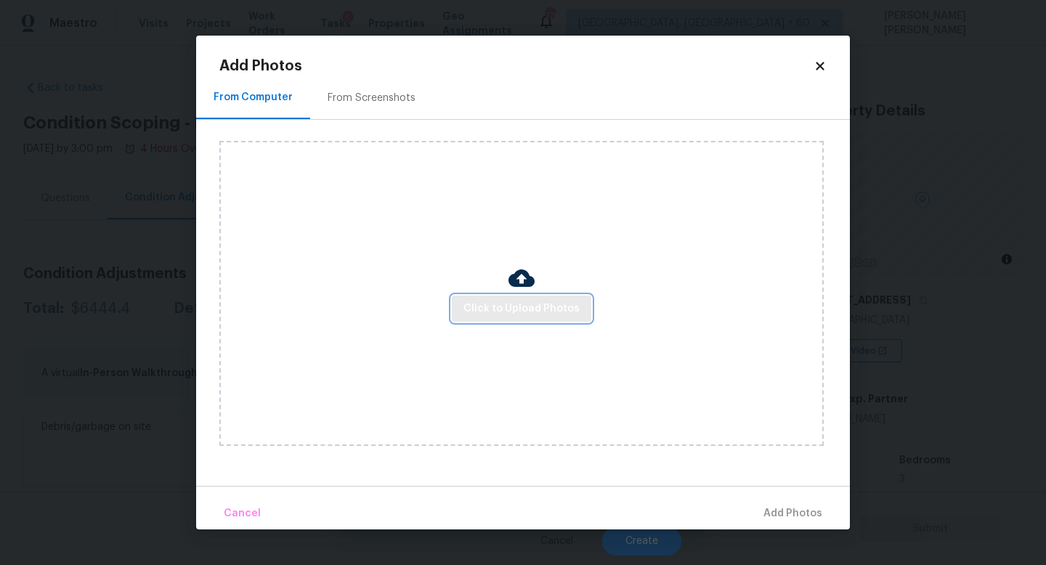
click at [535, 313] on span "Click to Upload Photos" at bounding box center [522, 309] width 116 height 18
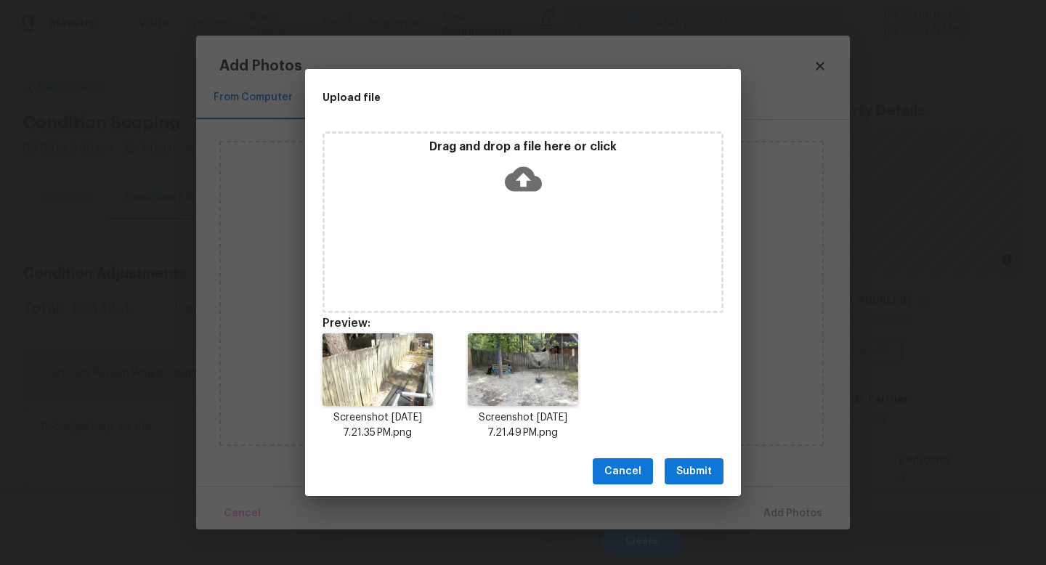
click at [701, 475] on span "Submit" at bounding box center [694, 472] width 36 height 18
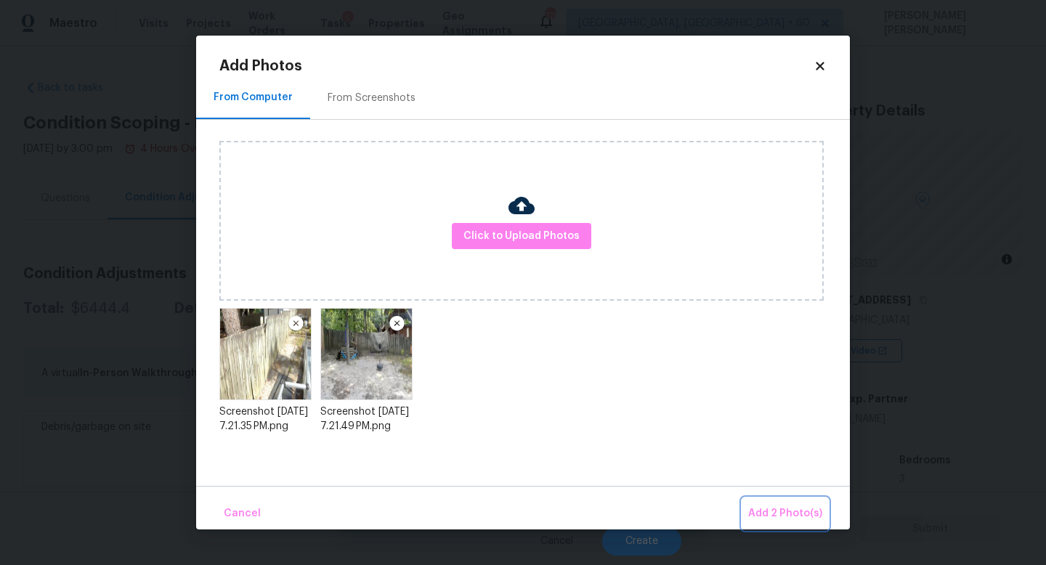
click at [791, 510] on span "Add 2 Photo(s)" at bounding box center [785, 514] width 74 height 18
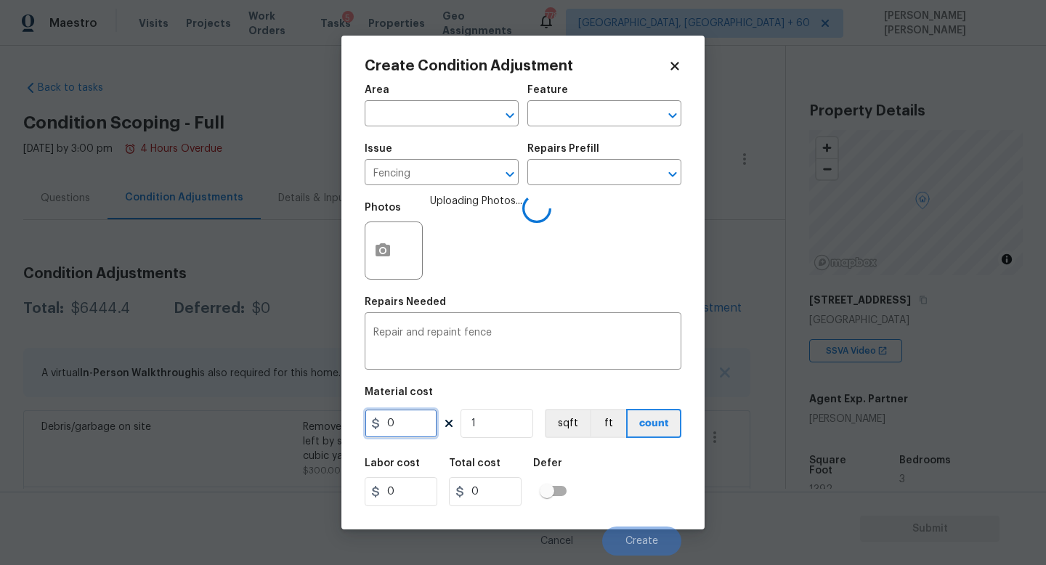
drag, startPoint x: 422, startPoint y: 419, endPoint x: 145, endPoint y: 402, distance: 278.1
click at [145, 402] on div "Create Condition Adjustment Area ​ Feature ​ Issue Fencing ​ Repairs Prefill ​ …" at bounding box center [523, 282] width 1046 height 565
type input "2000"
click at [653, 481] on div "Labor cost 0 Total cost 2000 Defer" at bounding box center [523, 482] width 317 height 65
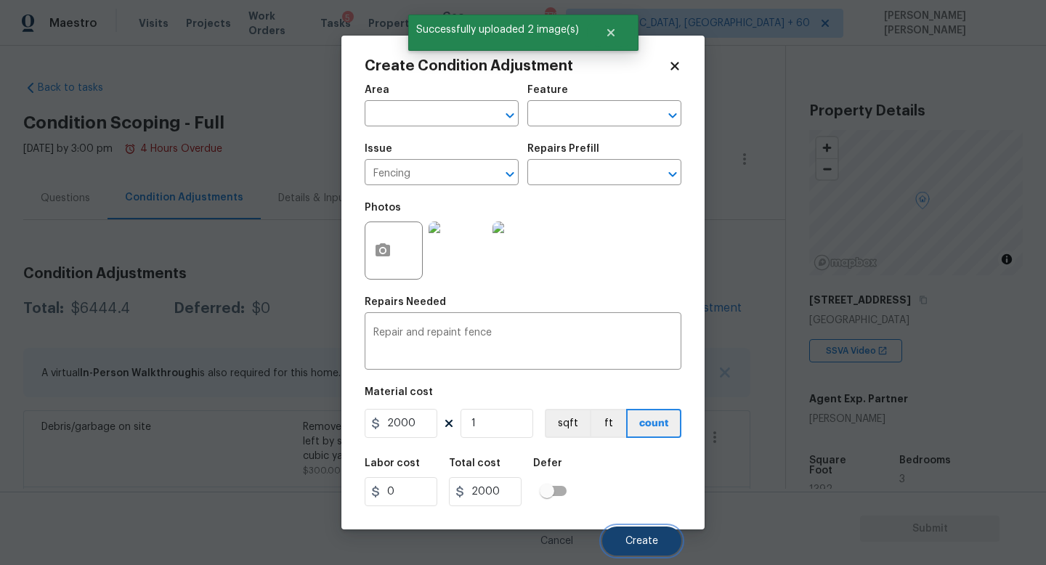
click at [642, 541] on span "Create" at bounding box center [642, 541] width 33 height 11
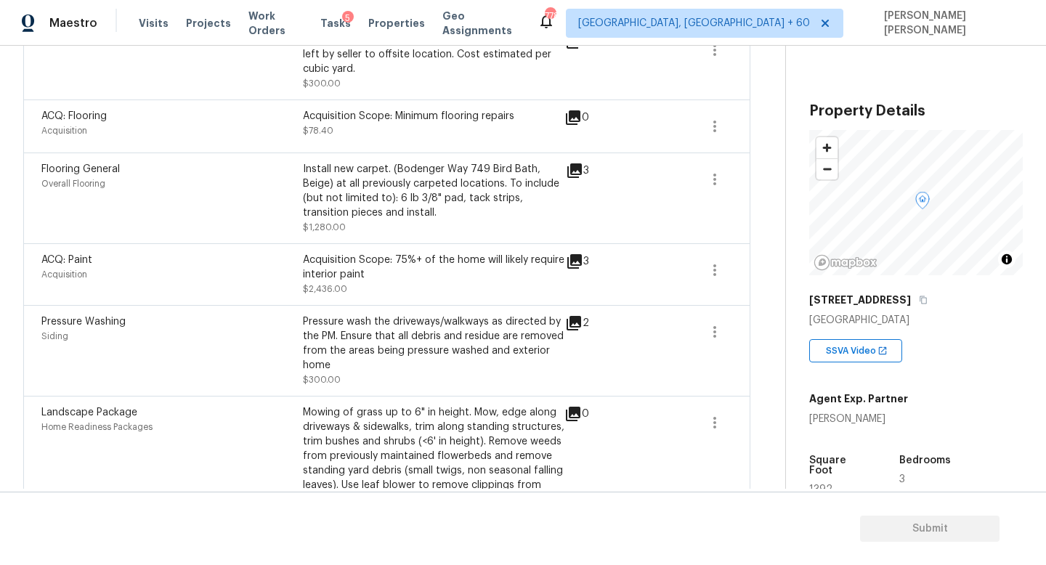
scroll to position [437, 0]
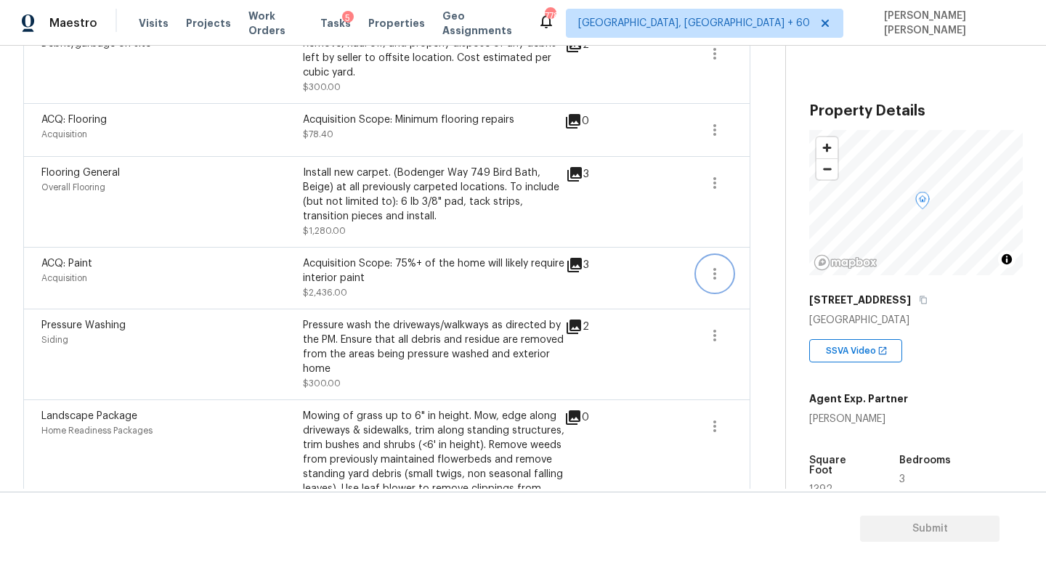
click at [729, 276] on button "button" at bounding box center [715, 273] width 35 height 35
click at [711, 184] on icon "button" at bounding box center [714, 182] width 17 height 17
click at [748, 184] on div "Edit" at bounding box center [797, 180] width 113 height 15
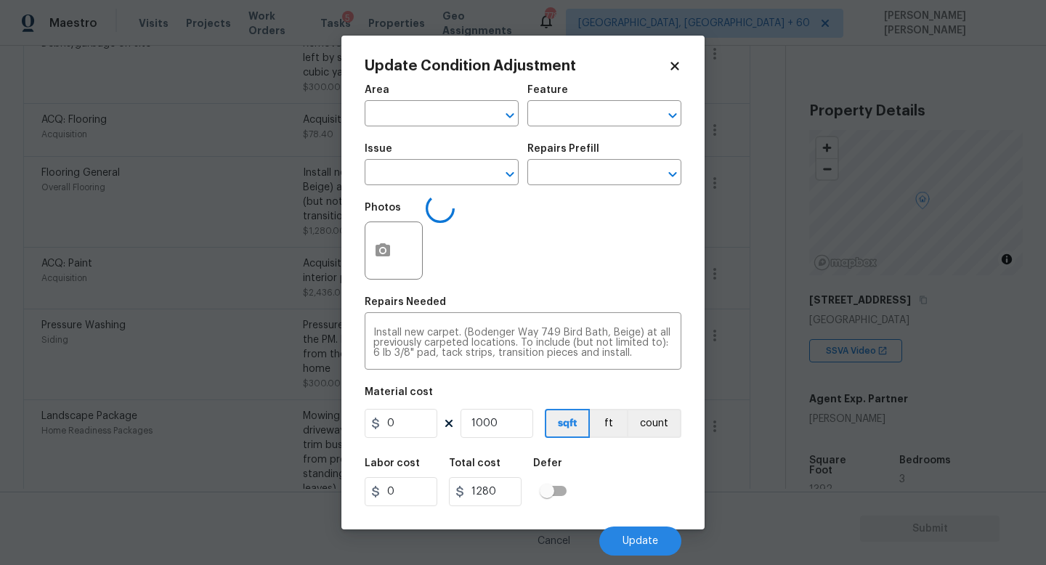
type input "Overall Flooring"
type input "Flooring General"
type input "1.28"
click at [505, 419] on input "1000" at bounding box center [497, 423] width 73 height 29
type input "100"
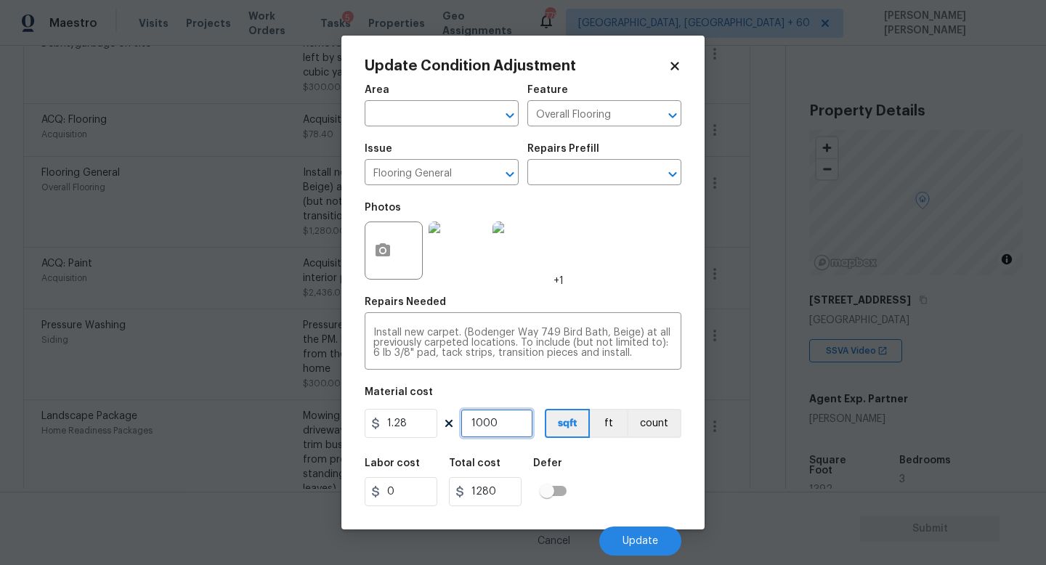
type input "128"
type input "10"
type input "12.8"
type input "1"
type input "1.28"
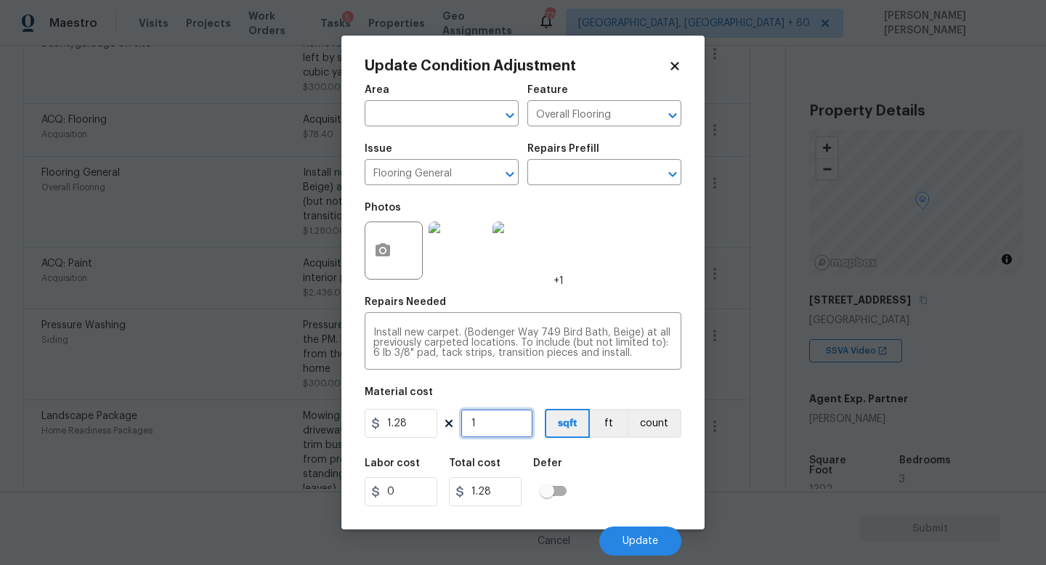
type input "0"
type input "9"
type input "11.52"
type input "90"
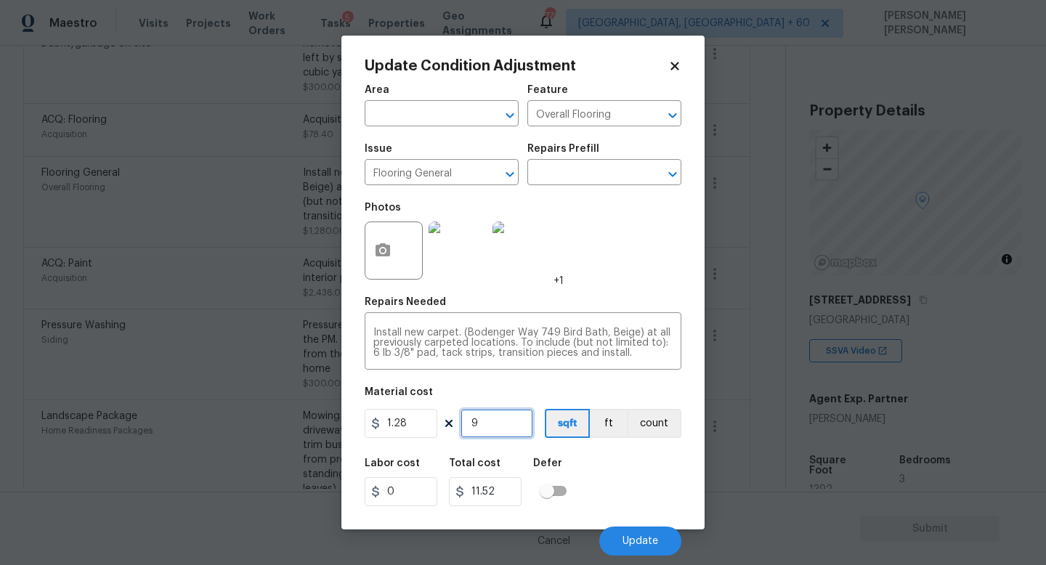
type input "115.2"
type input "900"
type input "1152"
type input "900"
click at [645, 541] on span "Update" at bounding box center [641, 541] width 36 height 11
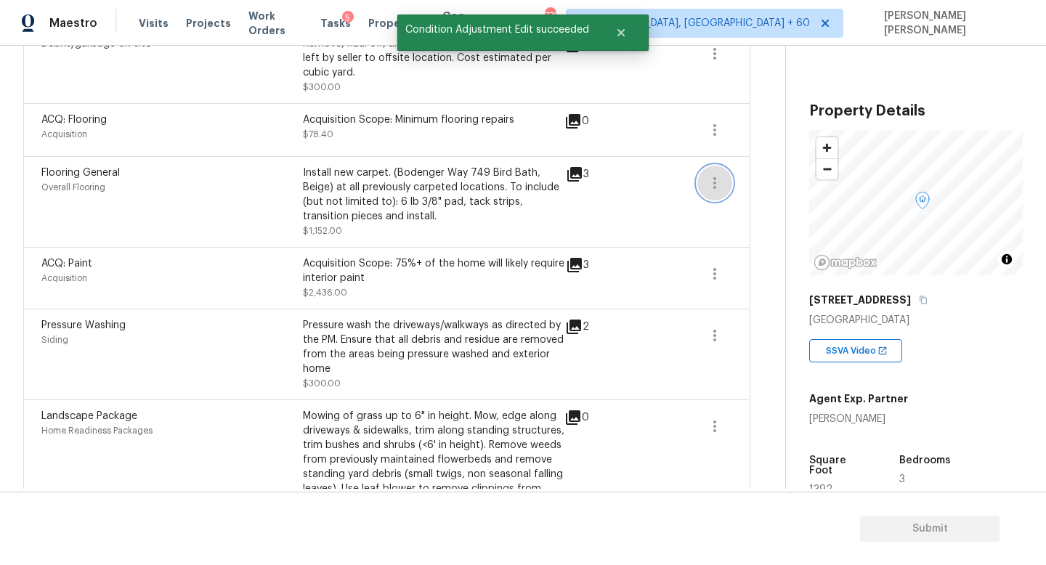
click at [709, 185] on icon "button" at bounding box center [714, 182] width 17 height 17
click at [746, 185] on div "Edit" at bounding box center [797, 180] width 113 height 15
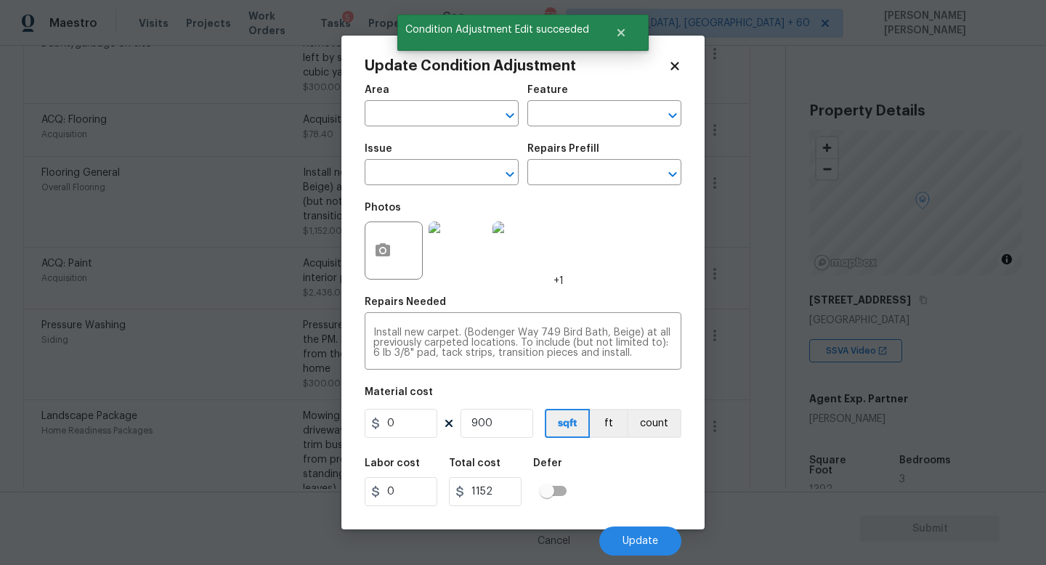
type input "Overall Flooring"
type input "Flooring General"
type input "1.28"
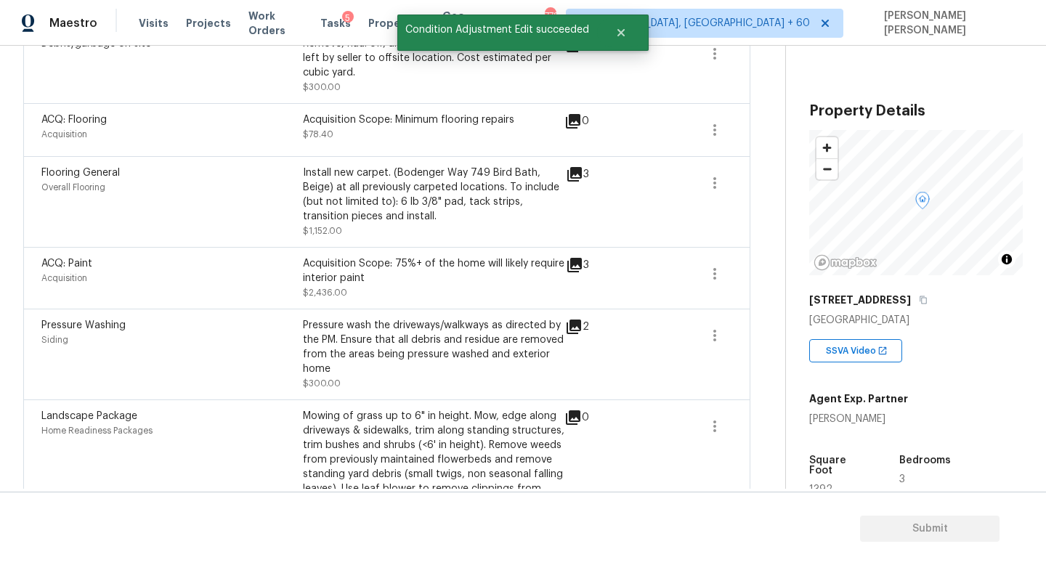
click at [211, 372] on body "Maestro Visits Projects Work Orders Tasks 5 Properties Geo Assignments 778 Knox…" at bounding box center [523, 282] width 1046 height 565
click at [706, 129] on icon "button" at bounding box center [714, 129] width 17 height 17
click at [764, 129] on div "Edit" at bounding box center [797, 127] width 113 height 15
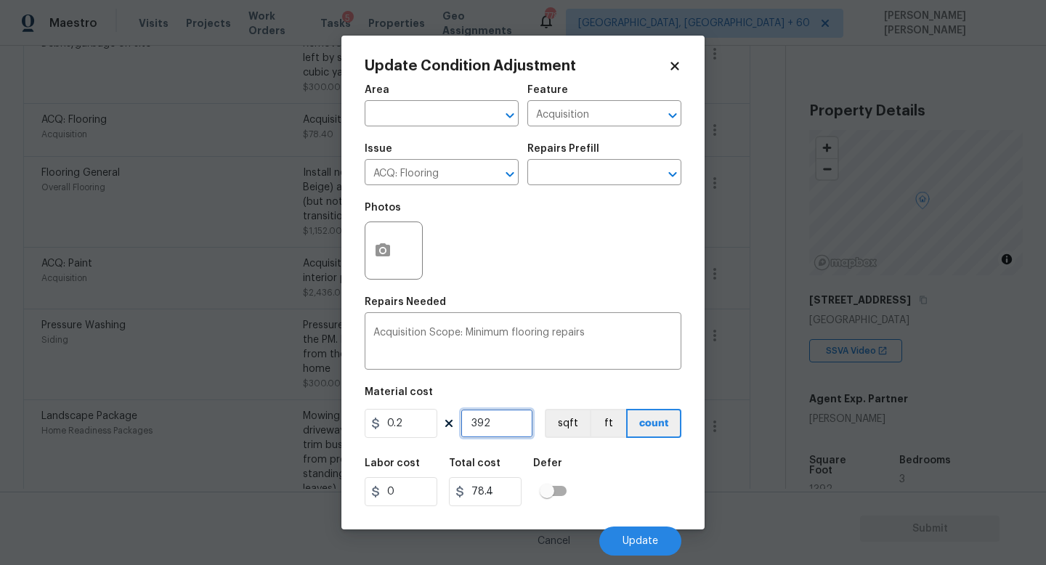
drag, startPoint x: 503, startPoint y: 429, endPoint x: 246, endPoint y: 389, distance: 260.3
click at [246, 389] on div "Update Condition Adjustment Area ​ Feature Acquisition ​ Issue ACQ: Flooring ​ …" at bounding box center [523, 282] width 1046 height 565
type input "4"
type input "0.8"
type input "49"
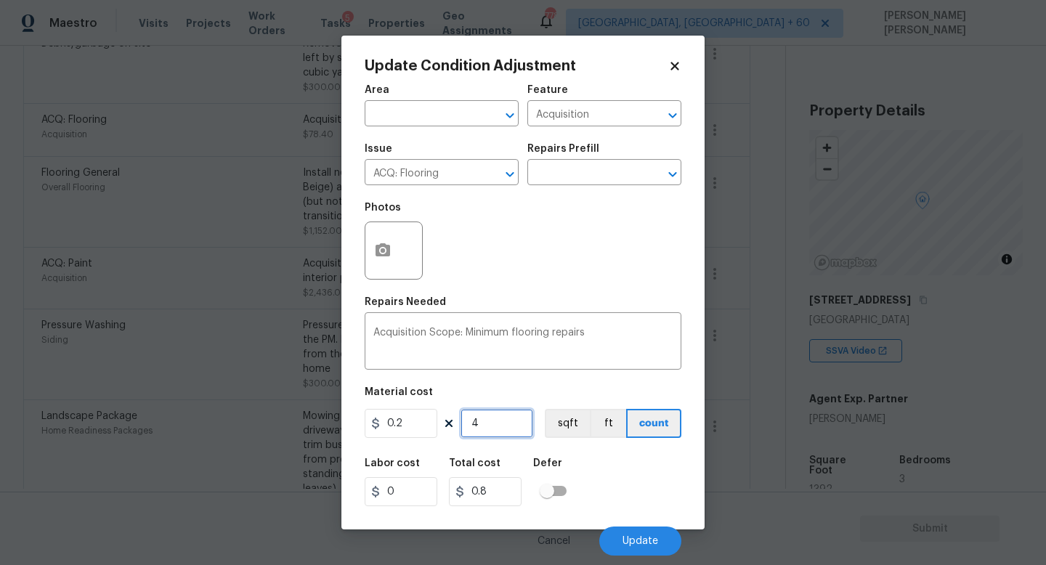
type input "9.8"
type input "492"
type input "98.4"
type input "492"
click at [645, 543] on span "Update" at bounding box center [641, 541] width 36 height 11
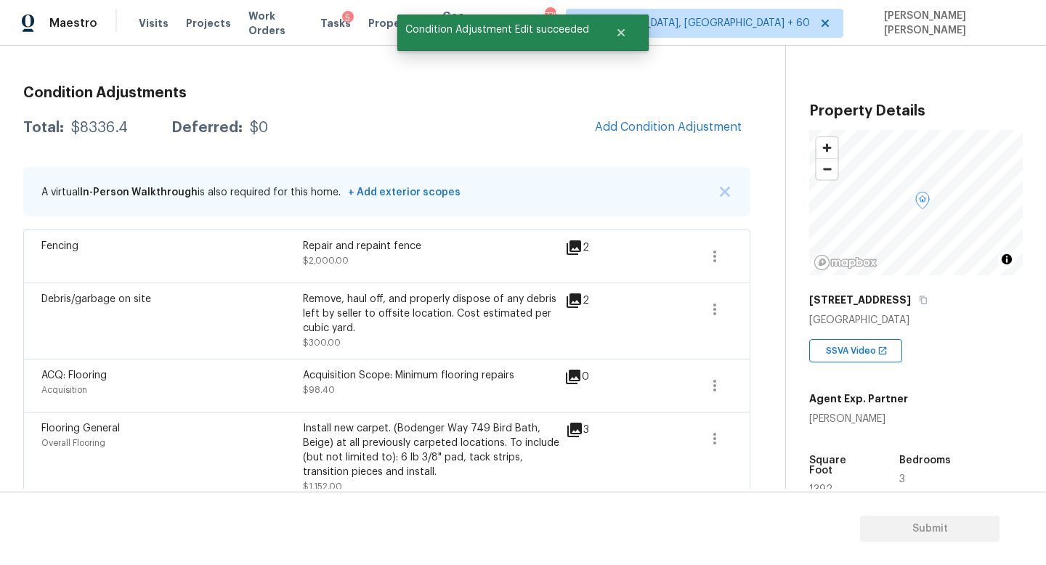
scroll to position [0, 0]
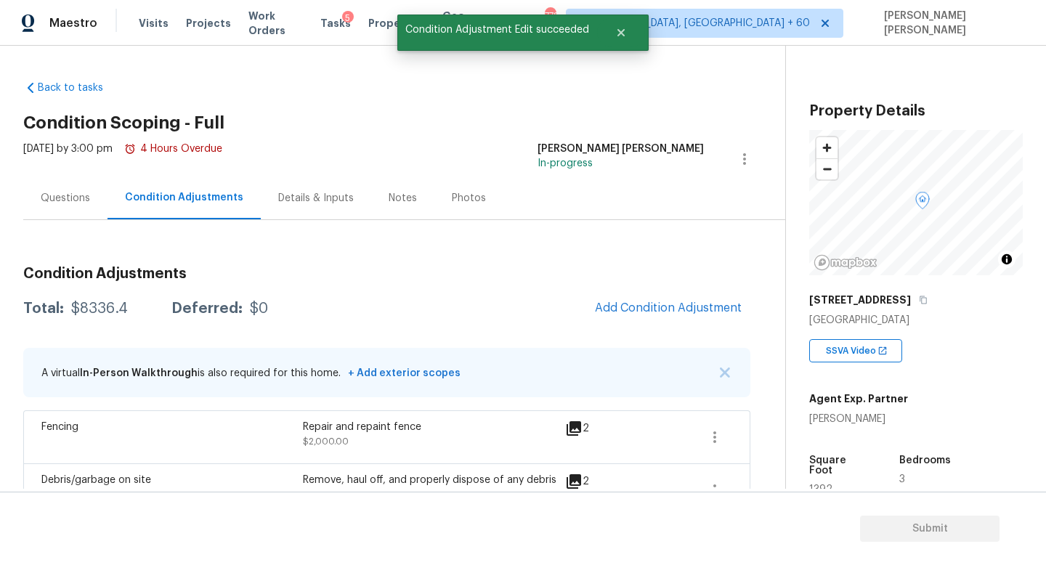
click at [104, 301] on div "Total: $8336.4 Deferred: $0 Add Condition Adjustment" at bounding box center [386, 309] width 727 height 32
copy div "$8336.4"
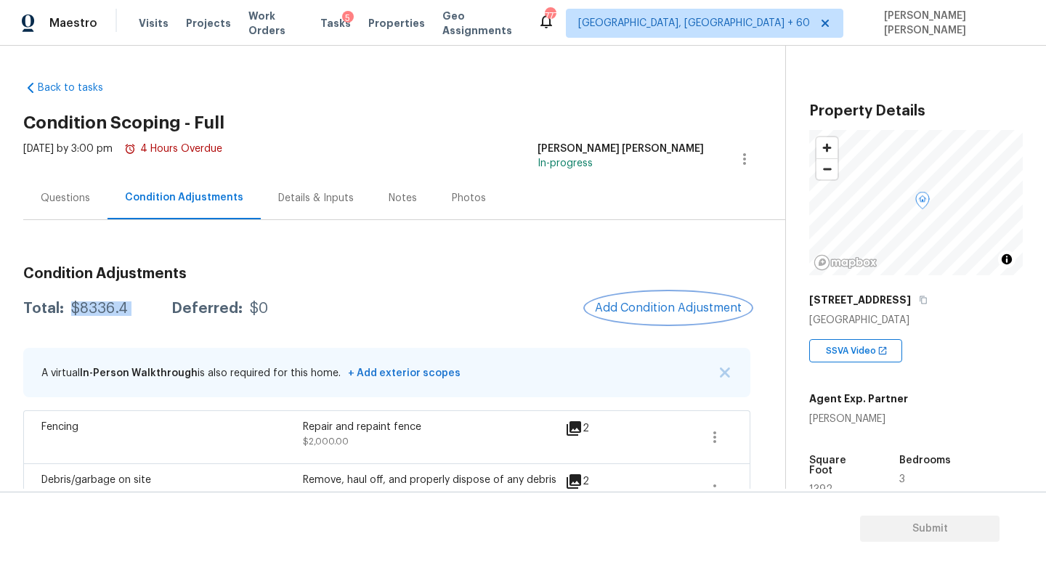
click at [671, 312] on span "Add Condition Adjustment" at bounding box center [668, 308] width 147 height 13
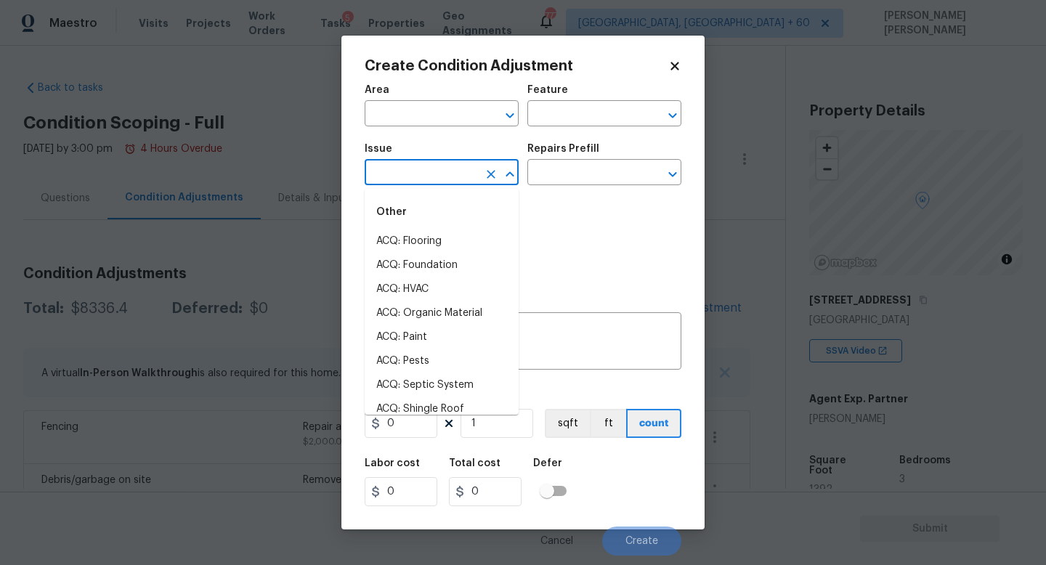
click at [433, 169] on input "text" at bounding box center [421, 174] width 113 height 23
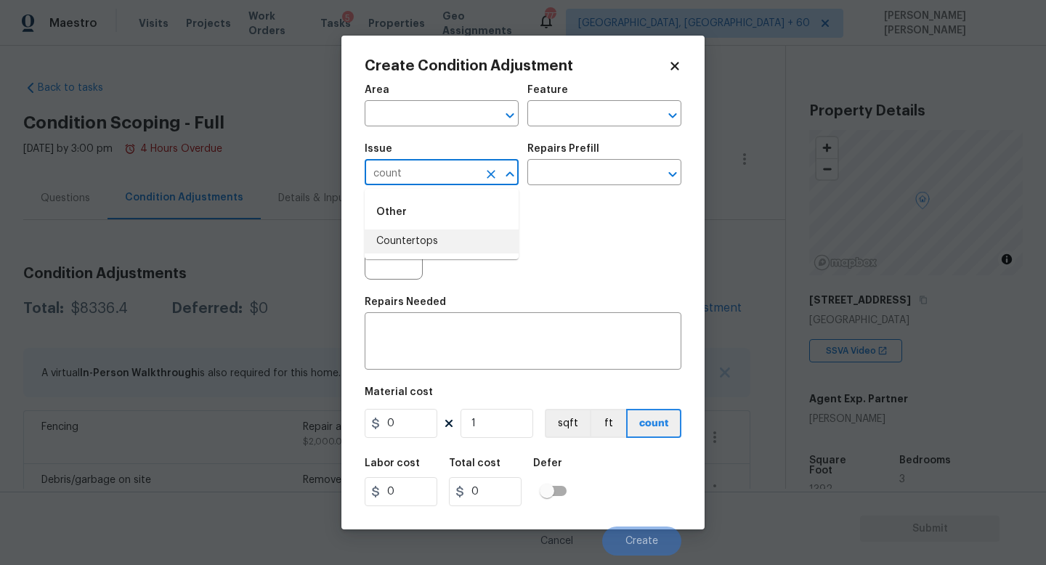
click at [434, 233] on li "Countertops" at bounding box center [442, 242] width 154 height 24
type input "Countertops"
click at [562, 179] on input "text" at bounding box center [584, 174] width 113 height 23
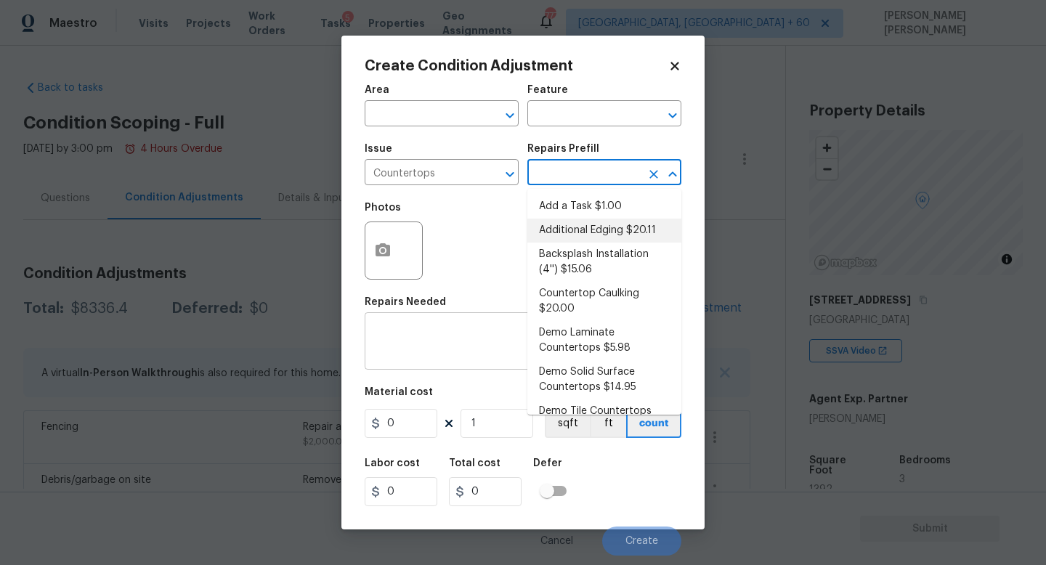
click at [413, 348] on textarea at bounding box center [522, 343] width 299 height 31
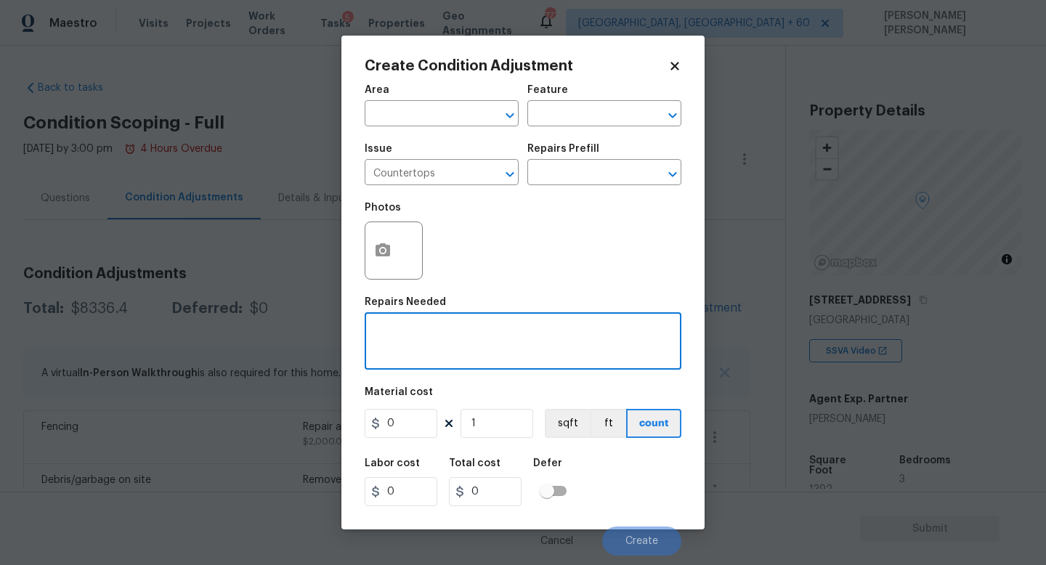
type textarea "R"
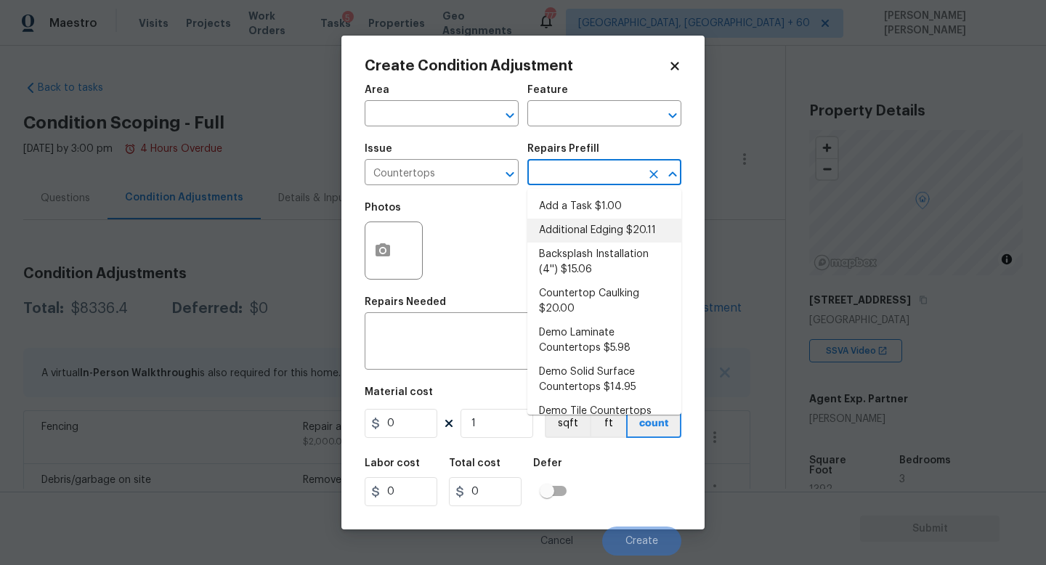
click at [565, 177] on input "text" at bounding box center [584, 174] width 113 height 23
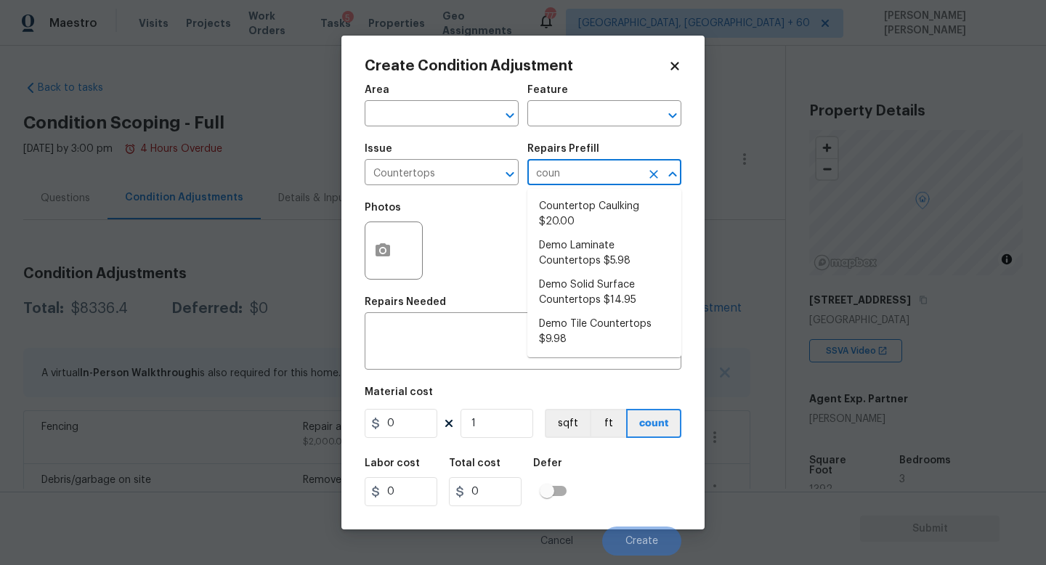
type input "count"
click at [628, 246] on li "Demo Laminate Countertops $5.98" at bounding box center [605, 253] width 154 height 39
type input "Countertops"
type textarea "Demo the existing laminate countertops ensuring that no damage is done to the c…"
type input "5.98"
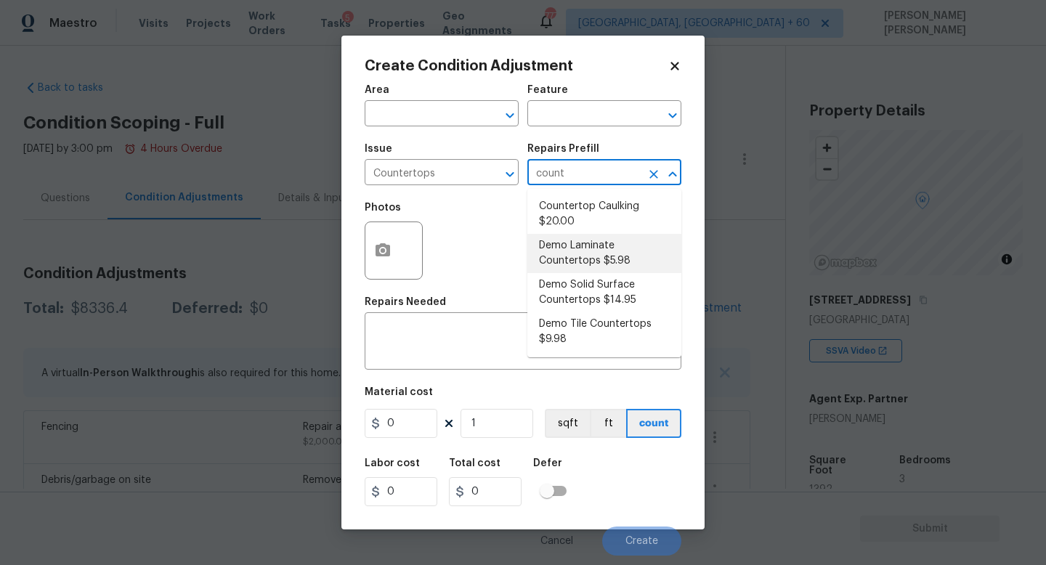
type input "5.98"
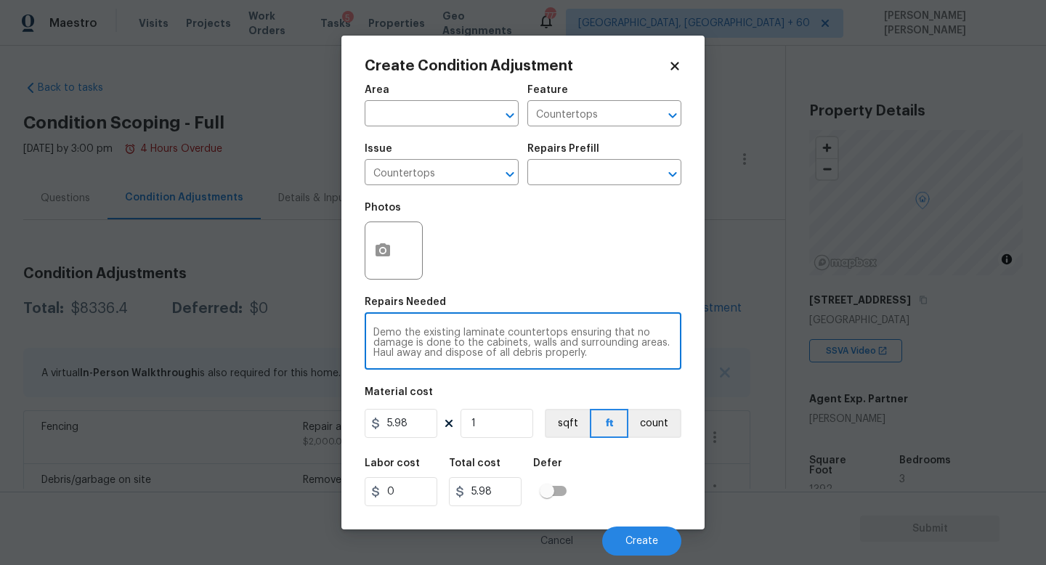
click at [498, 348] on textarea "Demo the existing laminate countertops ensuring that no damage is done to the c…" at bounding box center [522, 343] width 299 height 31
type textarea "Refinish the countertop"
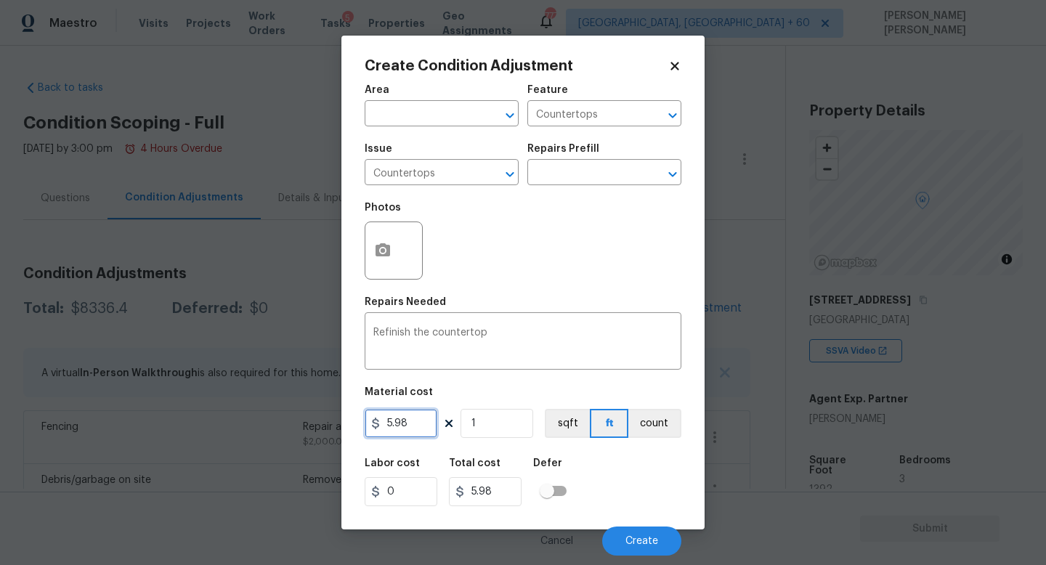
drag, startPoint x: 417, startPoint y: 422, endPoint x: 173, endPoint y: 422, distance: 244.1
click at [173, 422] on div "Create Condition Adjustment Area ​ Feature Countertops ​ Issue Countertops ​ Re…" at bounding box center [523, 282] width 1046 height 565
type input "800"
click at [383, 248] on icon "button" at bounding box center [383, 249] width 15 height 13
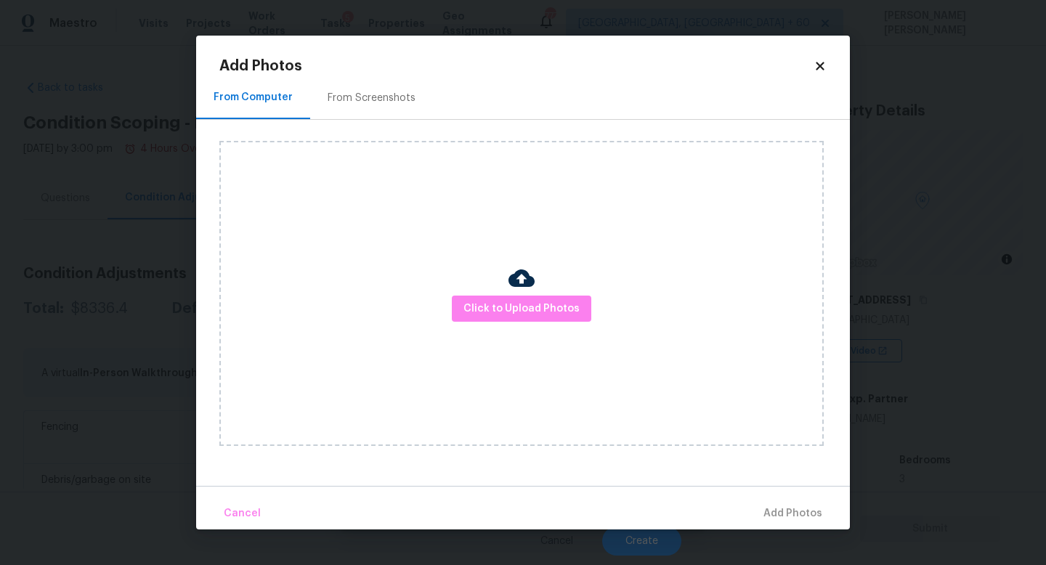
click at [384, 248] on div "Click to Upload Photos" at bounding box center [521, 293] width 605 height 305
click at [485, 310] on span "Click to Upload Photos" at bounding box center [522, 309] width 116 height 18
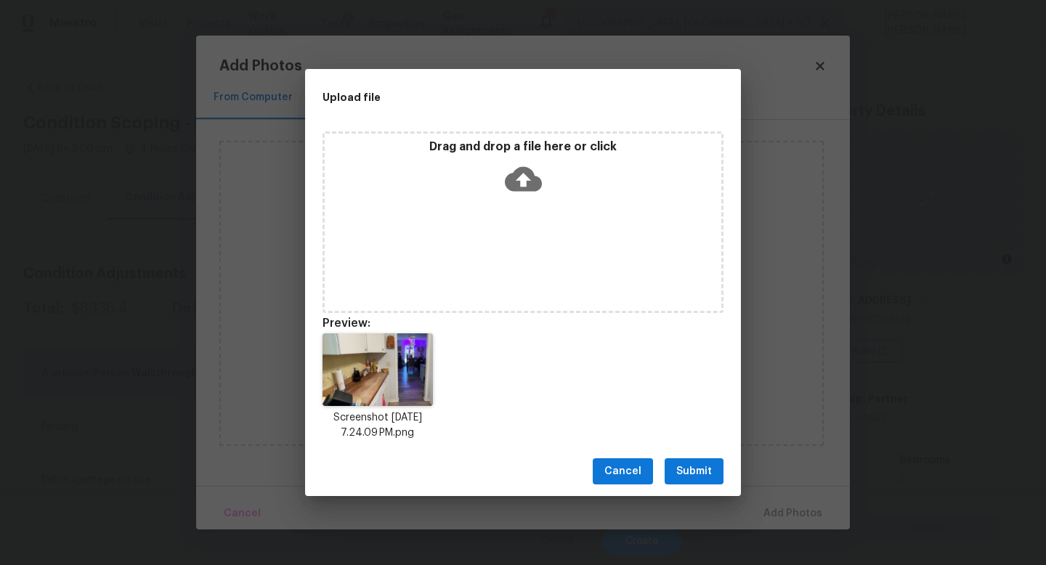
click at [710, 477] on span "Submit" at bounding box center [694, 472] width 36 height 18
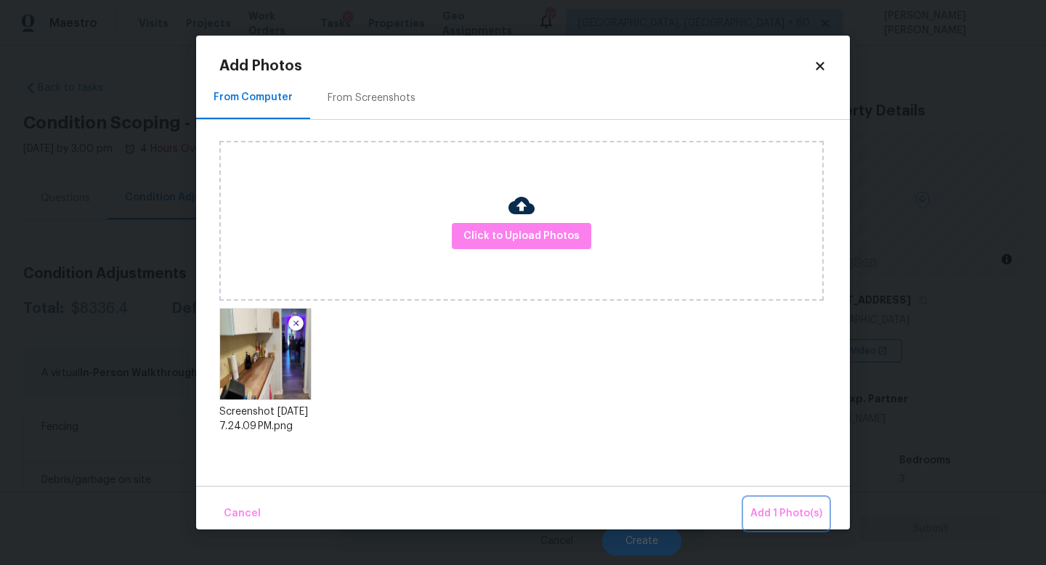
click at [791, 504] on button "Add 1 Photo(s)" at bounding box center [787, 513] width 84 height 31
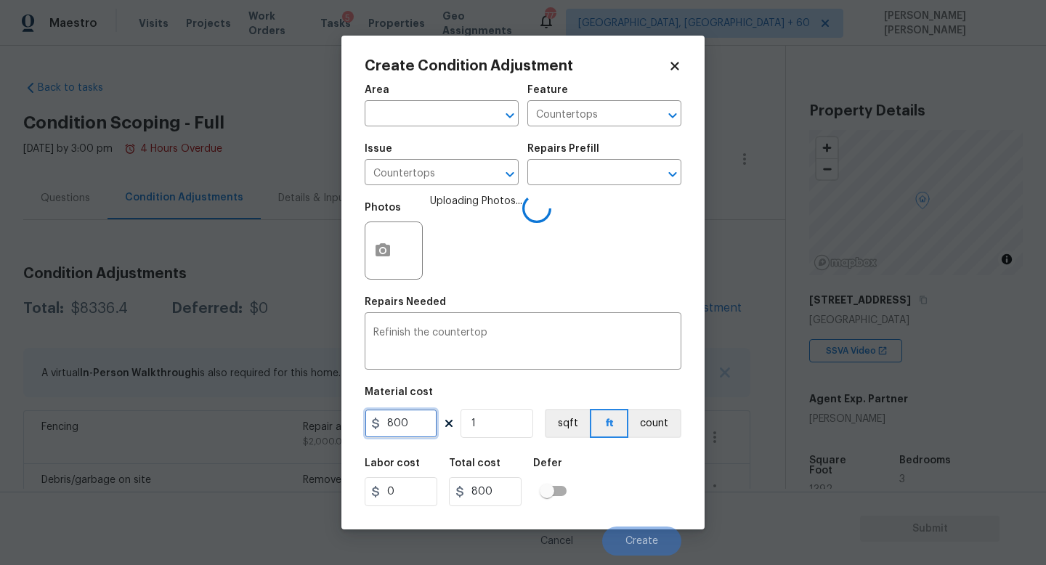
drag, startPoint x: 419, startPoint y: 427, endPoint x: 142, endPoint y: 419, distance: 277.7
click at [142, 419] on div "Create Condition Adjustment Area ​ Feature Countertops ​ Issue Countertops ​ Re…" at bounding box center [523, 282] width 1046 height 565
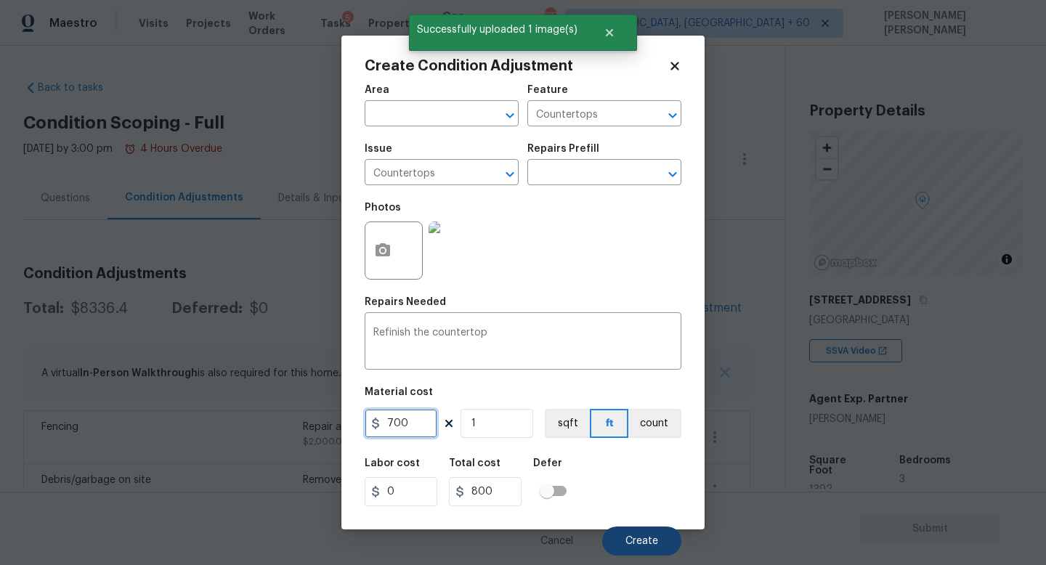
type input "700"
click at [638, 537] on span "Create" at bounding box center [642, 541] width 33 height 11
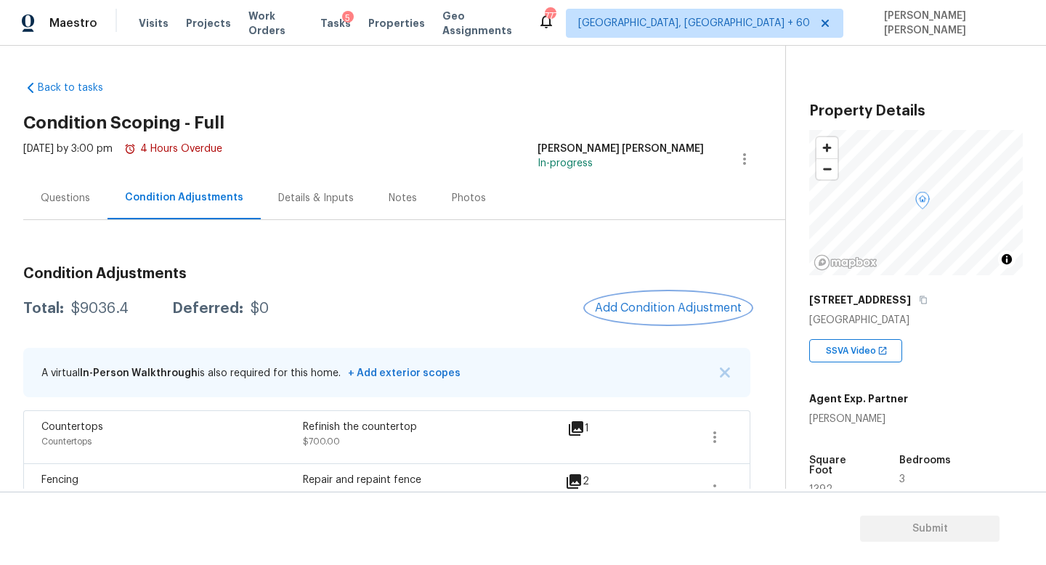
click at [640, 315] on button "Add Condition Adjustment" at bounding box center [668, 308] width 164 height 31
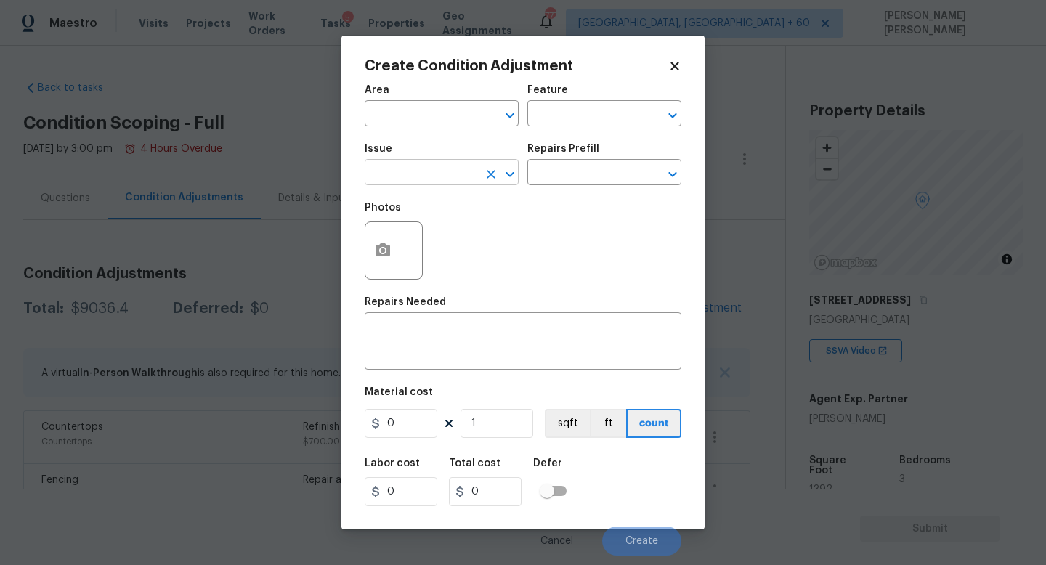
click at [474, 177] on input "text" at bounding box center [421, 174] width 113 height 23
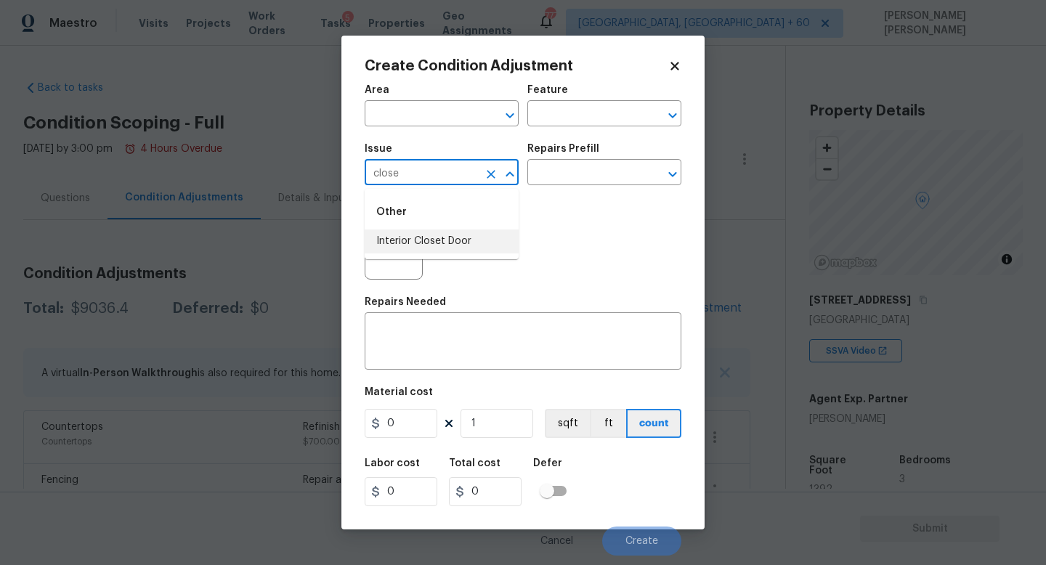
click at [444, 237] on li "Interior Closet Door" at bounding box center [442, 242] width 154 height 24
type input "Interior Closet Door"
click at [634, 157] on div "Repairs Prefill" at bounding box center [605, 153] width 154 height 19
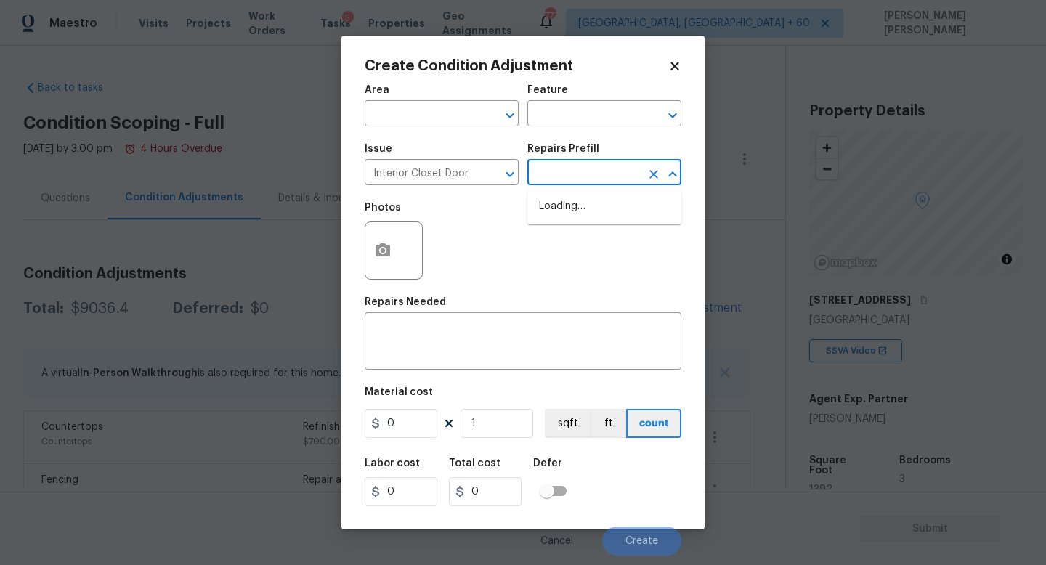
click at [605, 173] on input "text" at bounding box center [584, 174] width 113 height 23
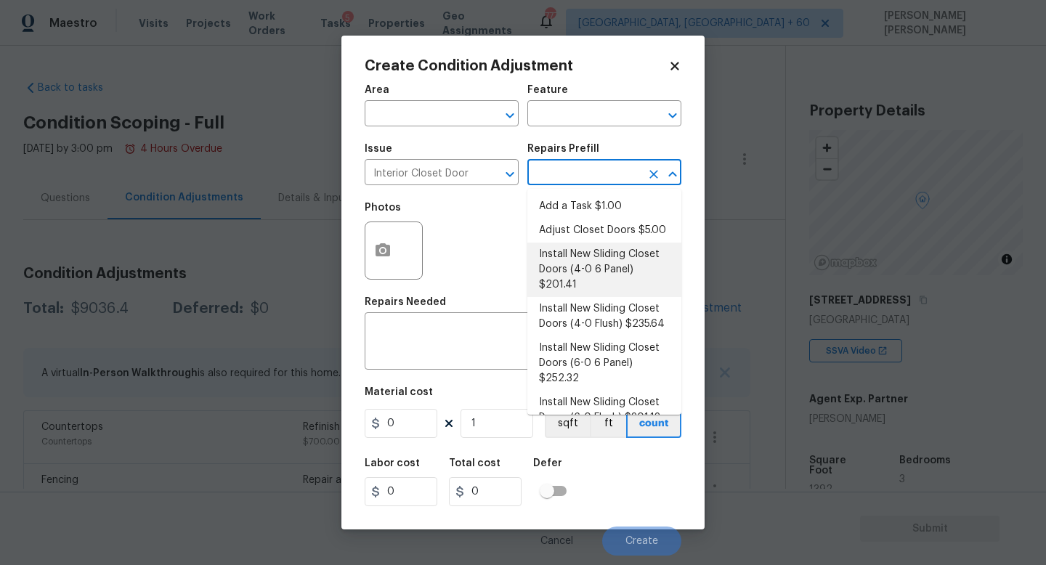
click at [589, 267] on li "Install New Sliding Closet Doors (4-0 6 Panel) $201.41" at bounding box center [605, 270] width 154 height 54
type input "Interior Door"
type textarea "Remove the existing door (if present). Install a new 4-0 bi-fold 6 panel interi…"
type input "201.41"
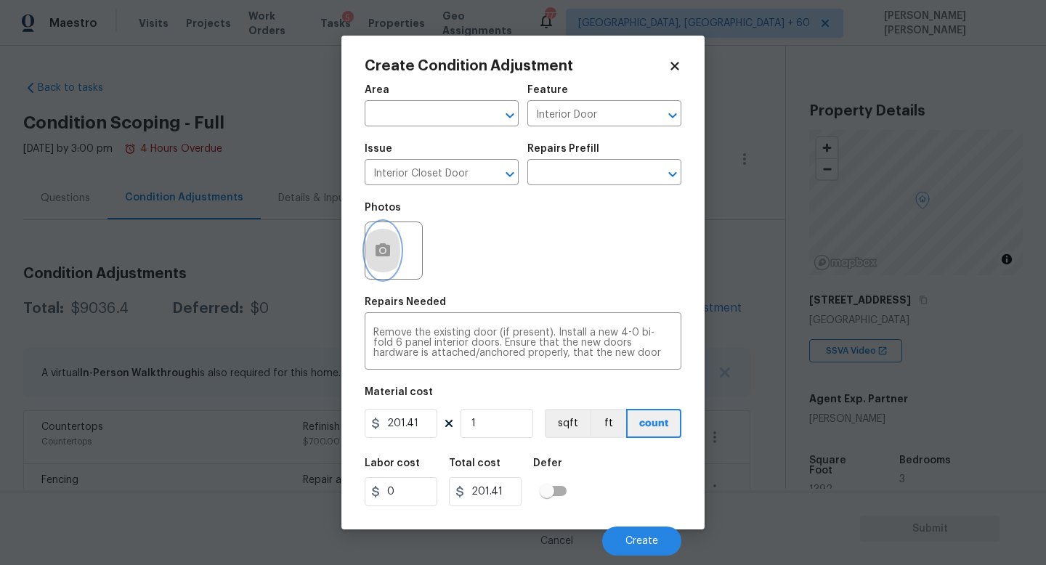
click at [379, 249] on icon "button" at bounding box center [383, 249] width 15 height 13
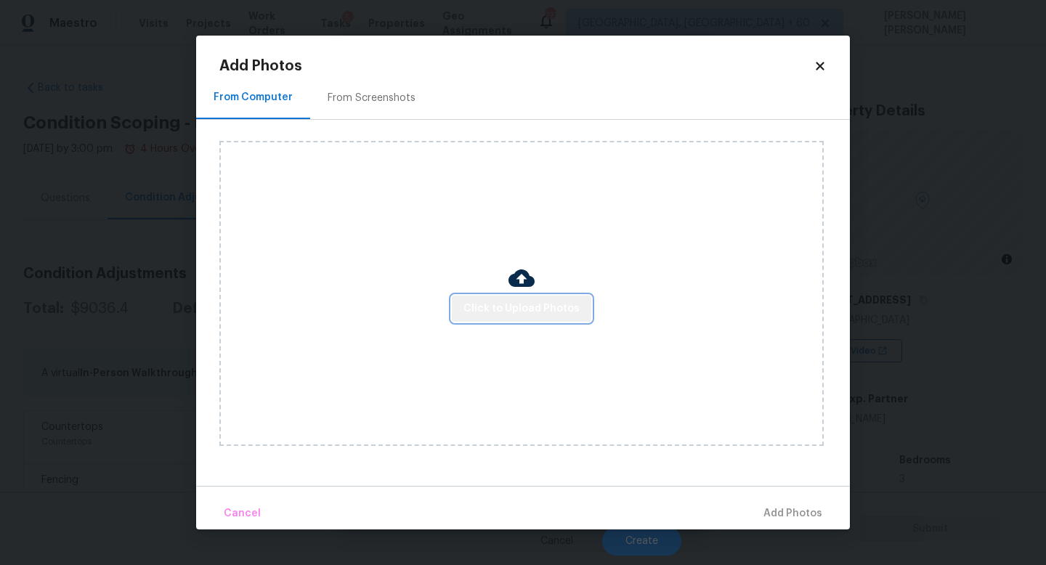
click at [552, 315] on span "Click to Upload Photos" at bounding box center [522, 309] width 116 height 18
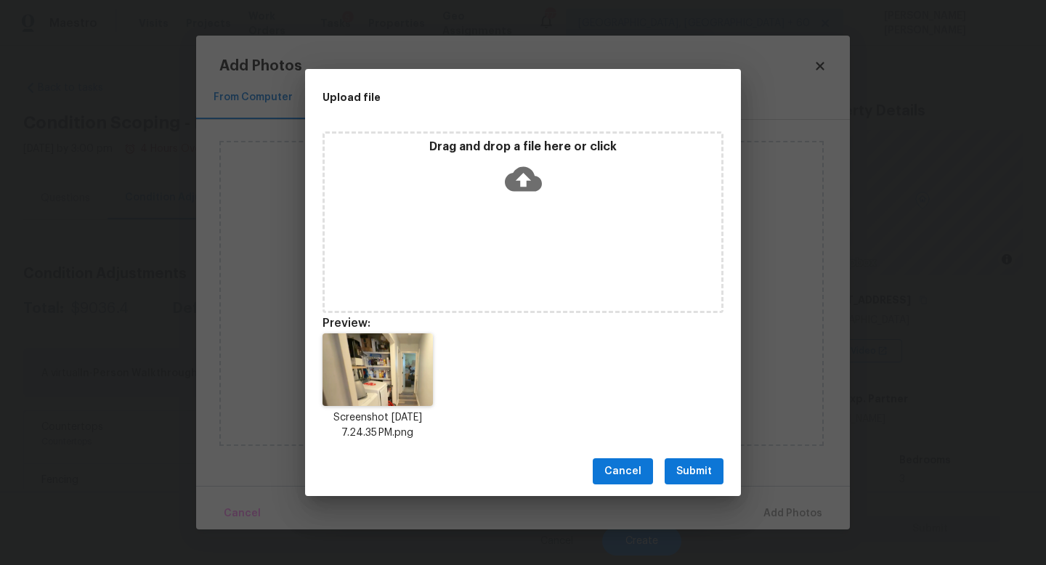
click at [684, 469] on span "Submit" at bounding box center [694, 472] width 36 height 18
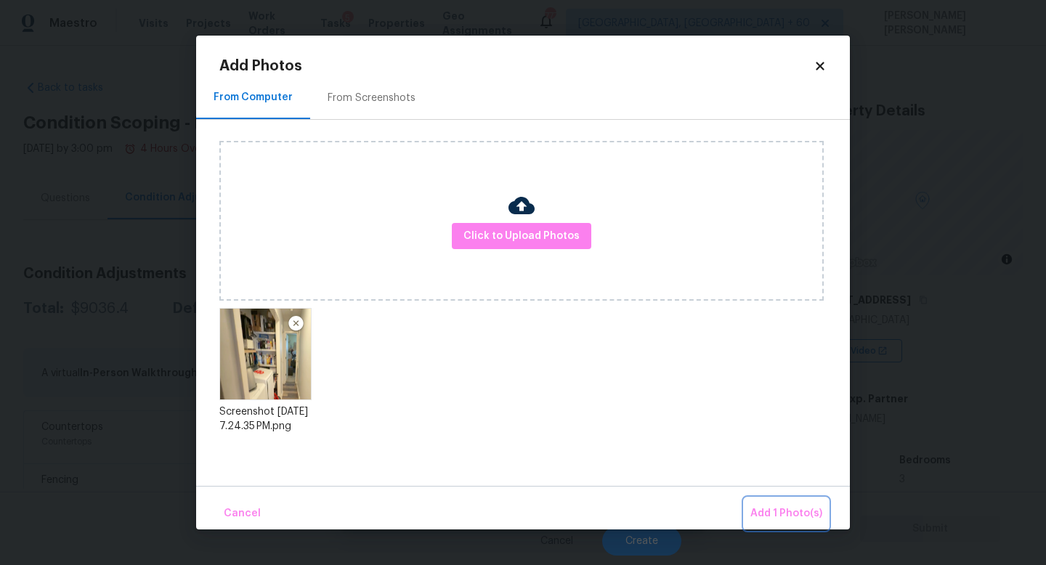
click at [801, 521] on span "Add 1 Photo(s)" at bounding box center [787, 514] width 72 height 18
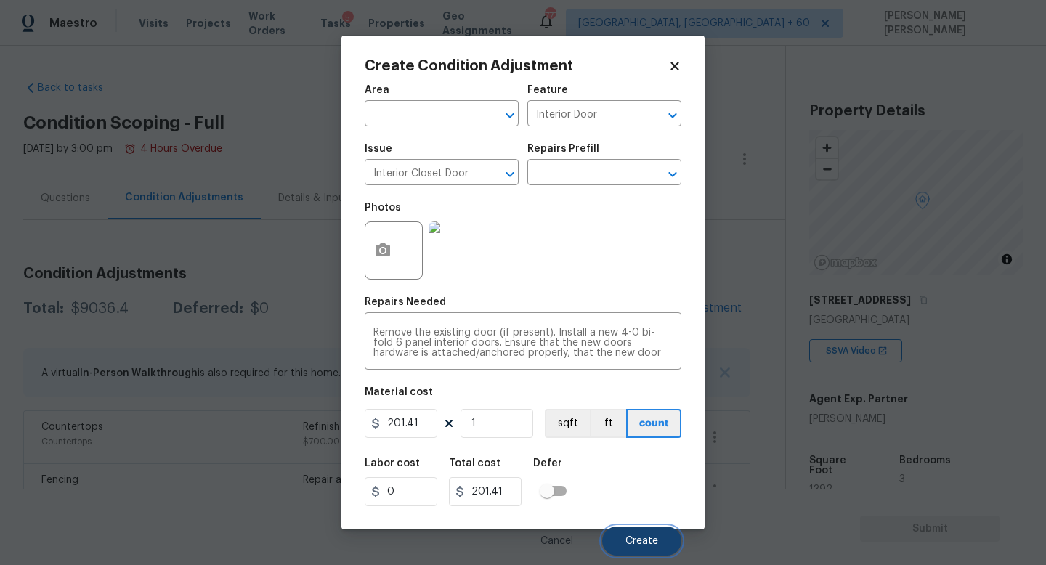
click at [642, 538] on span "Create" at bounding box center [642, 541] width 33 height 11
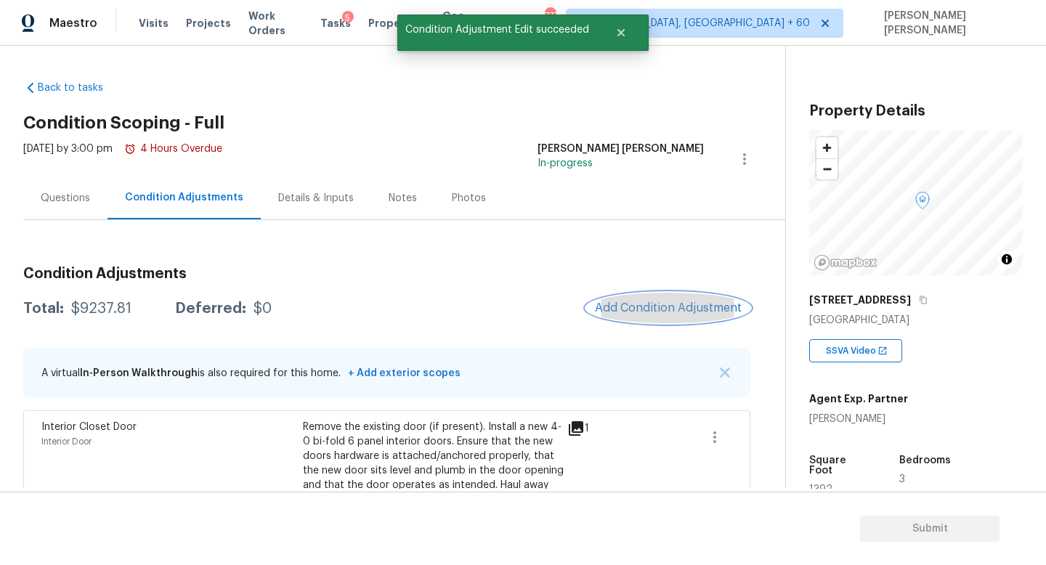
click at [656, 312] on span "Add Condition Adjustment" at bounding box center [668, 308] width 147 height 13
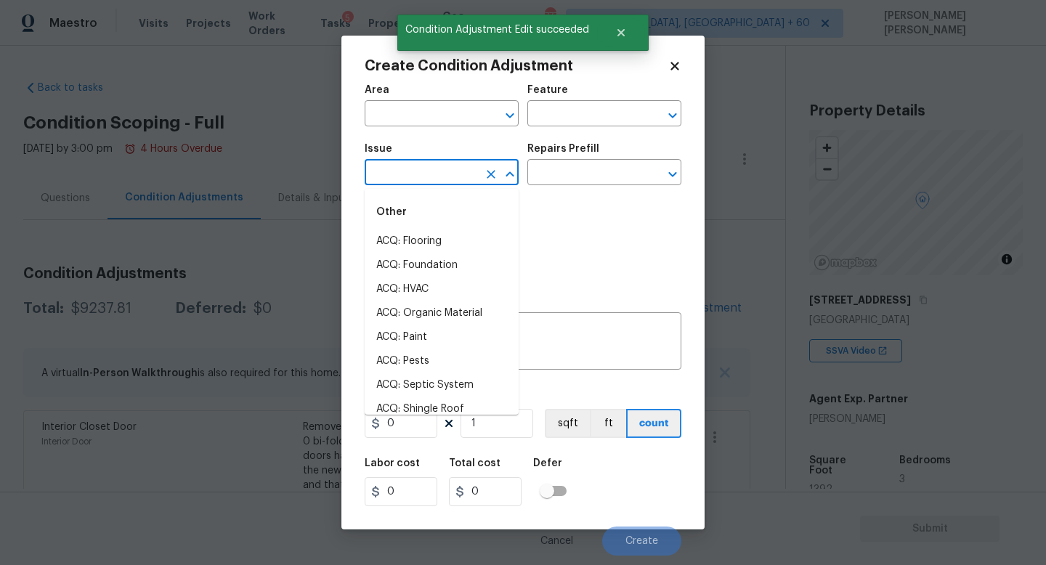
click at [375, 173] on input "text" at bounding box center [421, 174] width 113 height 23
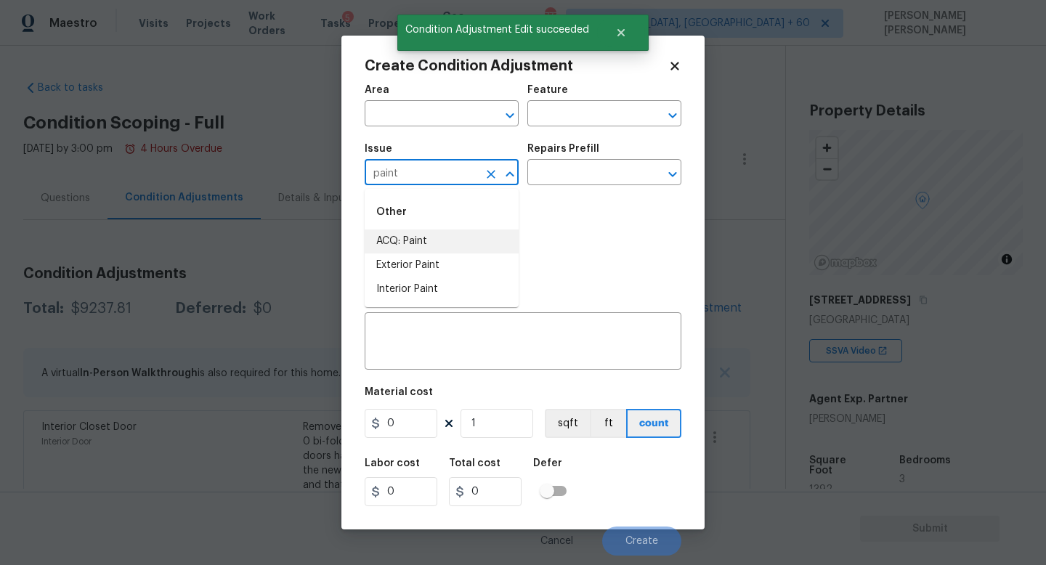
click at [424, 241] on li "ACQ: Paint" at bounding box center [442, 242] width 154 height 24
type input "ACQ: Paint"
click at [479, 169] on div "ACQ: Paint ​" at bounding box center [442, 174] width 154 height 23
click at [496, 173] on icon "Clear" at bounding box center [491, 174] width 15 height 15
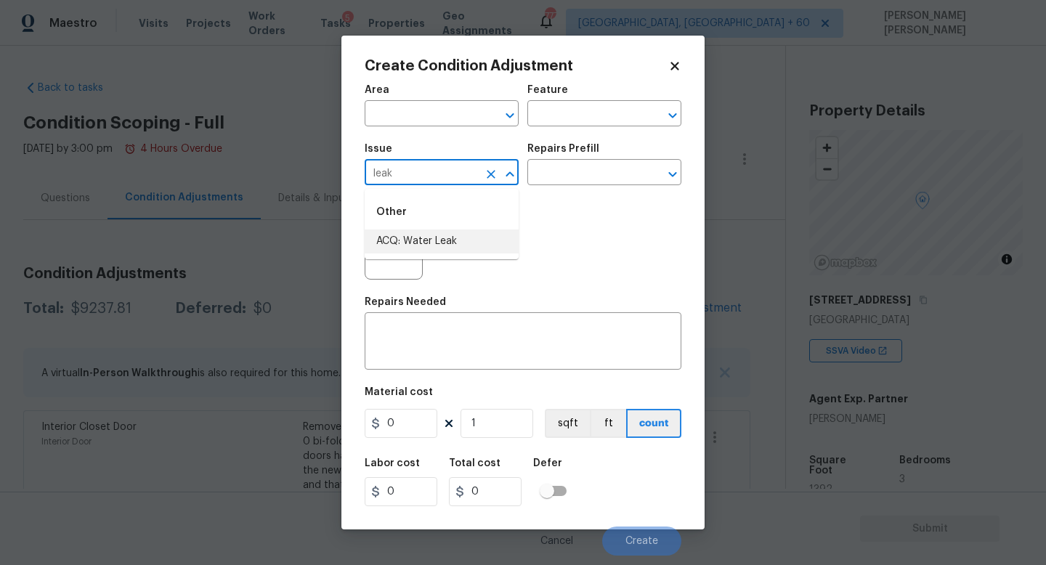
click at [478, 242] on li "ACQ: Water Leak" at bounding box center [442, 242] width 154 height 24
type input "ACQ: Water Leak"
click at [586, 176] on input "text" at bounding box center [584, 174] width 113 height 23
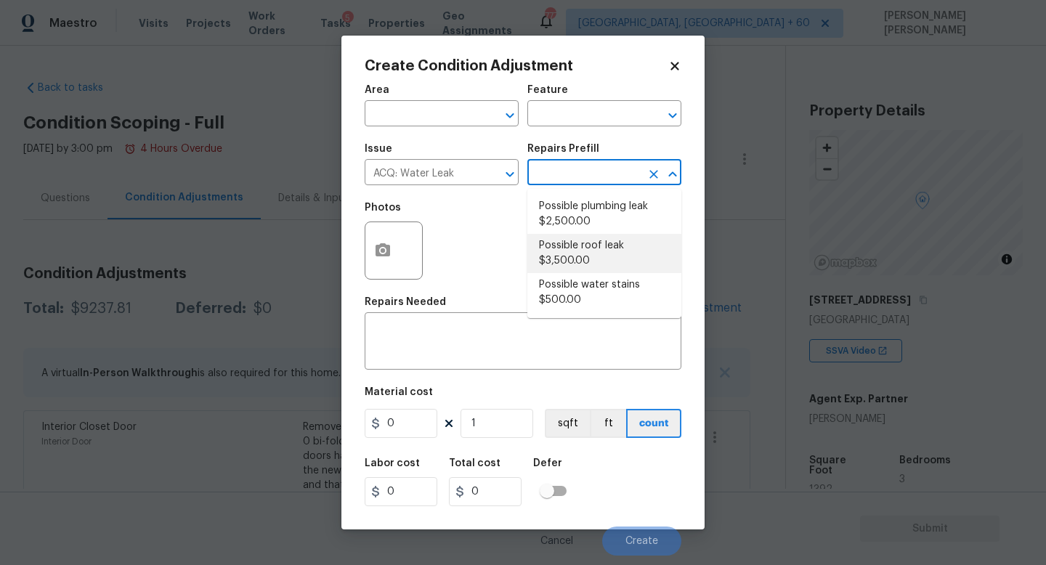
click at [587, 251] on li "Possible roof leak $3,500.00" at bounding box center [605, 253] width 154 height 39
type input "Acquisition"
type textarea "Acquisition Scope: Possible roof leak"
type input "3500"
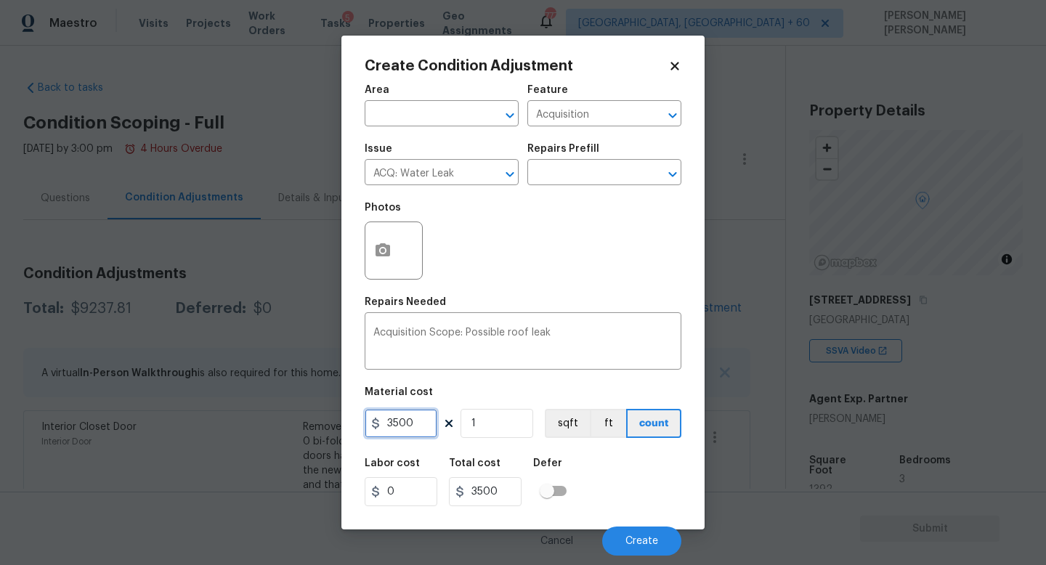
drag, startPoint x: 423, startPoint y: 424, endPoint x: 99, endPoint y: 417, distance: 324.1
click at [99, 417] on div "Create Condition Adjustment Area ​ Feature Acquisition ​ Issue ACQ: Water Leak …" at bounding box center [523, 282] width 1046 height 565
type input "2500"
click at [388, 236] on button "button" at bounding box center [382, 250] width 35 height 57
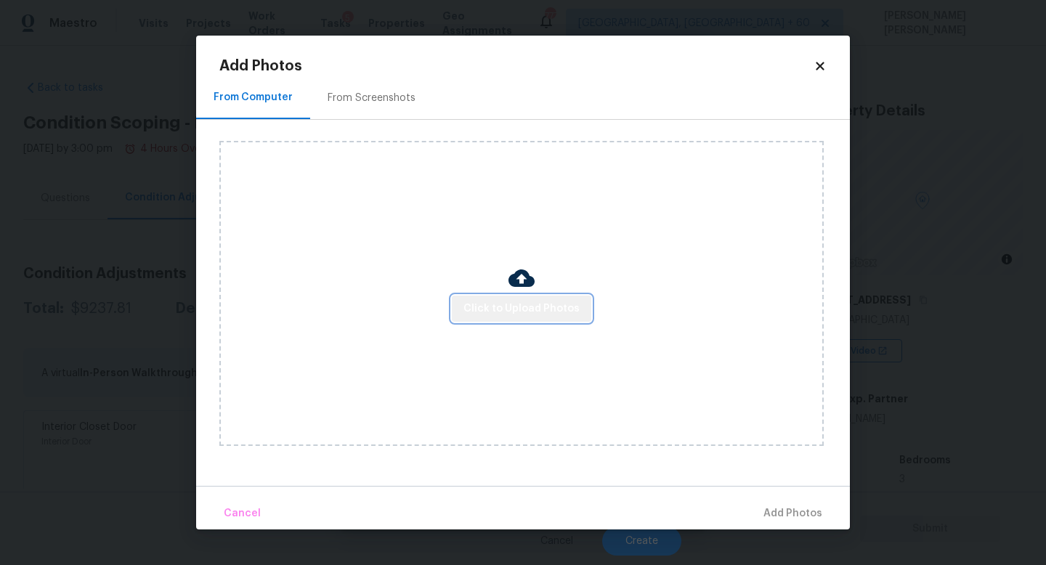
click at [538, 317] on span "Click to Upload Photos" at bounding box center [522, 309] width 116 height 18
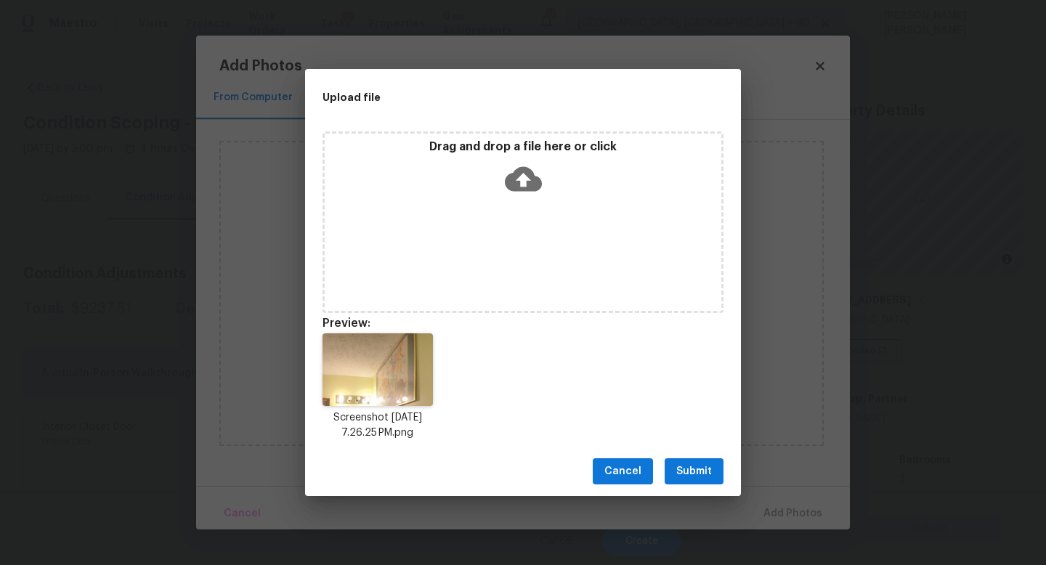
click at [695, 465] on span "Submit" at bounding box center [694, 472] width 36 height 18
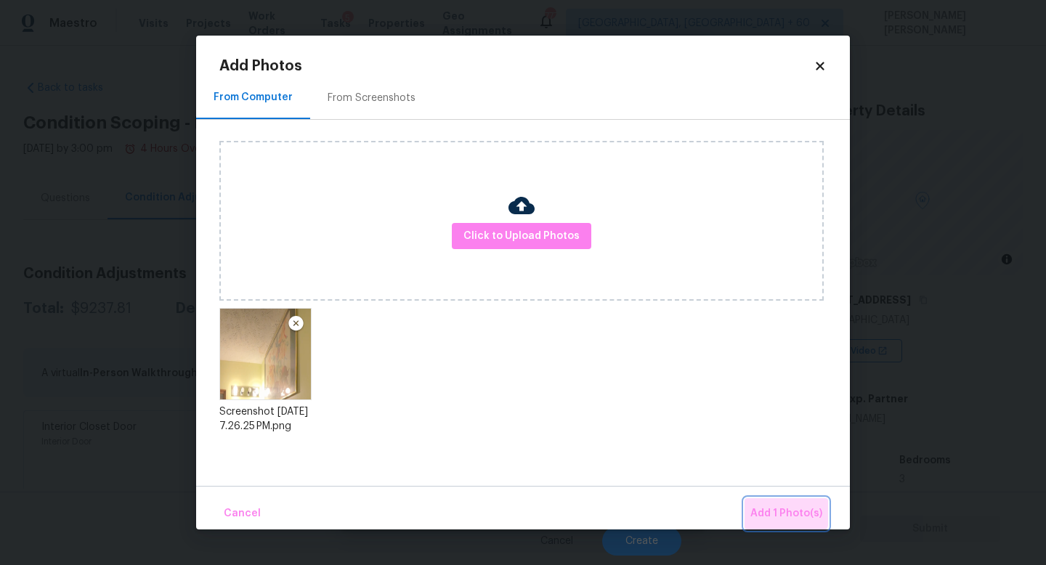
click at [778, 508] on span "Add 1 Photo(s)" at bounding box center [787, 514] width 72 height 18
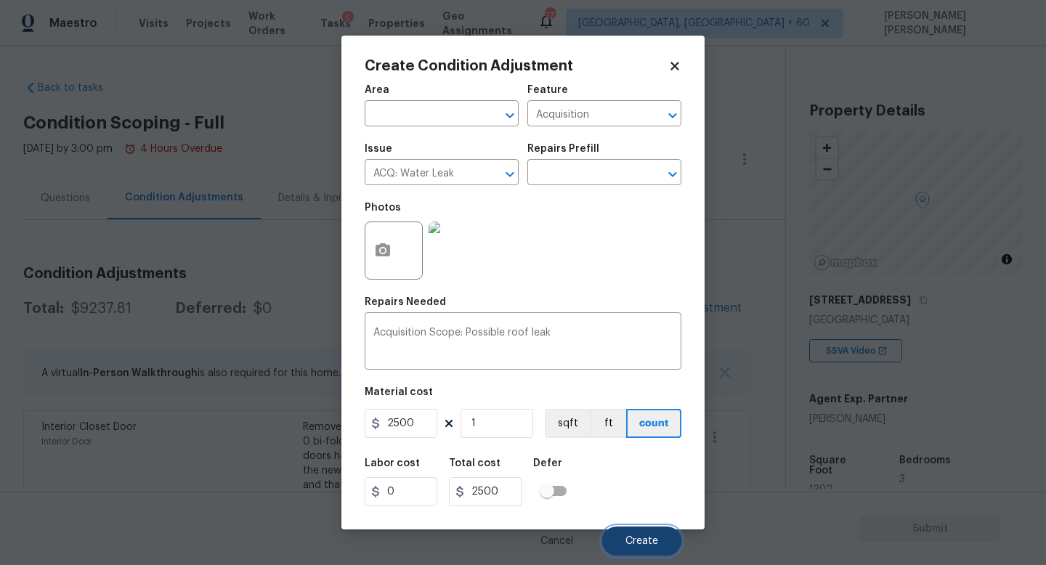
click at [639, 544] on span "Create" at bounding box center [642, 541] width 33 height 11
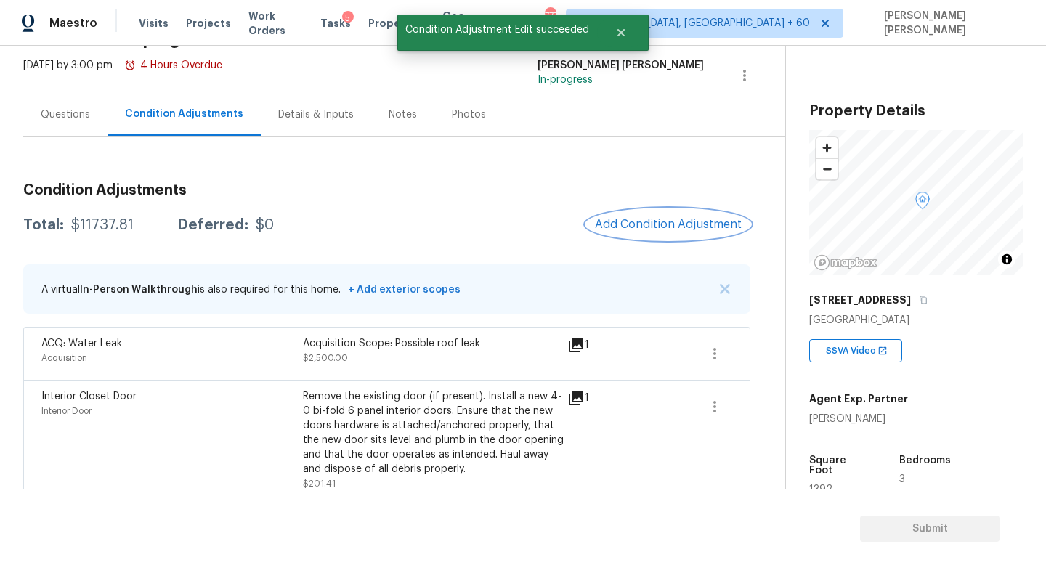
scroll to position [89, 0]
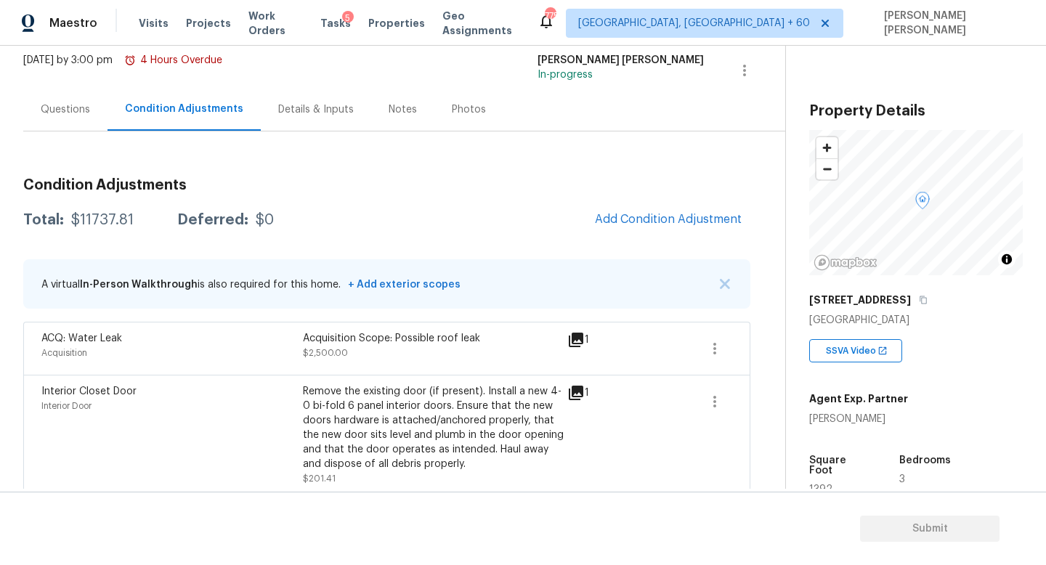
click at [48, 104] on div "Questions" at bounding box center [65, 109] width 49 height 15
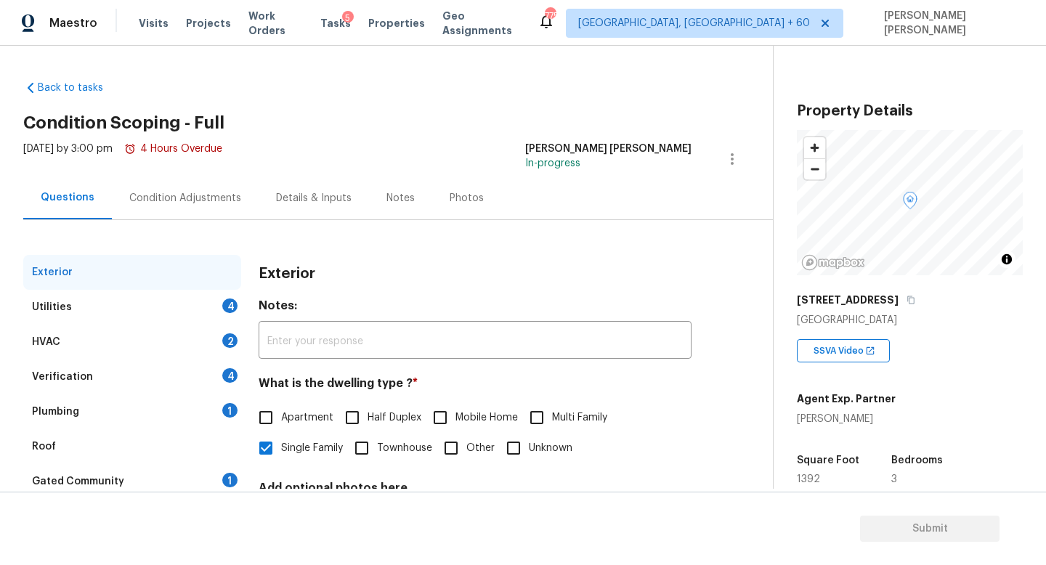
scroll to position [134, 0]
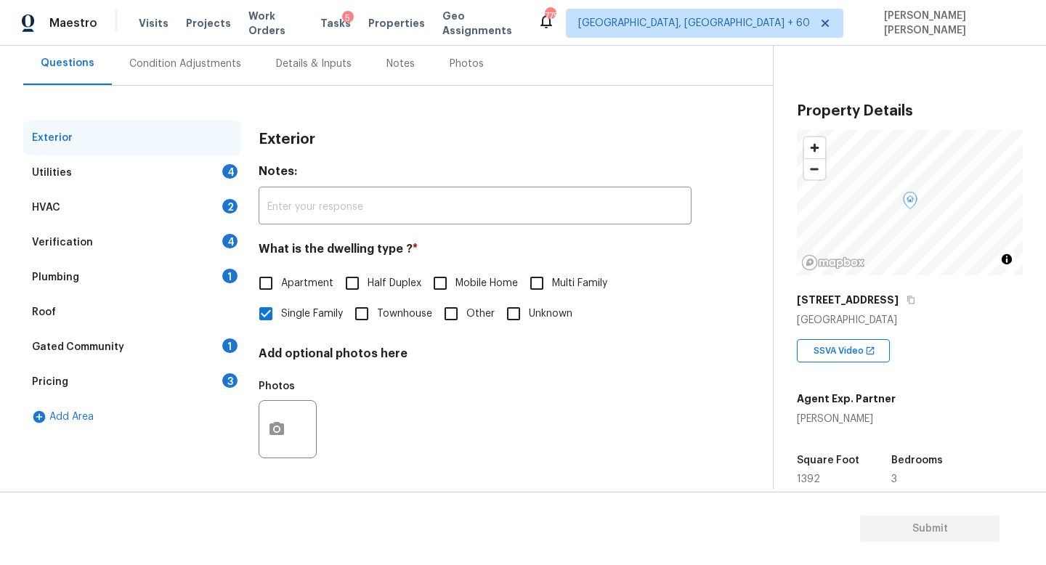
click at [127, 376] on div "Pricing 3" at bounding box center [132, 382] width 218 height 35
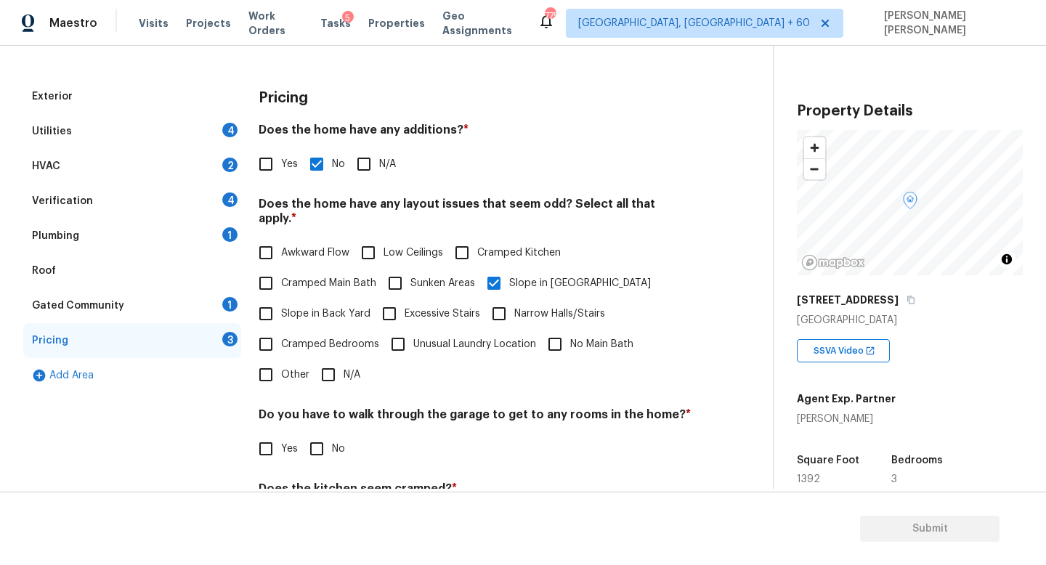
scroll to position [174, 0]
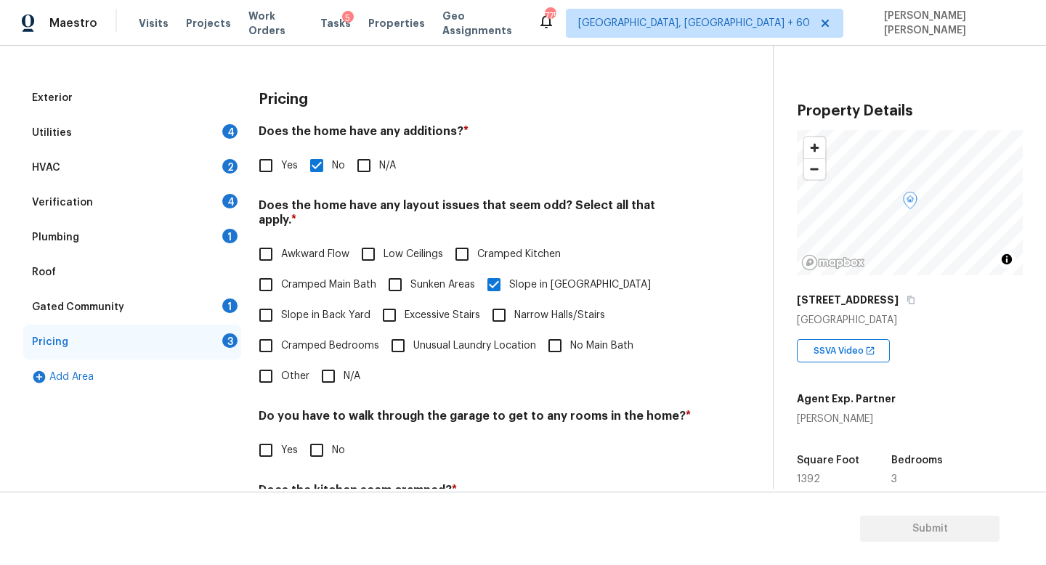
click at [188, 130] on div "Utilities 4" at bounding box center [132, 133] width 218 height 35
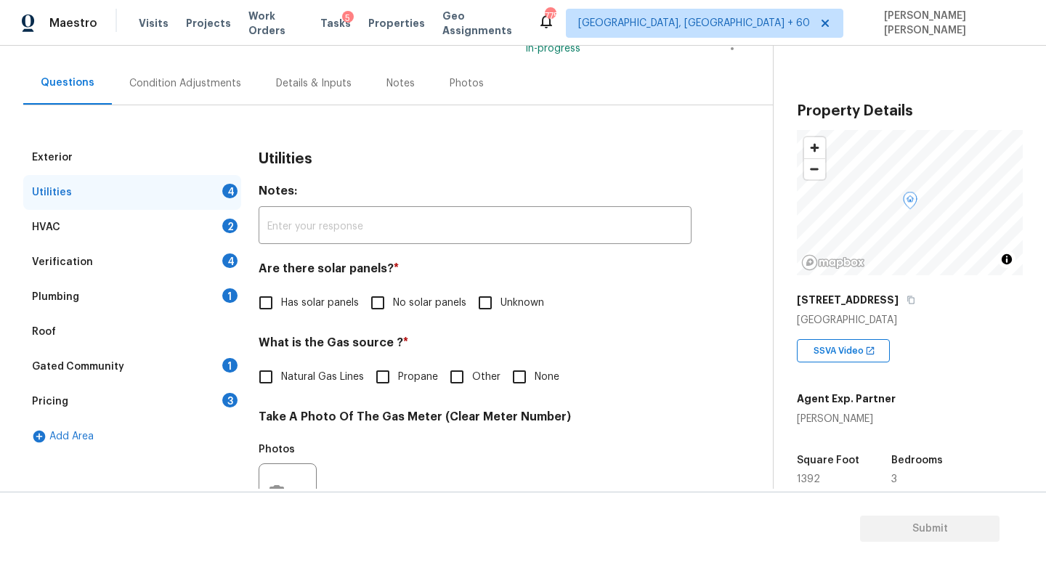
scroll to position [52, 0]
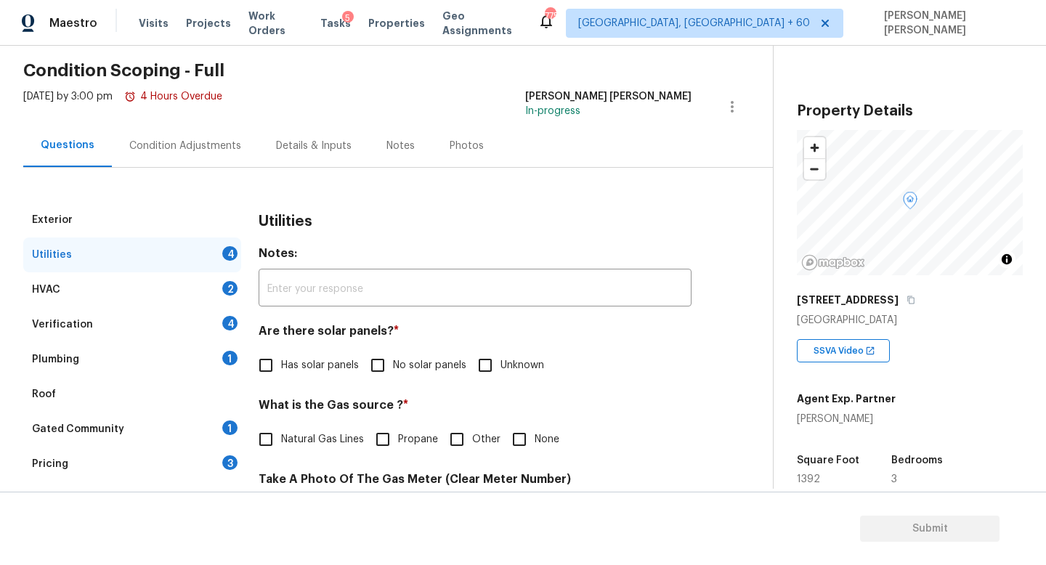
click at [171, 142] on div "Condition Adjustments" at bounding box center [185, 146] width 112 height 15
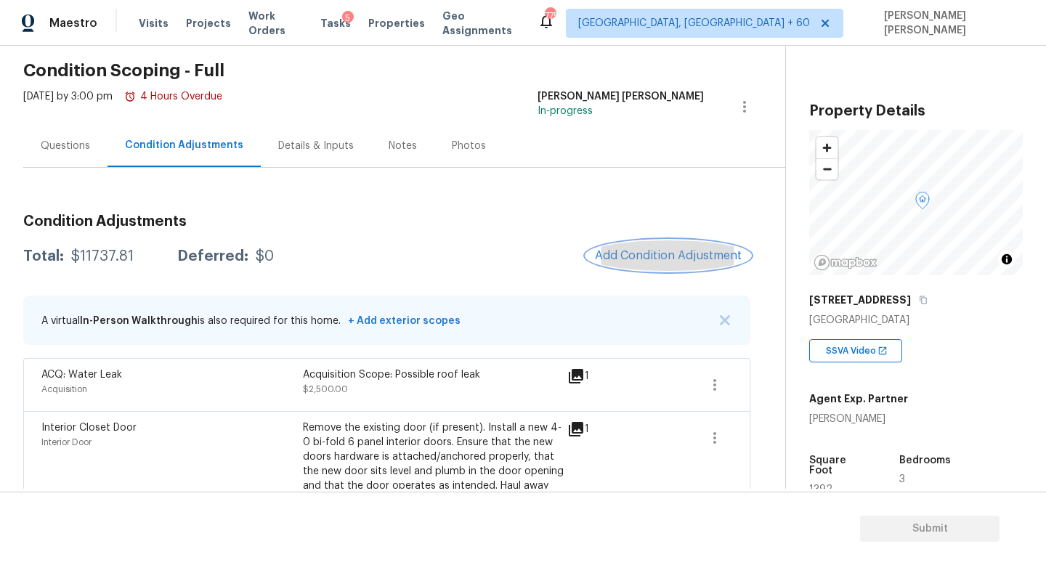
click at [671, 254] on span "Add Condition Adjustment" at bounding box center [668, 255] width 147 height 13
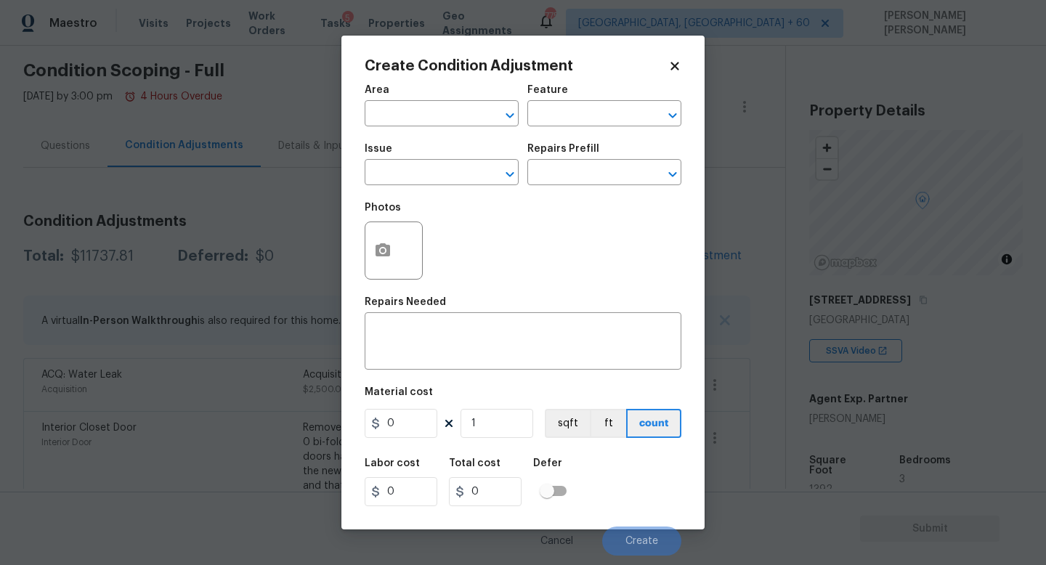
click at [389, 161] on div "Issue" at bounding box center [442, 153] width 154 height 19
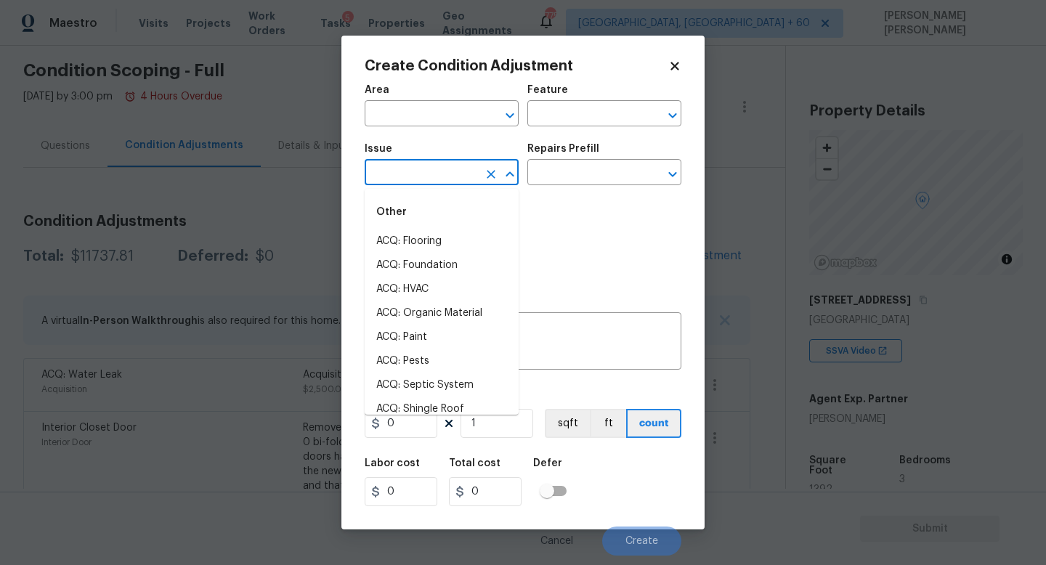
click at [389, 170] on input "text" at bounding box center [421, 174] width 113 height 23
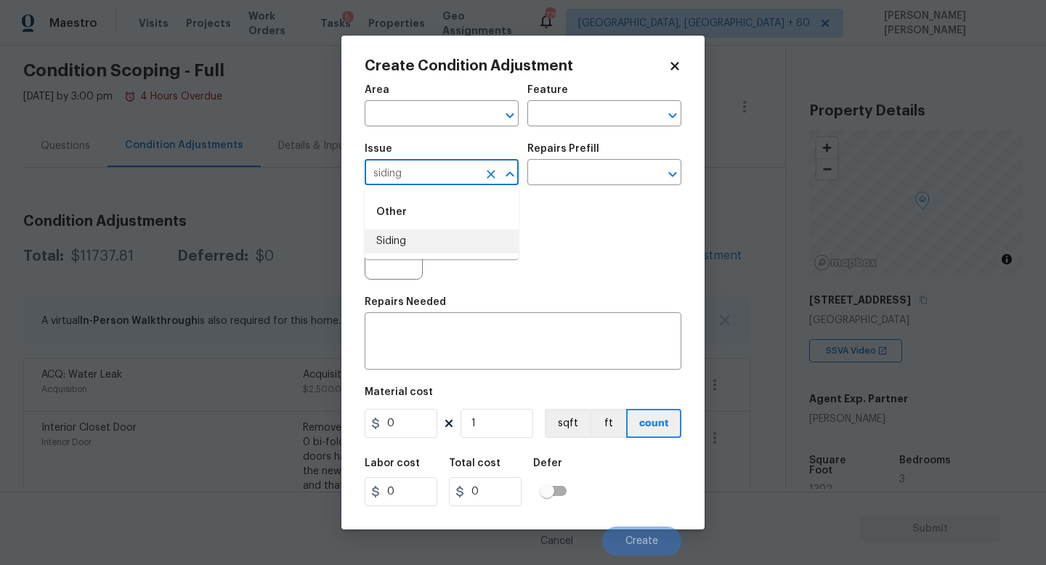
click at [411, 239] on li "Siding" at bounding box center [442, 242] width 154 height 24
type input "Siding"
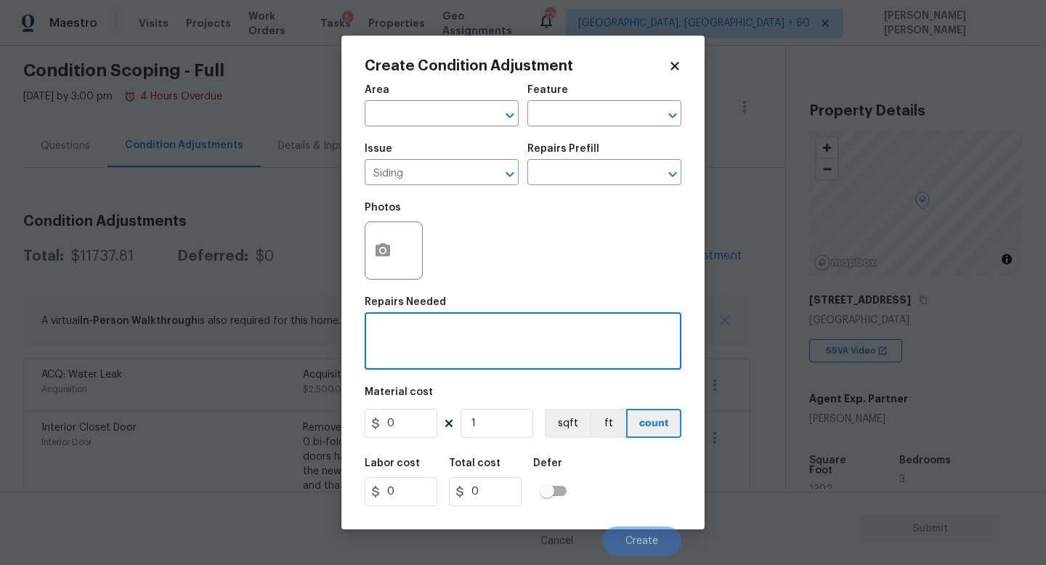
click at [458, 342] on textarea at bounding box center [522, 343] width 299 height 31
type textarea "R"
type textarea "siding repair"
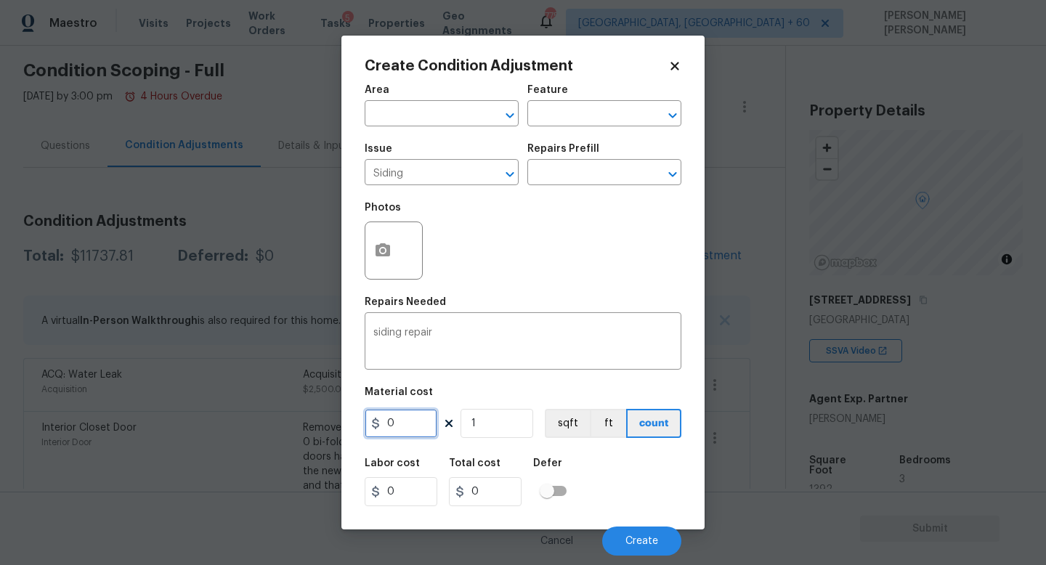
drag, startPoint x: 416, startPoint y: 426, endPoint x: 283, endPoint y: 424, distance: 132.3
click at [283, 424] on div "Create Condition Adjustment Area ​ Feature ​ Issue Siding ​ Repairs Prefill ​ P…" at bounding box center [523, 282] width 1046 height 565
type input "300"
click at [372, 262] on button "button" at bounding box center [382, 250] width 35 height 57
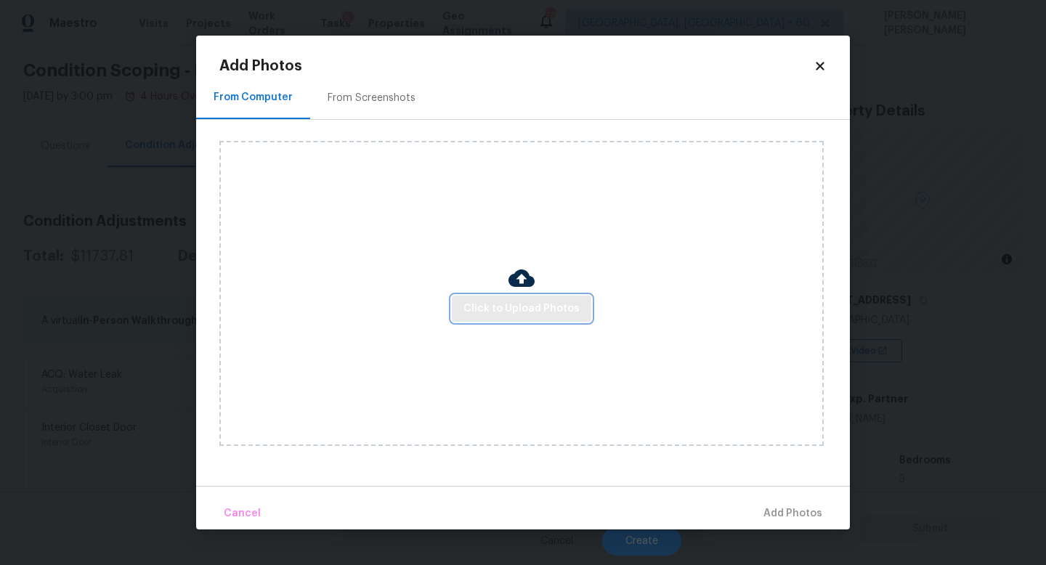
click at [513, 307] on span "Click to Upload Photos" at bounding box center [522, 309] width 116 height 18
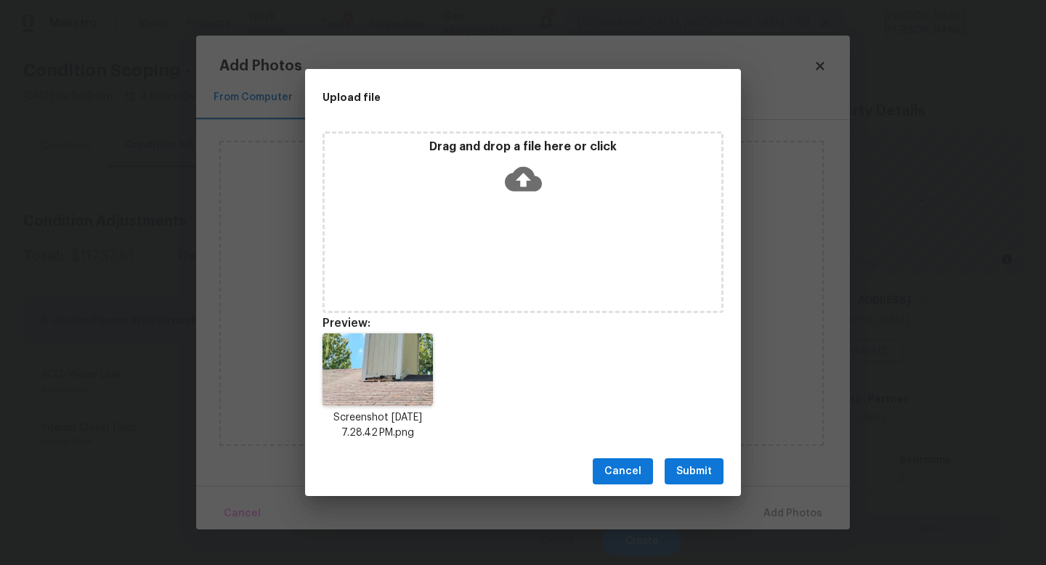
click at [697, 474] on span "Submit" at bounding box center [694, 472] width 36 height 18
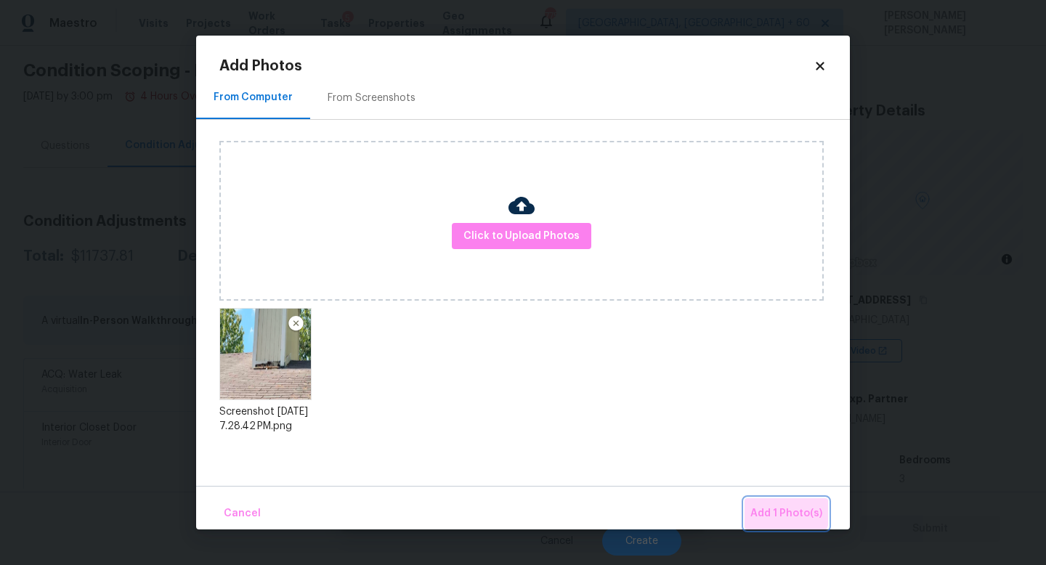
click at [775, 507] on span "Add 1 Photo(s)" at bounding box center [787, 514] width 72 height 18
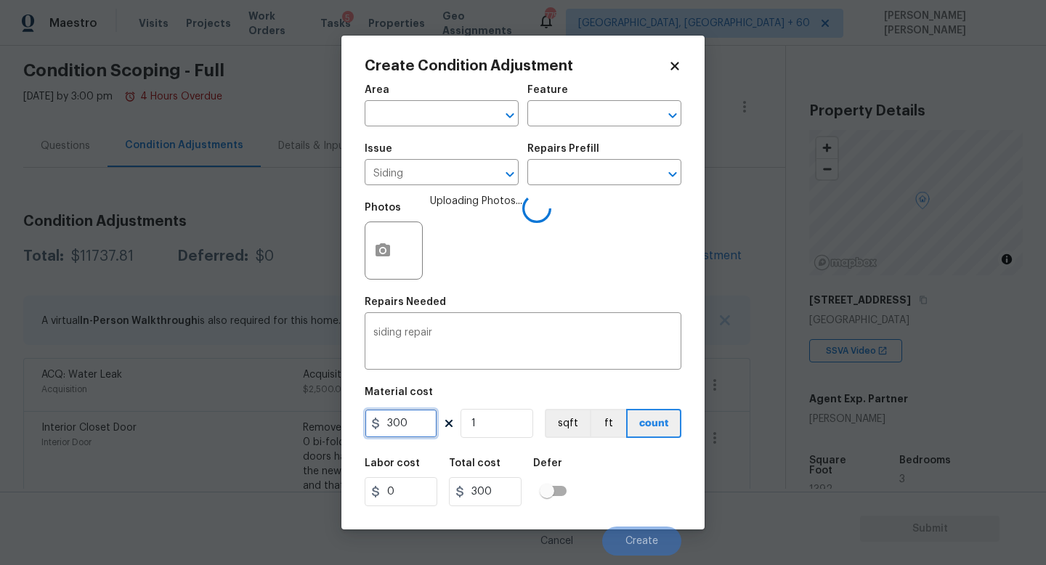
drag, startPoint x: 412, startPoint y: 435, endPoint x: 121, endPoint y: 381, distance: 295.6
click at [121, 381] on div "Create Condition Adjustment Area ​ Feature ​ Issue Siding ​ Repairs Prefill ​ P…" at bounding box center [523, 282] width 1046 height 565
type input "200"
click at [589, 472] on div "Labor cost 0 Total cost 200 Defer" at bounding box center [523, 482] width 317 height 65
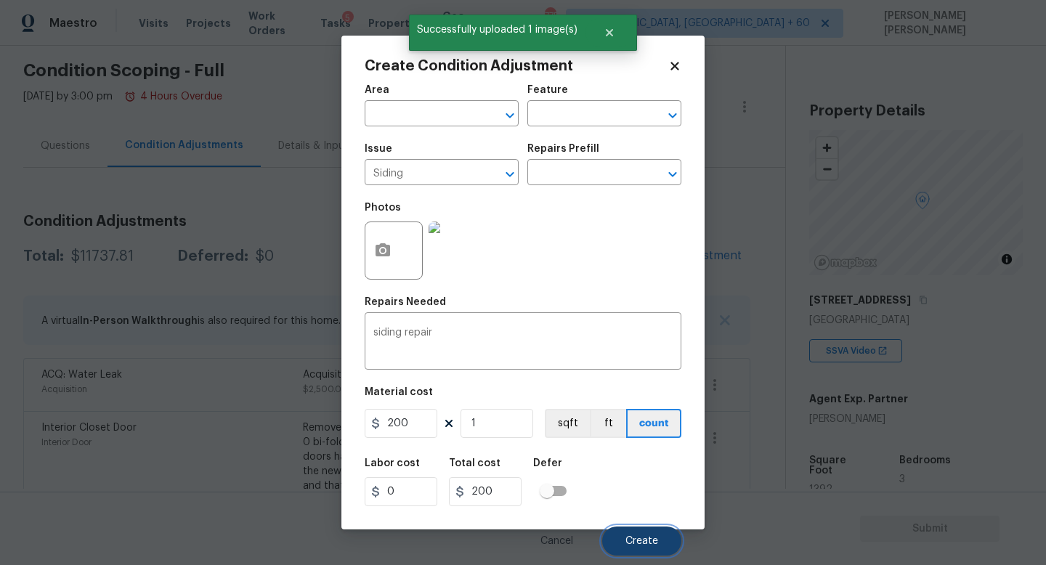
click at [651, 538] on span "Create" at bounding box center [642, 541] width 33 height 11
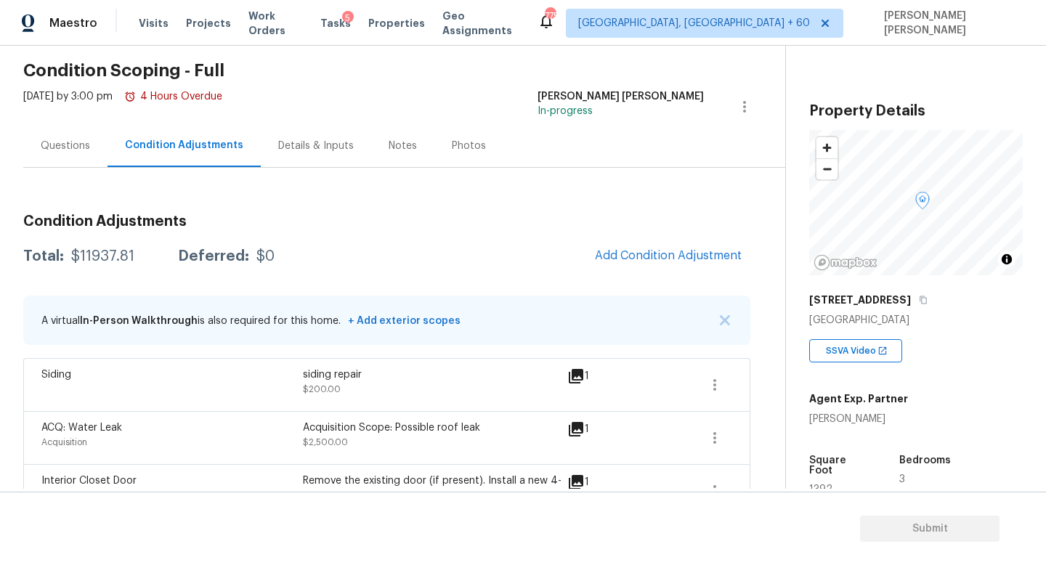
click at [104, 256] on div "$11937.81" at bounding box center [102, 256] width 63 height 15
copy div "$11937.81"
click at [42, 160] on div "Questions" at bounding box center [65, 145] width 84 height 43
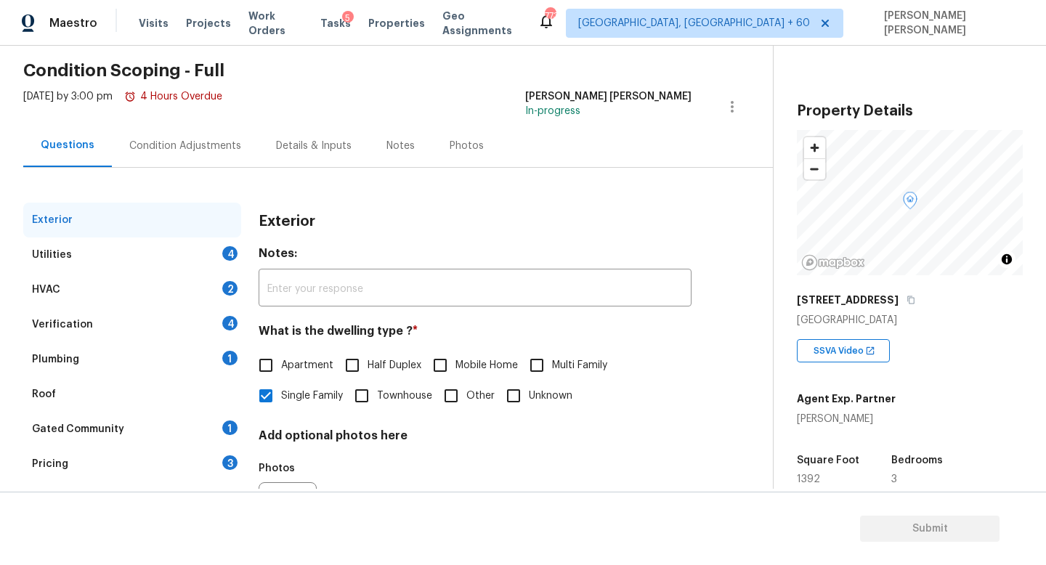
click at [88, 465] on div "Pricing 3" at bounding box center [132, 464] width 218 height 35
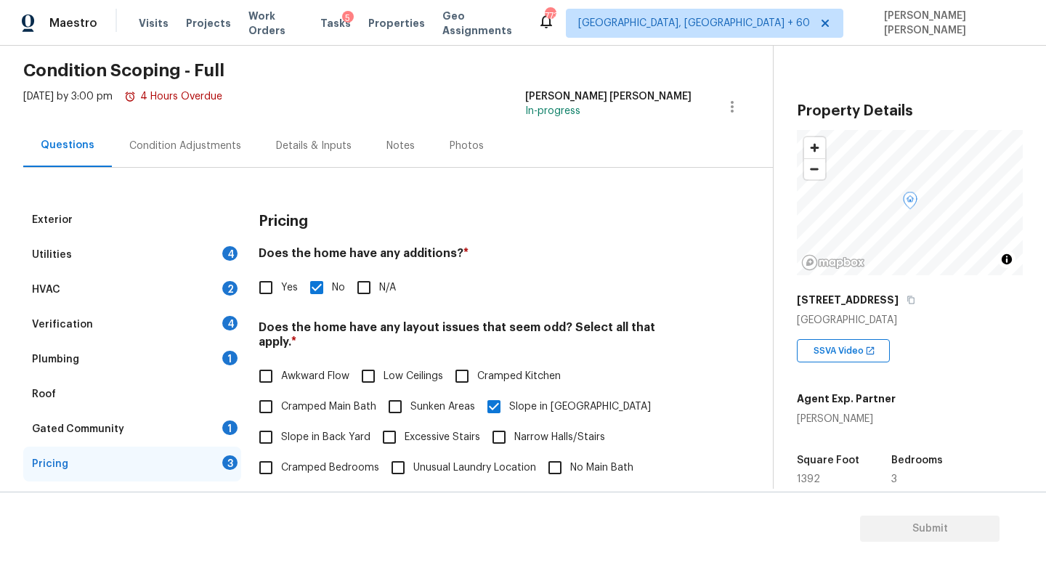
click at [376, 395] on div "Awkward Flow Low Ceilings Cramped Kitchen Cramped Main Bath Sunken Areas Slope …" at bounding box center [475, 437] width 433 height 153
click at [383, 392] on input "Sunken Areas" at bounding box center [395, 407] width 31 height 31
checkbox input "true"
click at [172, 233] on div "Exterior" at bounding box center [132, 220] width 218 height 35
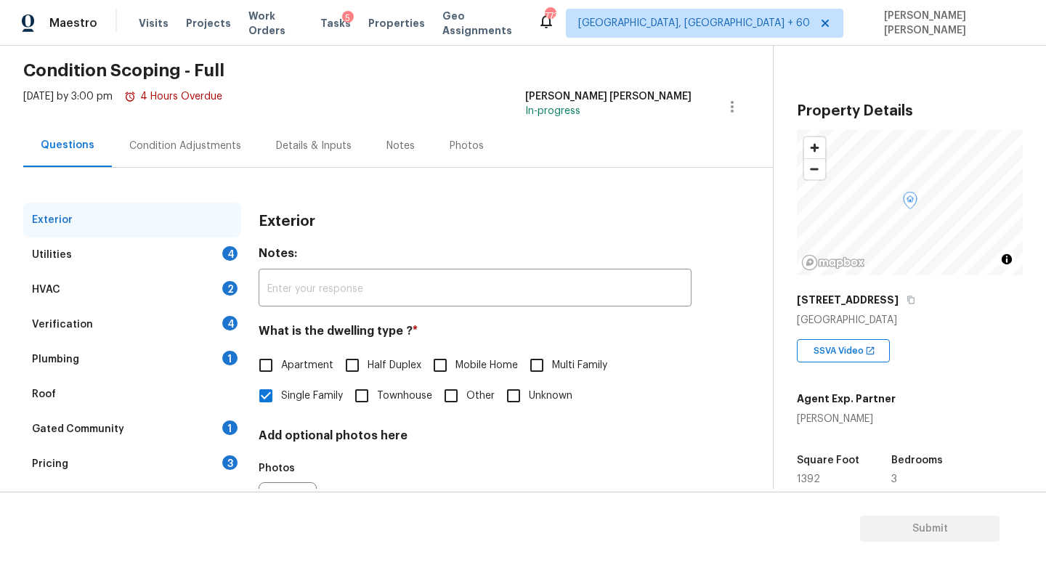
click at [178, 251] on div "Utilities 4" at bounding box center [132, 255] width 218 height 35
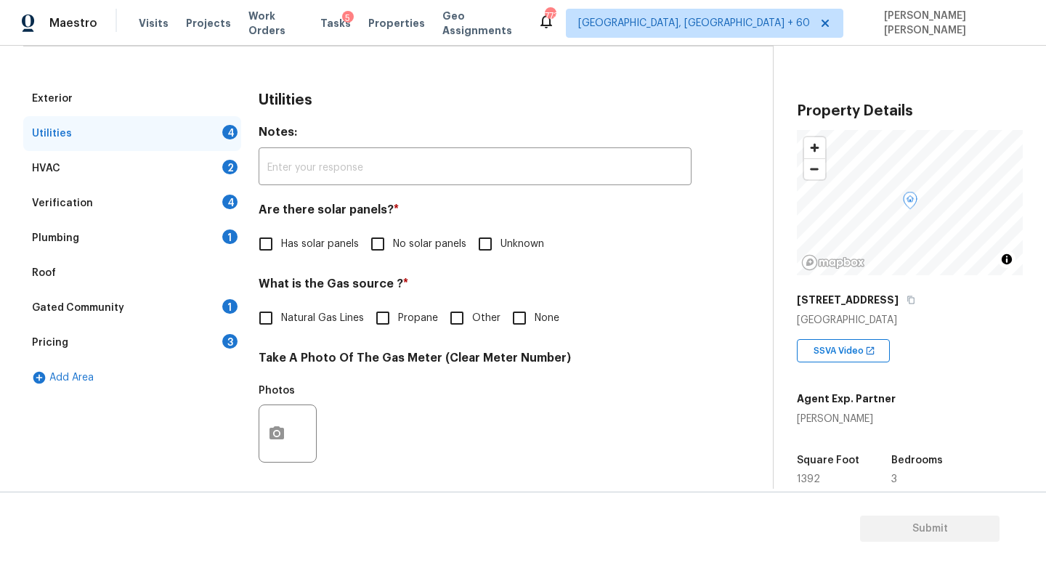
scroll to position [179, 0]
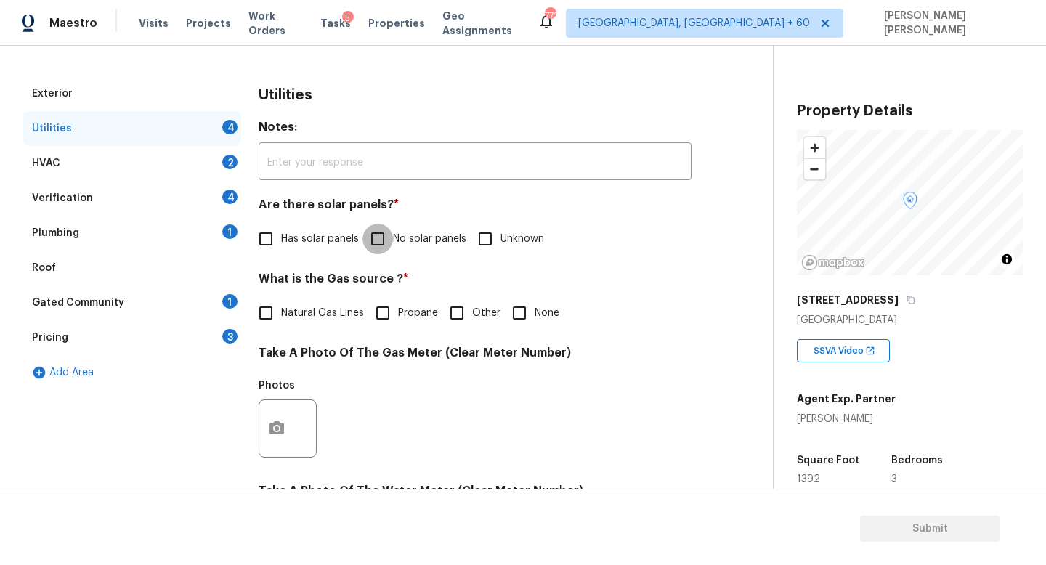
click at [381, 236] on input "No solar panels" at bounding box center [378, 239] width 31 height 31
checkbox input "true"
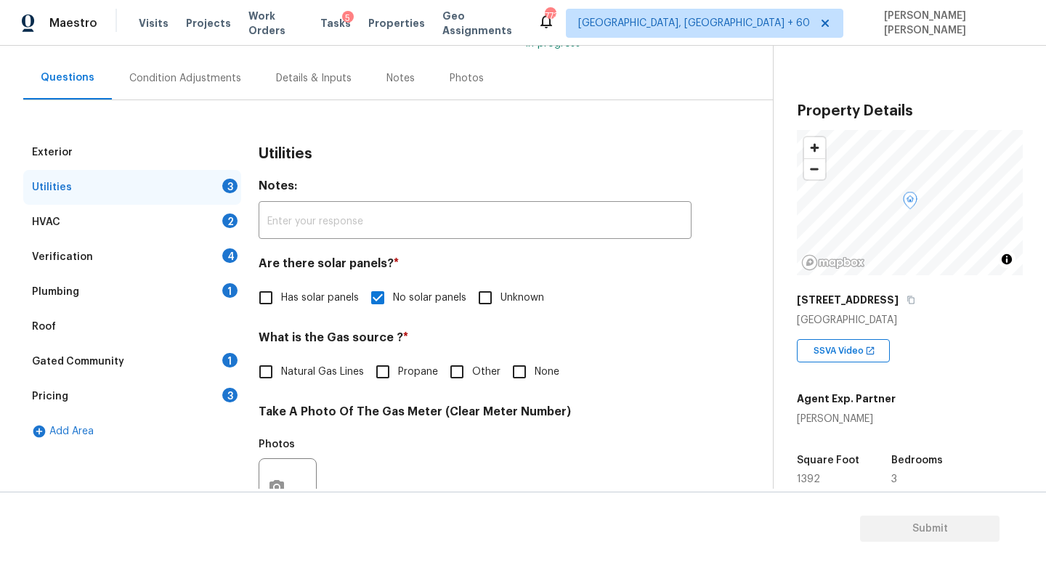
scroll to position [0, 0]
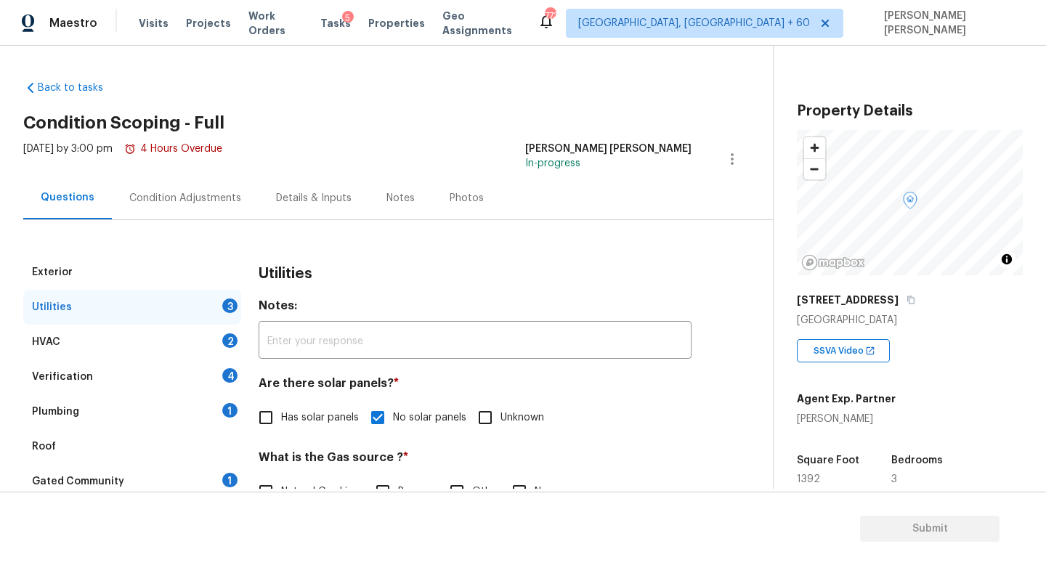
click at [163, 193] on div "Condition Adjustments" at bounding box center [185, 198] width 112 height 15
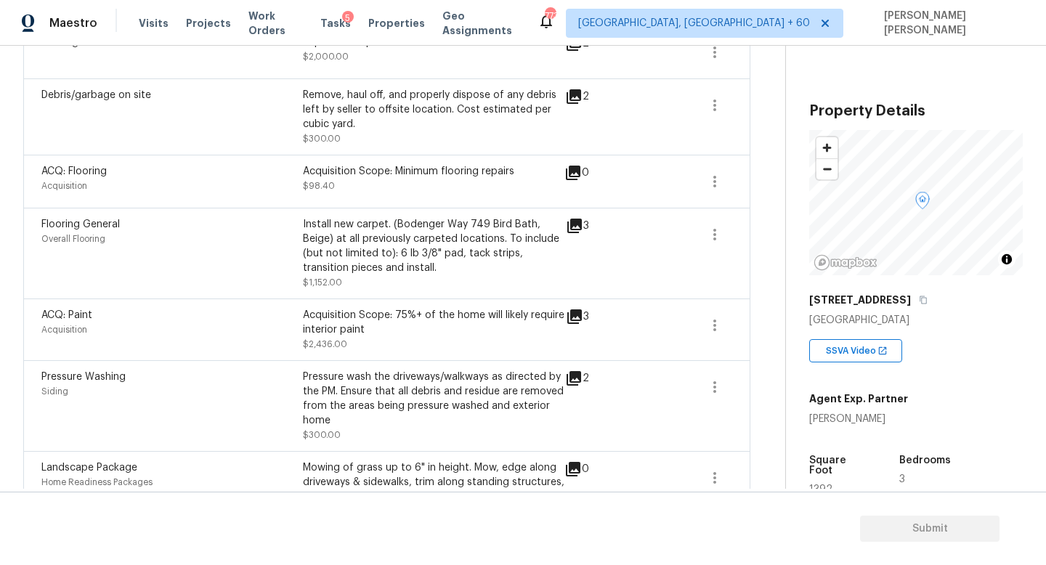
scroll to position [684, 0]
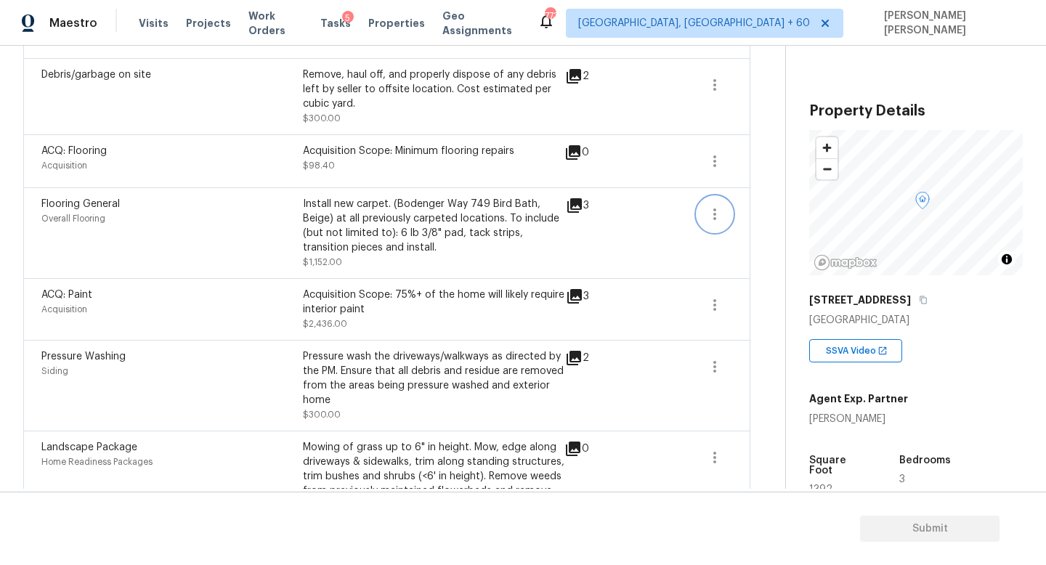
click at [704, 218] on button "button" at bounding box center [715, 214] width 35 height 35
click at [753, 221] on link "Edit" at bounding box center [798, 212] width 124 height 22
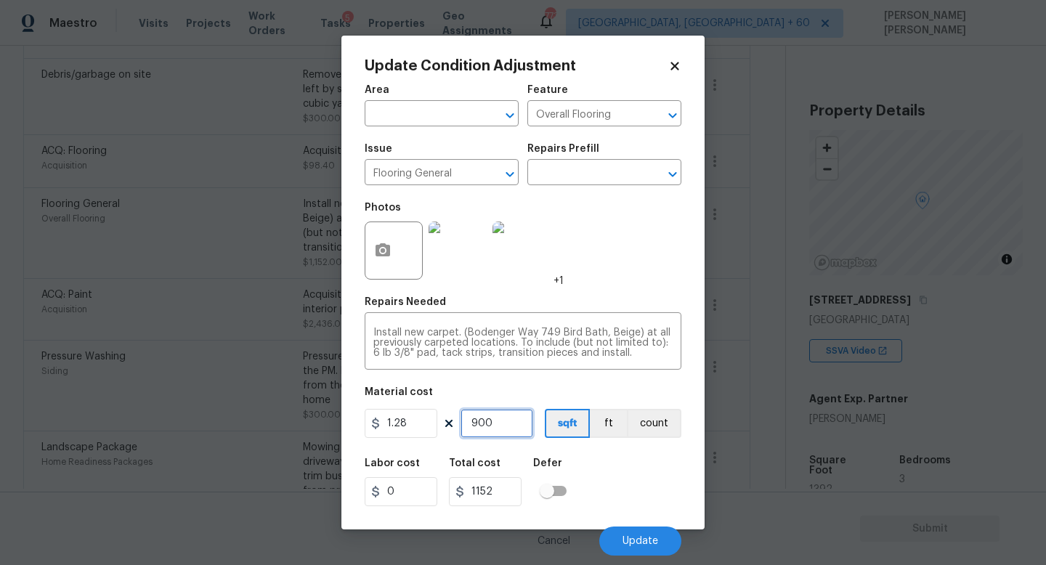
click at [503, 433] on input "900" at bounding box center [497, 423] width 73 height 29
type input "90"
type input "115.2"
type input "9"
type input "11.52"
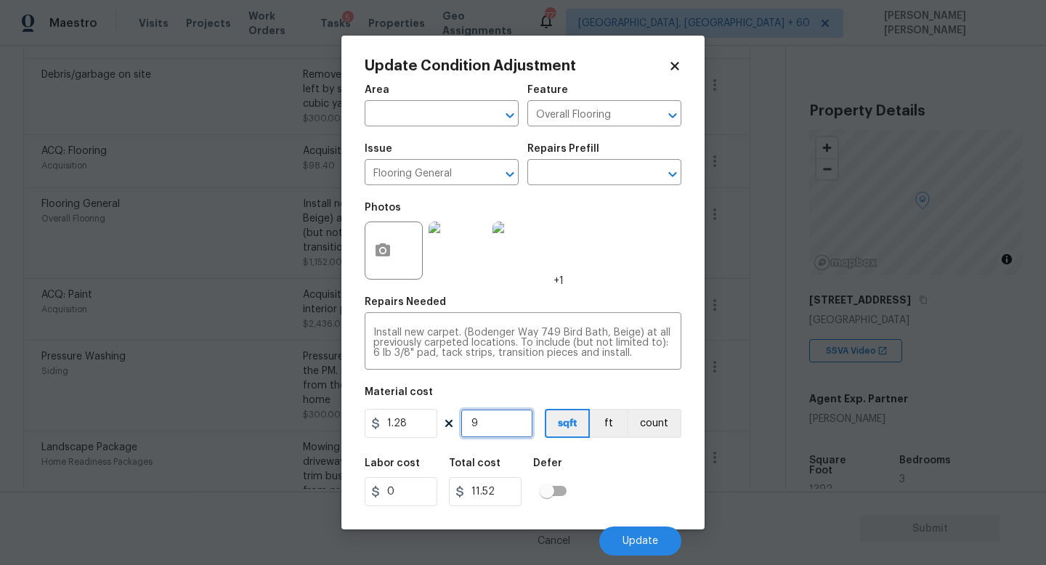
type input "92"
type input "117.76"
type input "923"
type input "1181.44"
type input "923"
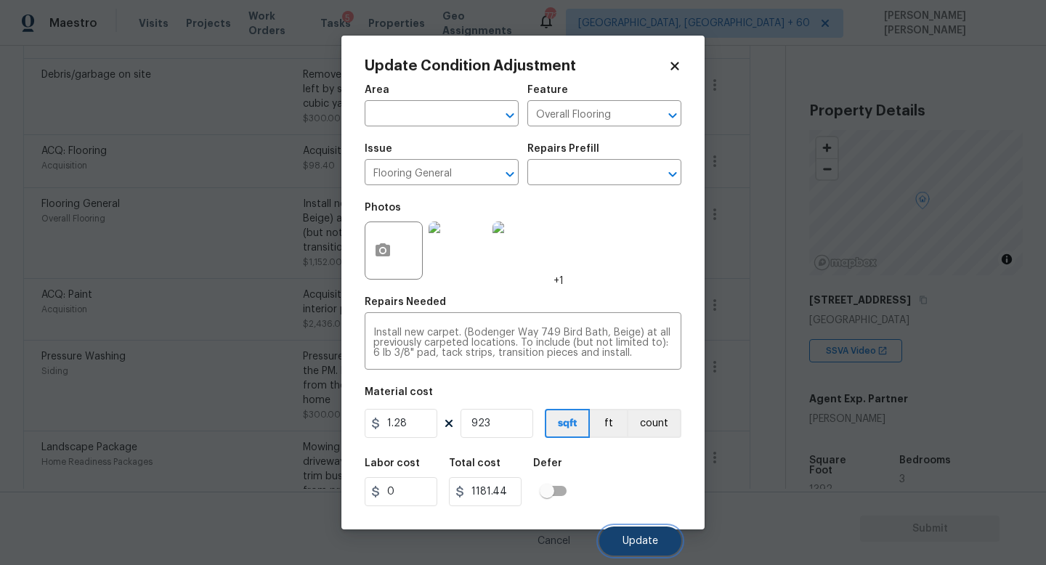
click at [626, 537] on span "Update" at bounding box center [641, 541] width 36 height 11
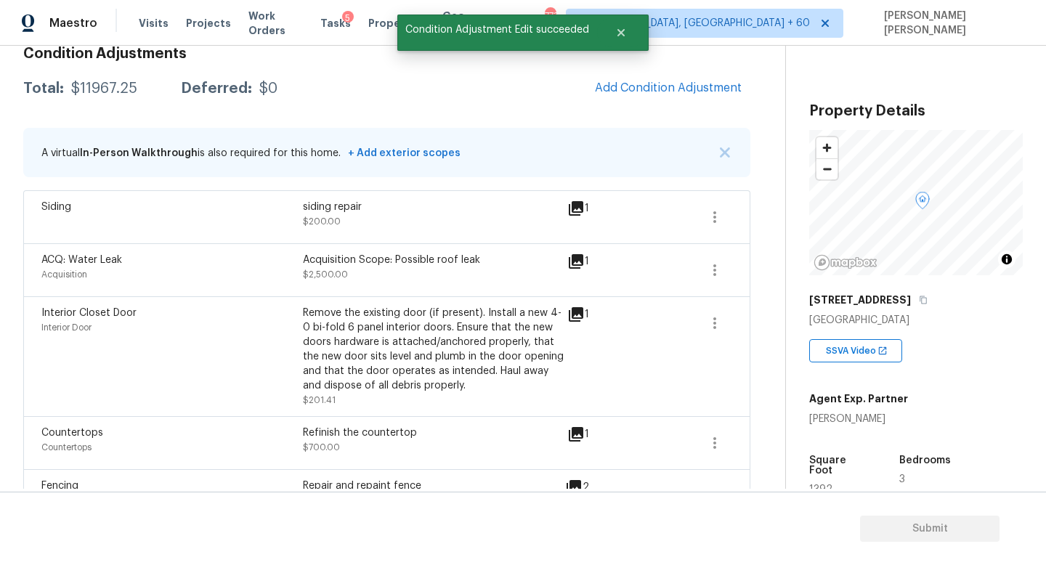
scroll to position [0, 0]
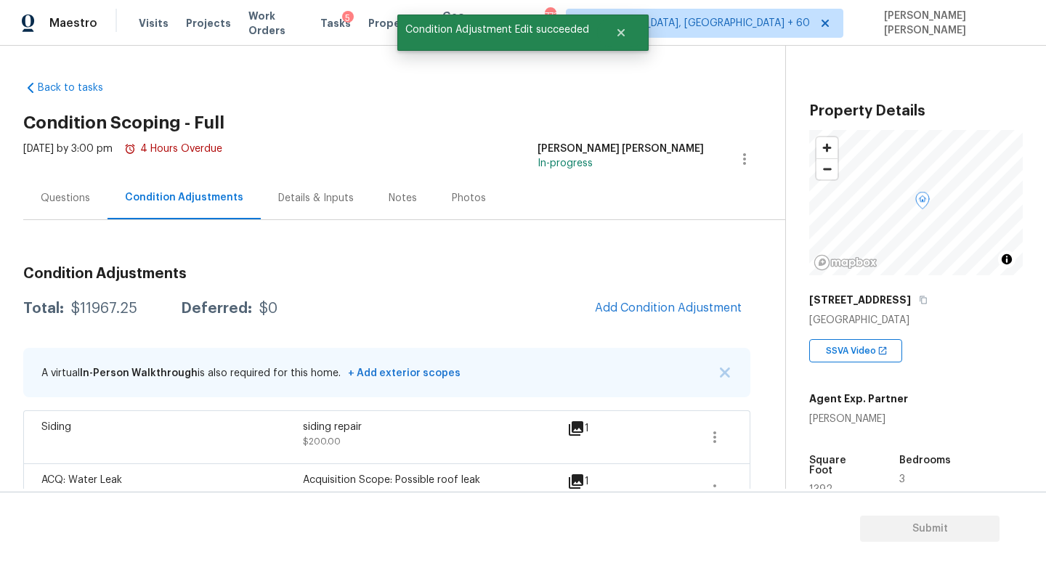
click at [55, 219] on div "Questions" at bounding box center [65, 198] width 84 height 43
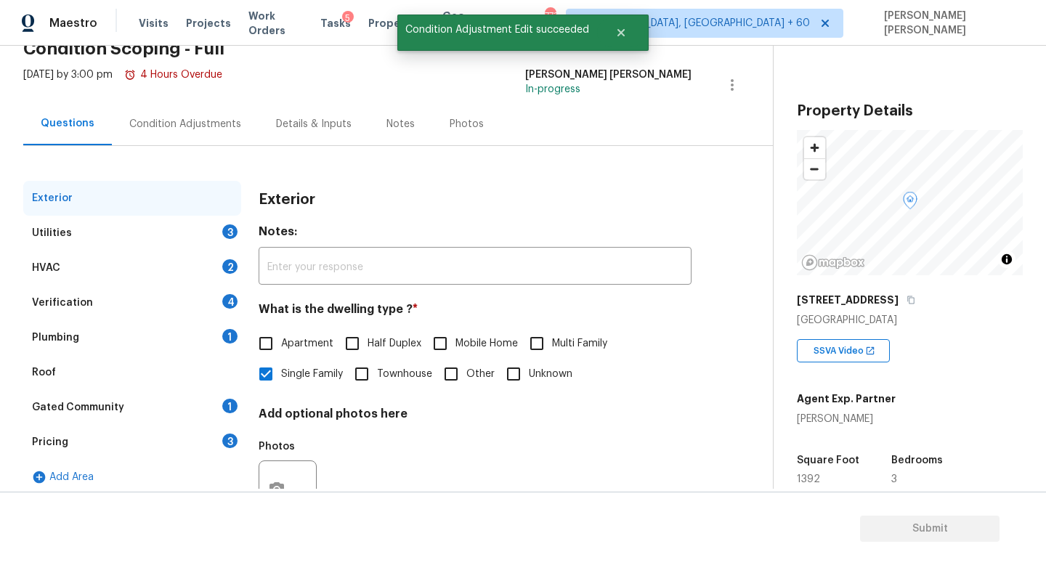
scroll to position [134, 0]
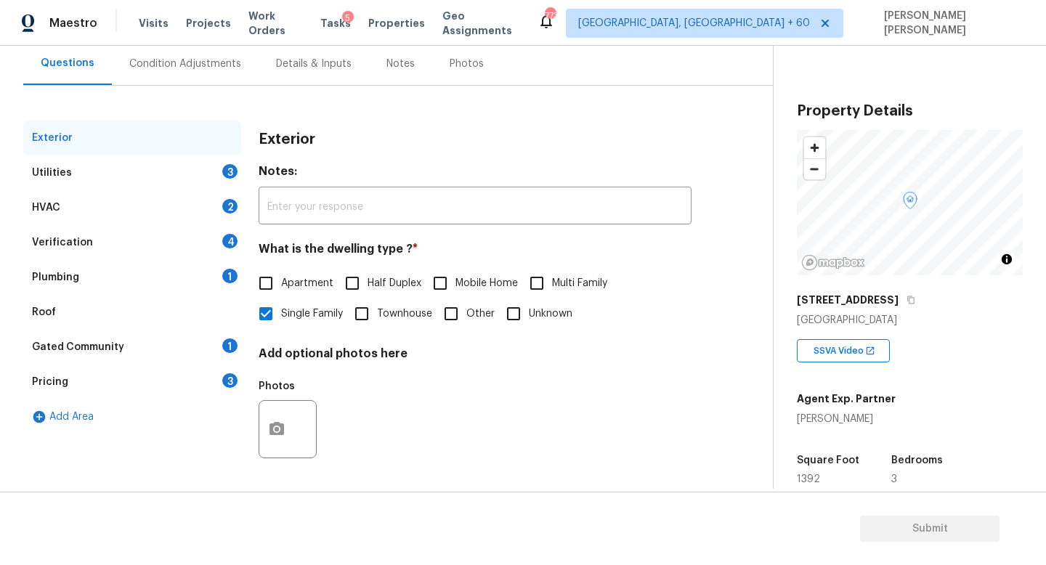
click at [154, 373] on div "Pricing 3" at bounding box center [132, 382] width 218 height 35
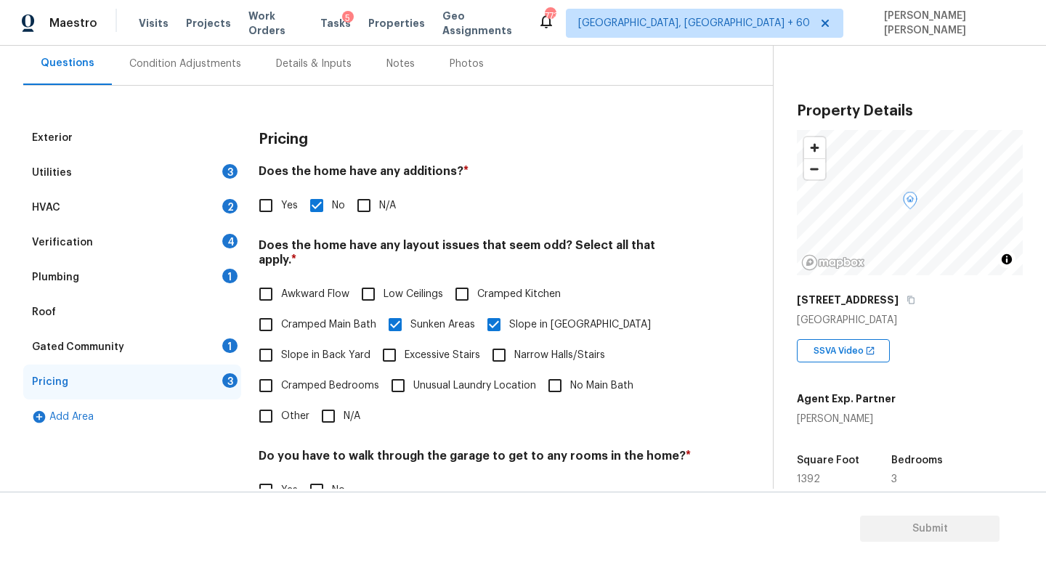
click at [283, 409] on span "Other" at bounding box center [295, 416] width 28 height 15
click at [281, 403] on input "Other" at bounding box center [266, 416] width 31 height 31
checkbox input "true"
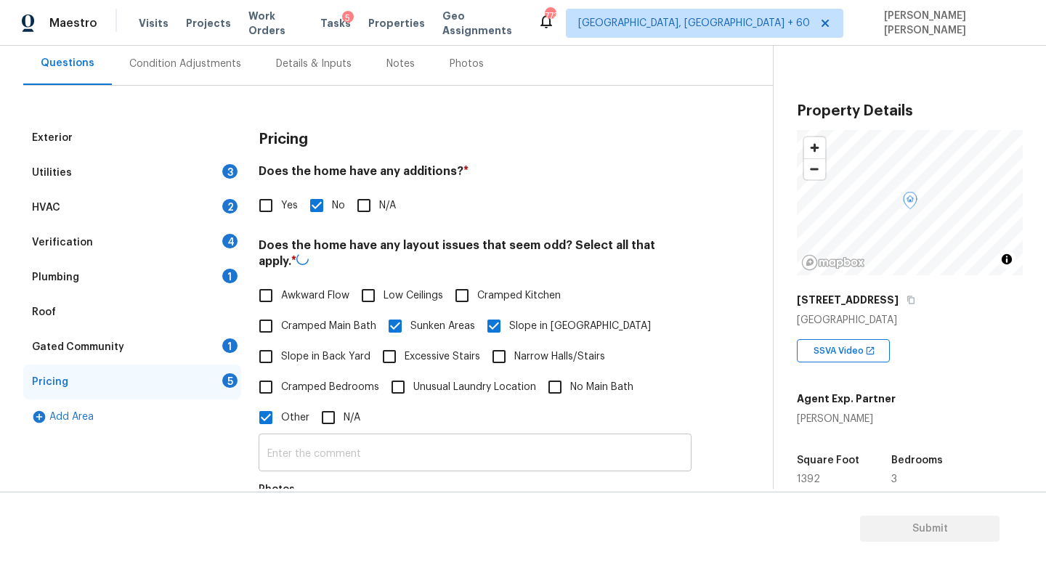
click at [360, 454] on input "text" at bounding box center [475, 454] width 433 height 34
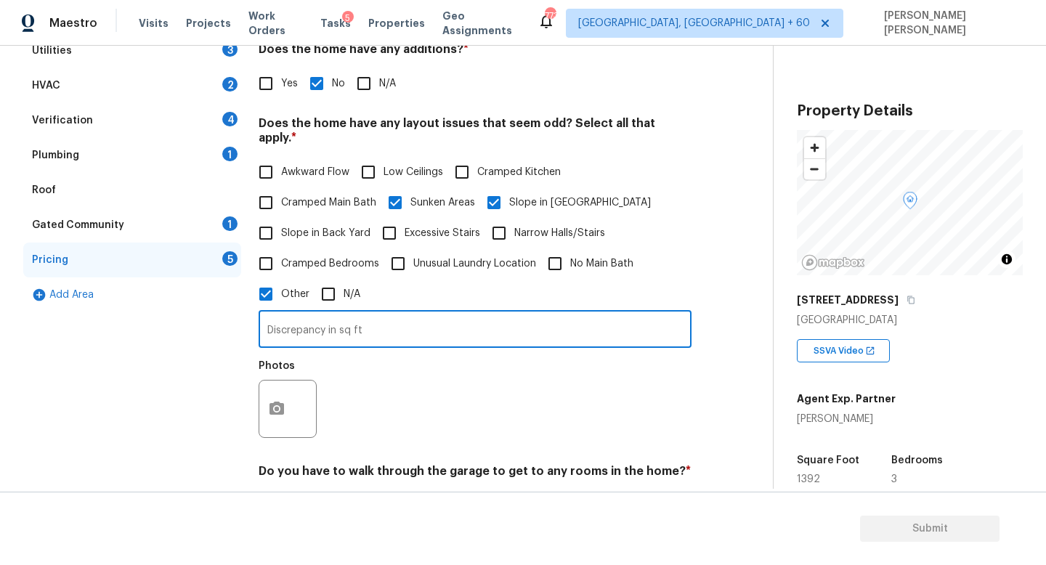
scroll to position [282, 0]
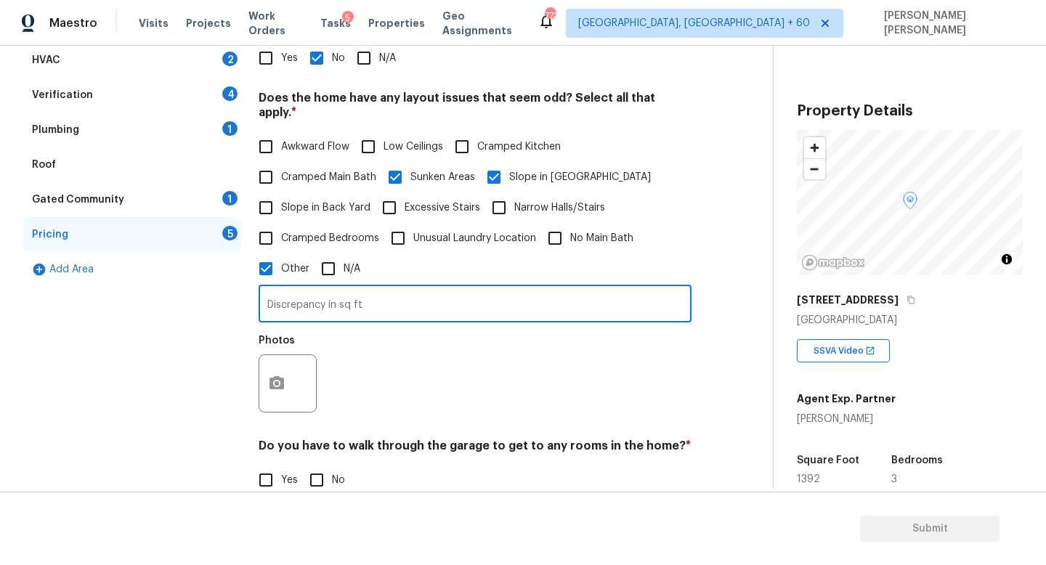
type input "Discrepancy in sq ft"
click at [278, 365] on button "button" at bounding box center [276, 383] width 35 height 57
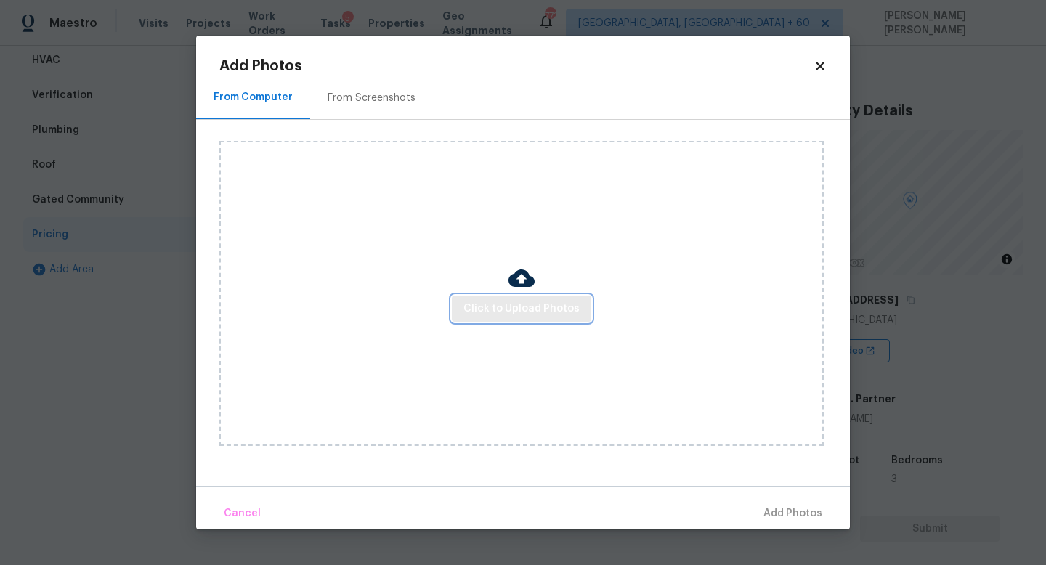
click at [505, 318] on button "Click to Upload Photos" at bounding box center [522, 309] width 140 height 27
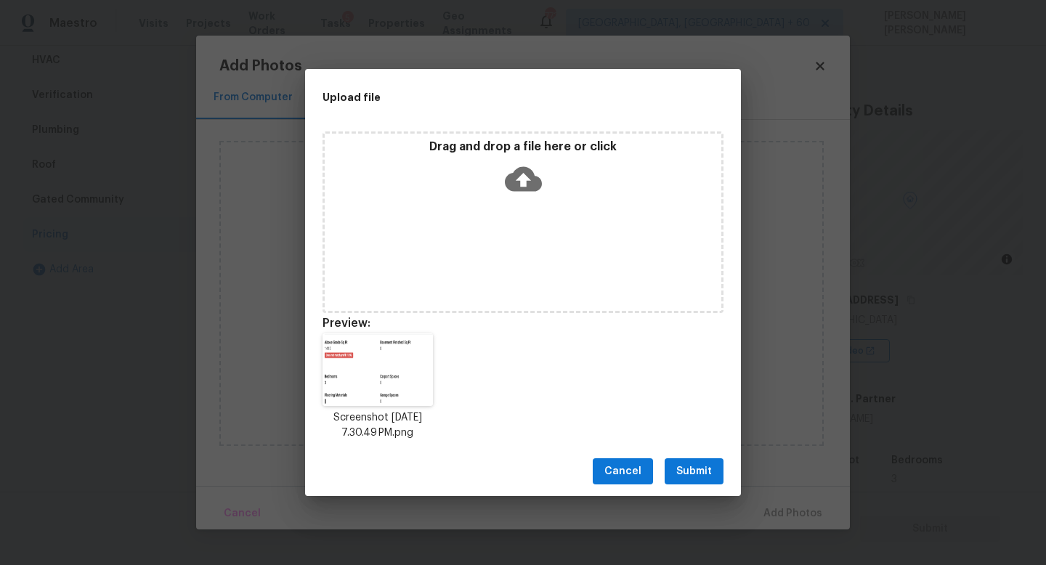
click at [690, 467] on span "Submit" at bounding box center [694, 472] width 36 height 18
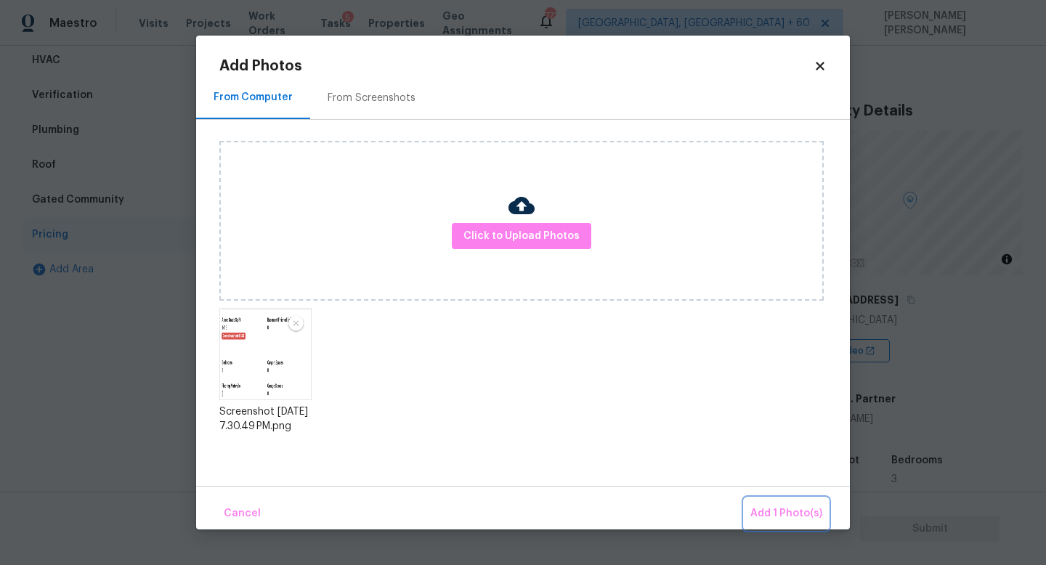
click at [774, 517] on span "Add 1 Photo(s)" at bounding box center [787, 514] width 72 height 18
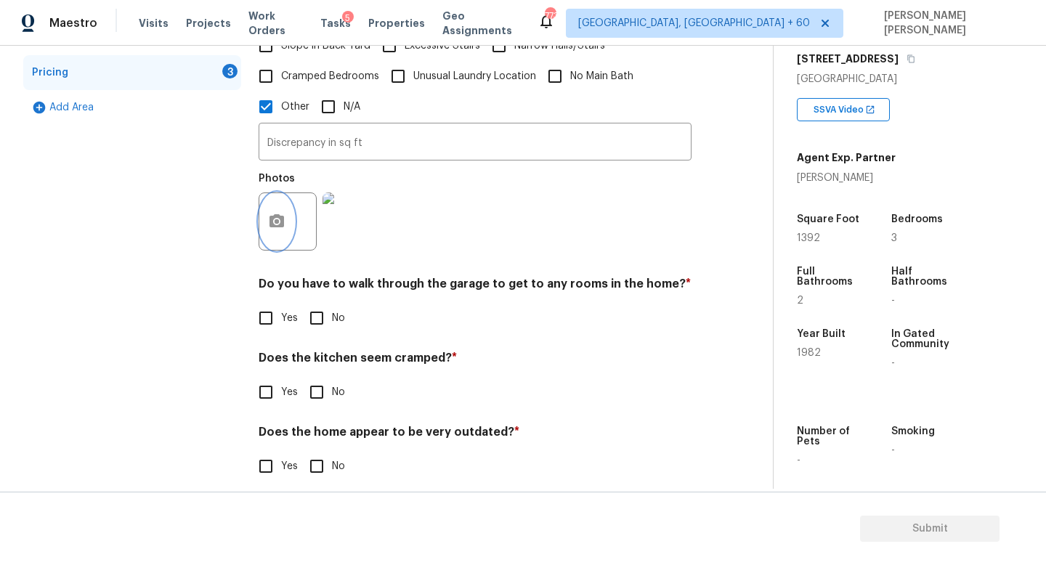
scroll to position [0, 0]
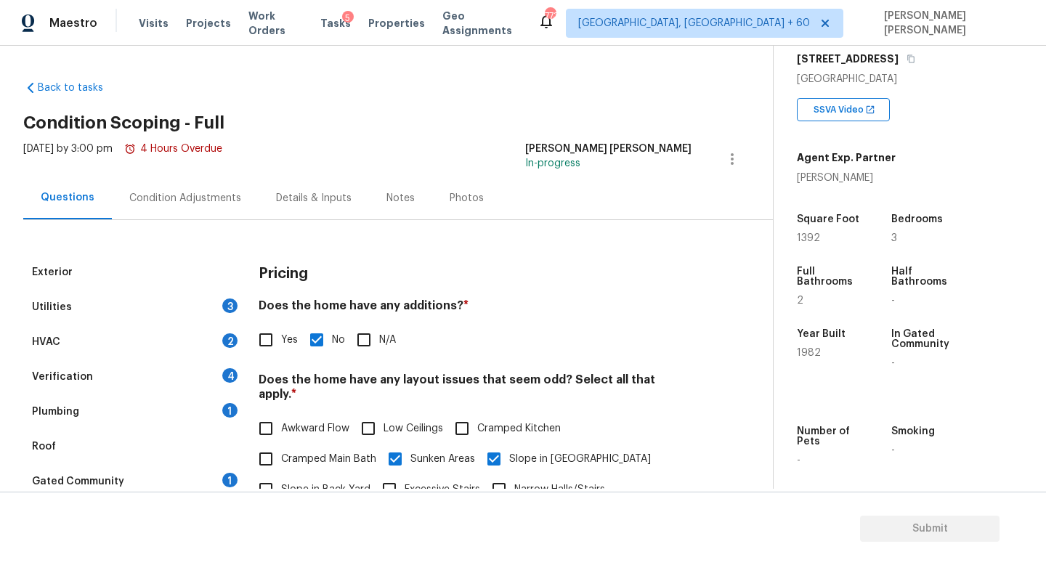
click at [198, 294] on div "Utilities 3" at bounding box center [132, 307] width 218 height 35
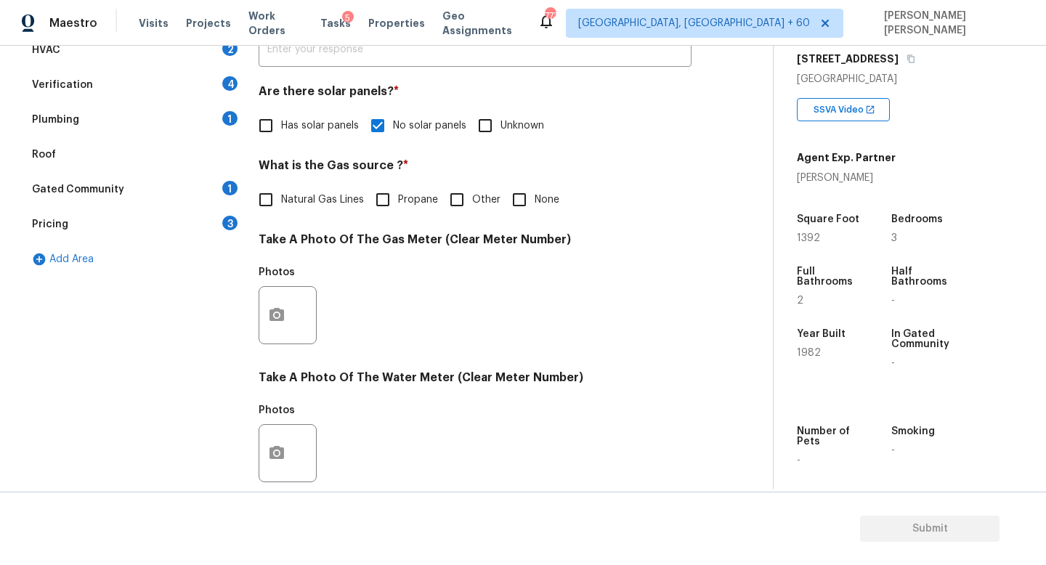
scroll to position [291, 0]
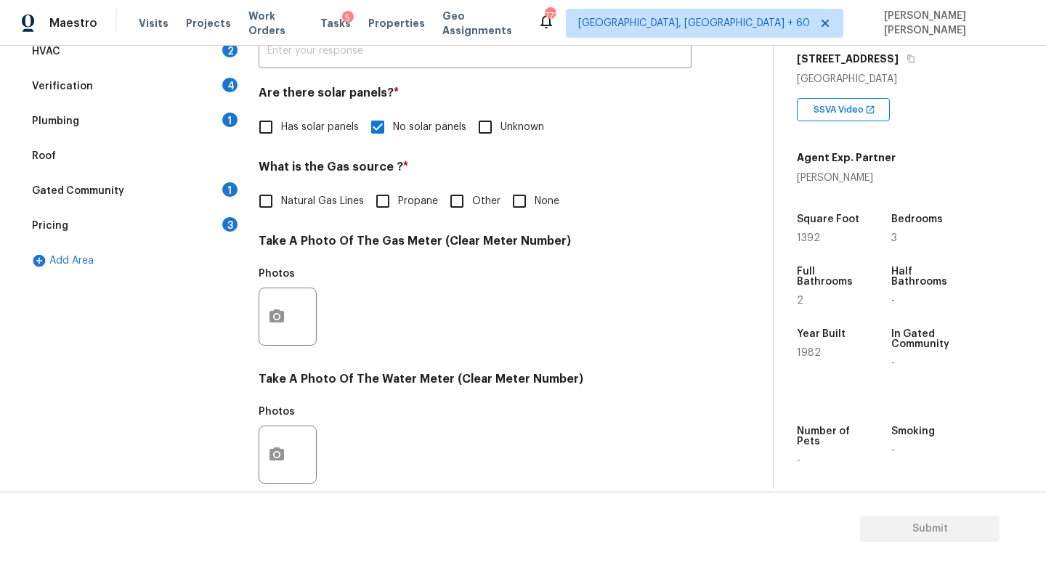
click at [522, 199] on input "None" at bounding box center [519, 201] width 31 height 31
checkbox input "true"
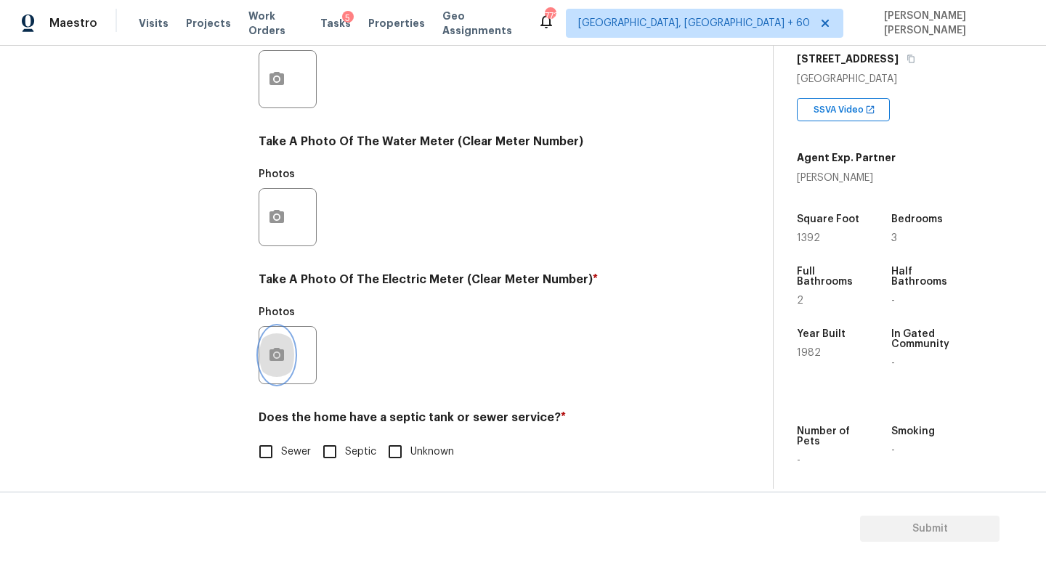
click at [277, 345] on button "button" at bounding box center [276, 355] width 35 height 57
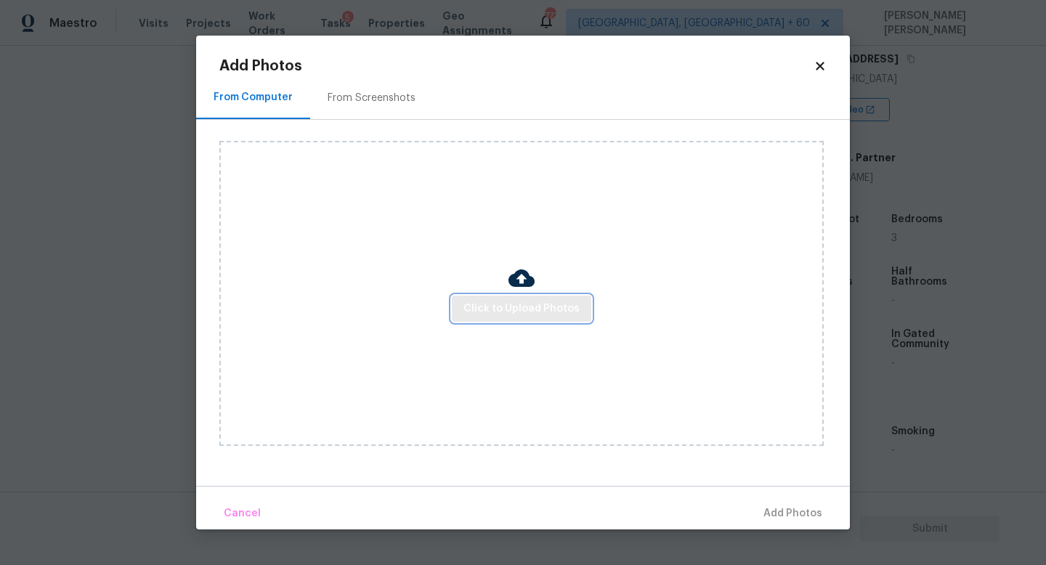
click at [503, 310] on span "Click to Upload Photos" at bounding box center [522, 309] width 116 height 18
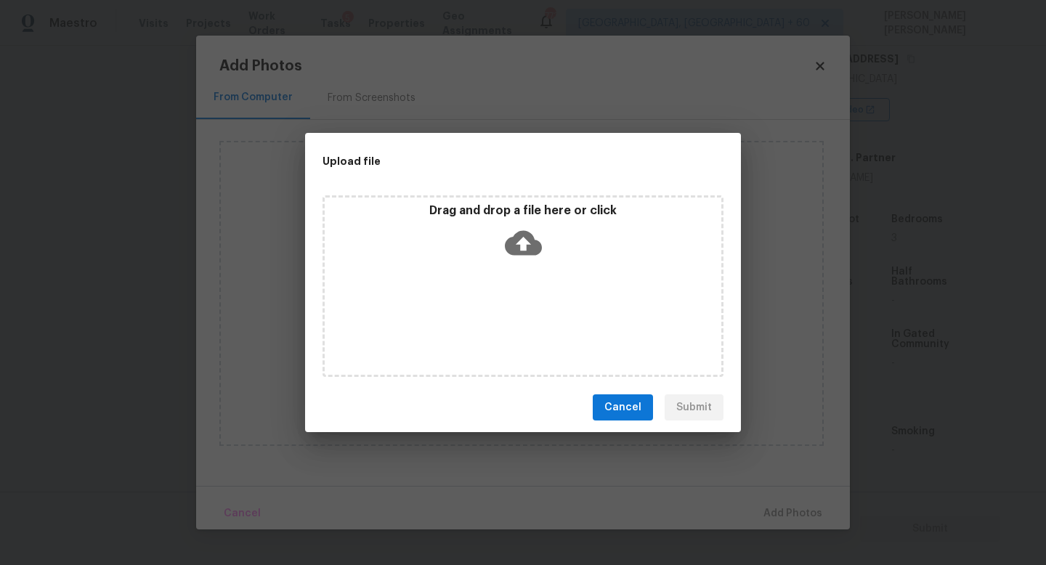
click at [520, 243] on icon at bounding box center [523, 243] width 37 height 37
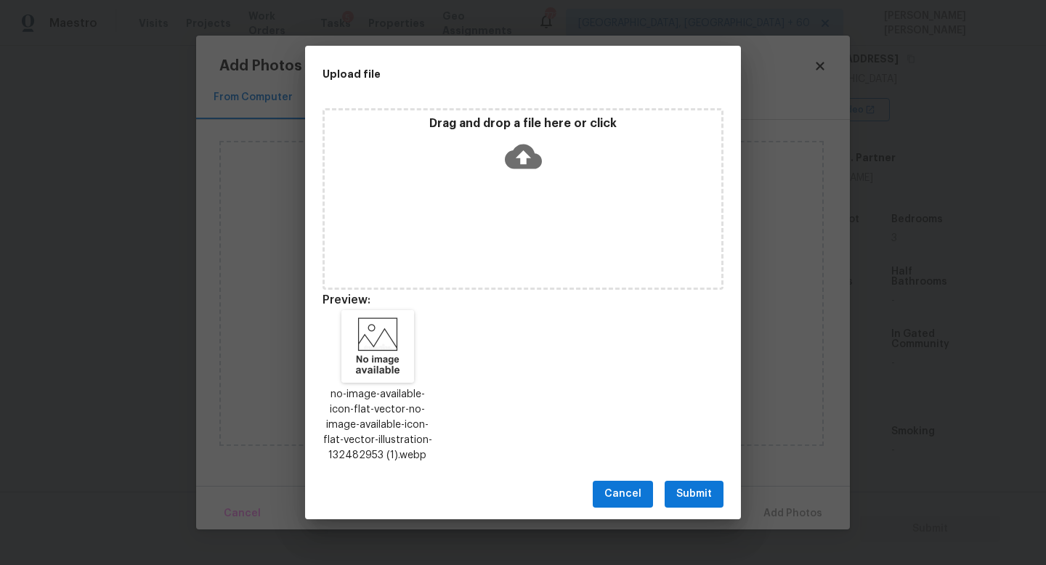
click at [703, 481] on button "Submit" at bounding box center [694, 494] width 59 height 27
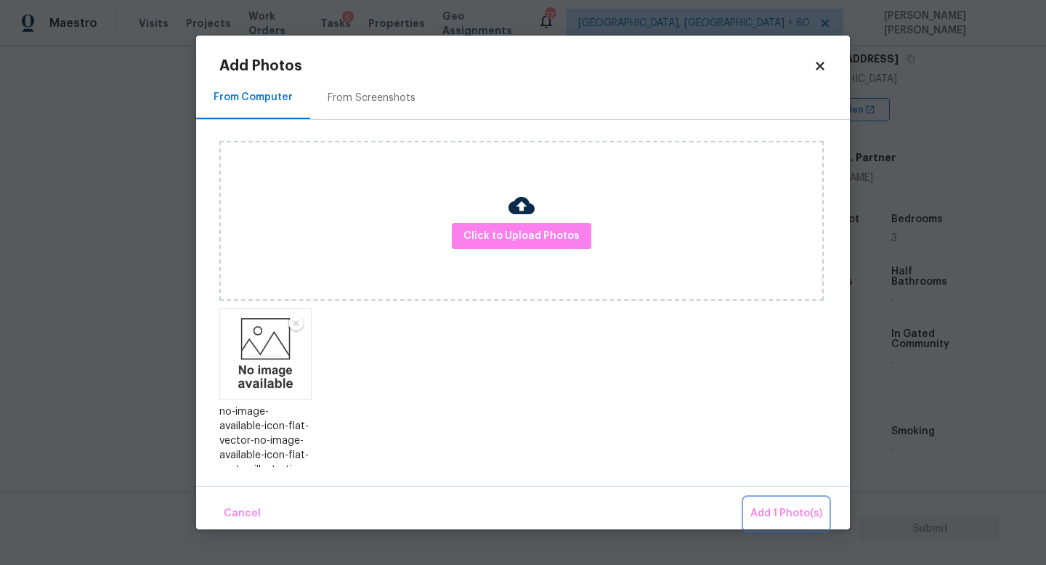
click at [759, 507] on span "Add 1 Photo(s)" at bounding box center [787, 514] width 72 height 18
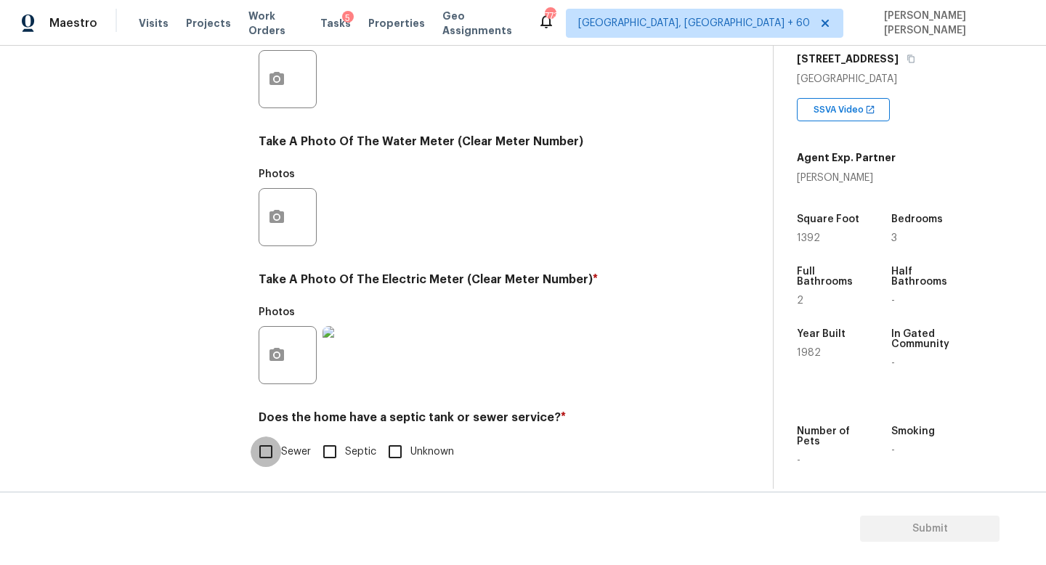
click at [275, 450] on input "Sewer" at bounding box center [266, 452] width 31 height 31
checkbox input "true"
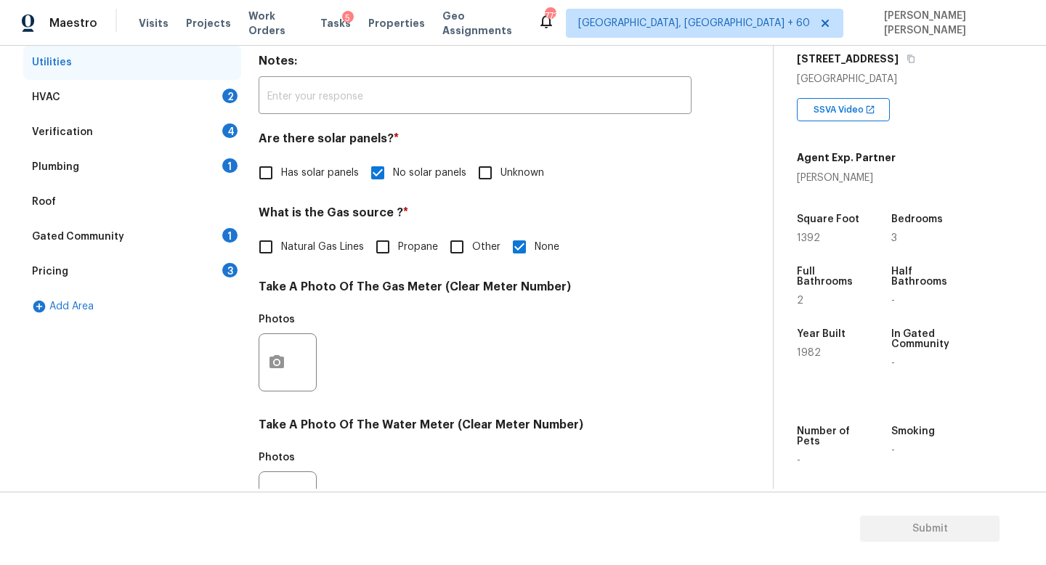
click at [195, 158] on div "Plumbing 1" at bounding box center [132, 167] width 218 height 35
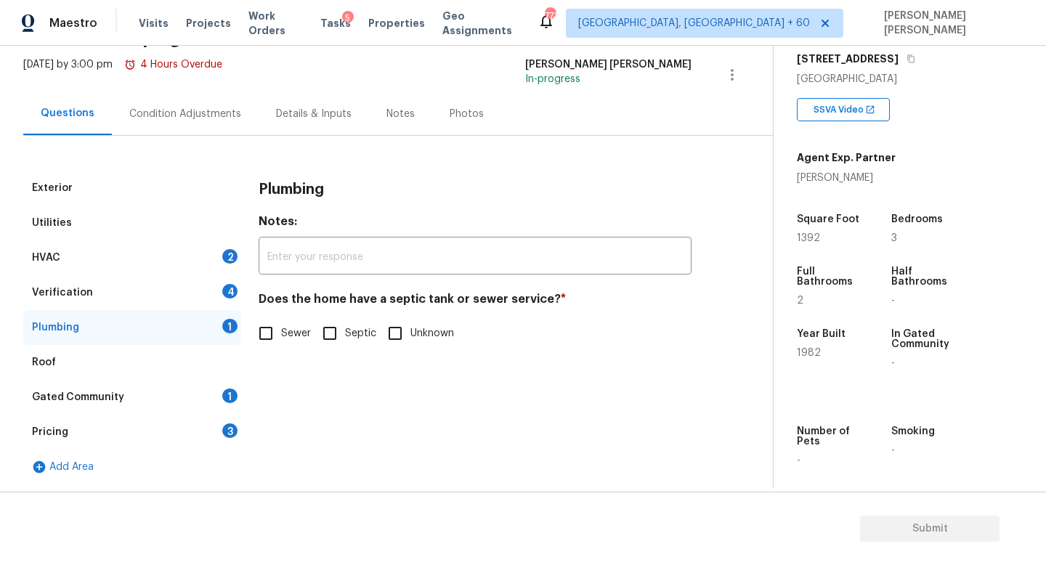
scroll to position [84, 0]
click at [275, 334] on input "Sewer" at bounding box center [266, 333] width 31 height 31
checkbox input "true"
click at [113, 236] on div "Utilities" at bounding box center [132, 223] width 218 height 35
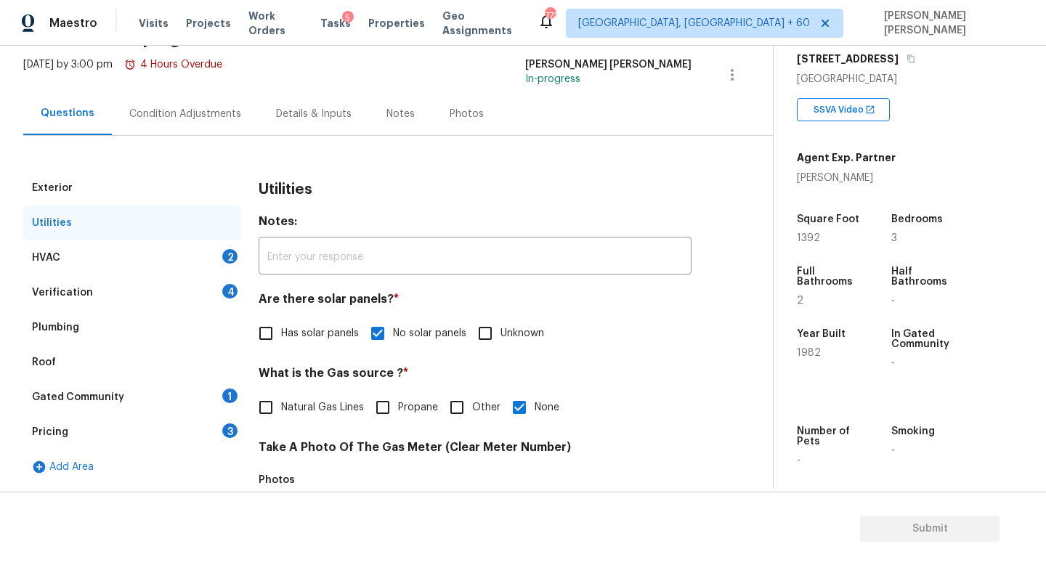
click at [140, 254] on div "HVAC 2" at bounding box center [132, 258] width 218 height 35
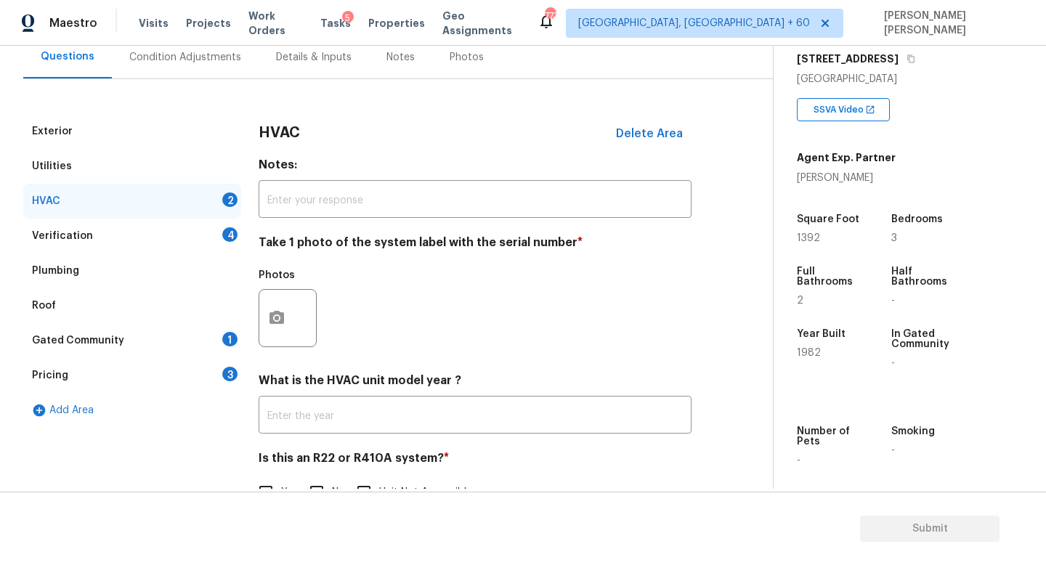
scroll to position [182, 0]
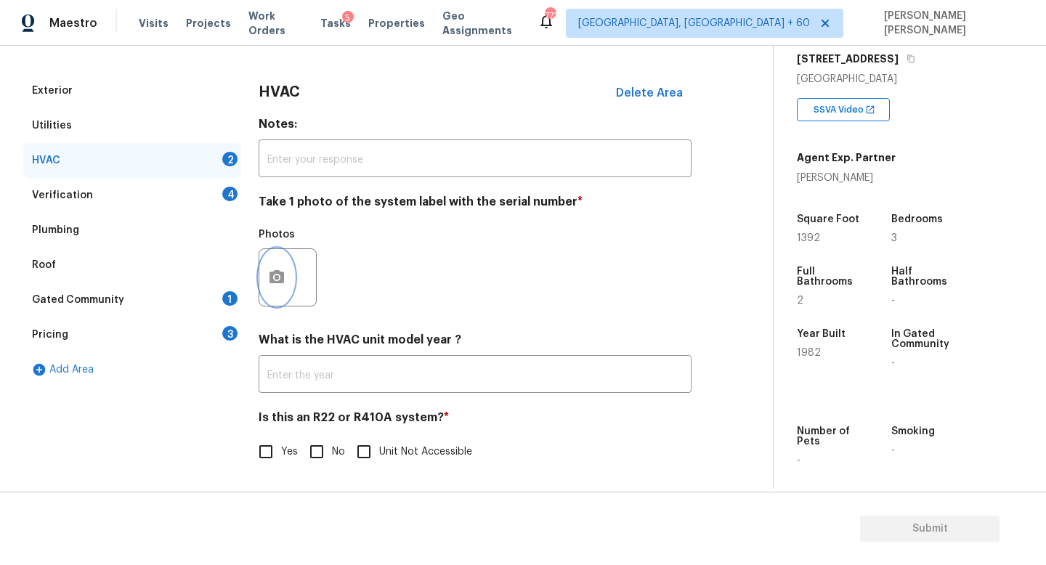
click at [276, 264] on button "button" at bounding box center [276, 277] width 35 height 57
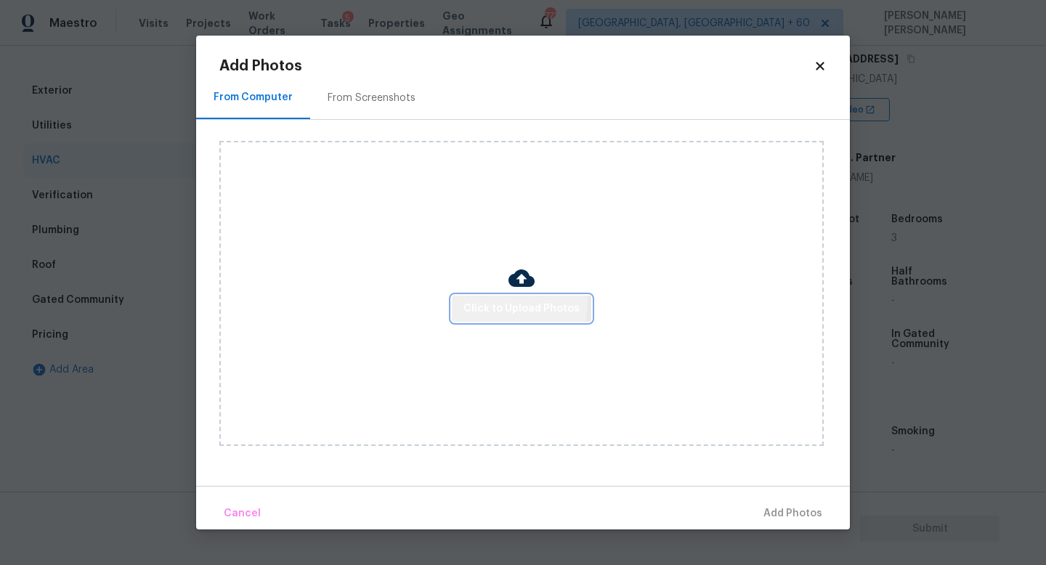
click at [487, 301] on span "Click to Upload Photos" at bounding box center [522, 309] width 116 height 18
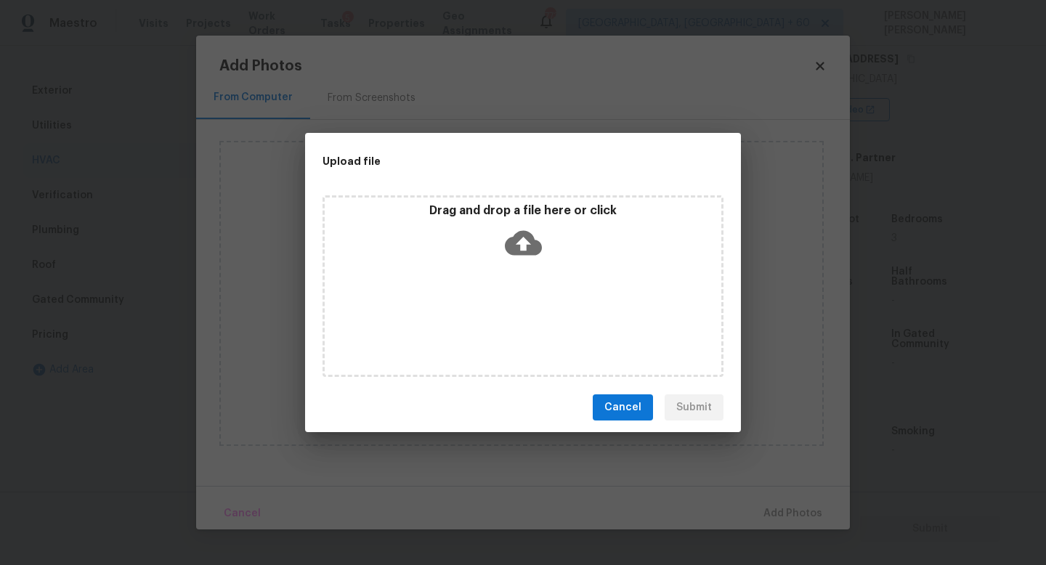
click at [512, 227] on icon at bounding box center [523, 243] width 37 height 37
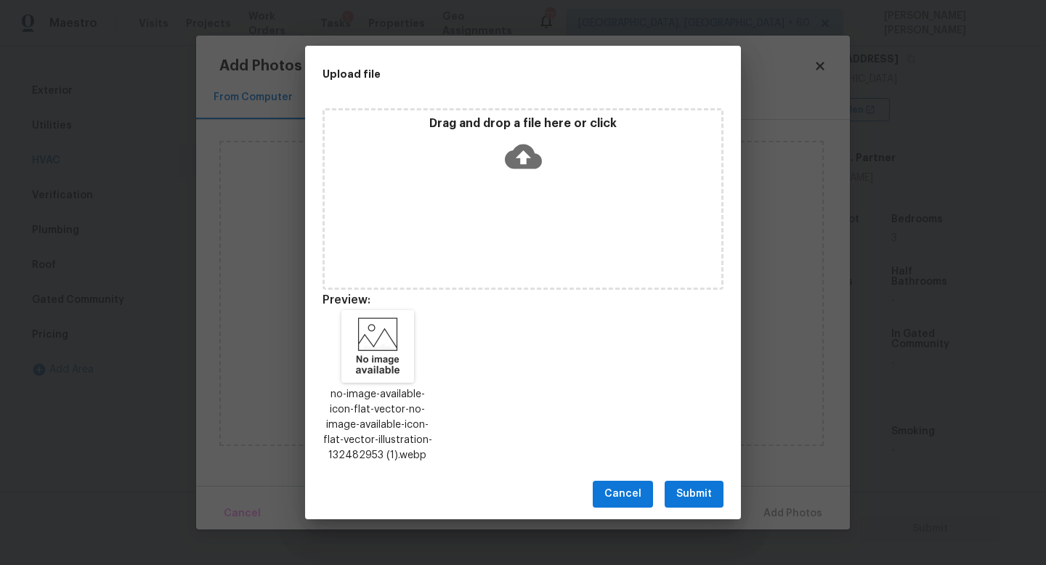
click at [687, 485] on button "Submit" at bounding box center [694, 494] width 59 height 27
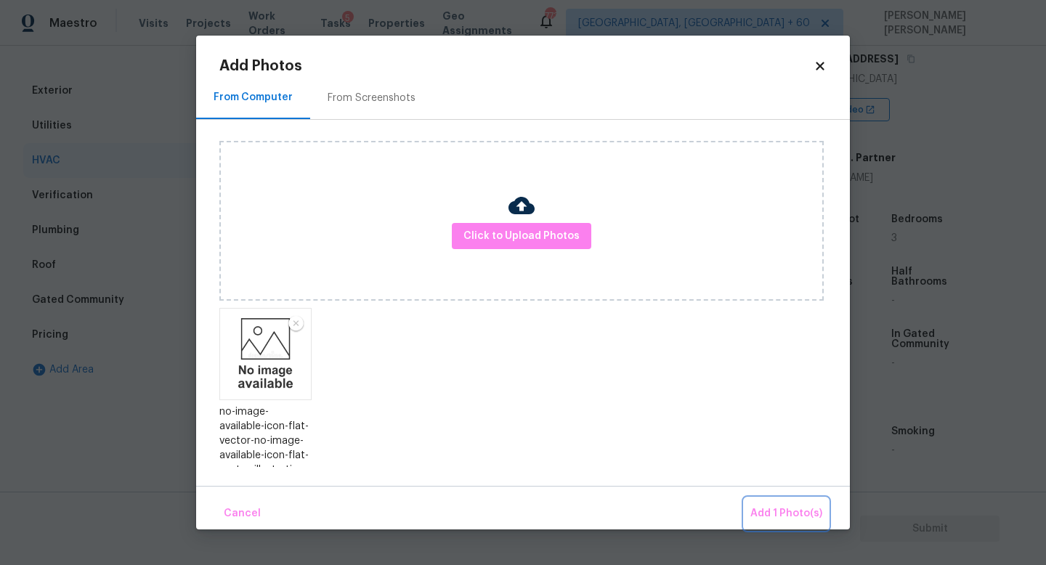
click at [767, 506] on span "Add 1 Photo(s)" at bounding box center [787, 514] width 72 height 18
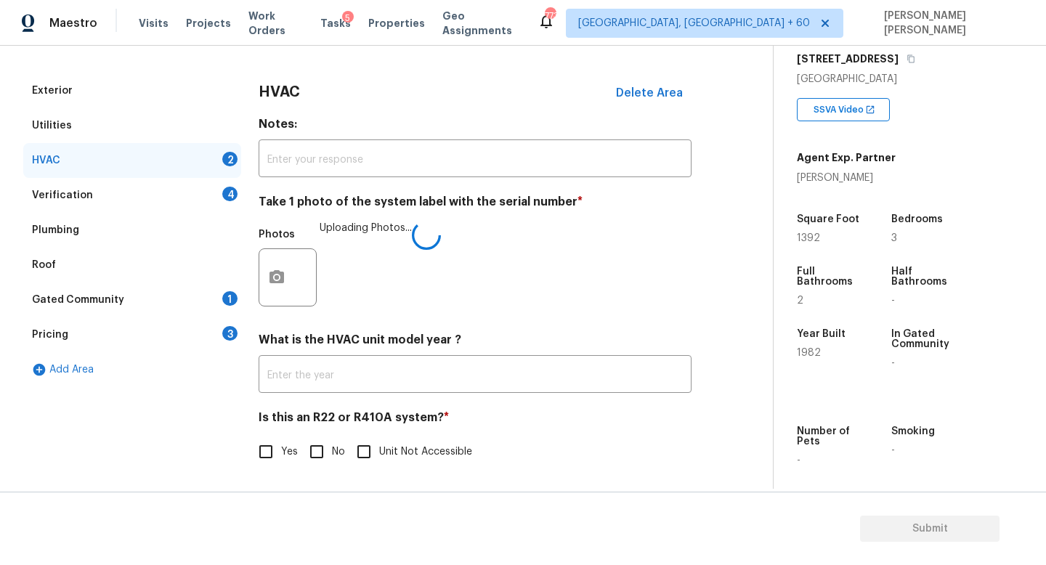
click at [298, 461] on div "Yes No Unit Not Accessible" at bounding box center [475, 452] width 433 height 31
click at [309, 460] on input "No" at bounding box center [317, 452] width 31 height 31
checkbox input "true"
click at [165, 195] on div "Verification 4" at bounding box center [132, 195] width 218 height 35
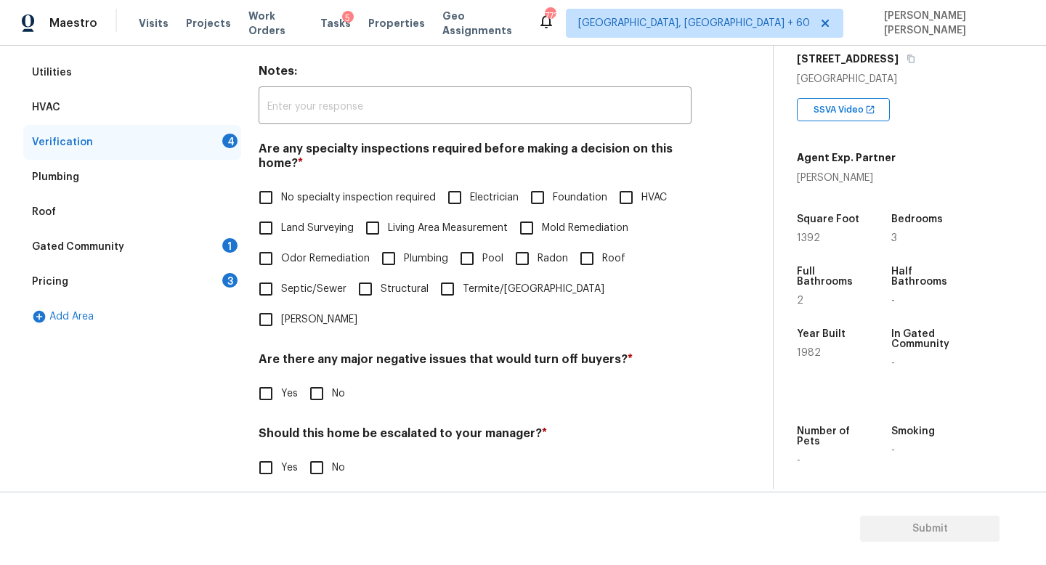
scroll to position [270, 0]
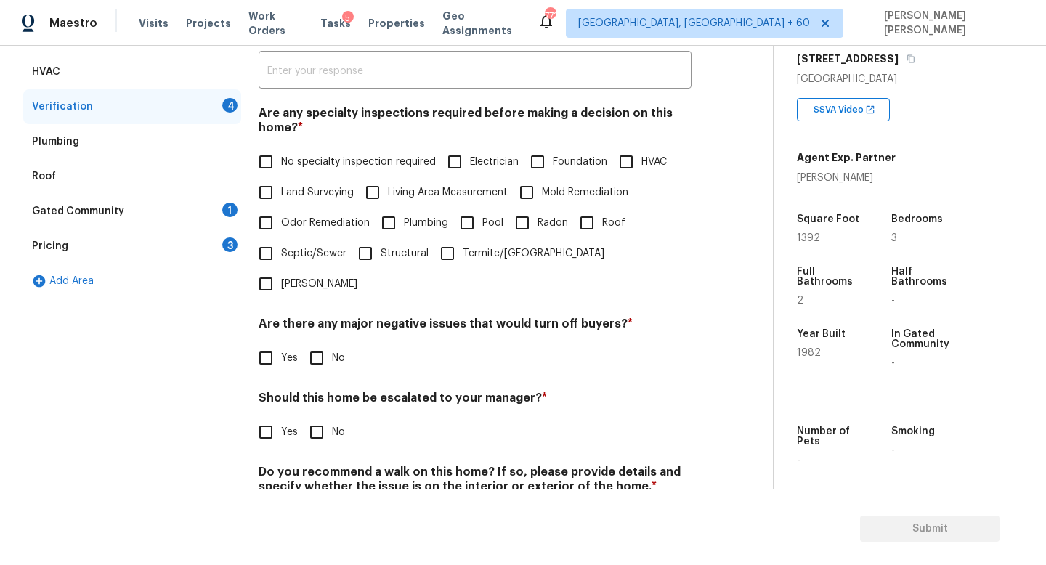
click at [273, 162] on input "No specialty inspection required" at bounding box center [266, 162] width 31 height 31
checkbox input "true"
click at [322, 343] on input "No" at bounding box center [317, 358] width 31 height 31
checkbox input "true"
click at [320, 417] on input "No" at bounding box center [317, 432] width 31 height 31
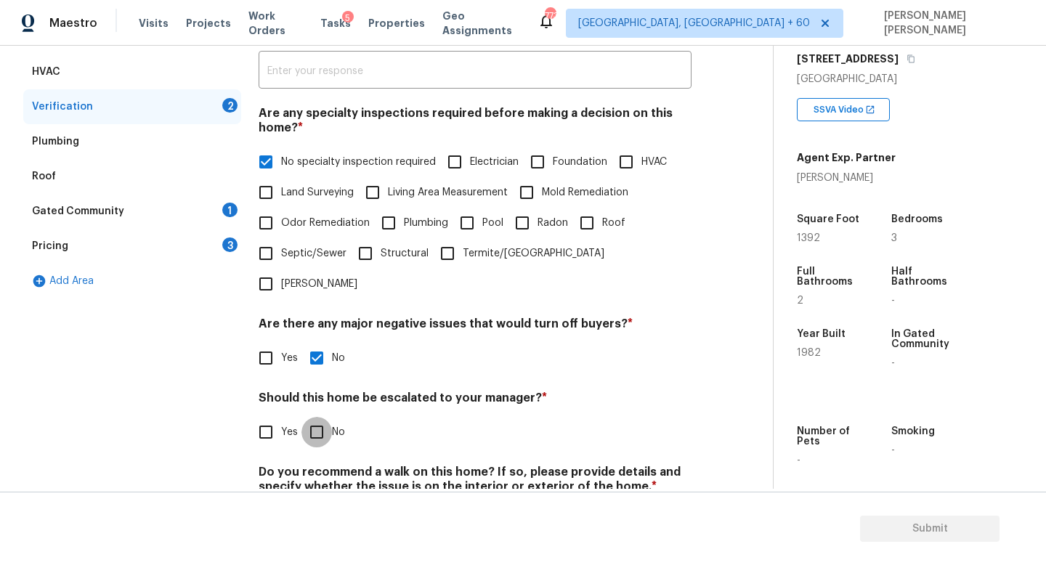
checkbox input "true"
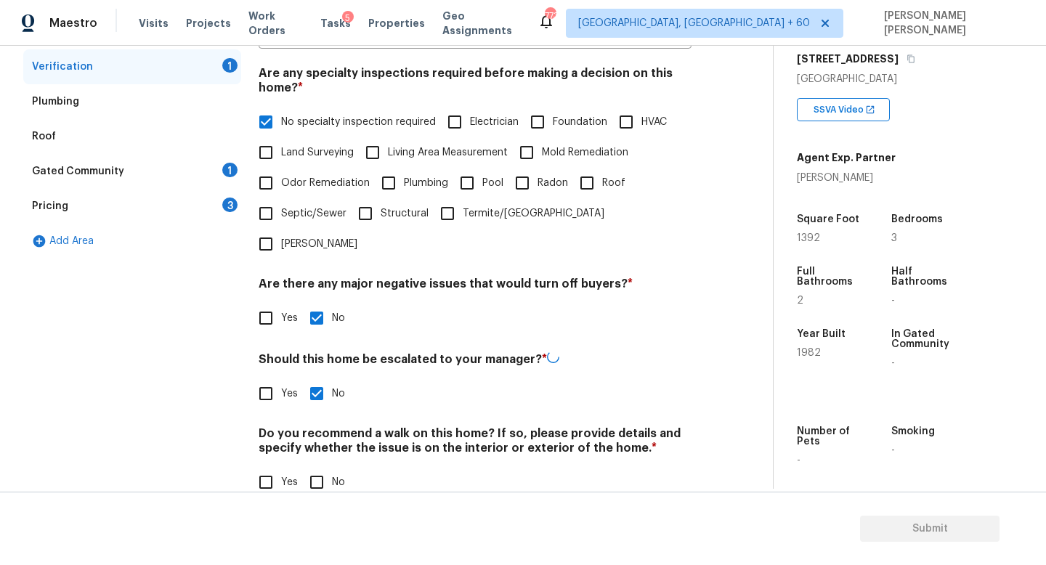
scroll to position [309, 0]
click at [315, 477] on div "Verification Notes: ​ Are any specialty inspections required before making a de…" at bounding box center [475, 230] width 433 height 569
click at [315, 467] on input "No" at bounding box center [317, 482] width 31 height 31
checkbox input "true"
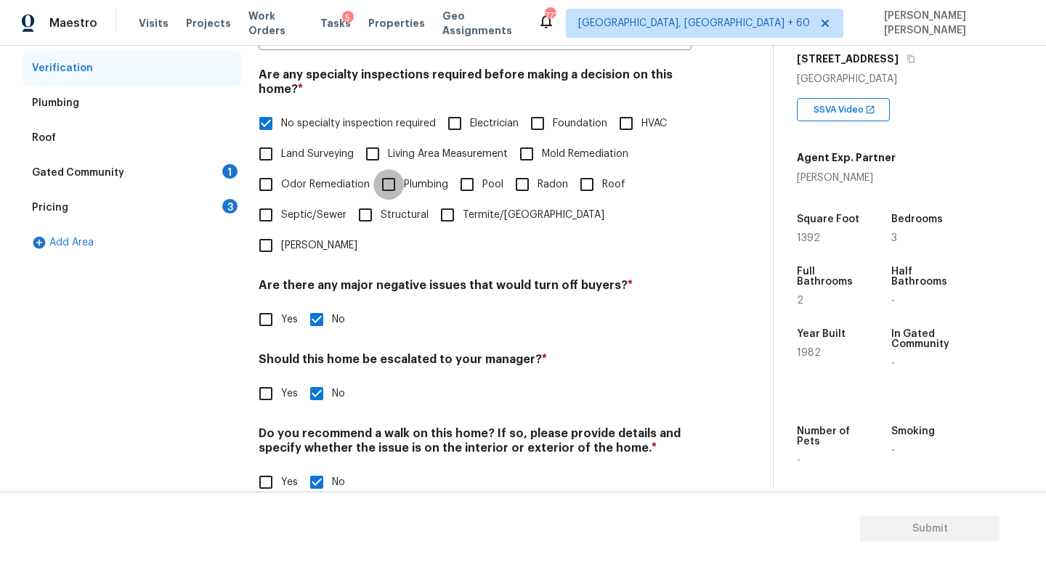
click at [393, 185] on input "Plumbing" at bounding box center [388, 184] width 31 height 31
checkbox input "true"
drag, startPoint x: 318, startPoint y: 367, endPoint x: 279, endPoint y: 303, distance: 75.0
click at [310, 379] on input "No" at bounding box center [317, 394] width 31 height 31
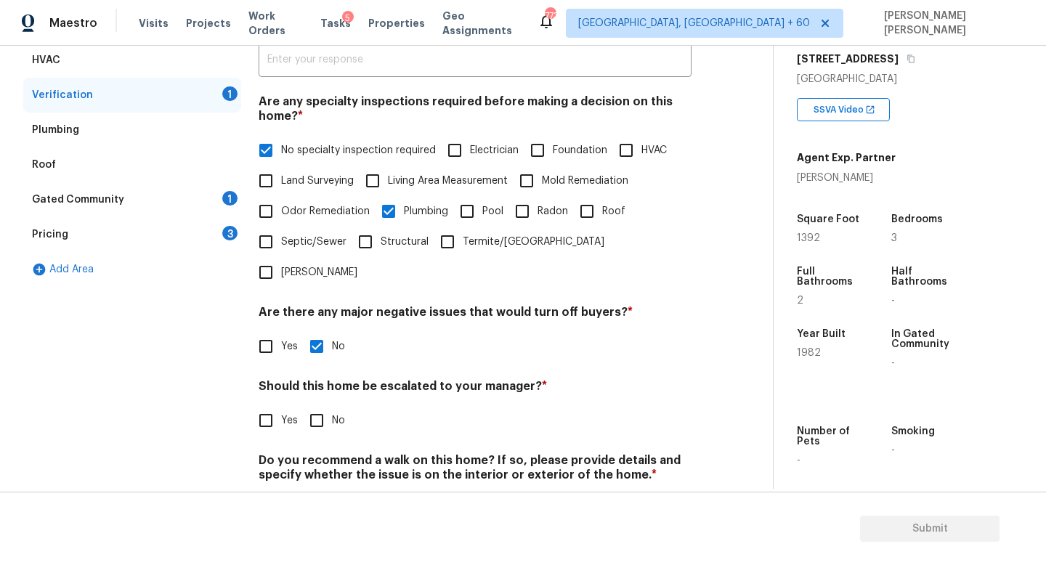
scroll to position [280, 0]
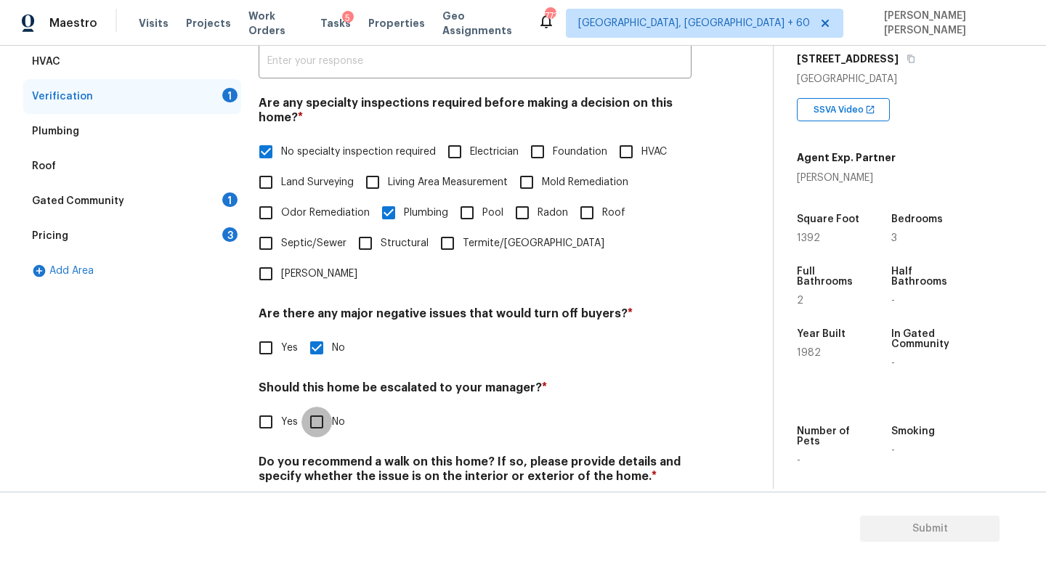
click at [320, 407] on input "No" at bounding box center [317, 422] width 31 height 31
checkbox input "true"
click at [114, 206] on div "Gated Community" at bounding box center [78, 201] width 92 height 15
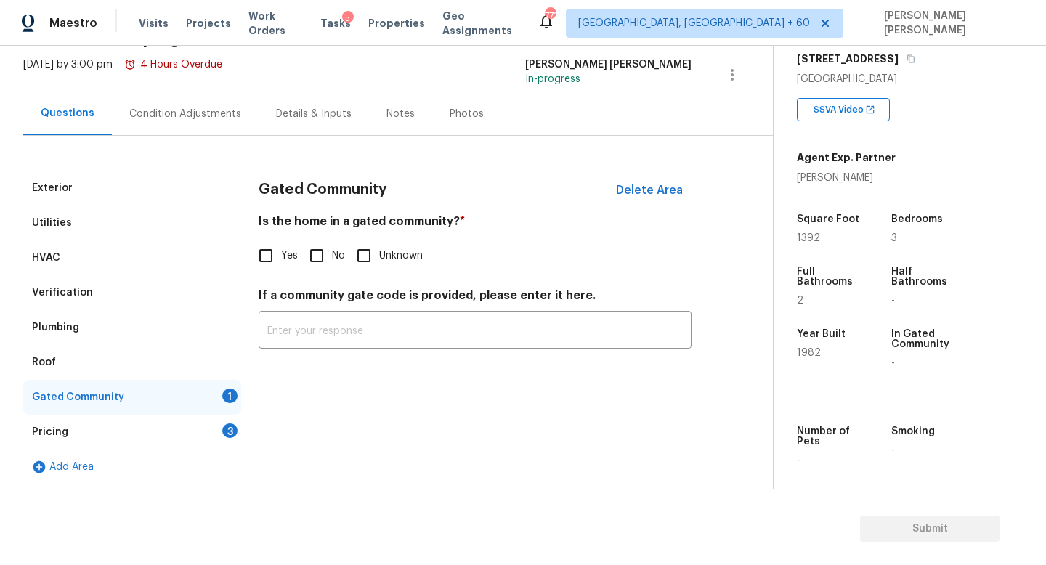
click at [323, 250] on input "No" at bounding box center [317, 256] width 31 height 31
checkbox input "true"
click at [206, 434] on div "Pricing 3" at bounding box center [132, 432] width 218 height 35
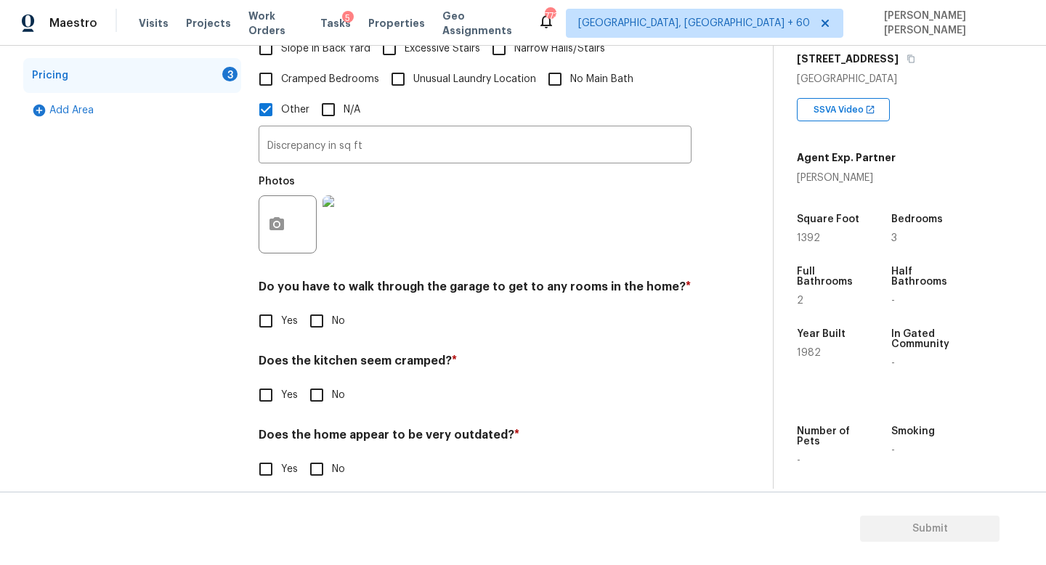
scroll to position [444, 0]
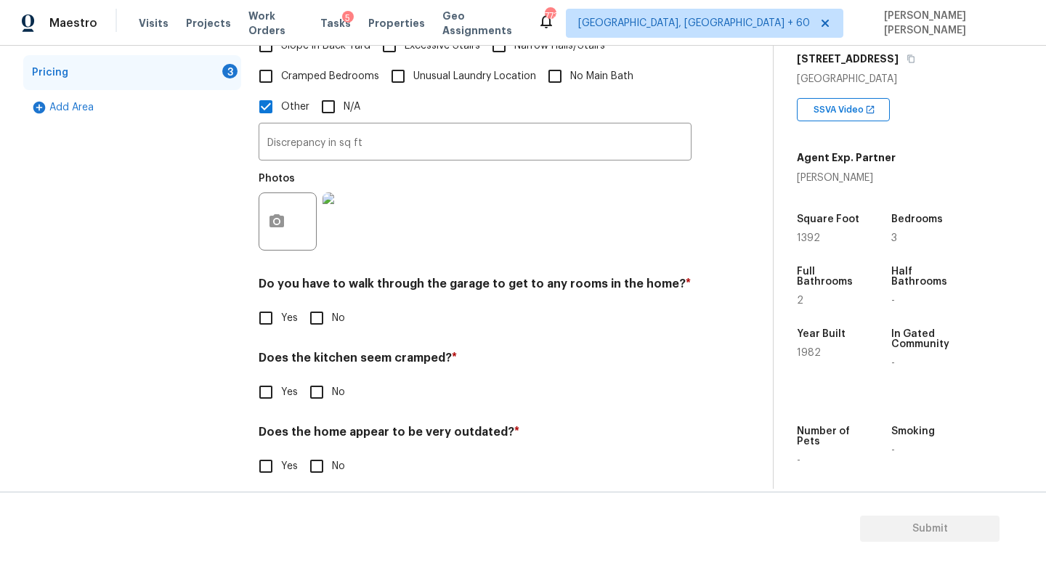
click at [317, 303] on input "No" at bounding box center [317, 318] width 31 height 31
checkbox input "true"
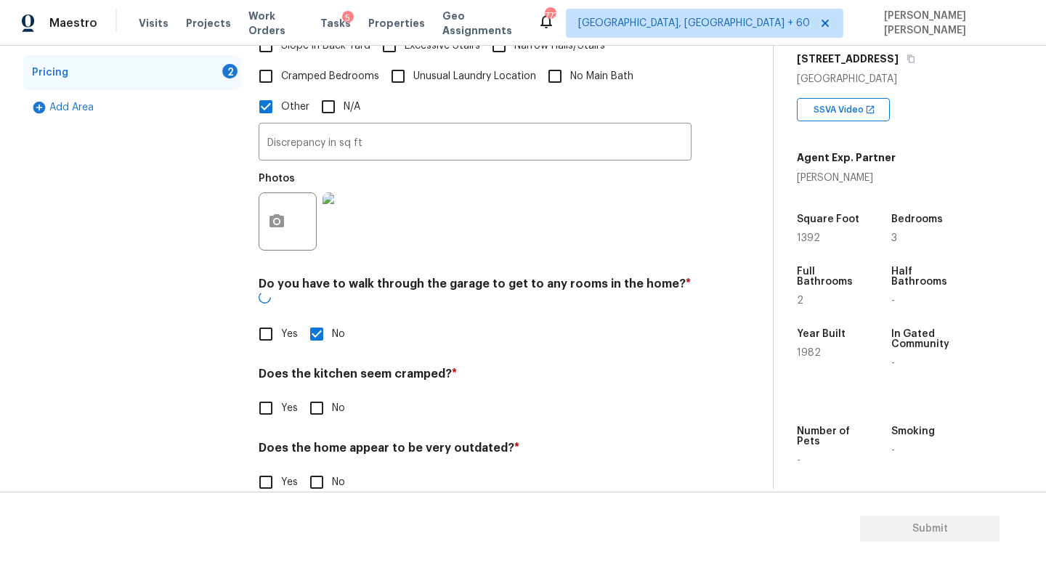
click at [317, 393] on input "No" at bounding box center [317, 408] width 31 height 31
checkbox input "true"
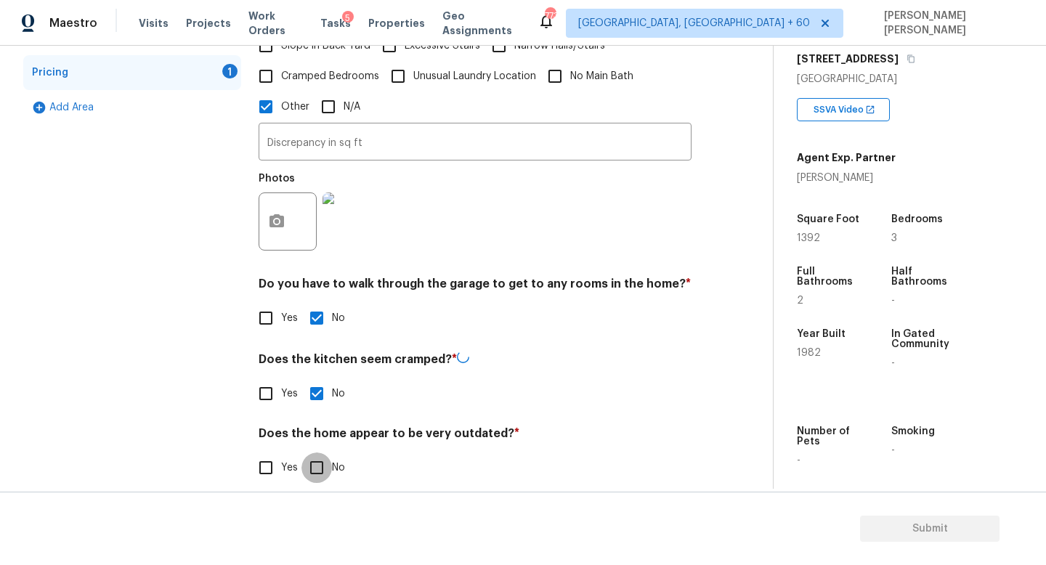
click at [317, 453] on input "No" at bounding box center [317, 468] width 31 height 31
checkbox input "true"
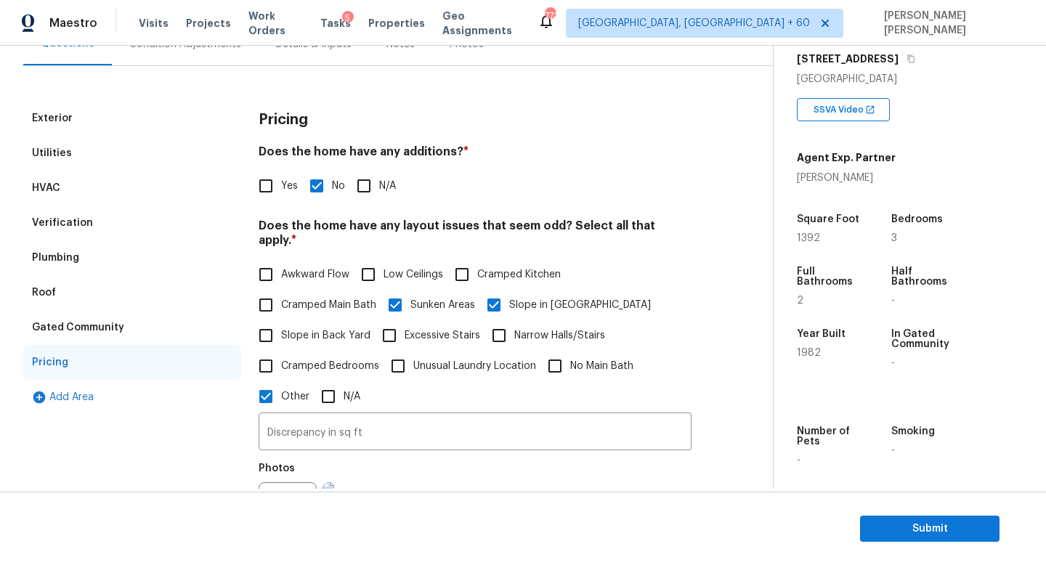
scroll to position [0, 0]
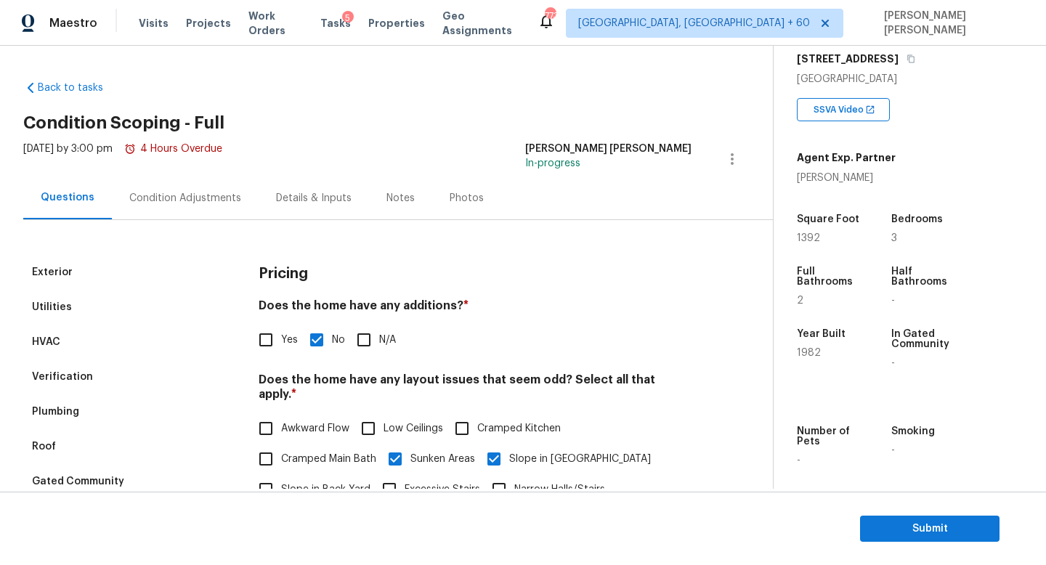
click at [164, 188] on div "Condition Adjustments" at bounding box center [185, 198] width 147 height 43
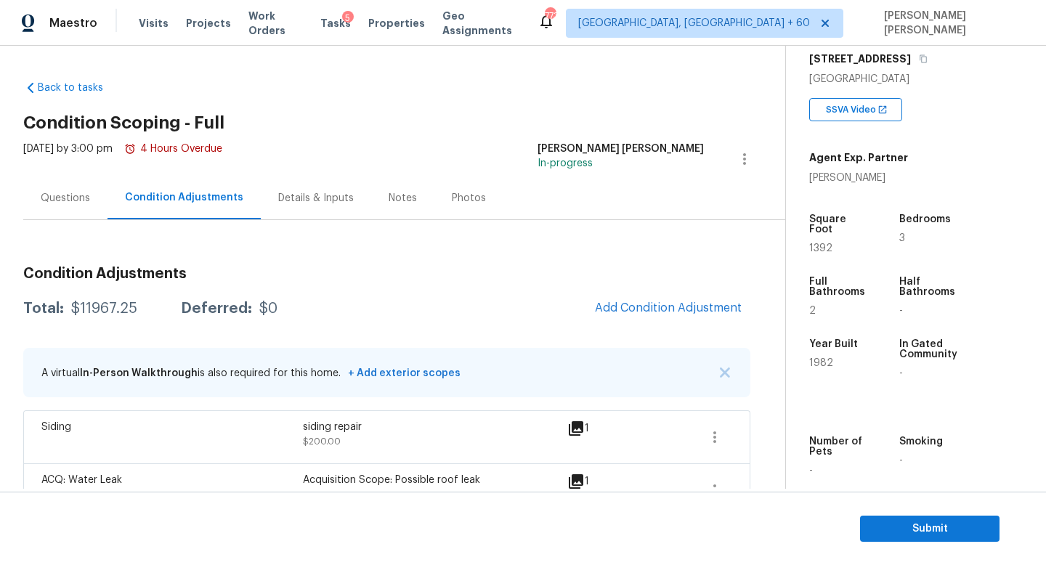
click at [103, 315] on div "$11967.25" at bounding box center [104, 309] width 66 height 15
copy div "$11967.25"
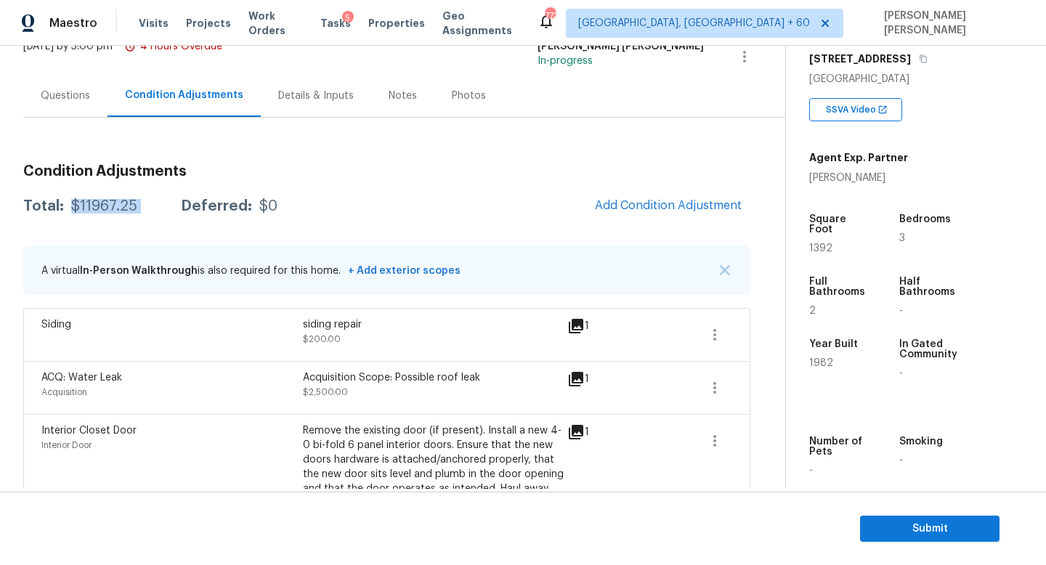
scroll to position [91, 0]
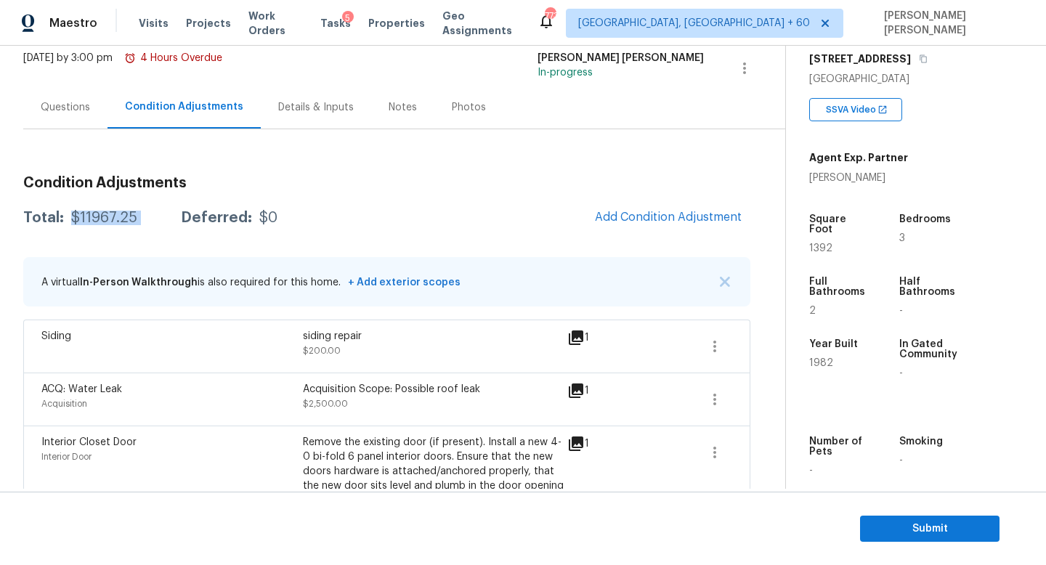
click at [97, 215] on div "$11967.25" at bounding box center [104, 218] width 66 height 15
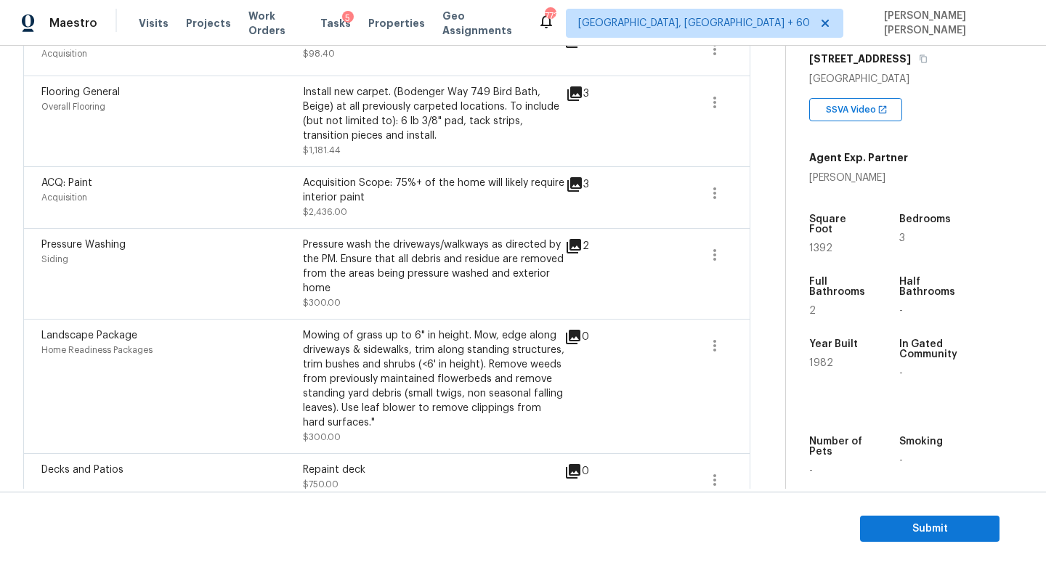
scroll to position [824, 0]
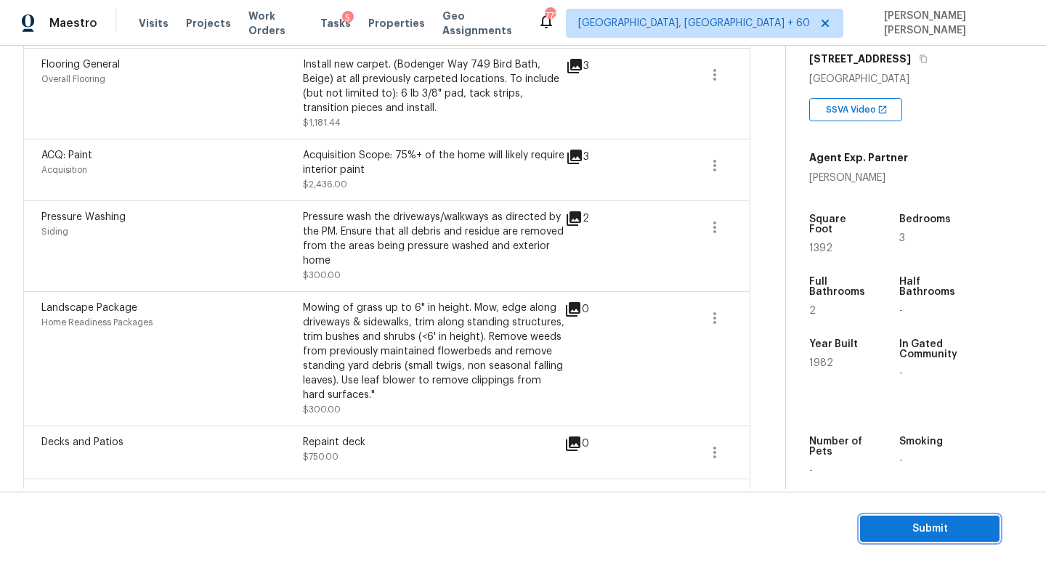
click at [927, 522] on span "Submit" at bounding box center [930, 529] width 116 height 18
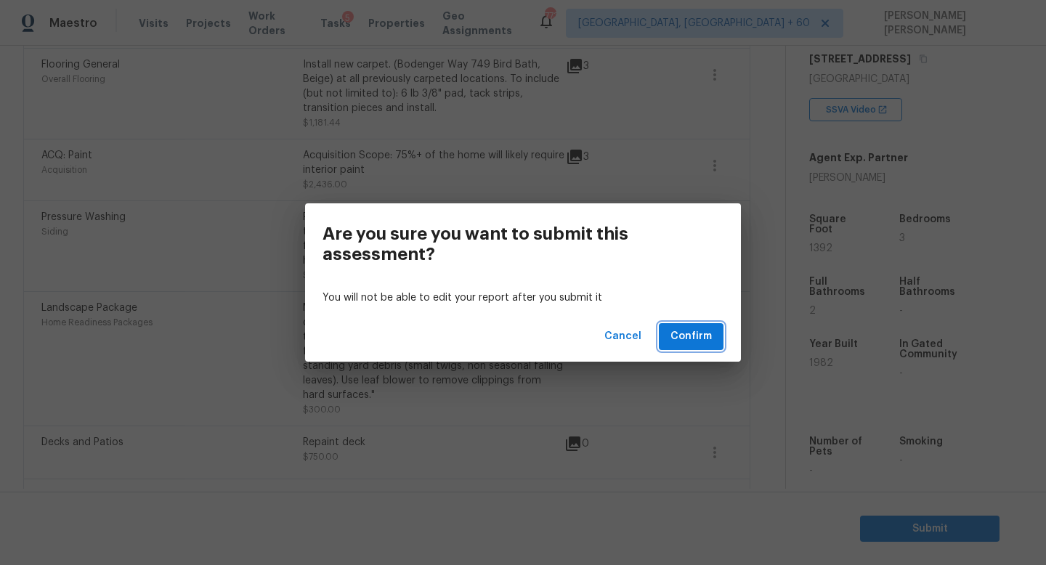
click at [692, 339] on span "Confirm" at bounding box center [691, 337] width 41 height 18
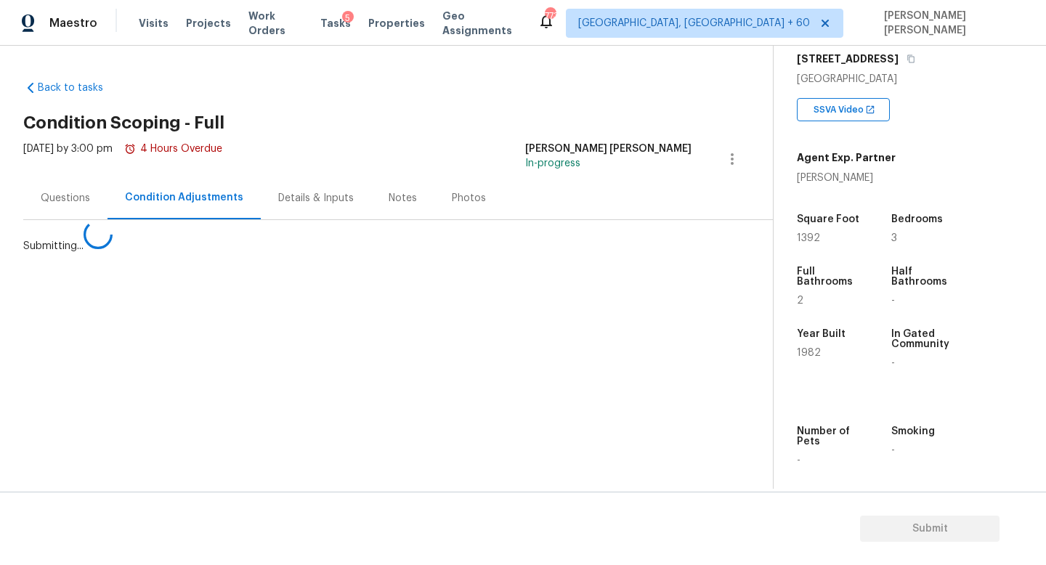
scroll to position [0, 0]
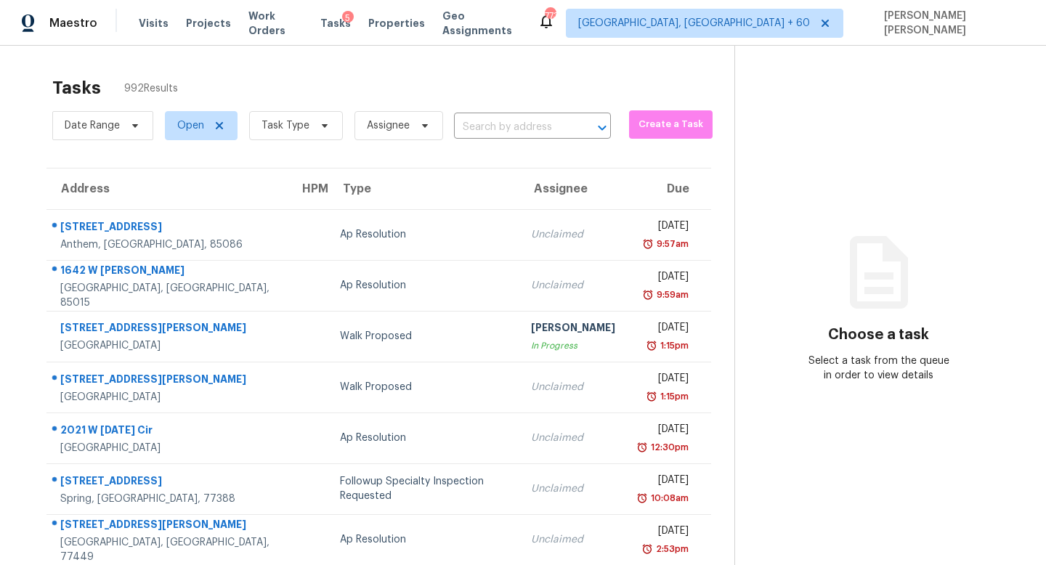
click at [512, 141] on div "Date Range Open Task Type Assignee ​" at bounding box center [331, 126] width 559 height 38
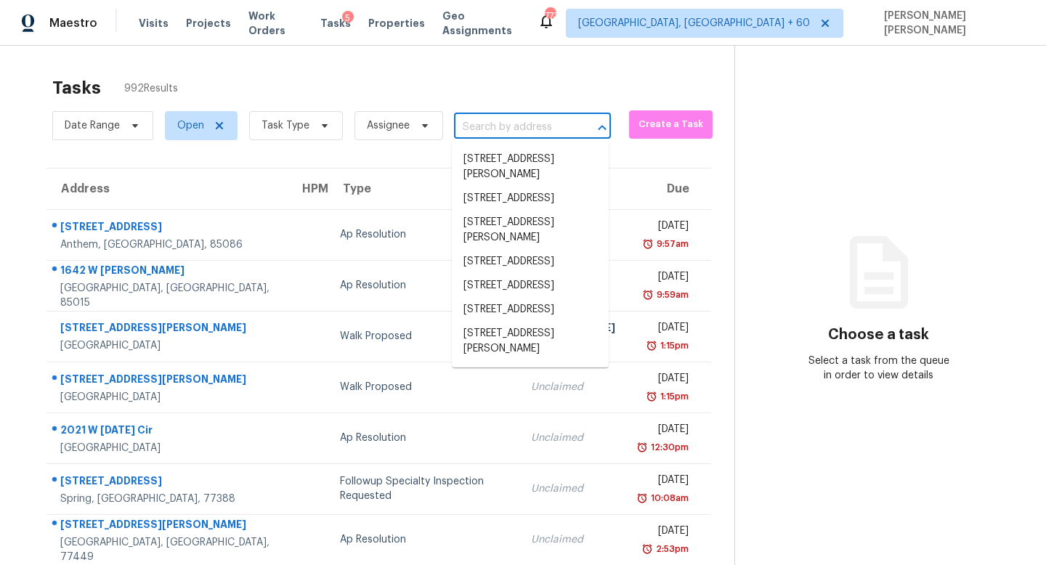
paste input "[STREET_ADDRESS][PERSON_NAME]"
click at [527, 133] on input "text" at bounding box center [512, 127] width 116 height 23
type input "[STREET_ADDRESS][PERSON_NAME]"
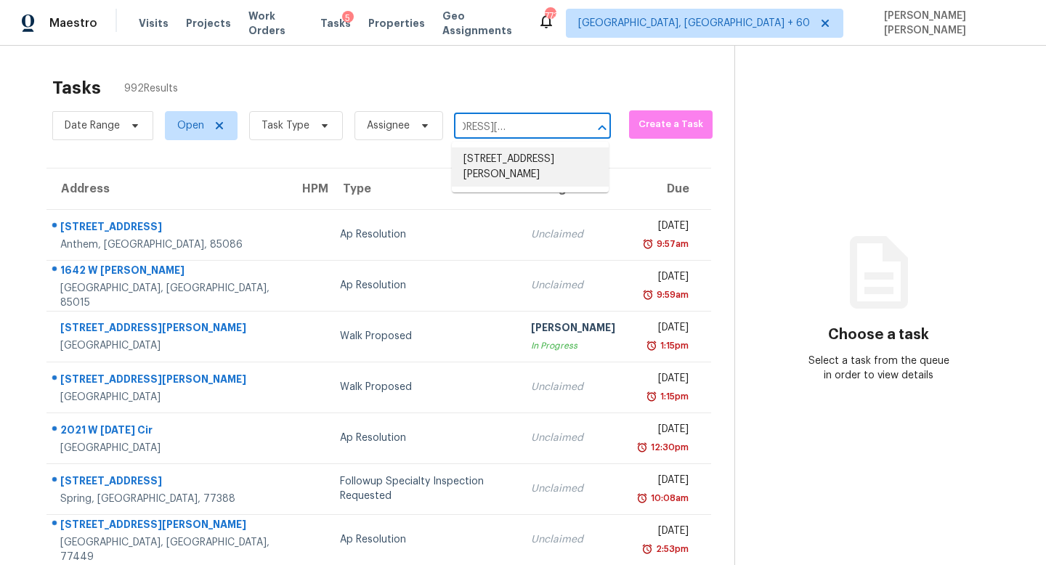
click at [523, 161] on li "[STREET_ADDRESS][PERSON_NAME]" at bounding box center [530, 167] width 157 height 39
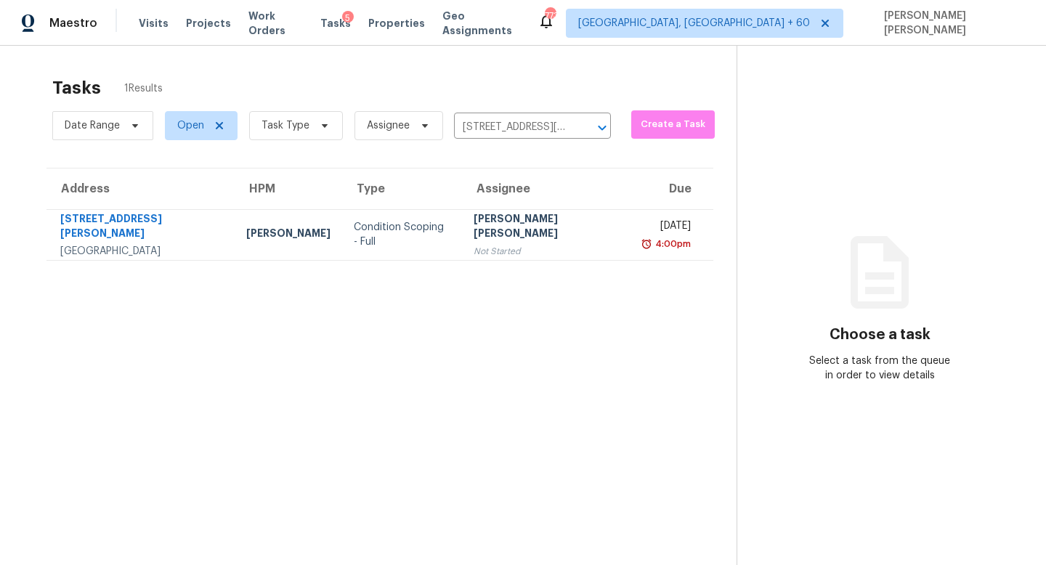
click at [486, 244] on div "Not Started" at bounding box center [547, 251] width 147 height 15
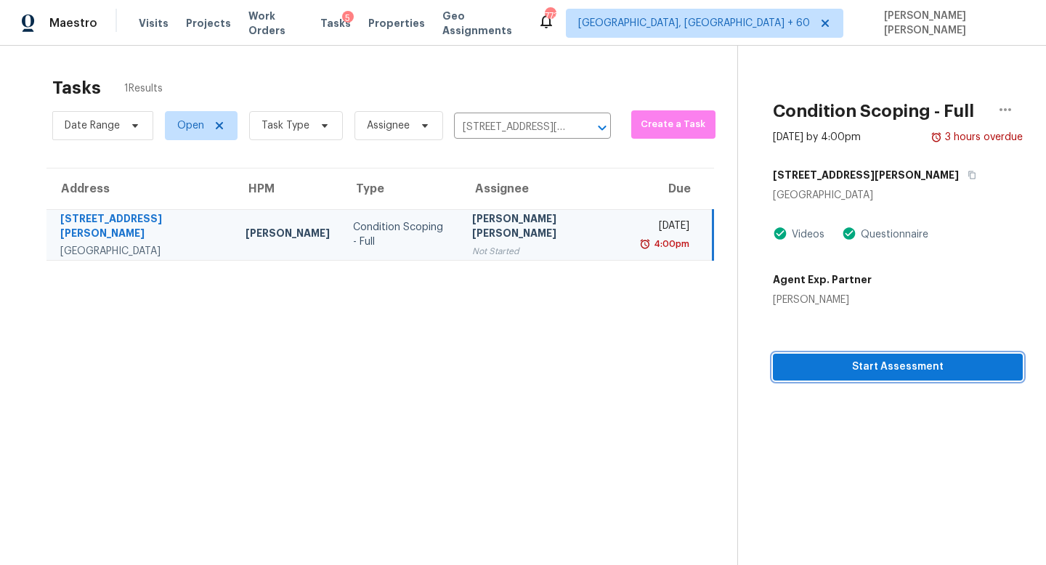
click at [912, 379] on button "Start Assessment" at bounding box center [898, 367] width 250 height 27
